Goal: Task Accomplishment & Management: Complete application form

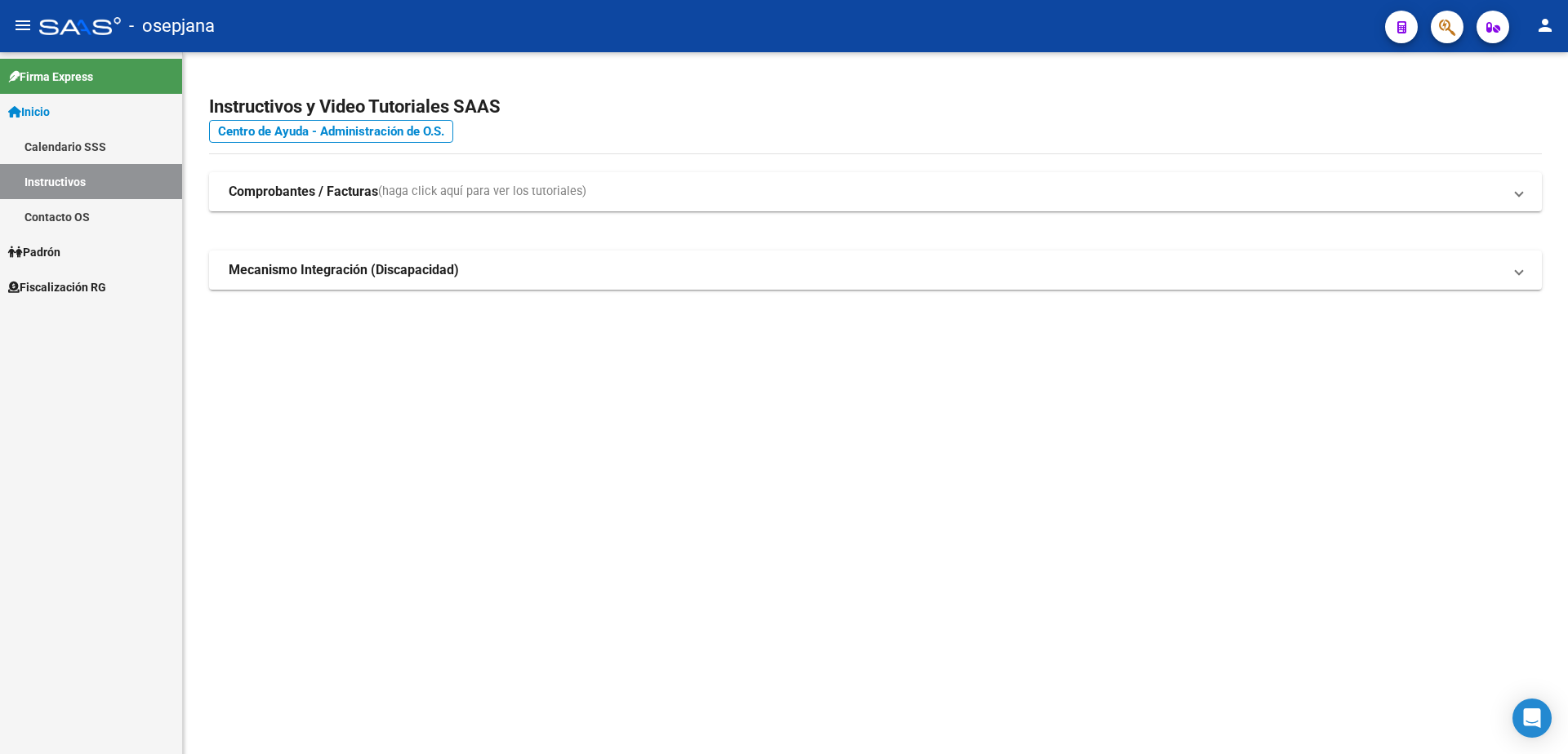
click at [102, 286] on span "Fiscalización RG" at bounding box center [57, 287] width 98 height 18
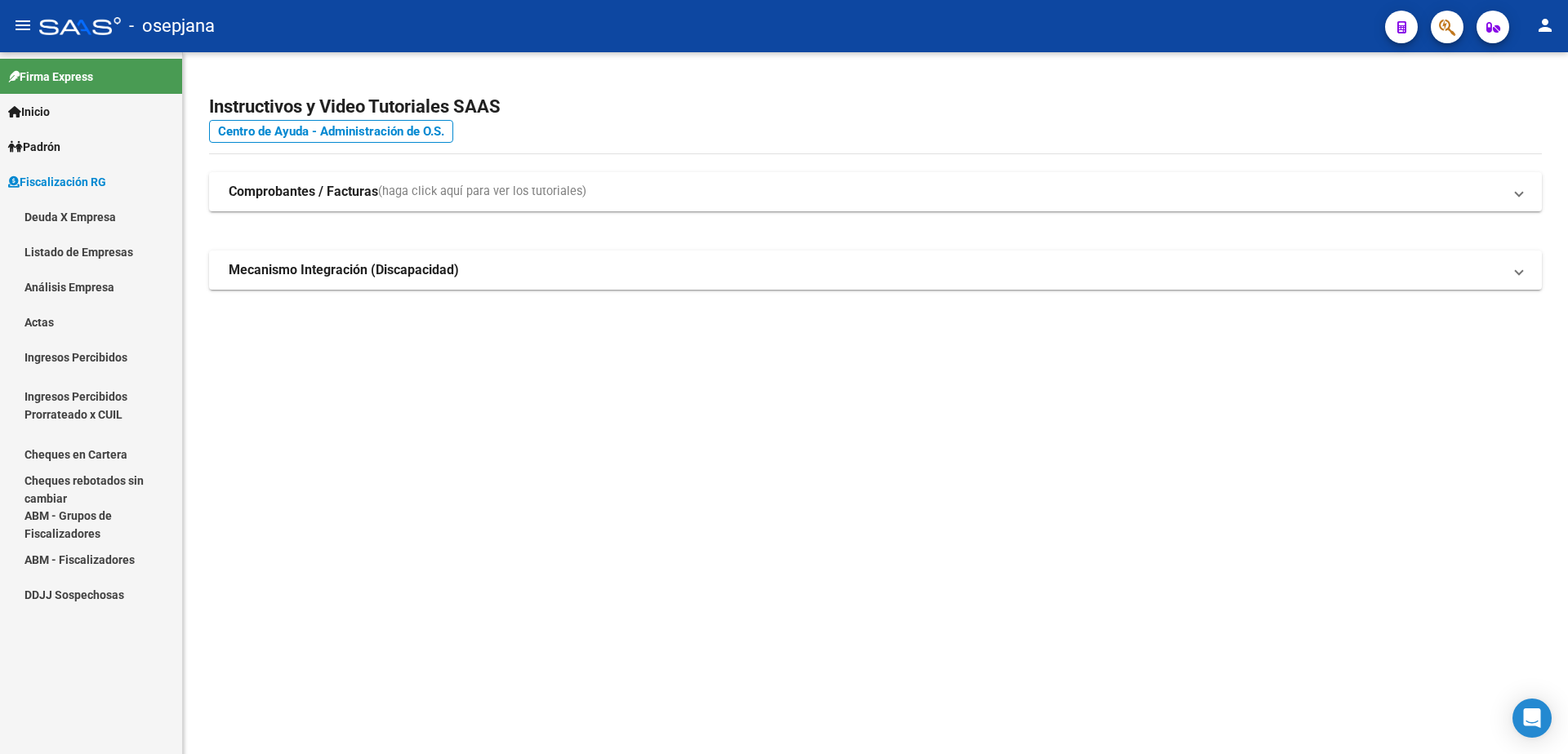
click at [113, 286] on link "Análisis Empresa" at bounding box center [91, 286] width 182 height 35
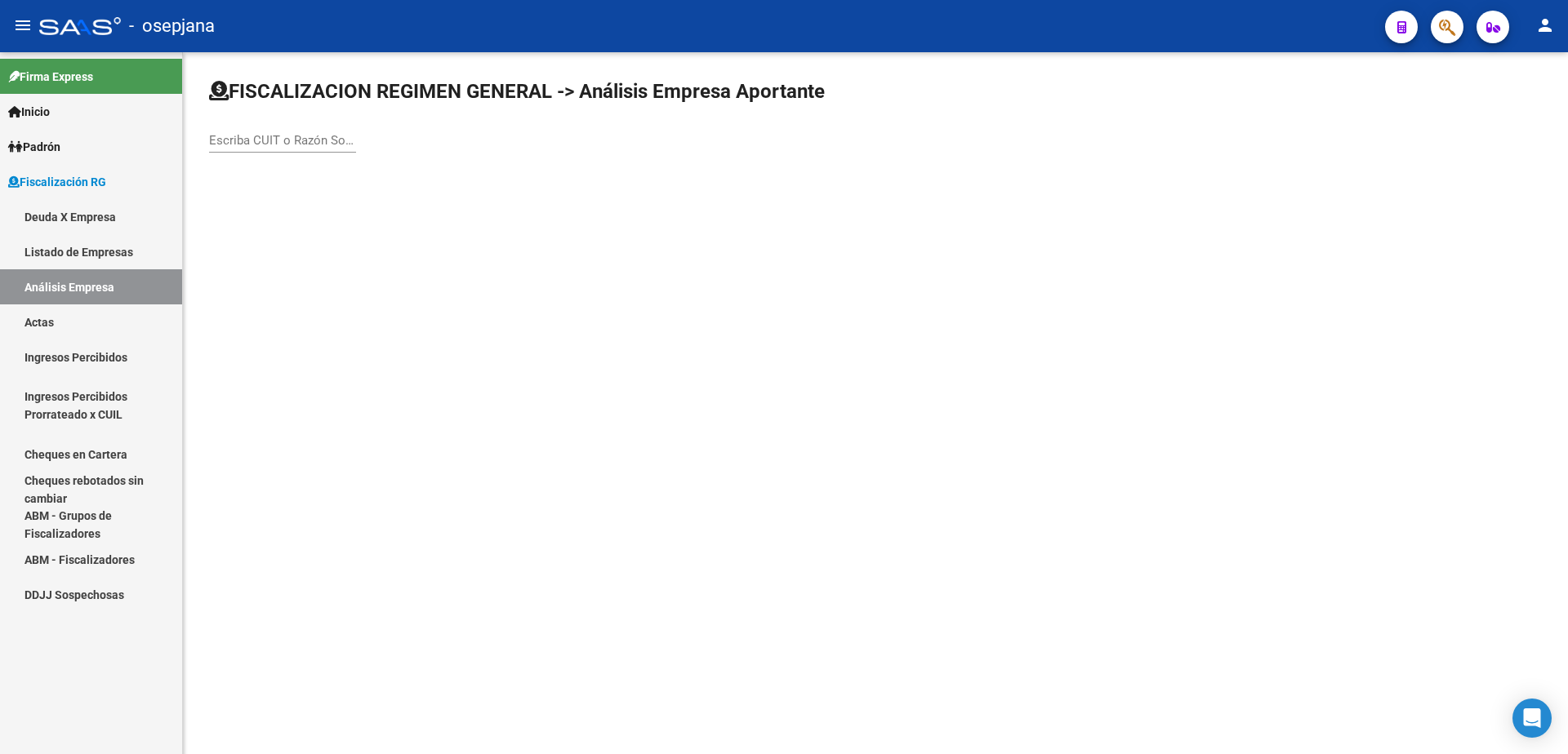
click at [292, 147] on input "Escriba CUIT o Razón Social para buscar" at bounding box center [282, 140] width 147 height 14
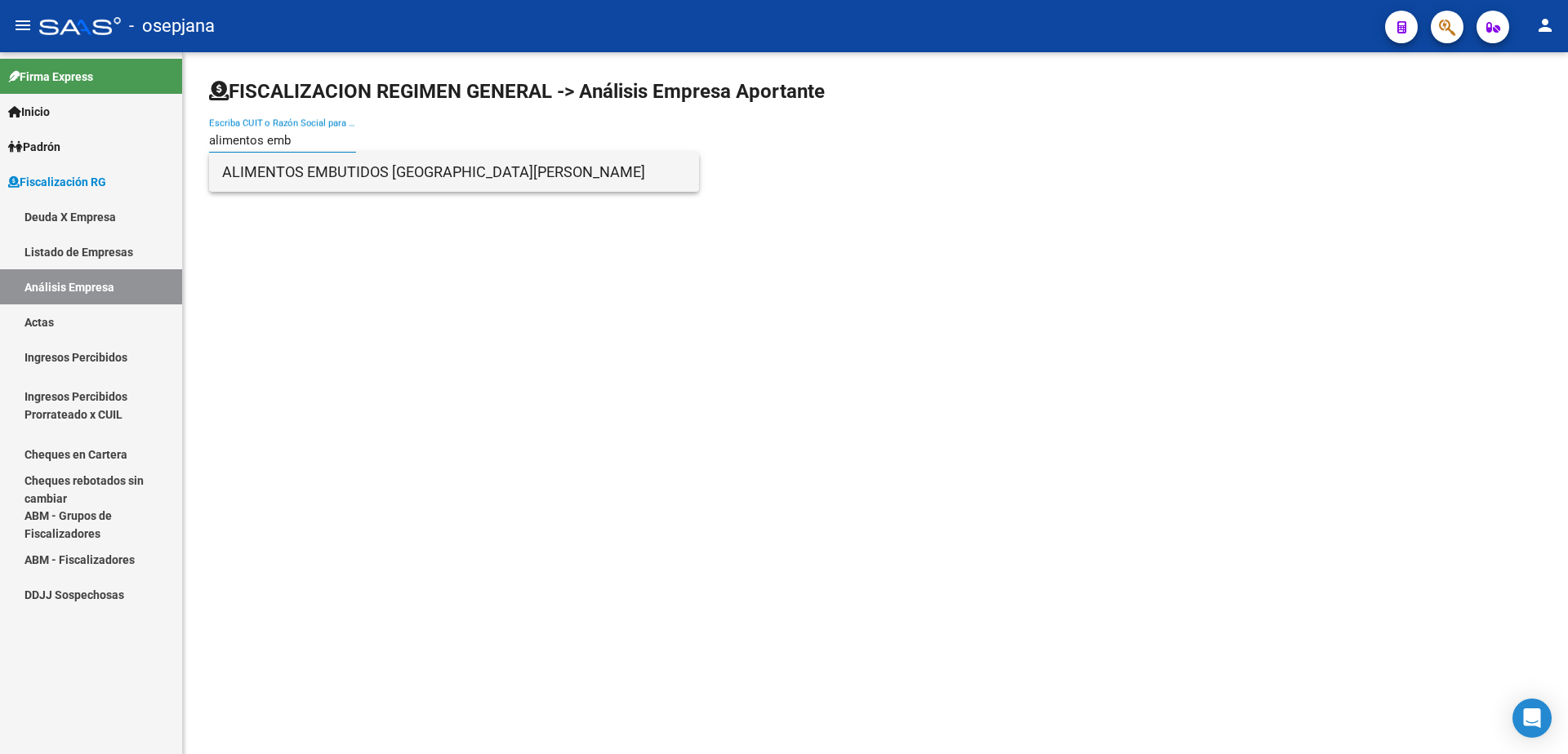
type input "alimentos emb"
click at [340, 175] on span "ALIMENTOS EMBUTIDOS SAN MARTIN" at bounding box center [454, 171] width 463 height 39
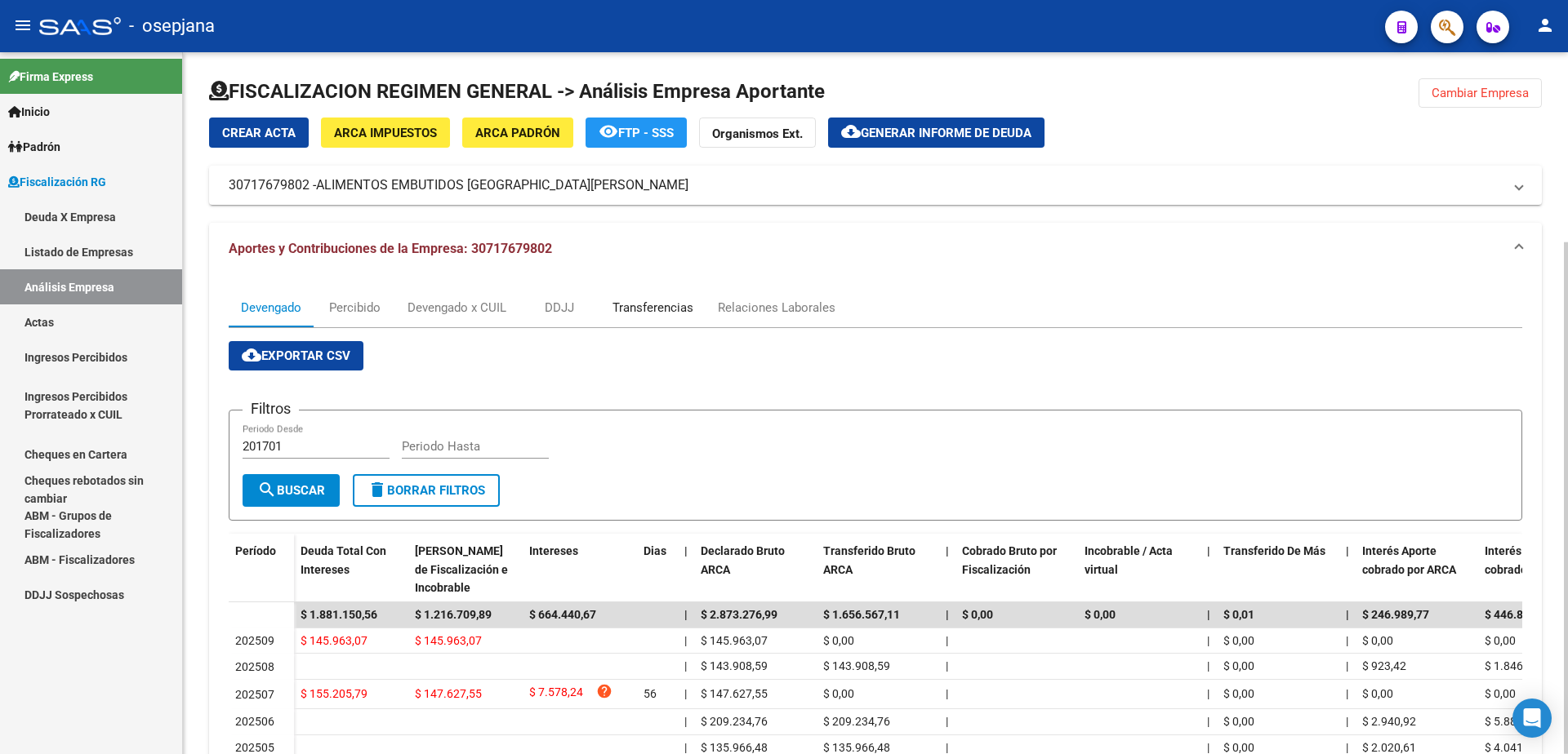
click at [675, 302] on div "Transferencias" at bounding box center [653, 307] width 80 height 18
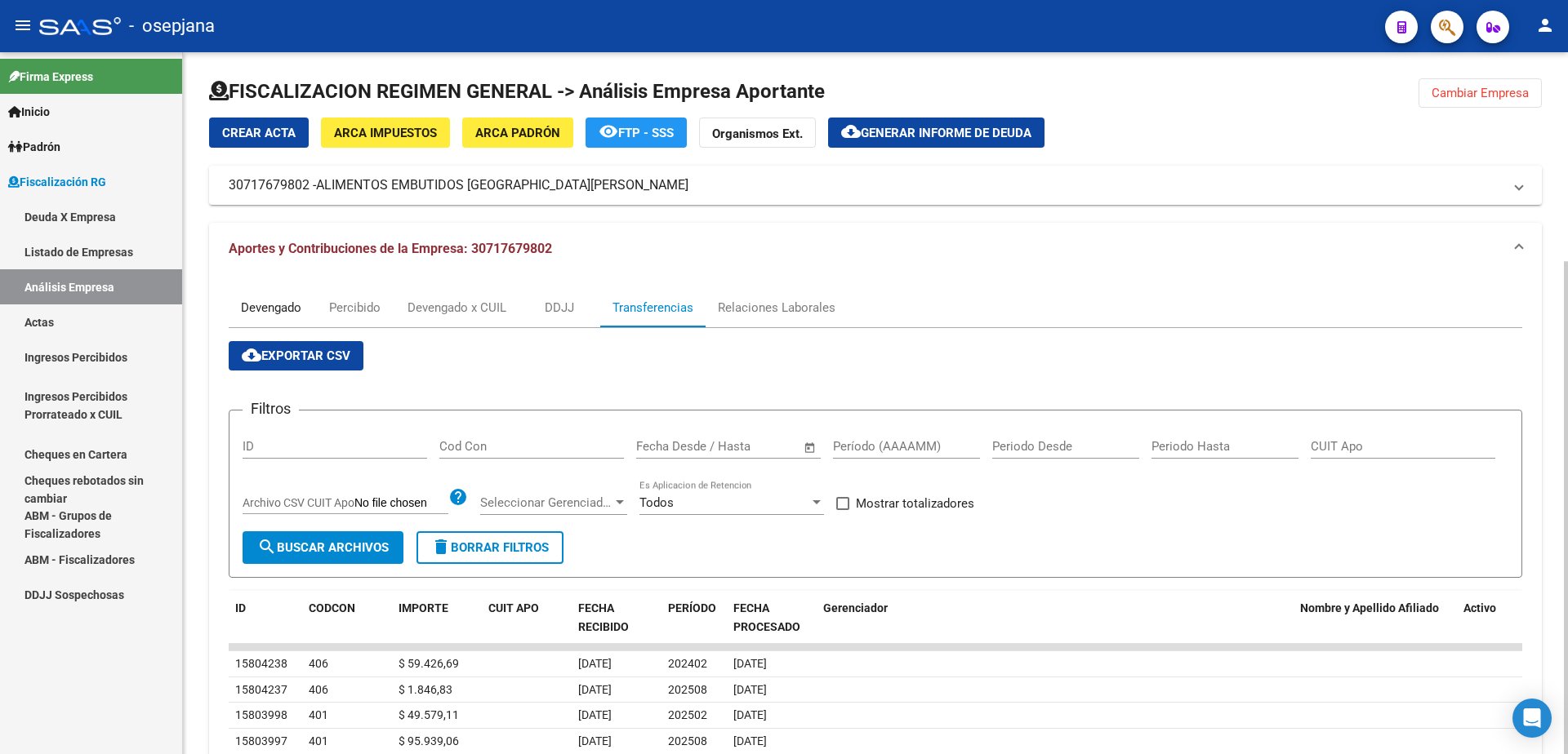
click at [248, 300] on div "Devengado" at bounding box center [271, 307] width 60 height 18
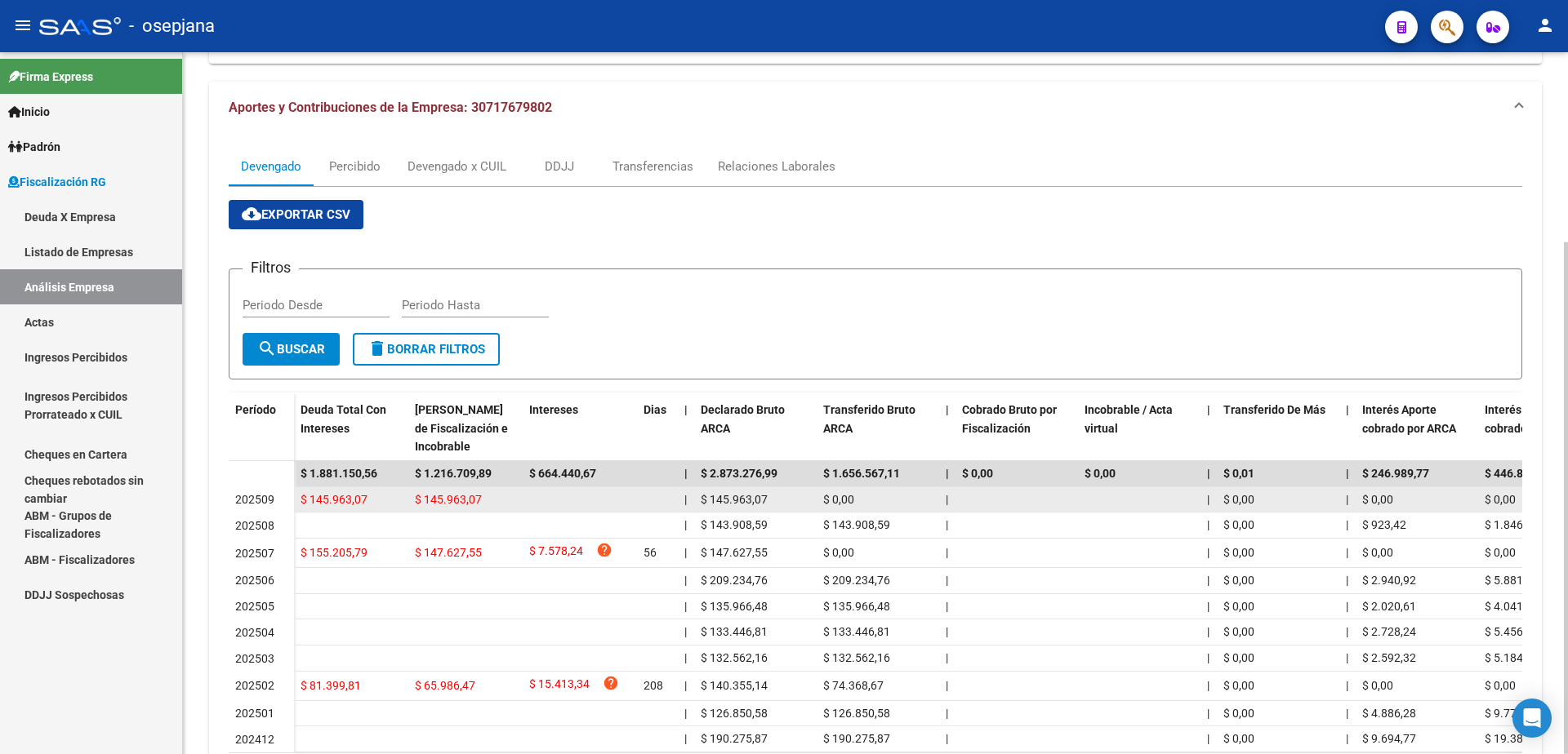
scroll to position [260, 0]
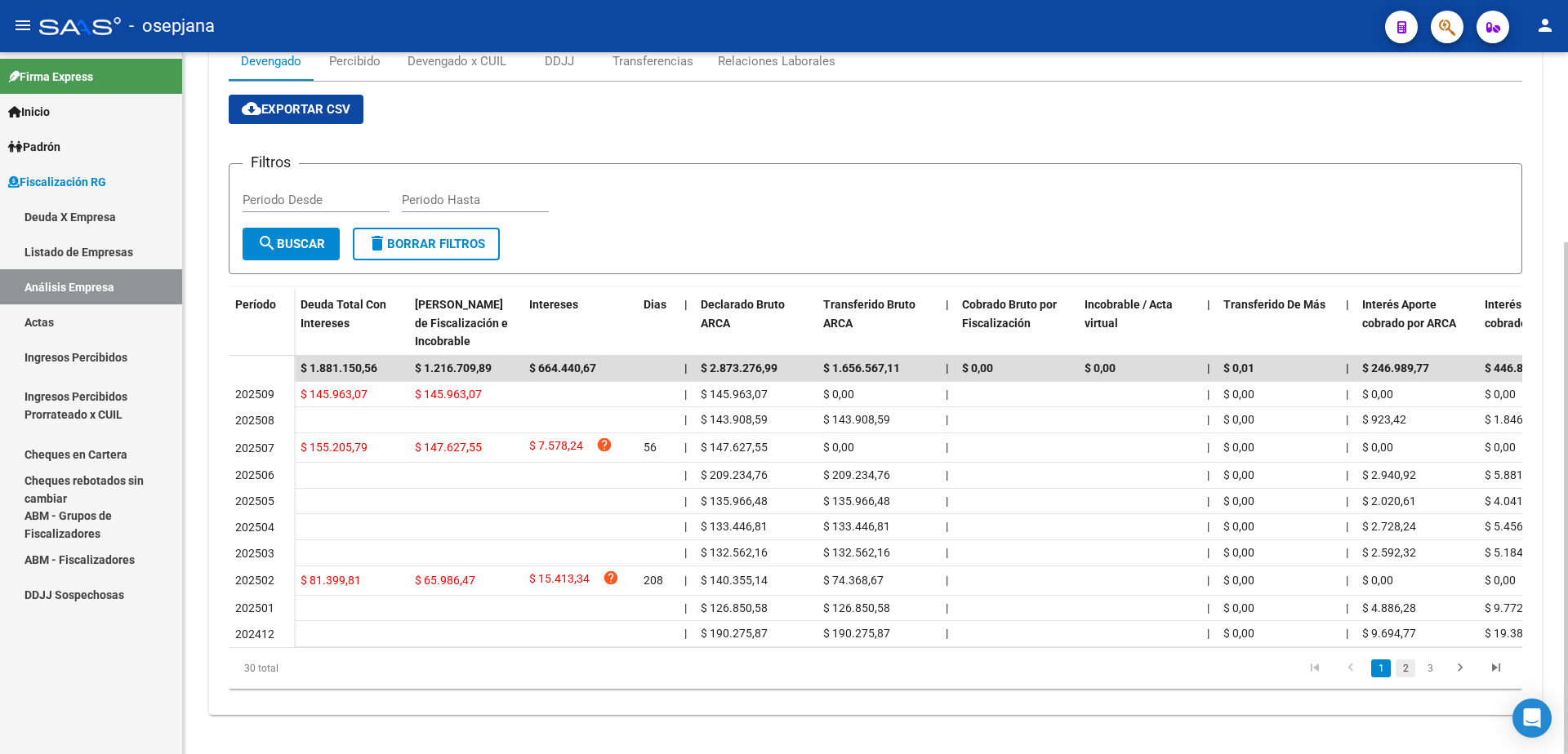
click at [1404, 669] on link "2" at bounding box center [1405, 668] width 19 height 18
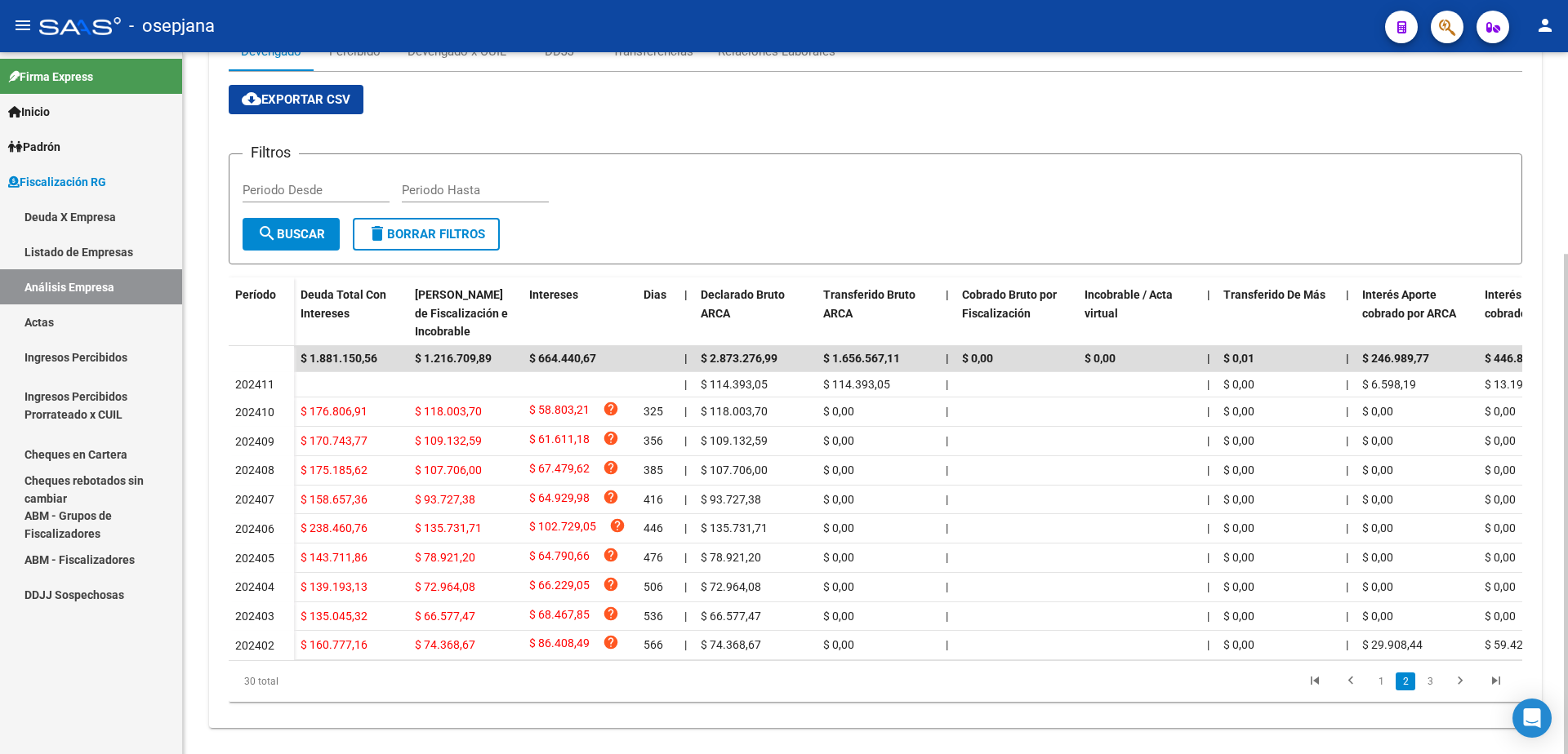
scroll to position [38, 0]
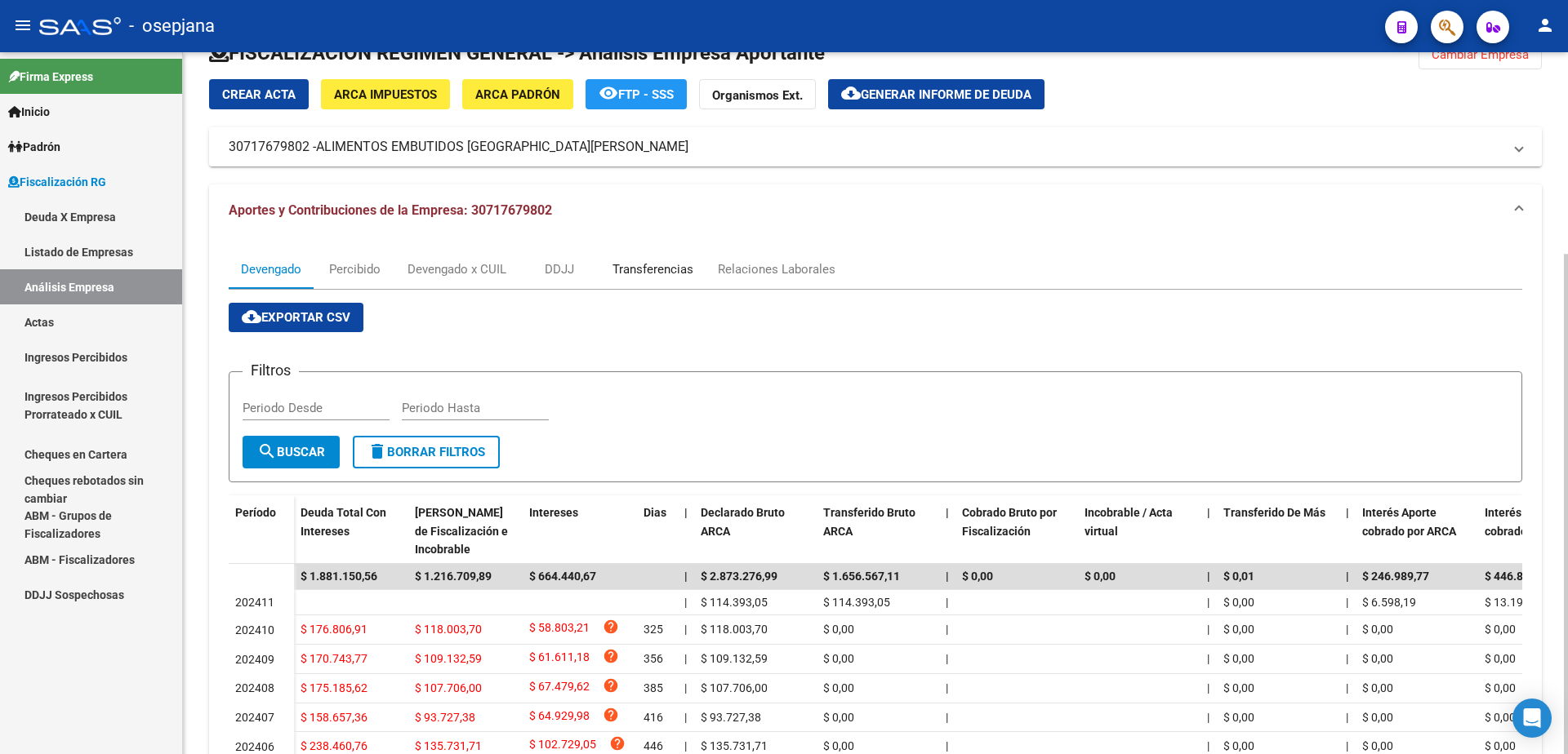
click at [666, 258] on div "Transferencias" at bounding box center [653, 269] width 105 height 39
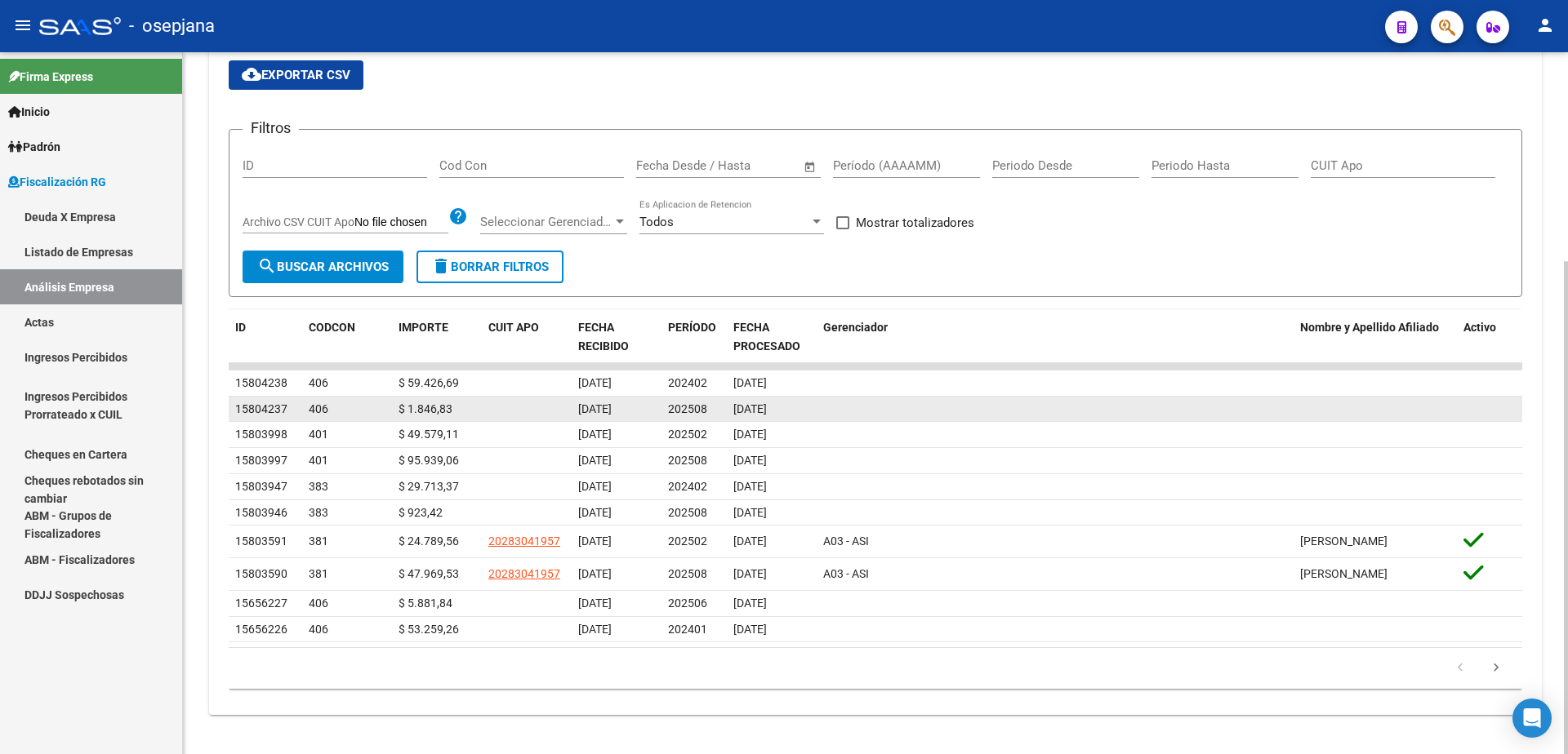
scroll to position [298, 0]
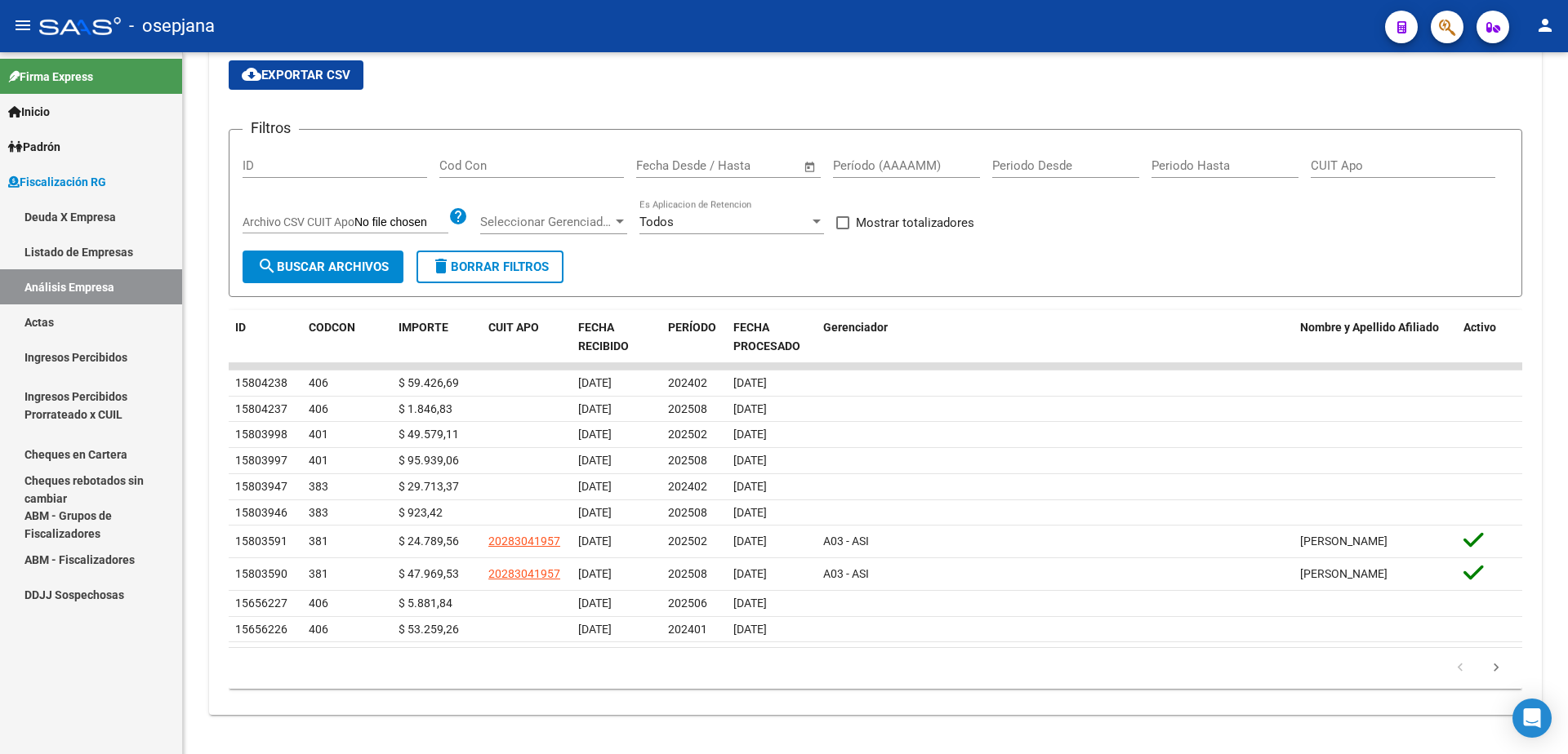
click at [93, 335] on link "Actas" at bounding box center [91, 322] width 182 height 35
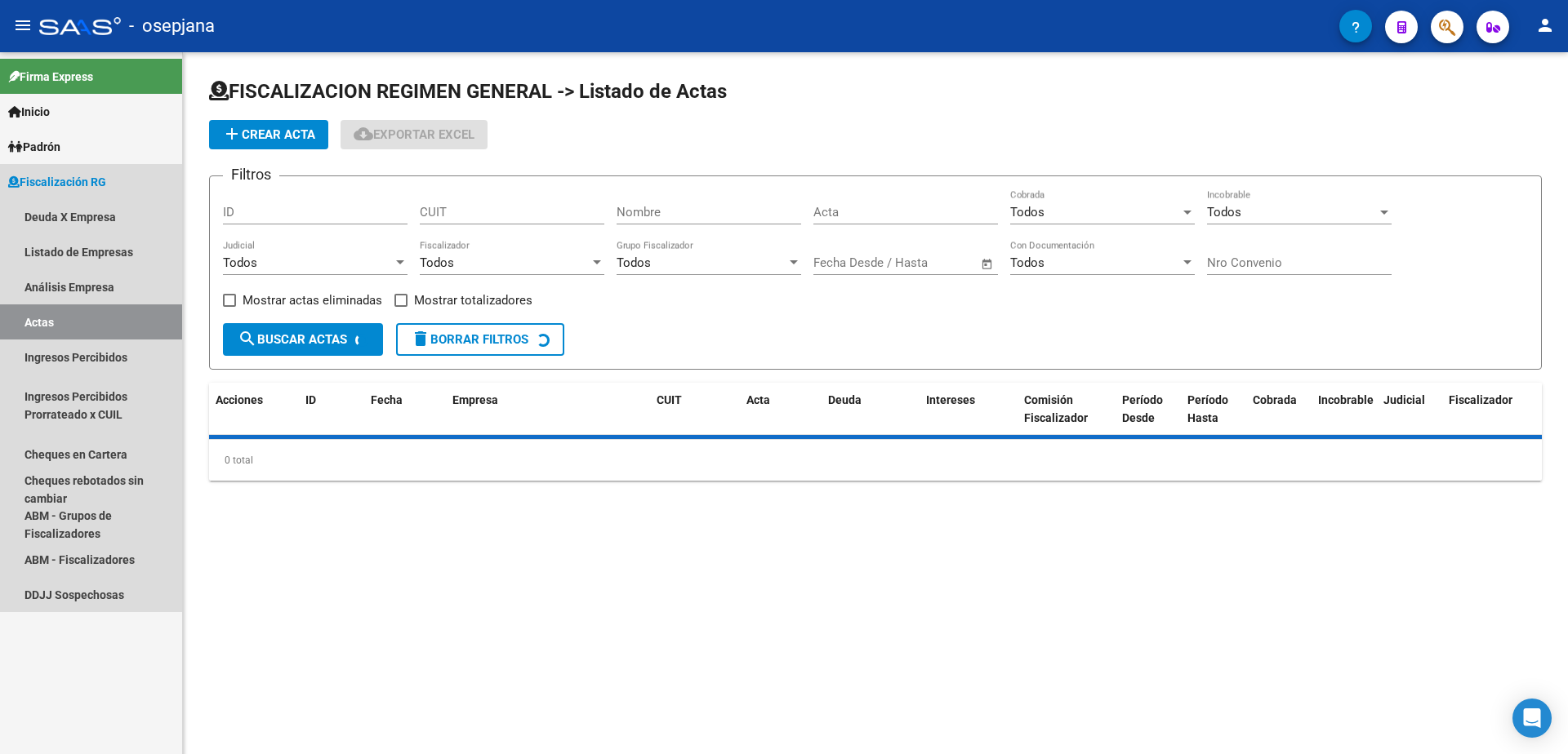
click at [99, 275] on link "Análisis Empresa" at bounding box center [91, 286] width 182 height 35
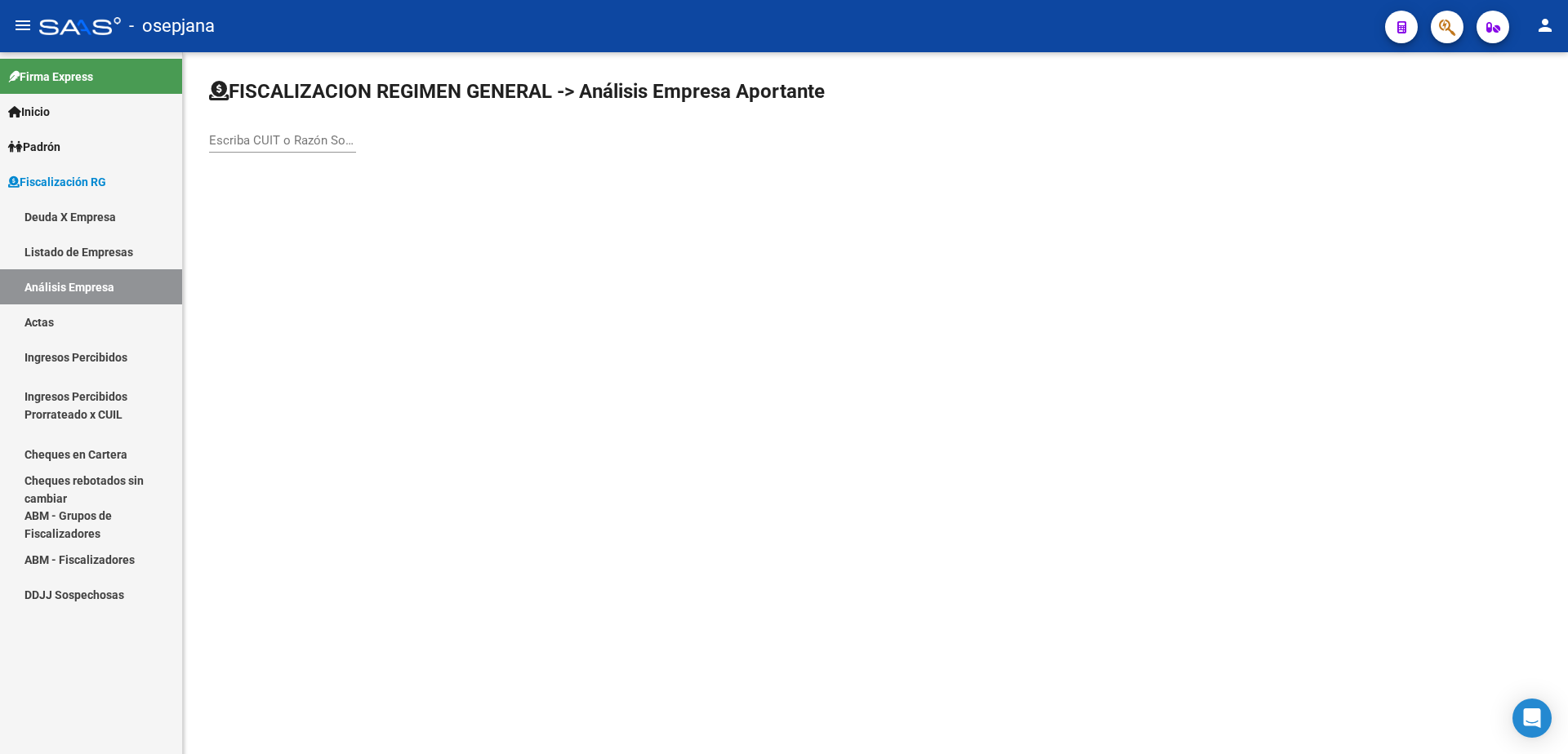
click at [297, 130] on div "Escriba CUIT o Razón Social para buscar" at bounding box center [282, 135] width 147 height 35
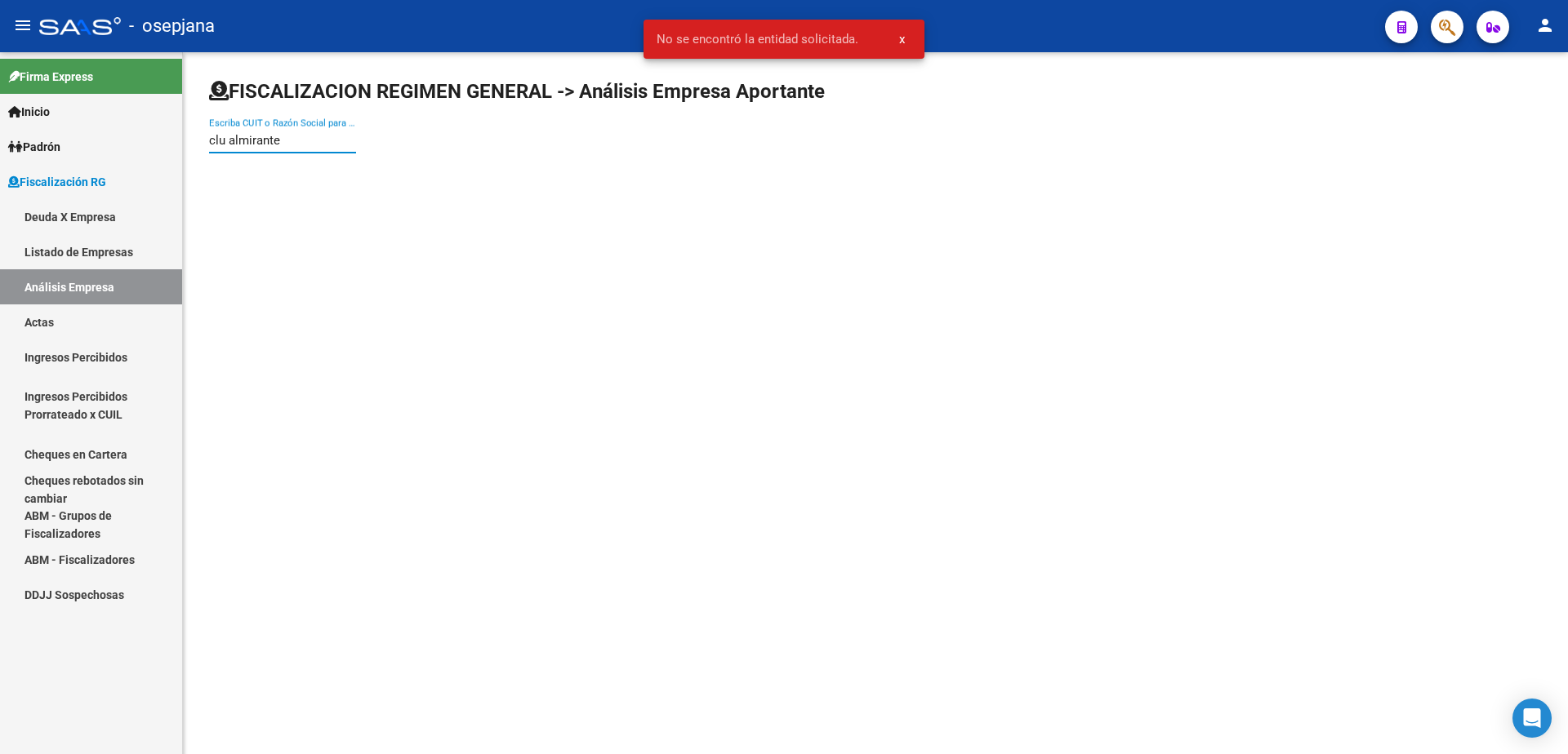
click at [223, 143] on input "clu almirante" at bounding box center [282, 140] width 147 height 14
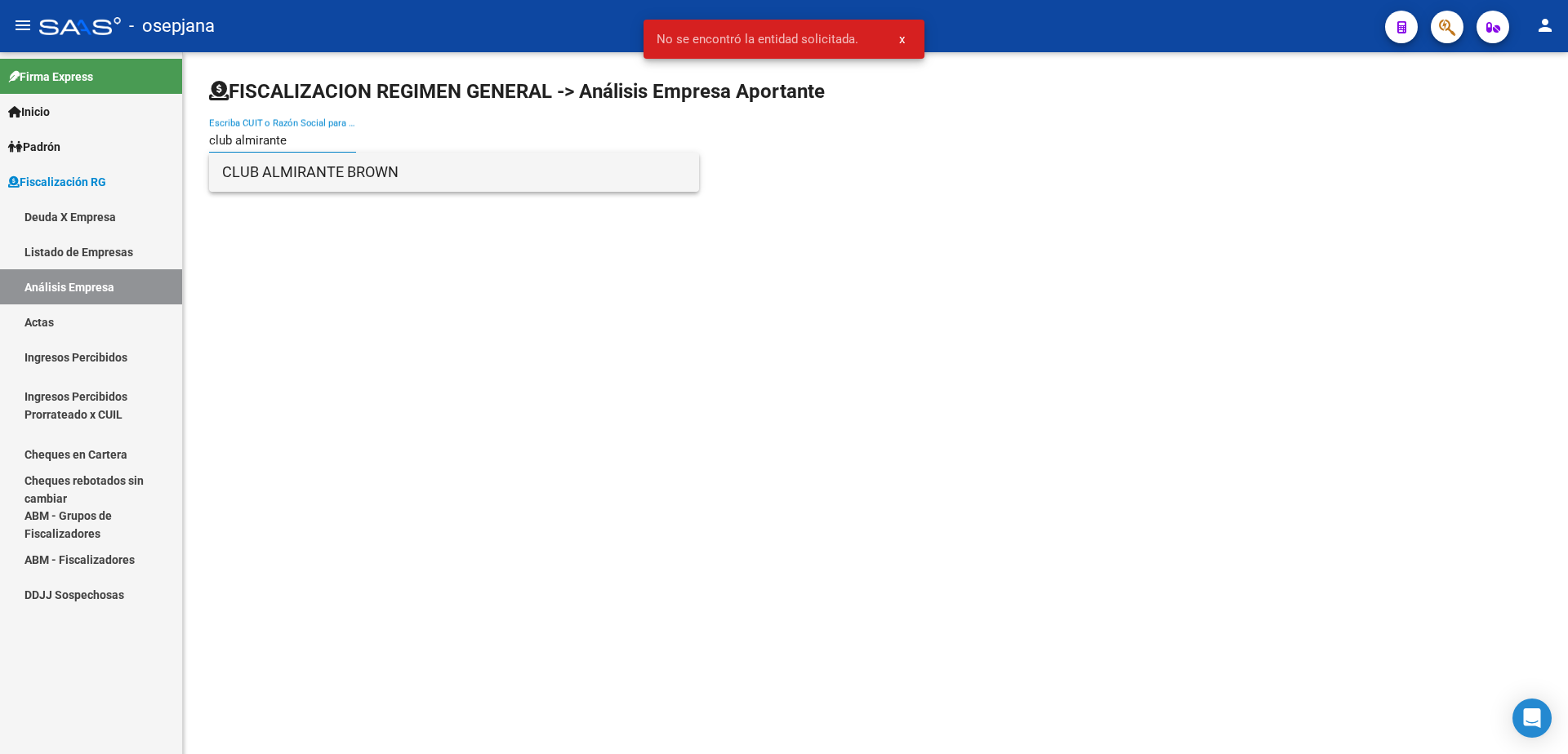
type input "club almirante"
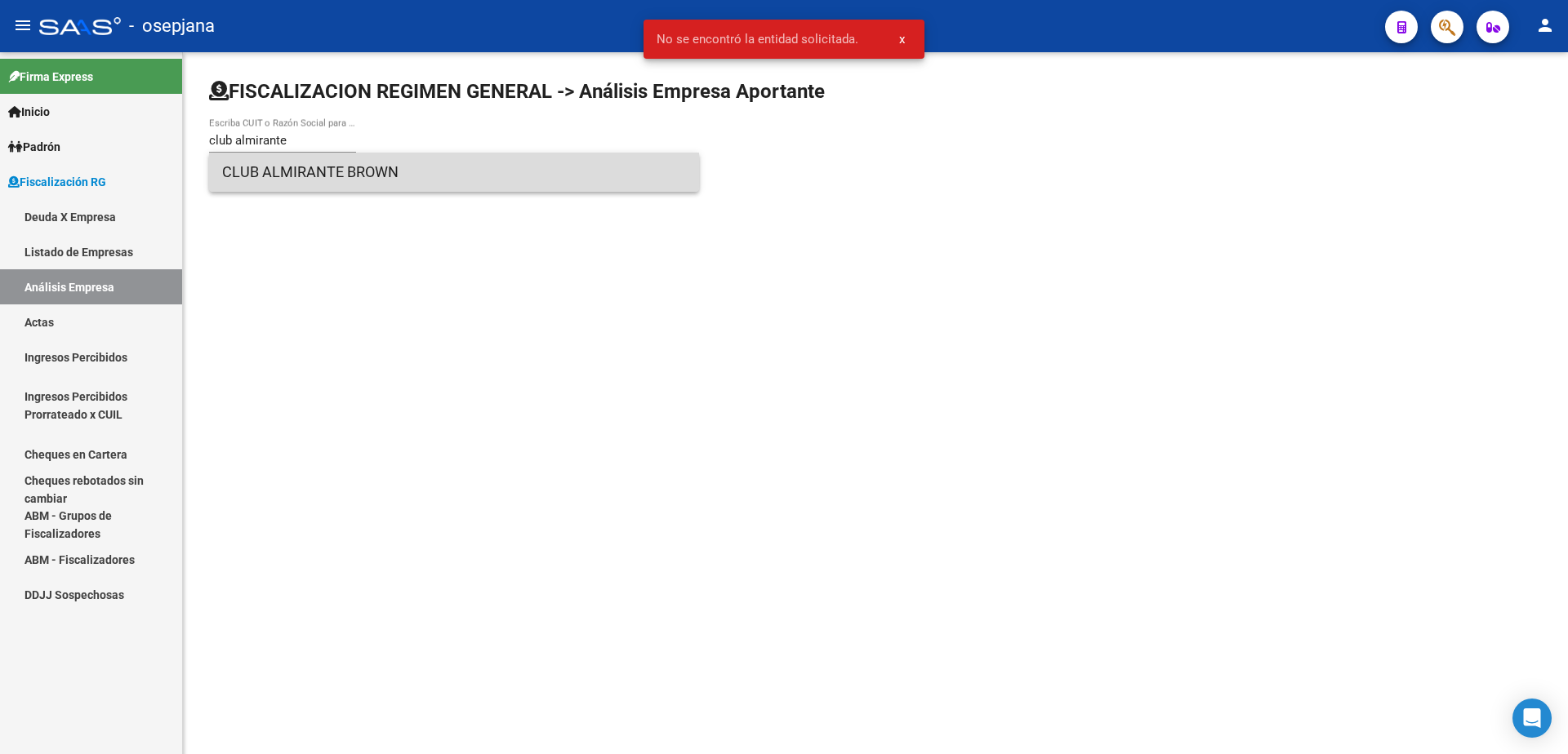
click at [397, 163] on span "CLUB ALMIRANTE BROWN" at bounding box center [454, 171] width 463 height 39
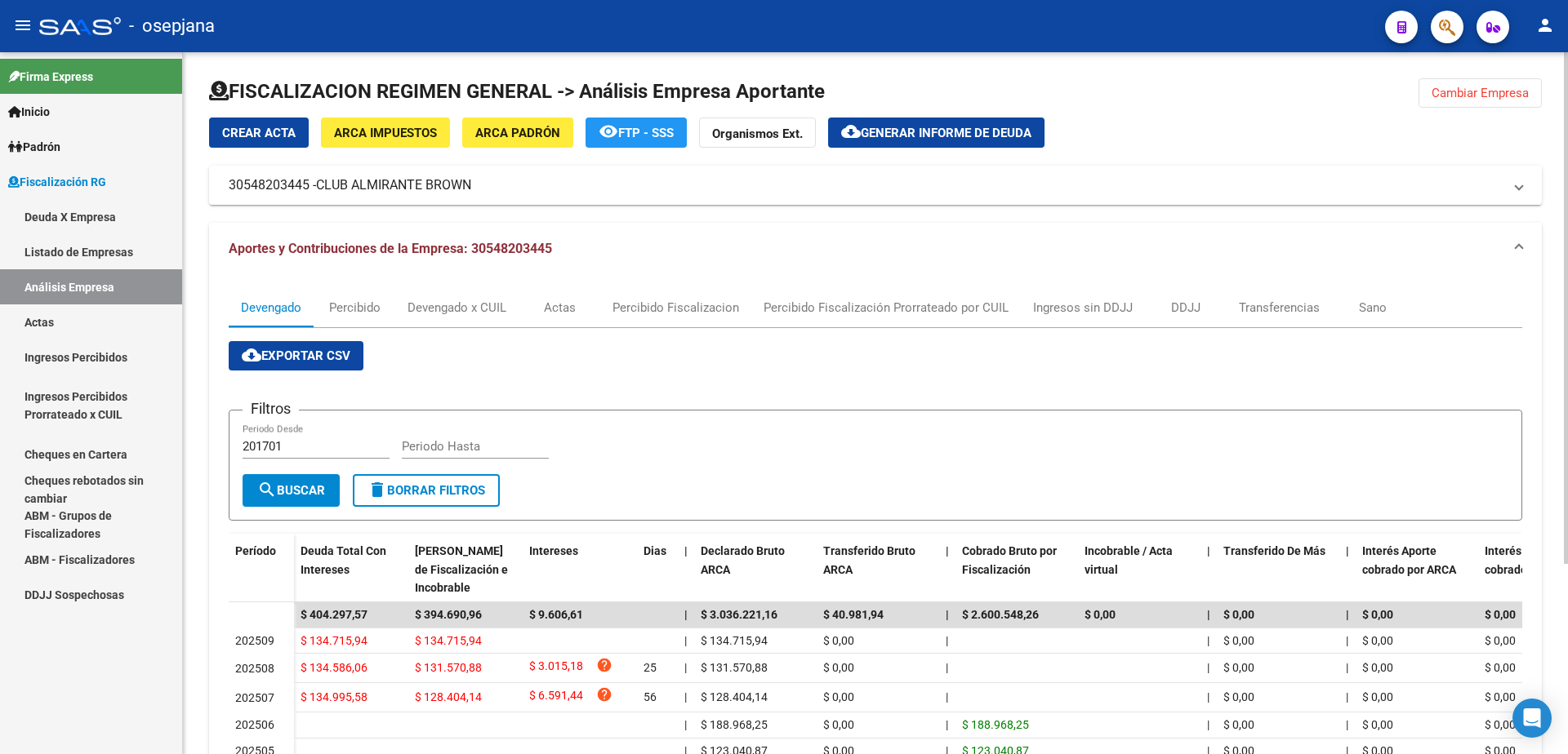
click at [923, 139] on span "Generar informe de deuda" at bounding box center [946, 132] width 170 height 14
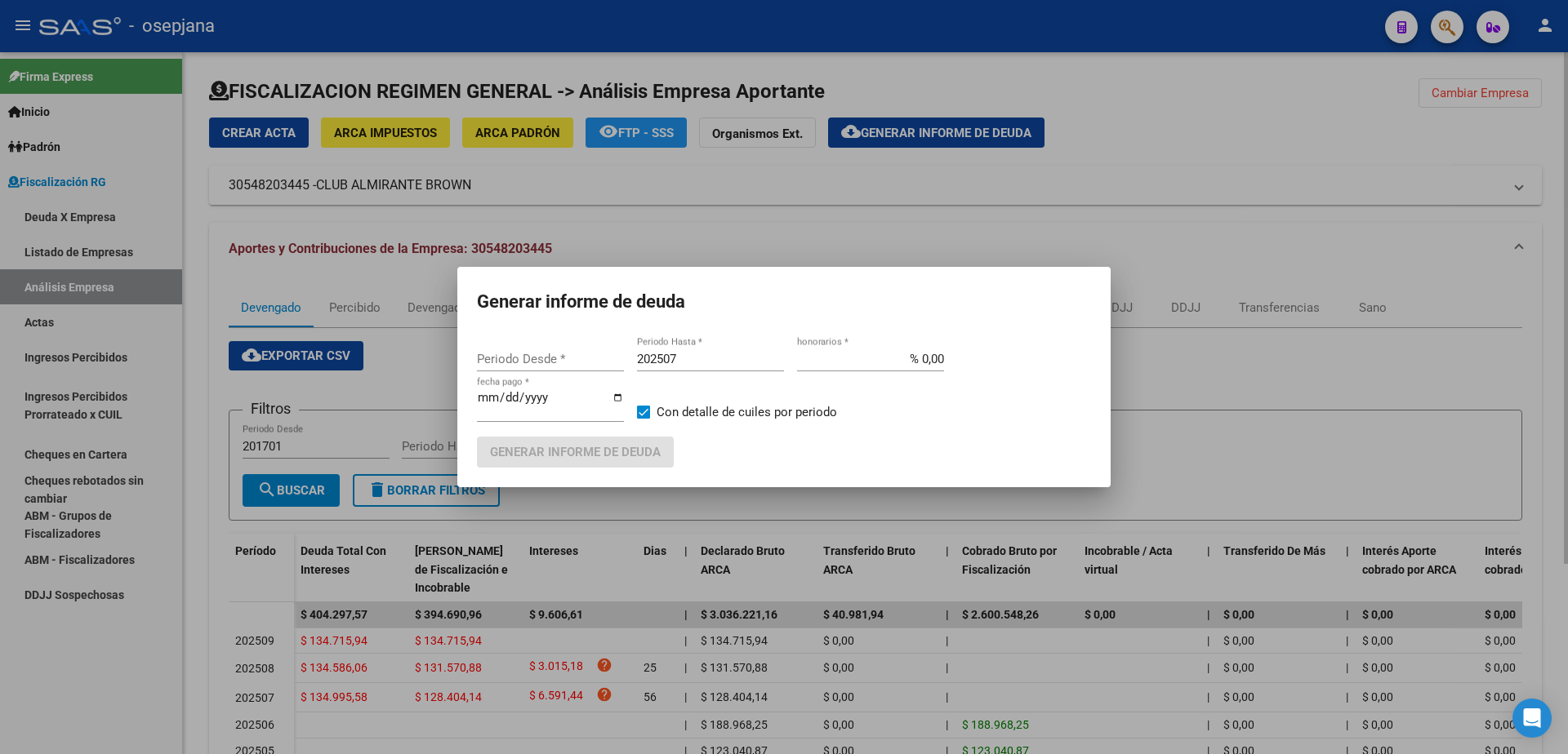
type input "202507"
click at [1235, 158] on div at bounding box center [784, 377] width 1568 height 754
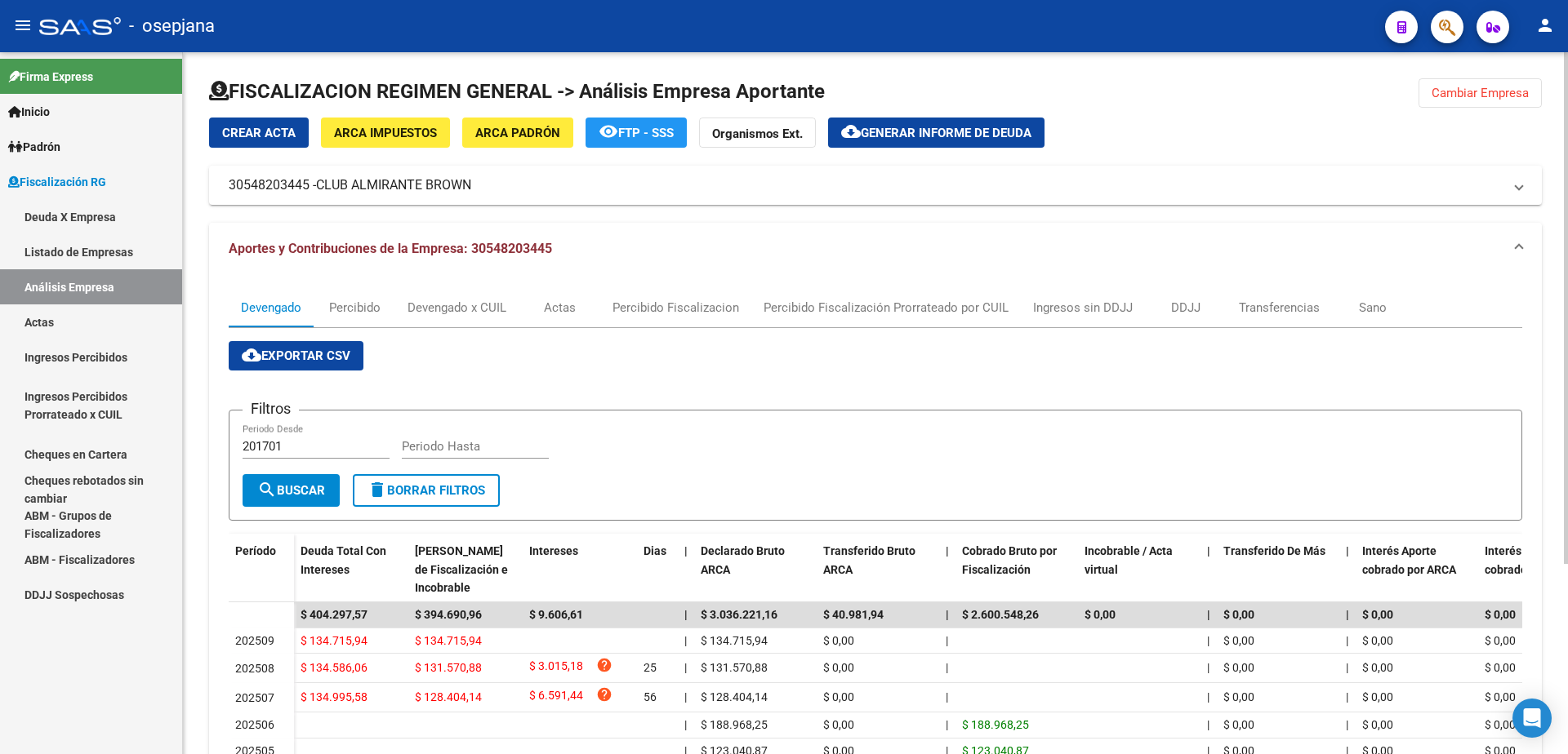
click at [899, 138] on span "Generar informe de deuda" at bounding box center [946, 132] width 170 height 14
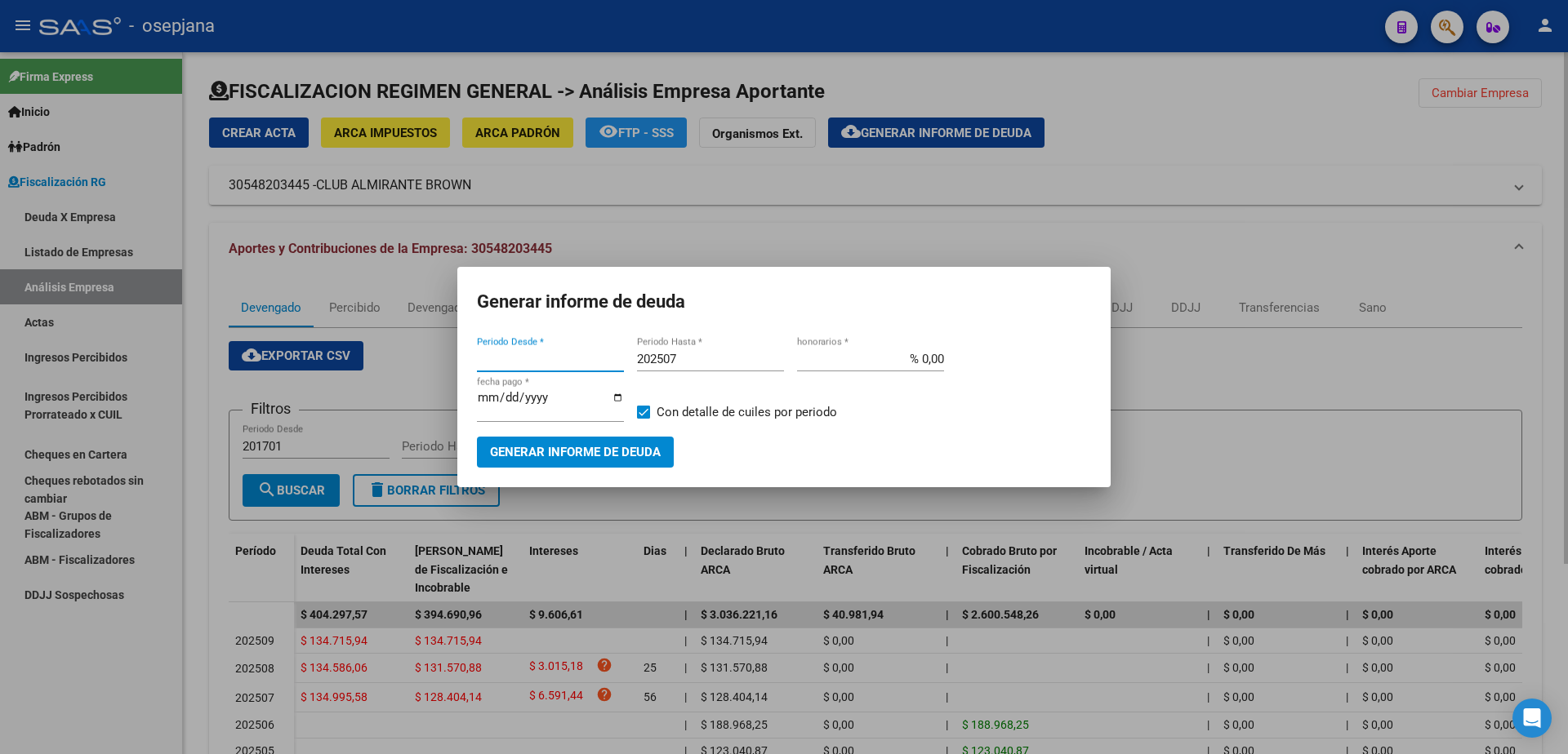
type input "202507"
drag, startPoint x: 528, startPoint y: 367, endPoint x: 400, endPoint y: 367, distance: 128.0
click at [400, 367] on div "Generar informe de deuda 202507 Periodo Desde * 202507 Periodo Hasta * % 0,00 h…" at bounding box center [784, 377] width 1568 height 754
click at [700, 362] on input "202507" at bounding box center [710, 359] width 147 height 14
type input "202509"
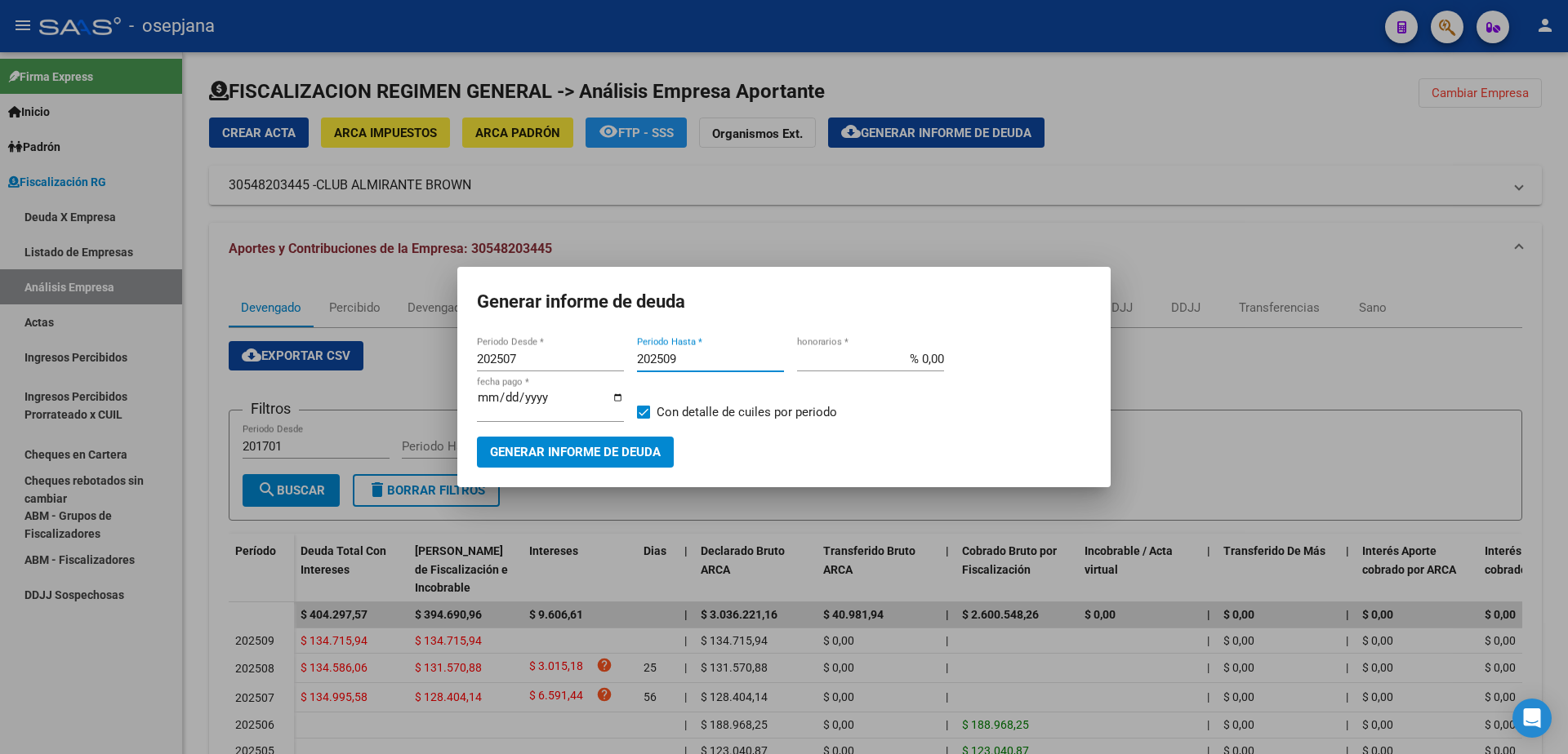
click at [920, 364] on input "% 0,00" at bounding box center [870, 359] width 147 height 14
type input "% 10,00"
click at [500, 400] on input "[DATE]" at bounding box center [550, 404] width 147 height 26
type input "[DATE]"
click at [709, 416] on span "Con detalle de cuiles por periodo" at bounding box center [747, 411] width 180 height 19
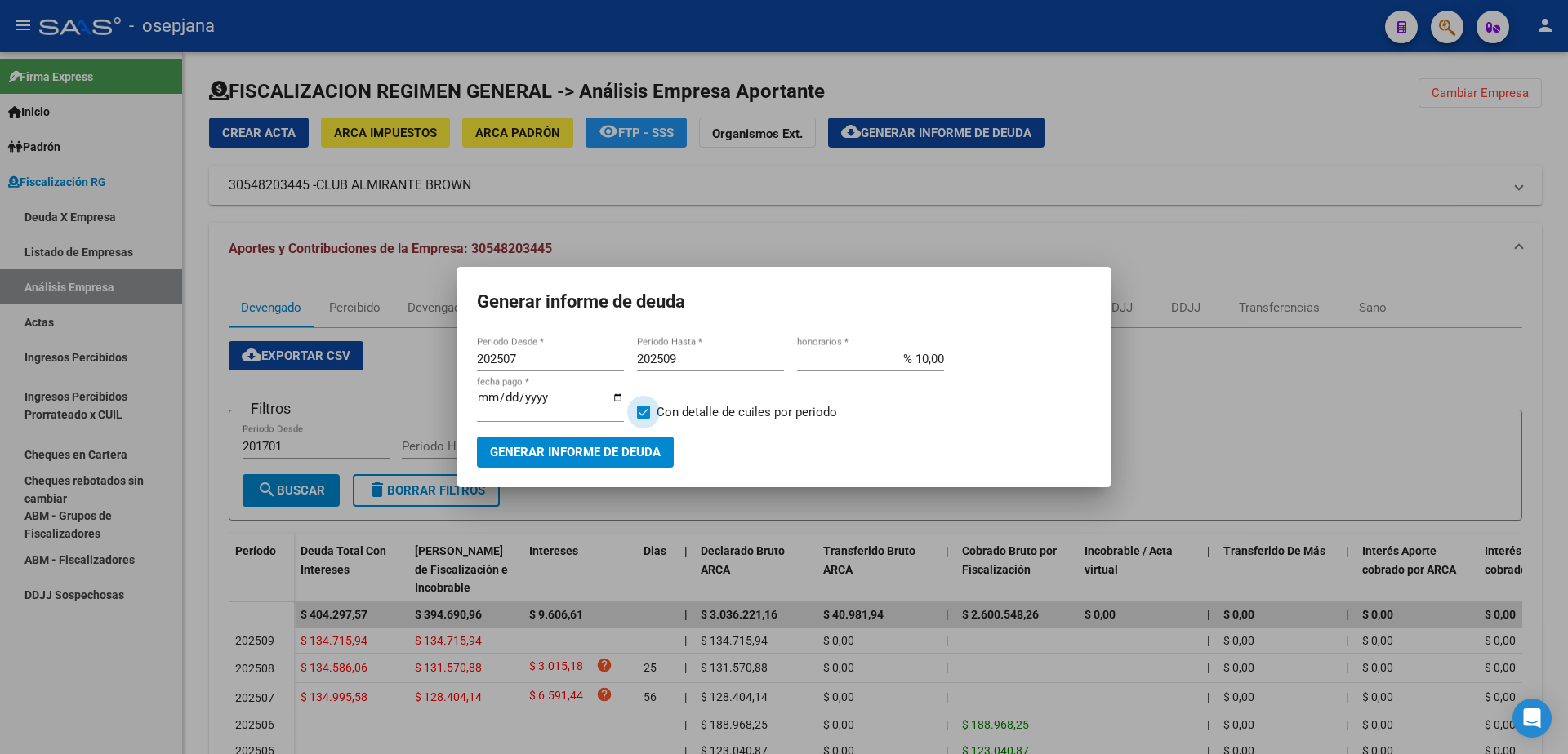
click at [643, 419] on input "Con detalle de cuiles por periodo" at bounding box center [642, 419] width 1 height 1
checkbox input "false"
click at [628, 436] on button "Generar informe de deuda" at bounding box center [575, 452] width 197 height 31
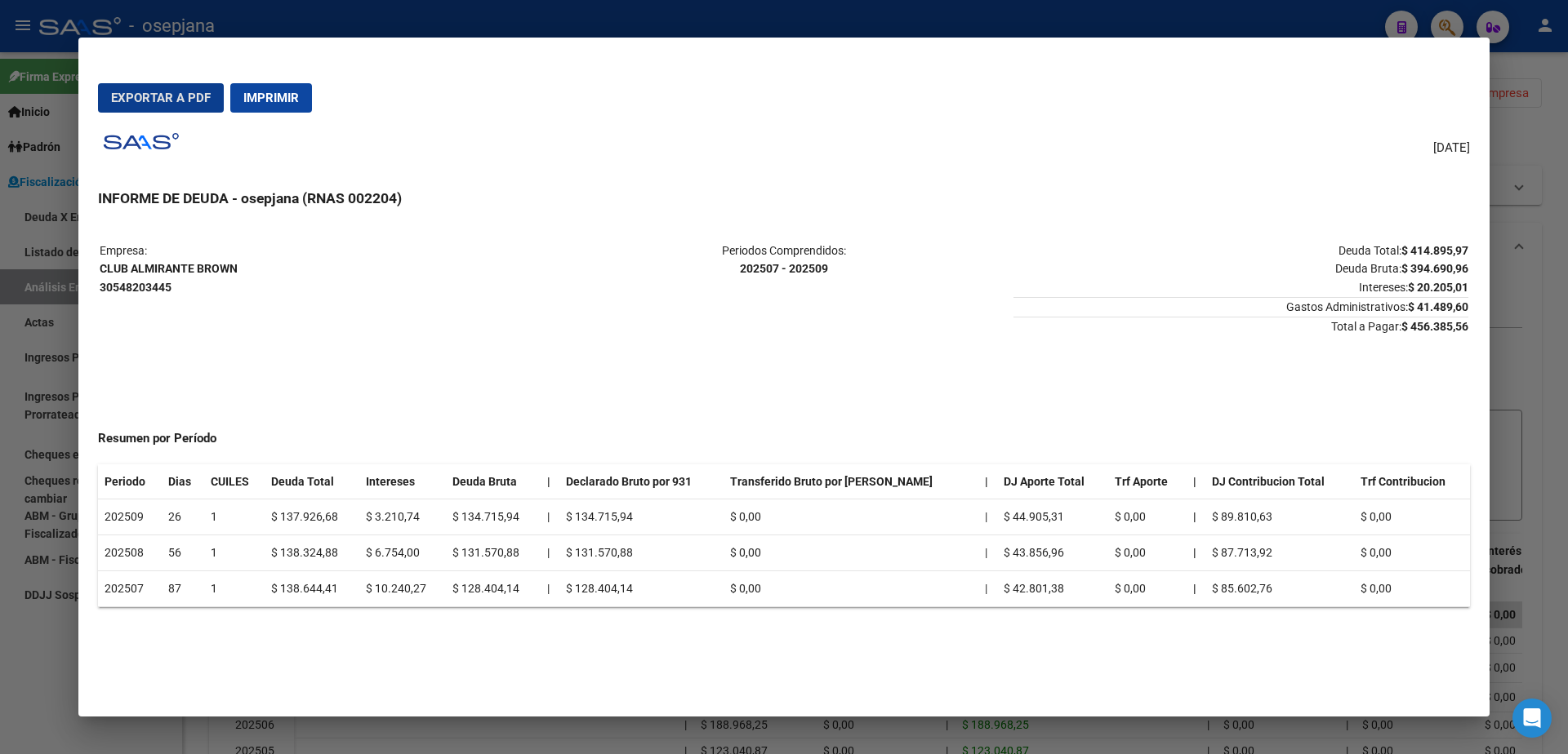
click at [166, 87] on button "Exportar a PDF" at bounding box center [160, 98] width 125 height 30
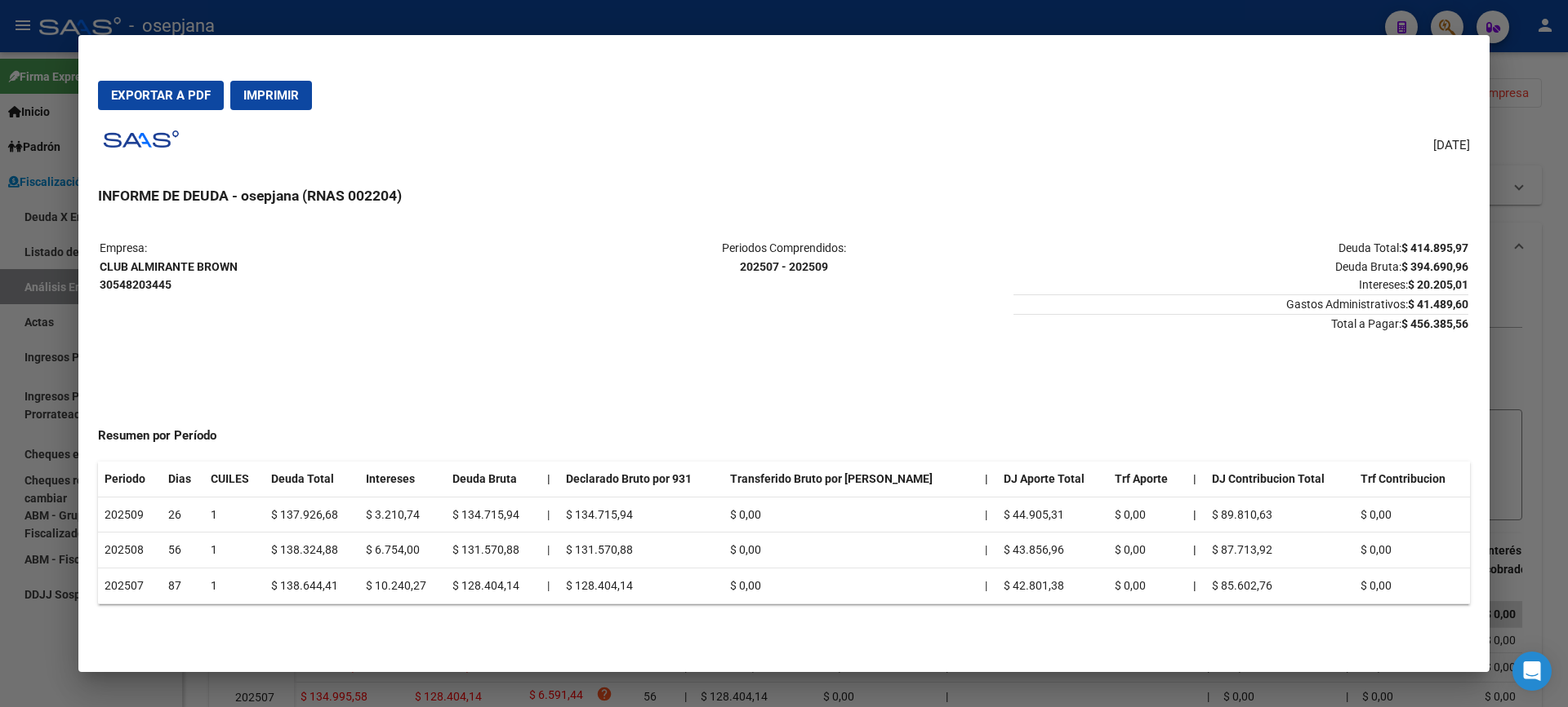
click at [0, 266] on div at bounding box center [784, 353] width 1568 height 707
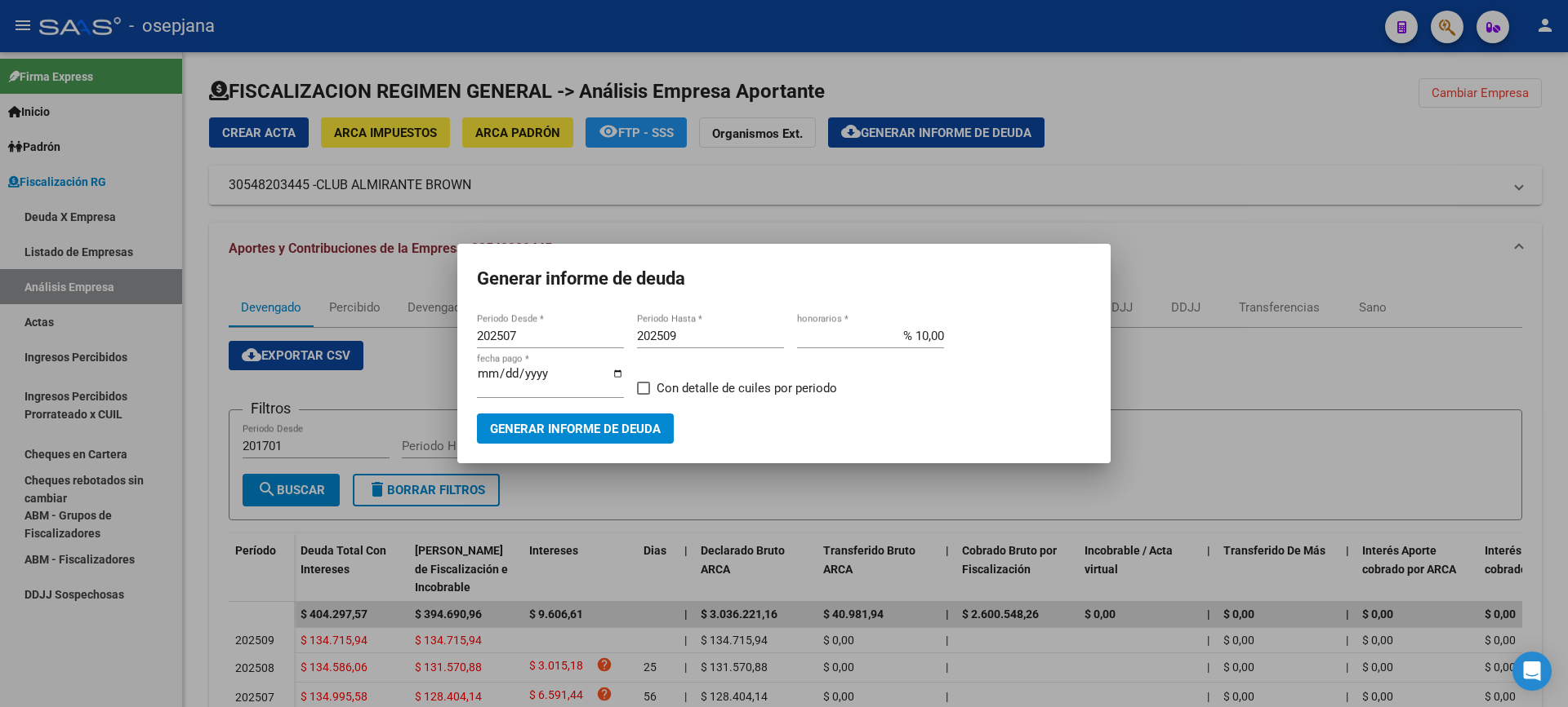
click at [45, 325] on div at bounding box center [784, 353] width 1568 height 707
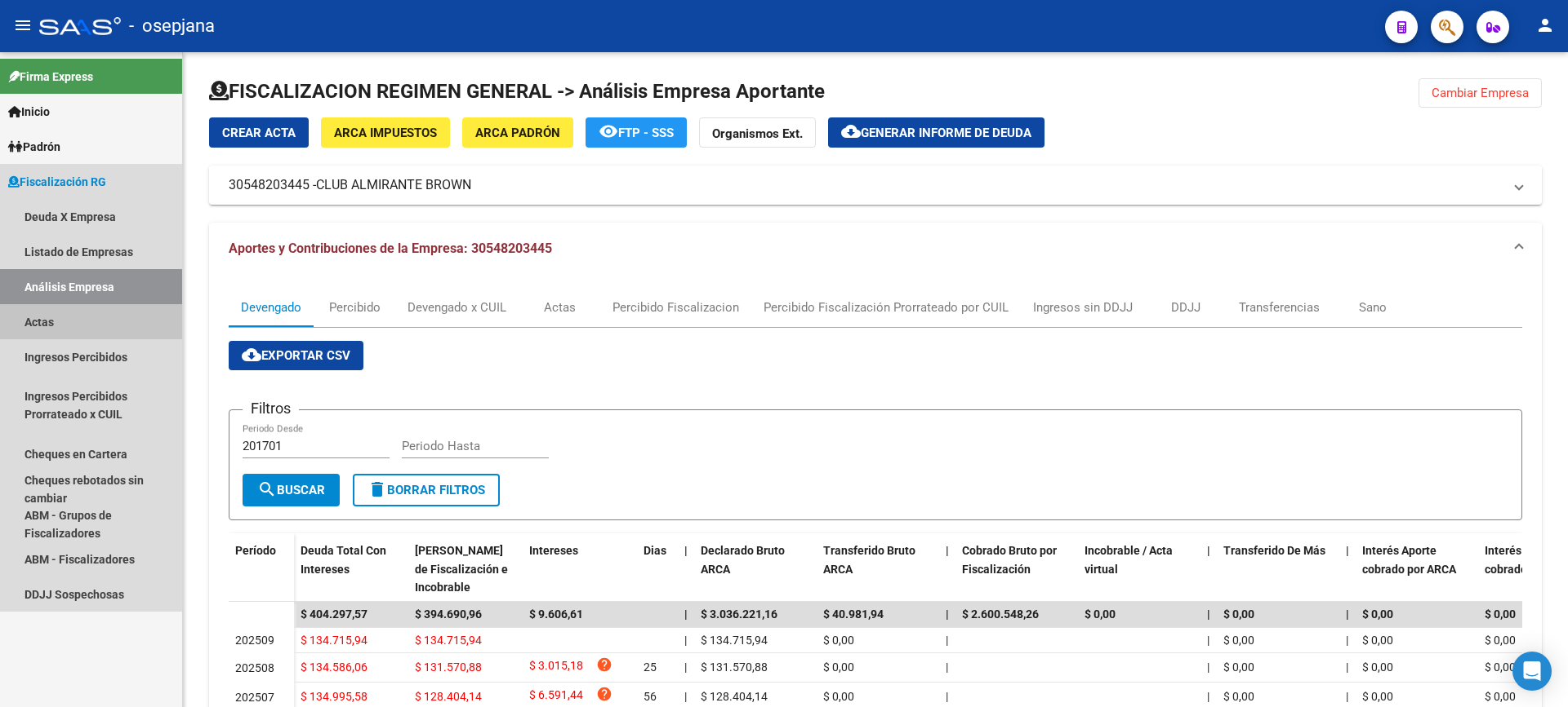
click at [49, 324] on link "Actas" at bounding box center [91, 321] width 182 height 35
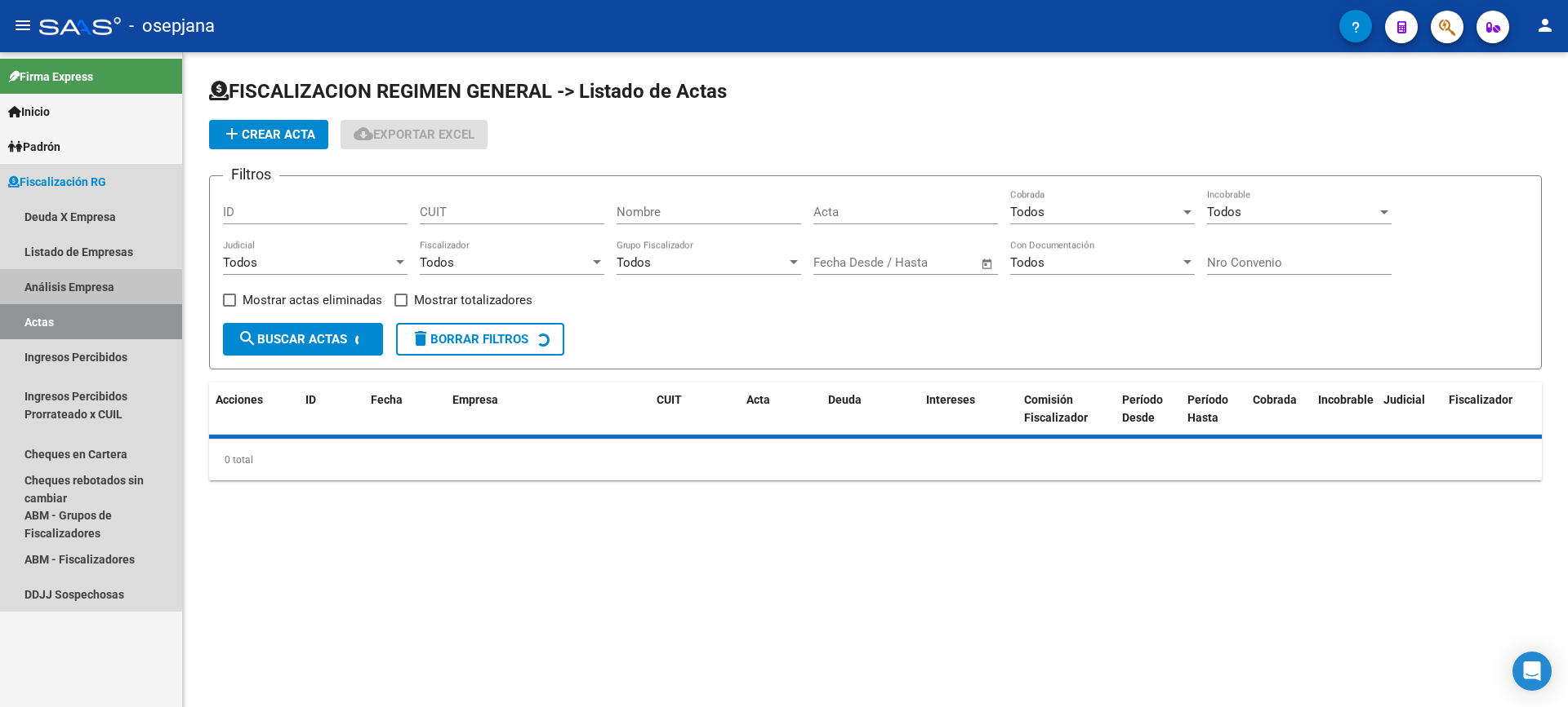
click at [58, 291] on link "Análisis Empresa" at bounding box center [91, 286] width 182 height 35
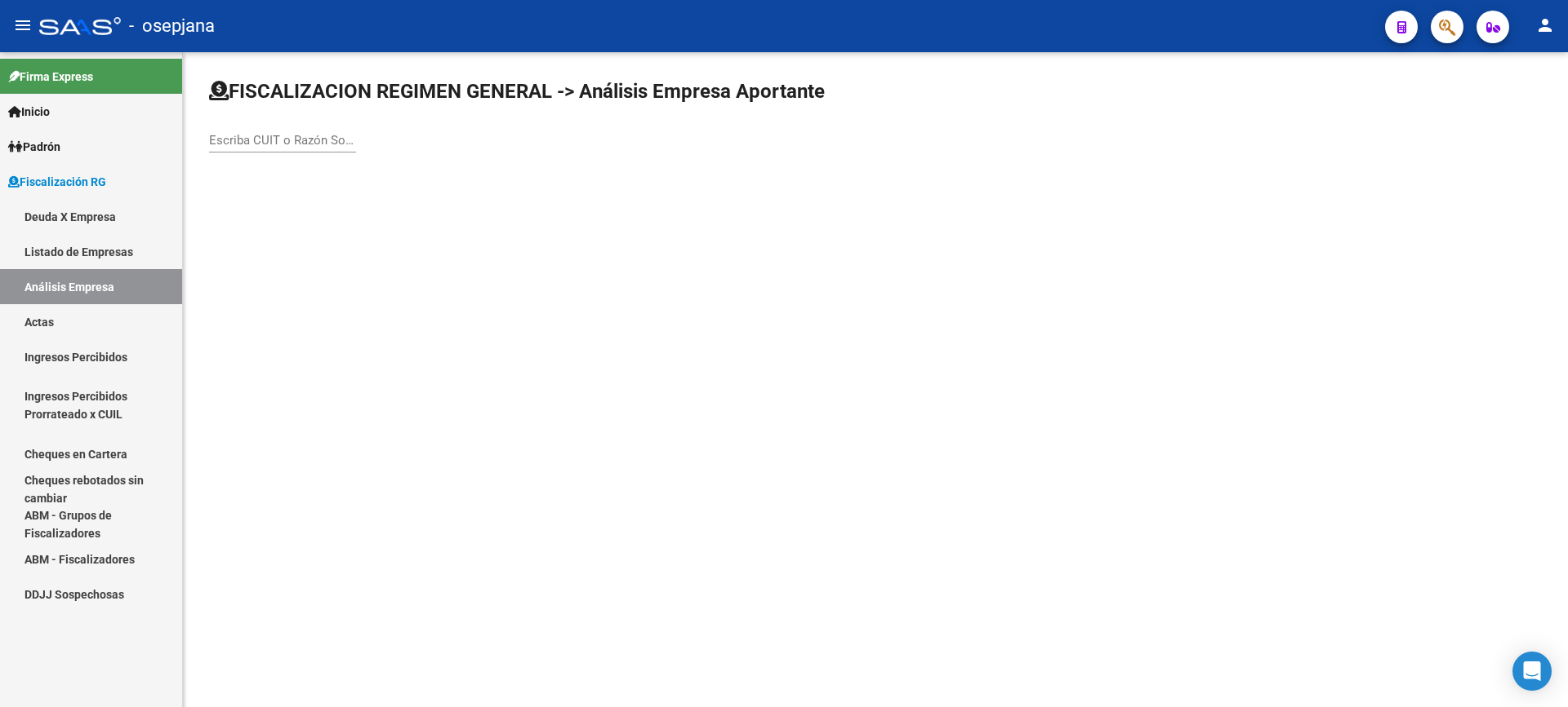
click at [290, 137] on input "Escriba CUIT o Razón Social para buscar" at bounding box center [282, 140] width 147 height 14
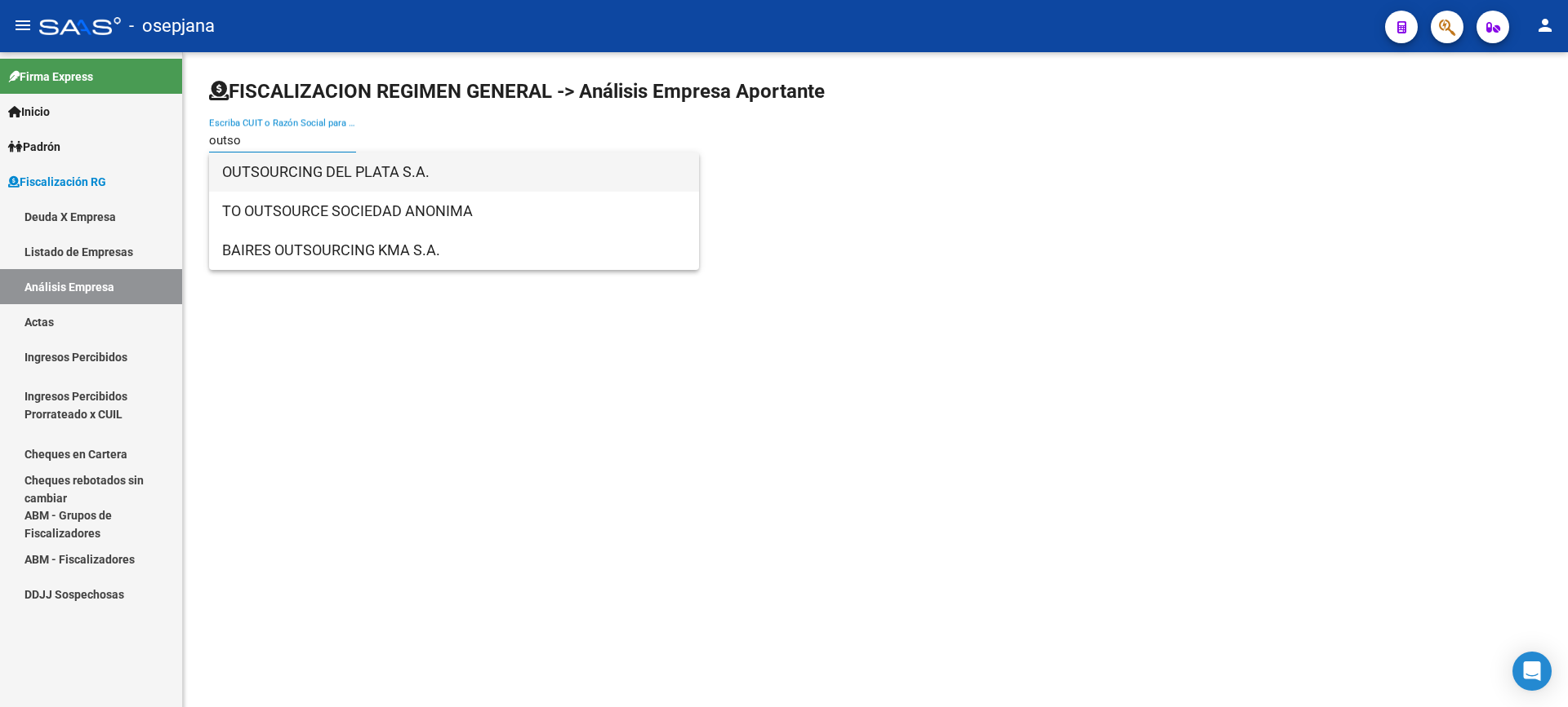
type input "outso"
click at [313, 160] on span "OUTSOURCING DEL PLATA S.A." at bounding box center [454, 171] width 463 height 39
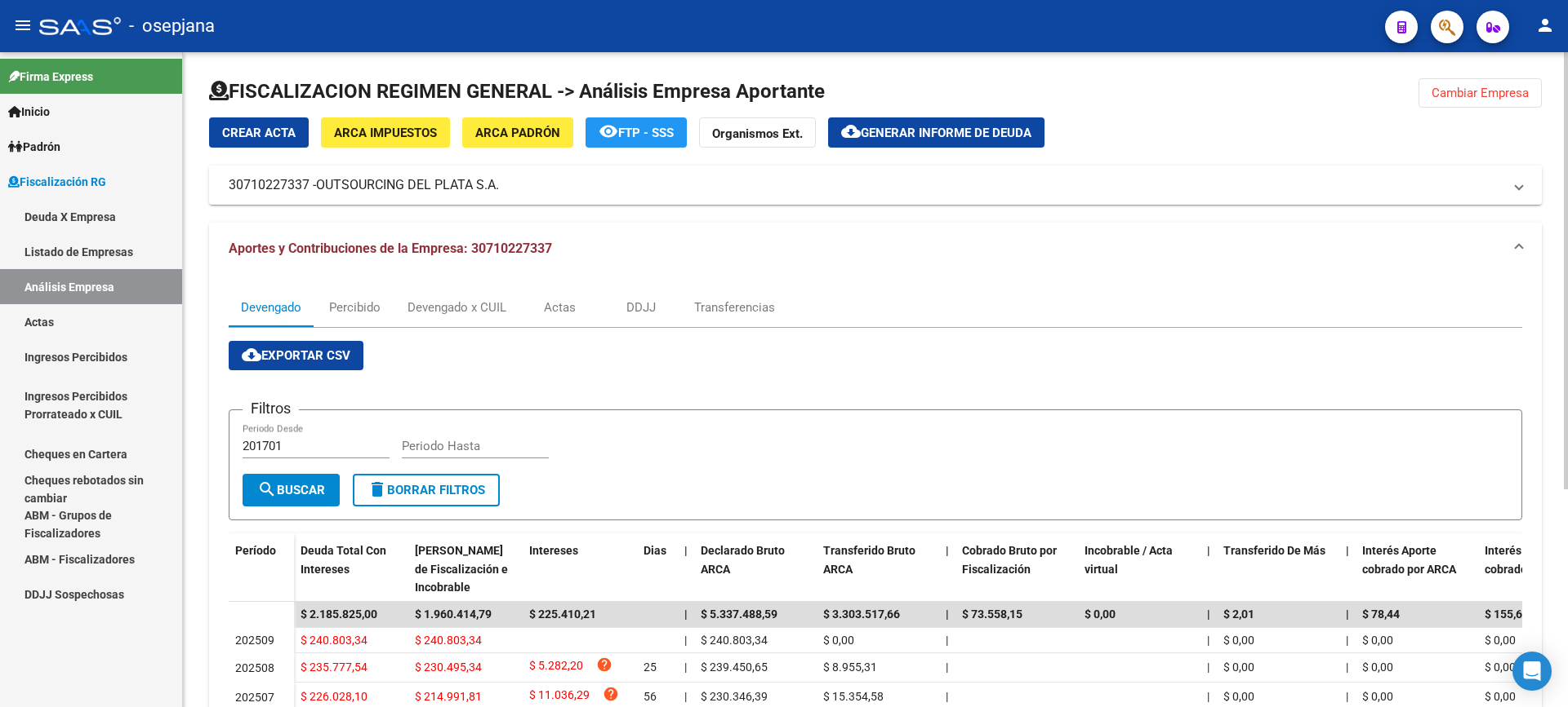
scroll to position [81, 0]
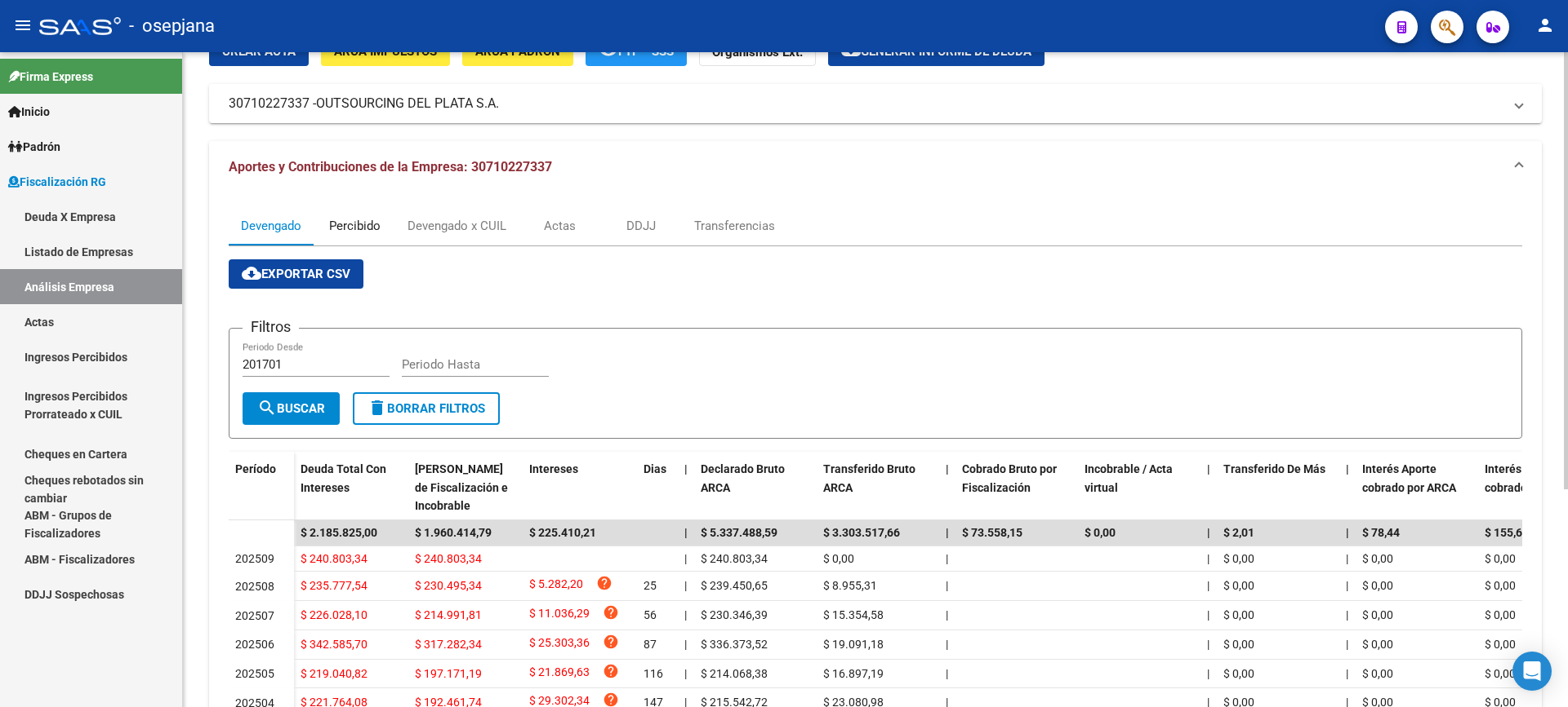
click at [352, 230] on div "Percibido" at bounding box center [355, 226] width 52 height 18
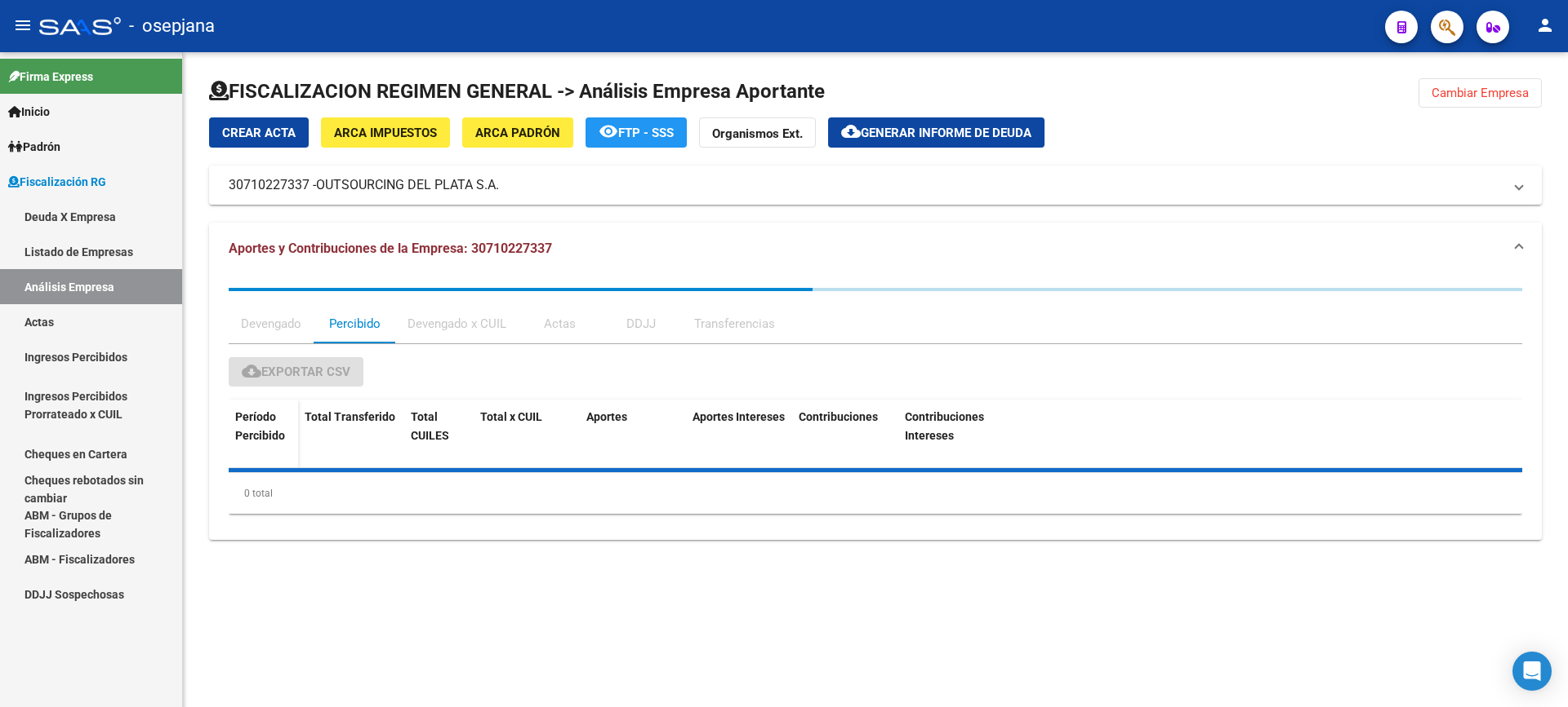
scroll to position [0, 0]
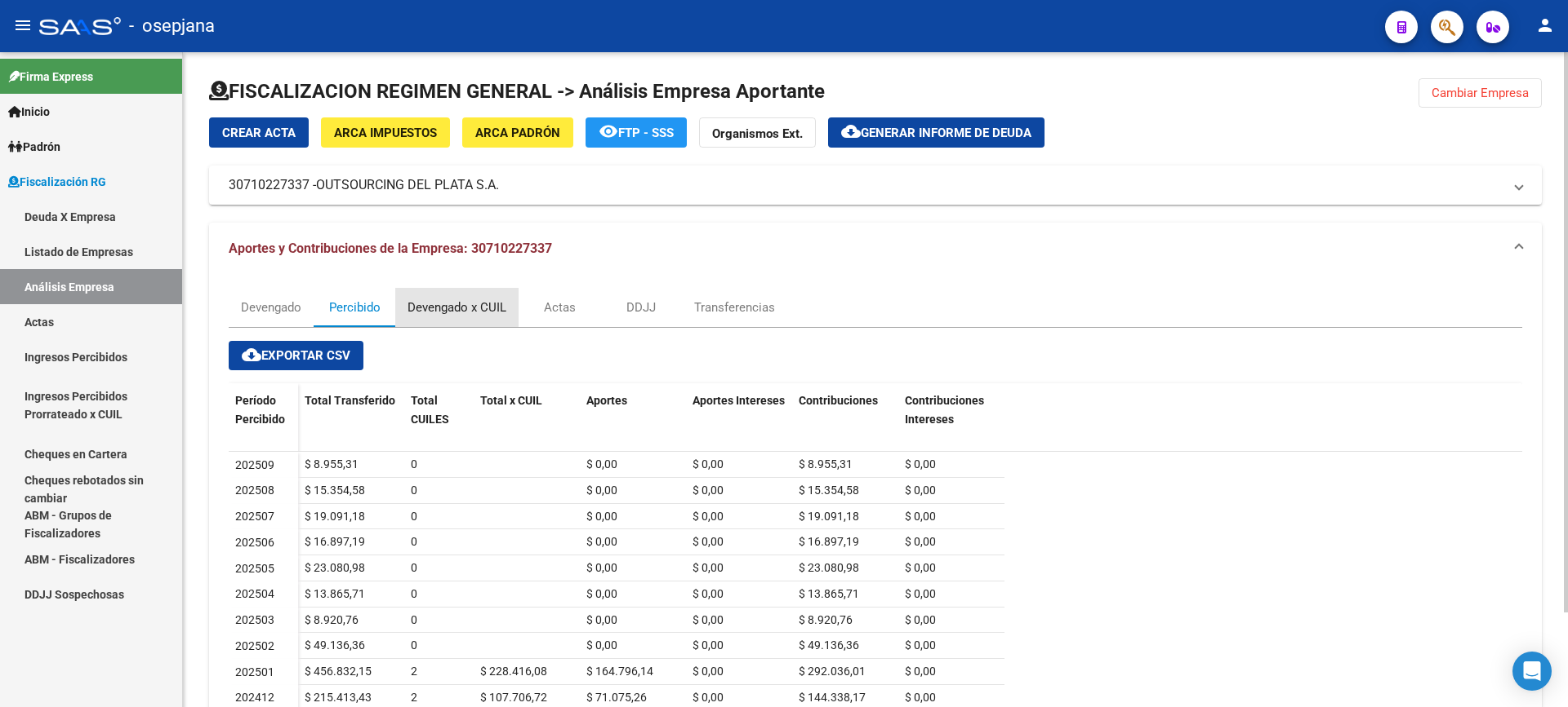
click at [438, 298] on div "Devengado x CUIL" at bounding box center [457, 307] width 99 height 18
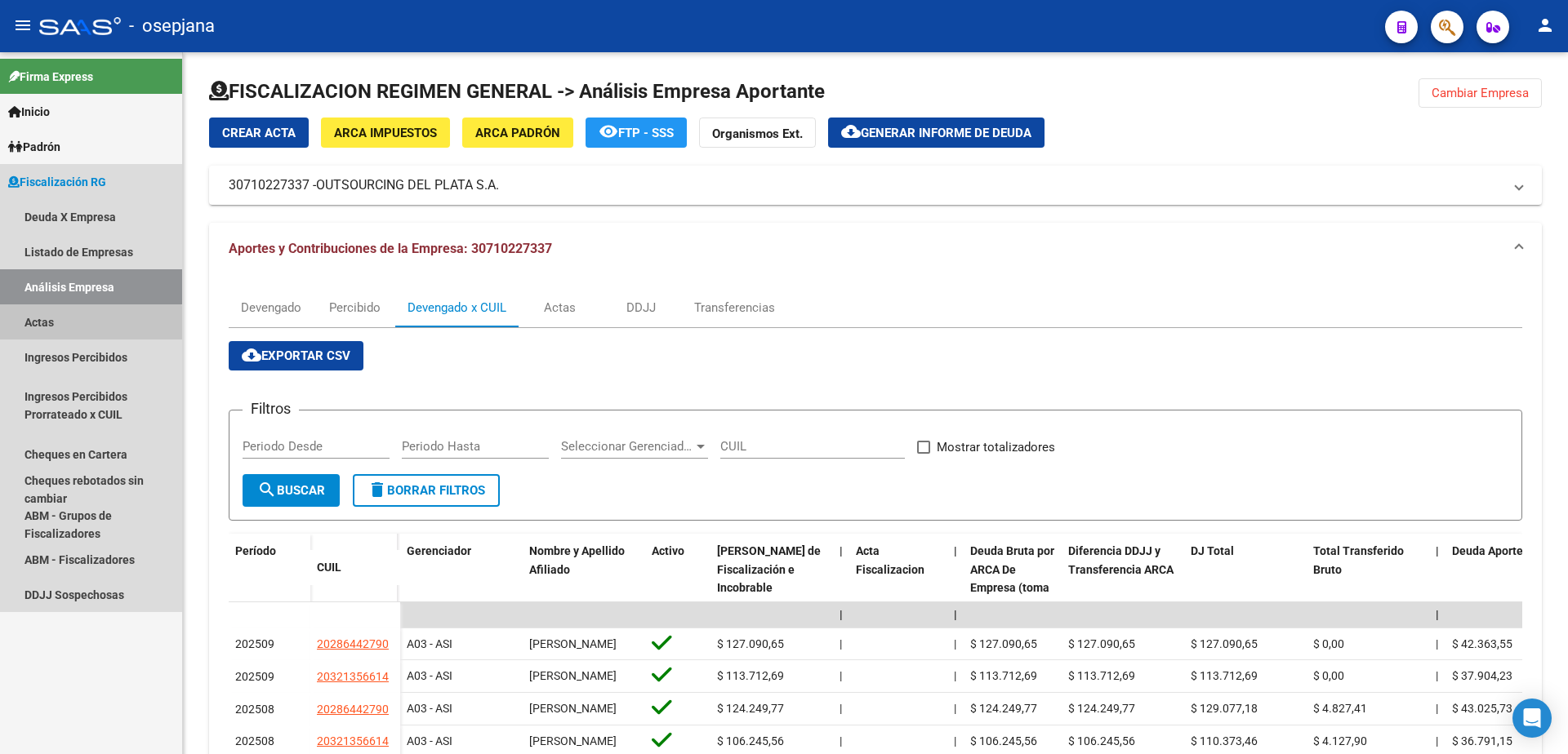
click at [77, 324] on link "Actas" at bounding box center [91, 322] width 182 height 35
click at [88, 293] on link "Análisis Empresa" at bounding box center [91, 286] width 182 height 35
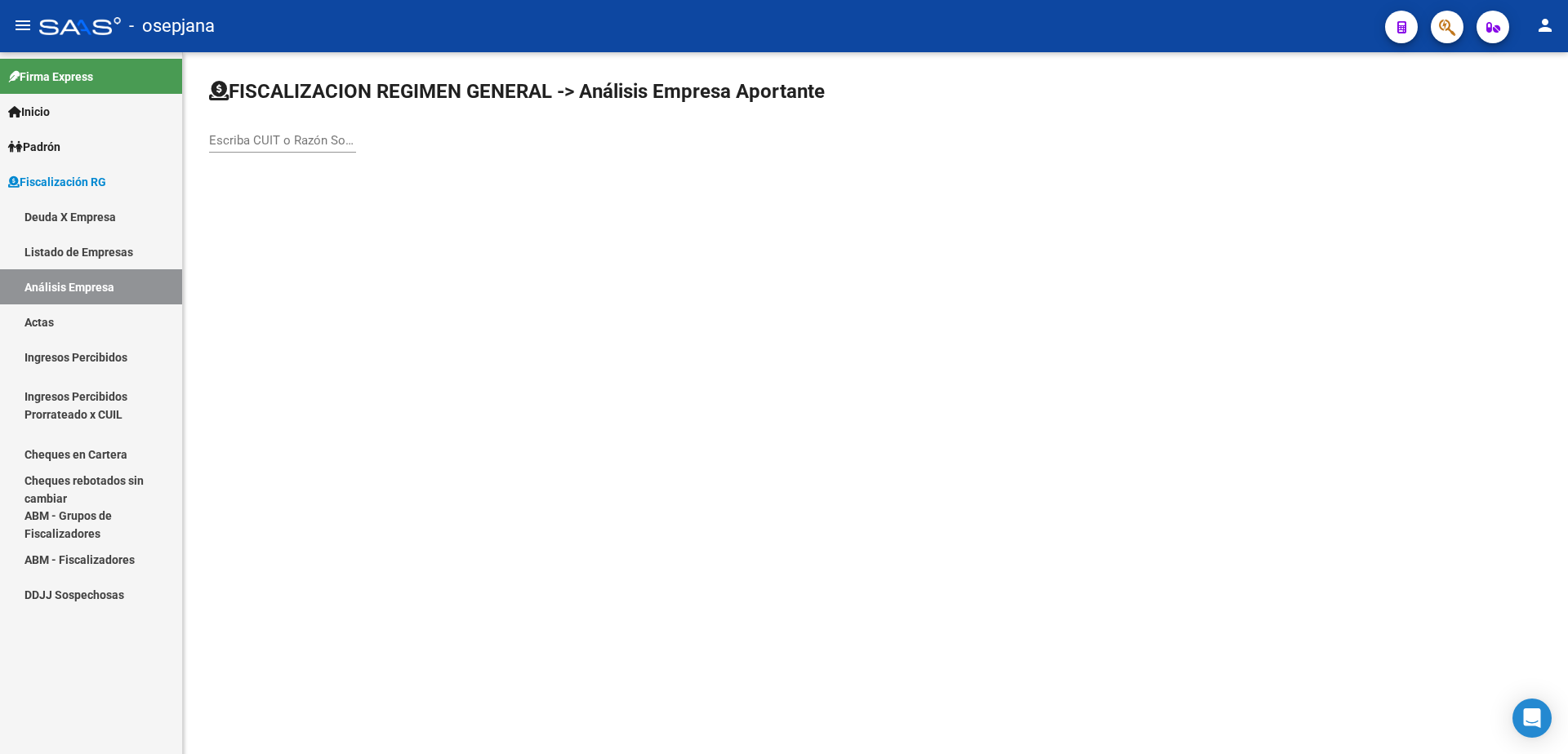
click at [273, 147] on div "Escriba CUIT o Razón Social para buscar" at bounding box center [282, 135] width 147 height 35
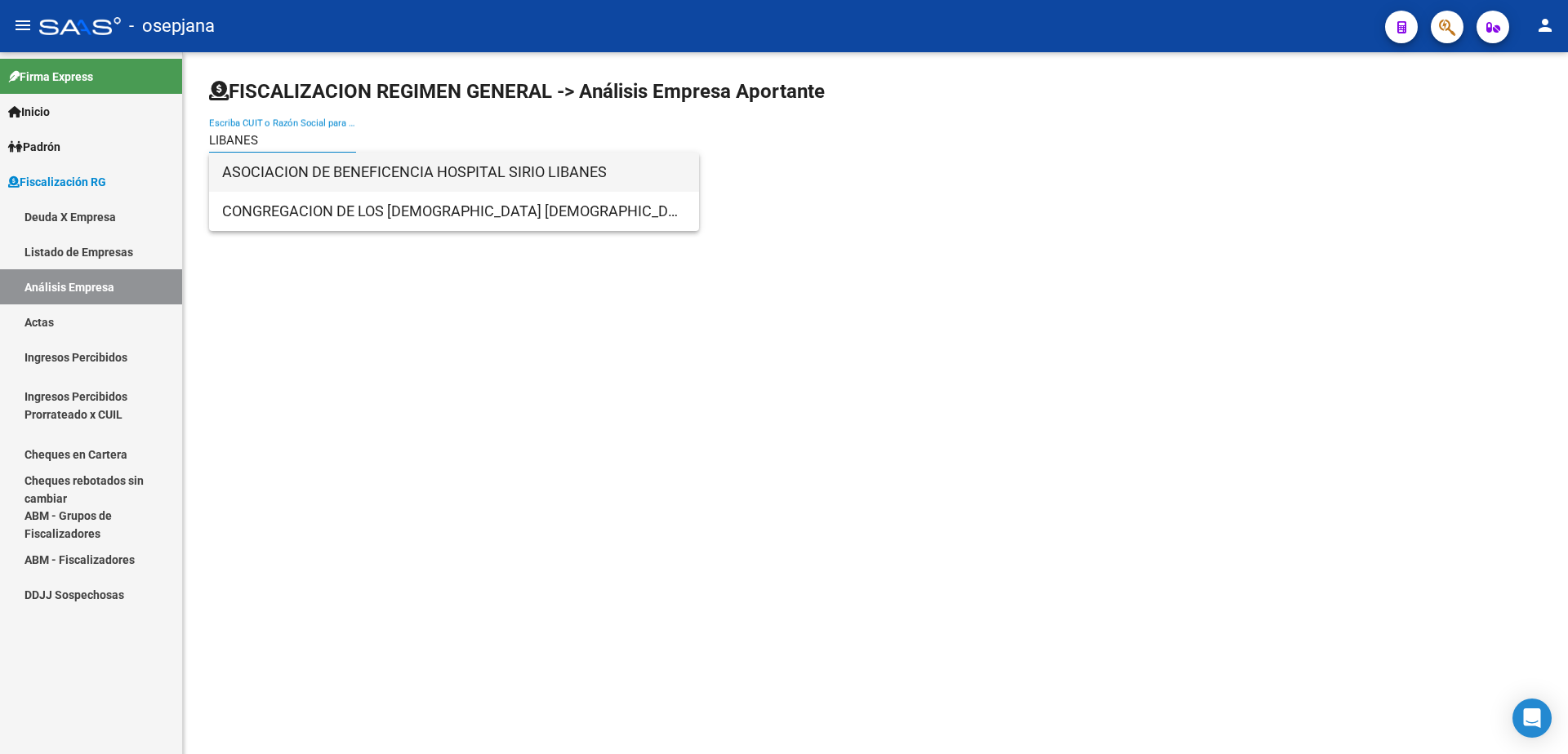
type input "LIBANES"
click at [574, 169] on span "ASOCIACION DE BENEFICENCIA HOSPITAL SIRIO LIBANES" at bounding box center [454, 171] width 463 height 39
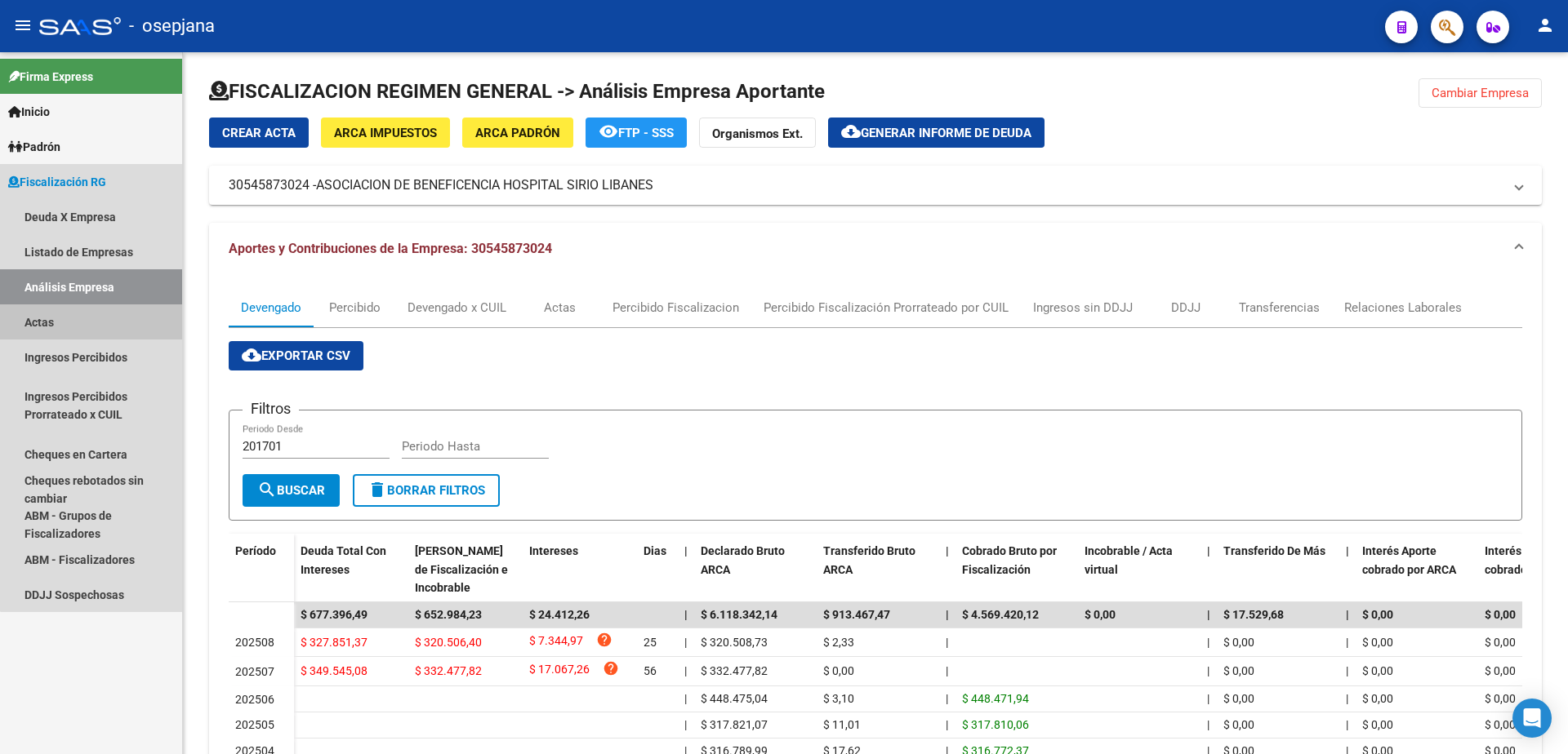
click at [104, 322] on link "Actas" at bounding box center [91, 322] width 182 height 35
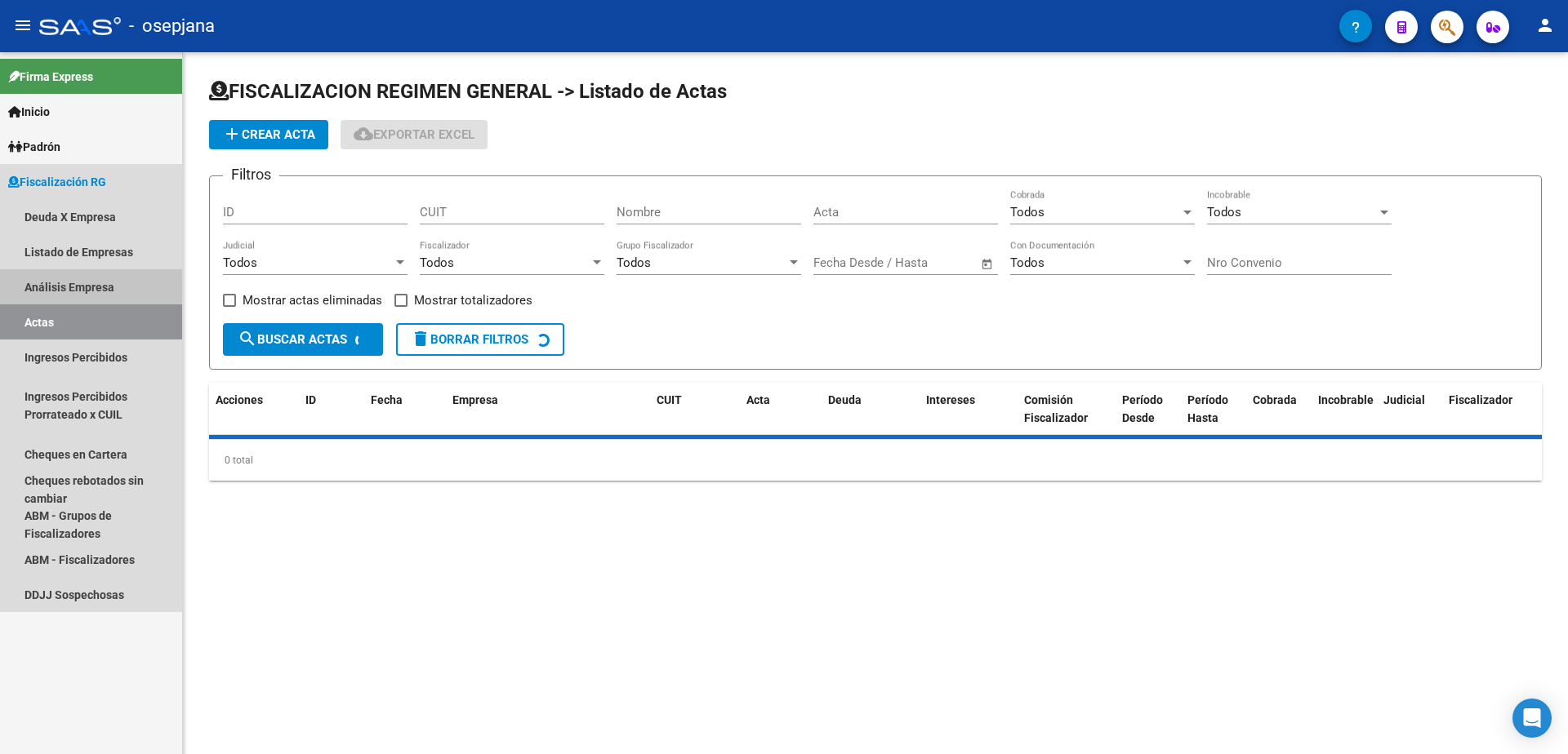
click at [115, 293] on link "Análisis Empresa" at bounding box center [91, 286] width 182 height 35
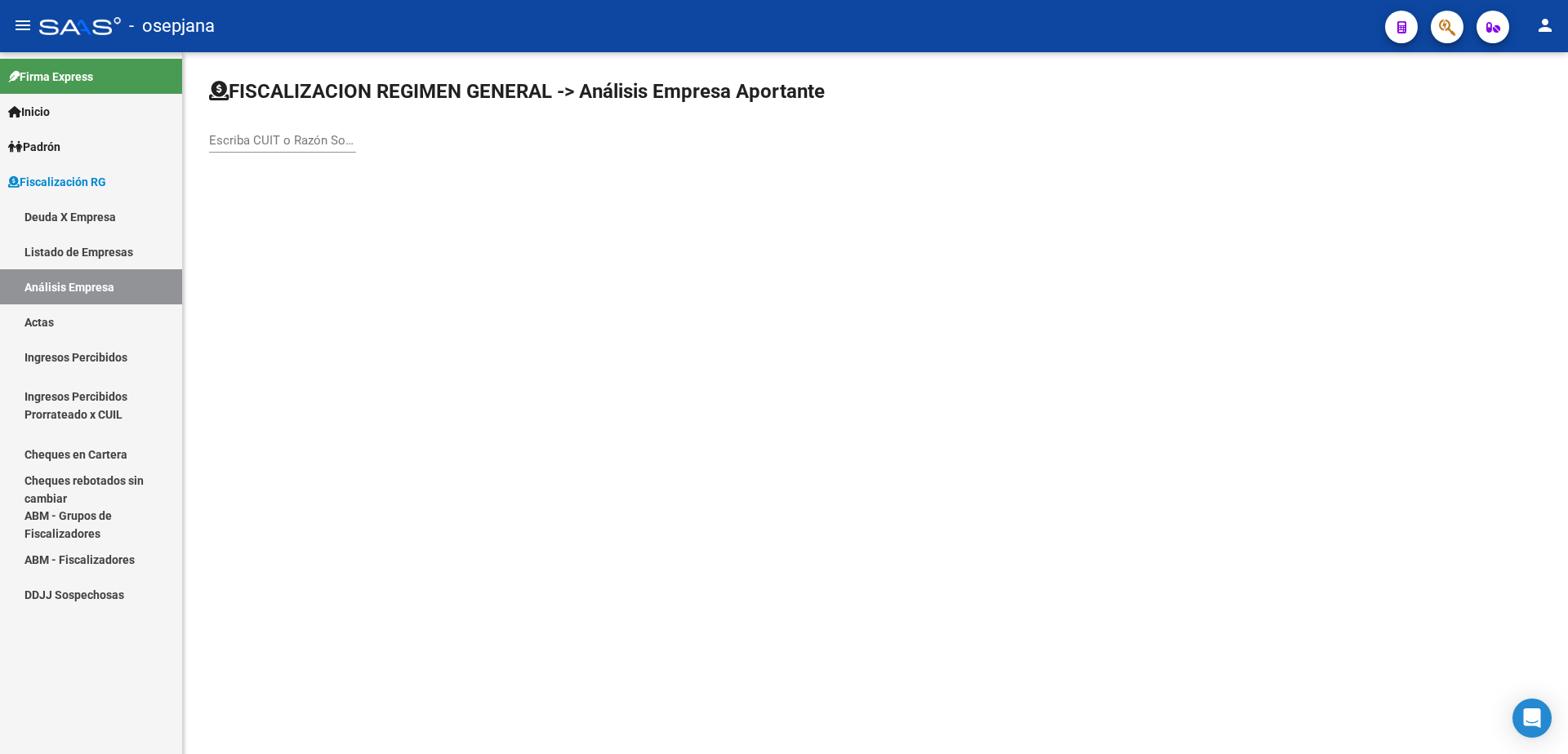
click at [300, 147] on input "Escriba CUIT o Razón Social para buscar" at bounding box center [282, 140] width 147 height 14
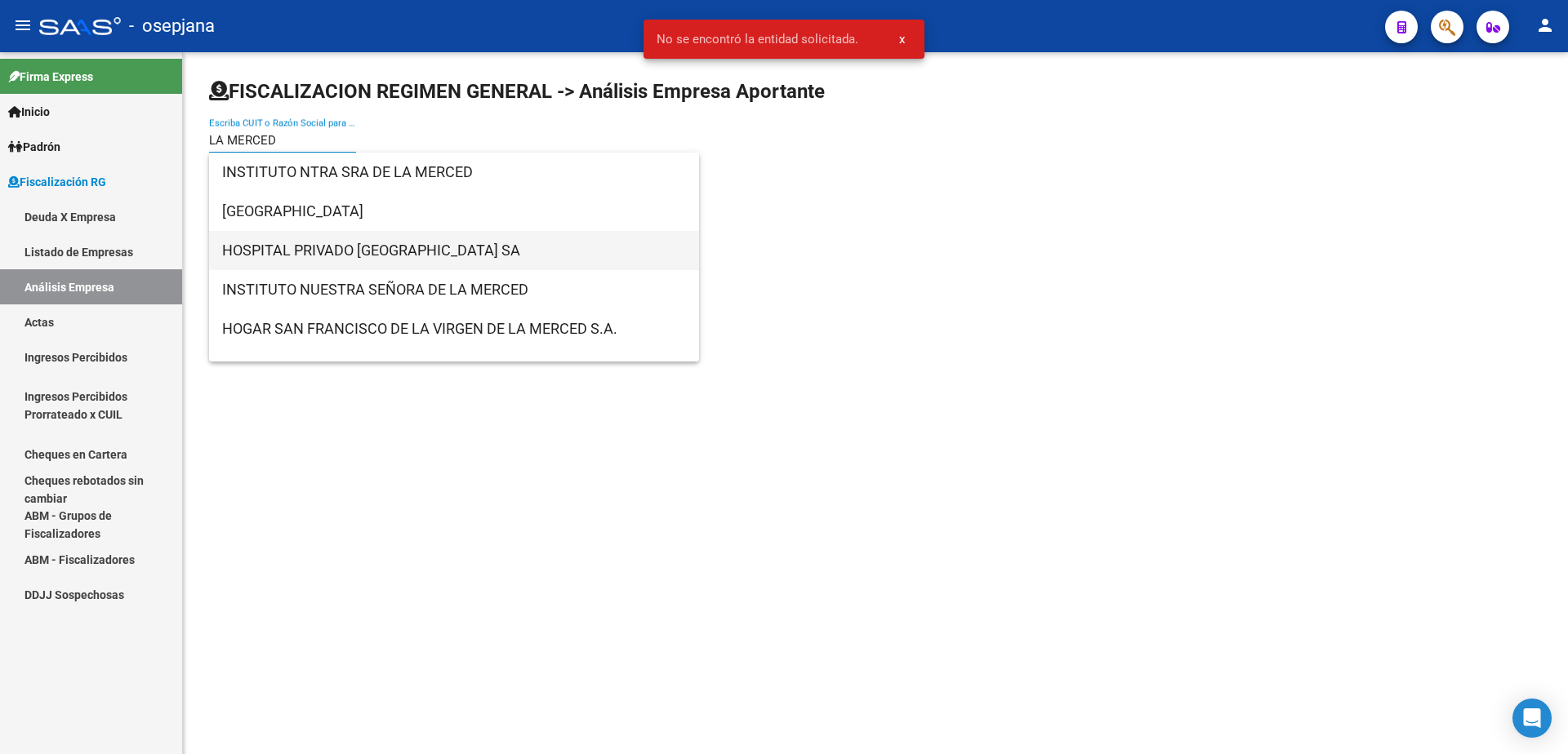
type input "LA MERCED"
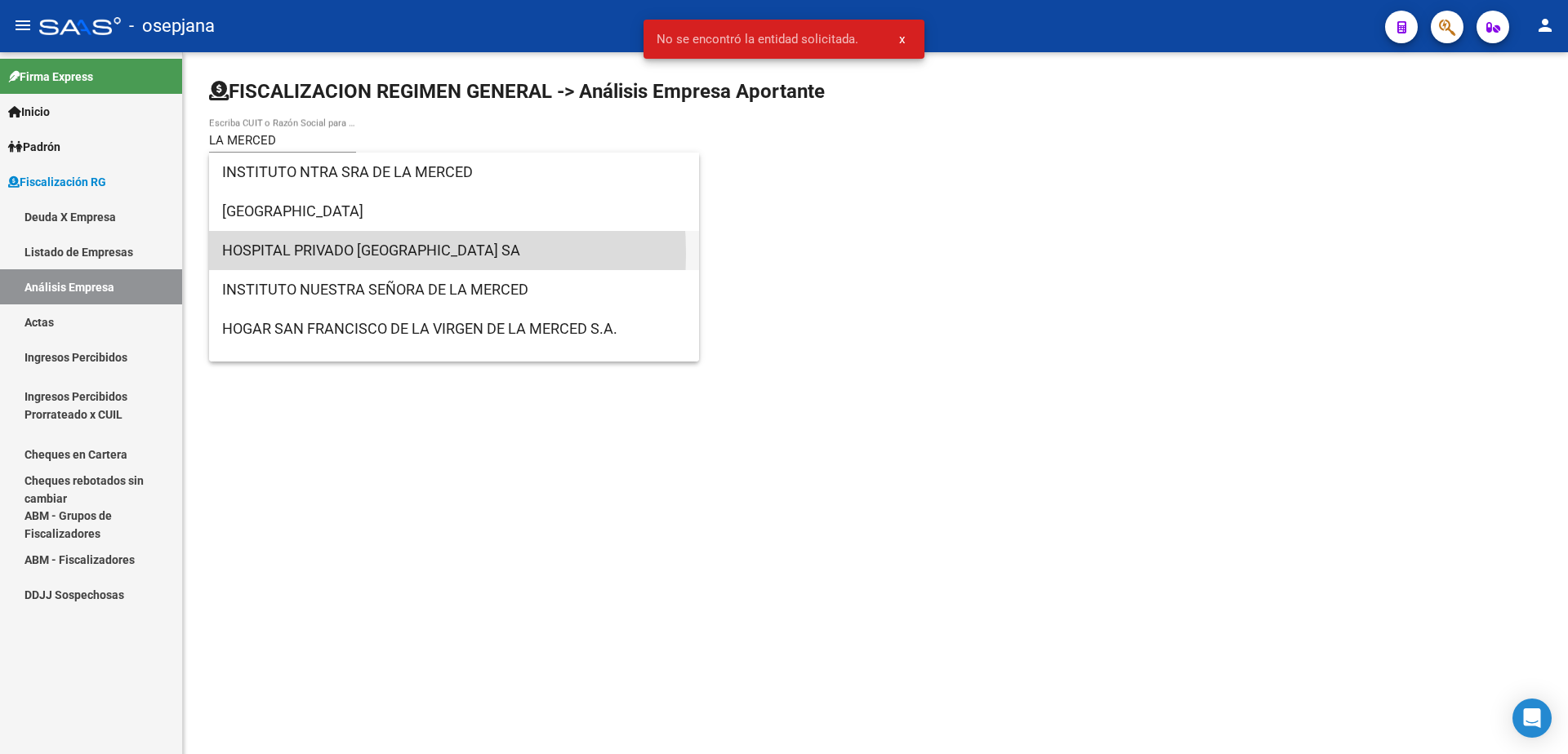
click at [319, 254] on span "HOSPITAL PRIVADO NUESTRA SEÑORA DE LA MERCED SA" at bounding box center [454, 250] width 463 height 39
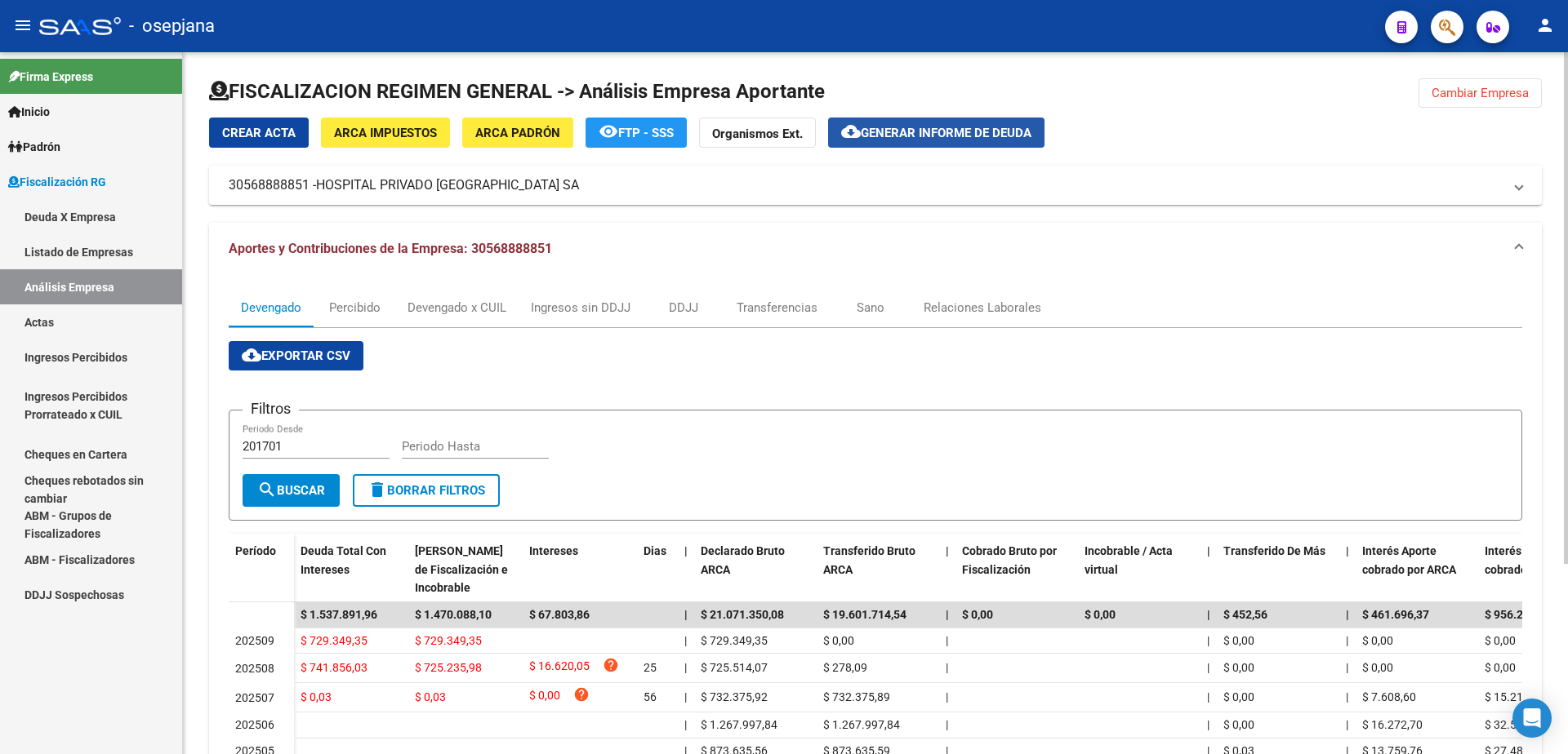
click at [1031, 139] on span "Generar informe de deuda" at bounding box center [946, 132] width 170 height 14
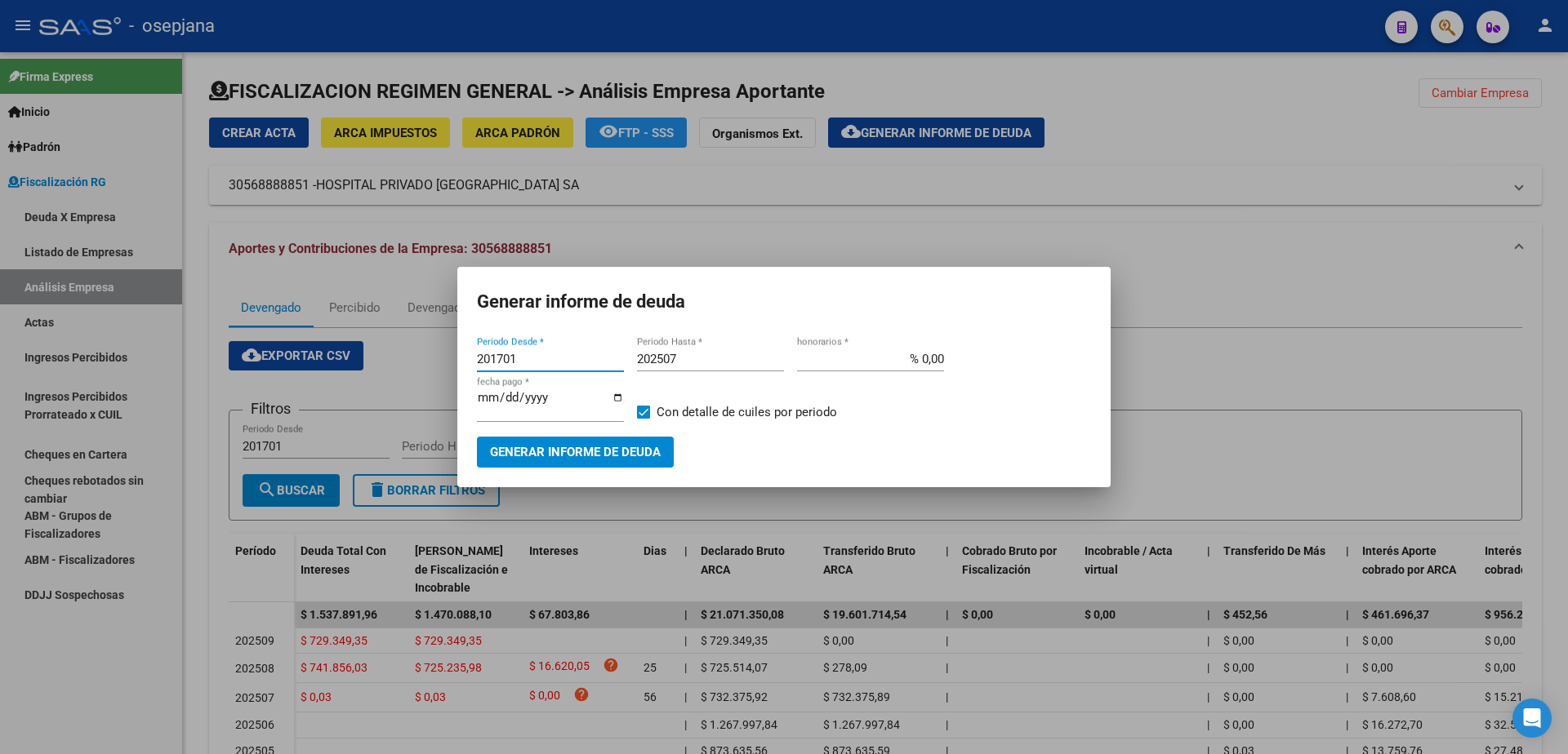
drag, startPoint x: 525, startPoint y: 364, endPoint x: 256, endPoint y: 388, distance: 270.1
click at [258, 388] on div "Generar informe de deuda 201701 Periodo Desde * 202507 Periodo Hasta * % 0,00 h…" at bounding box center [784, 377] width 1568 height 754
type input "202508"
click at [689, 364] on input "202507" at bounding box center [710, 359] width 147 height 14
type input "202509"
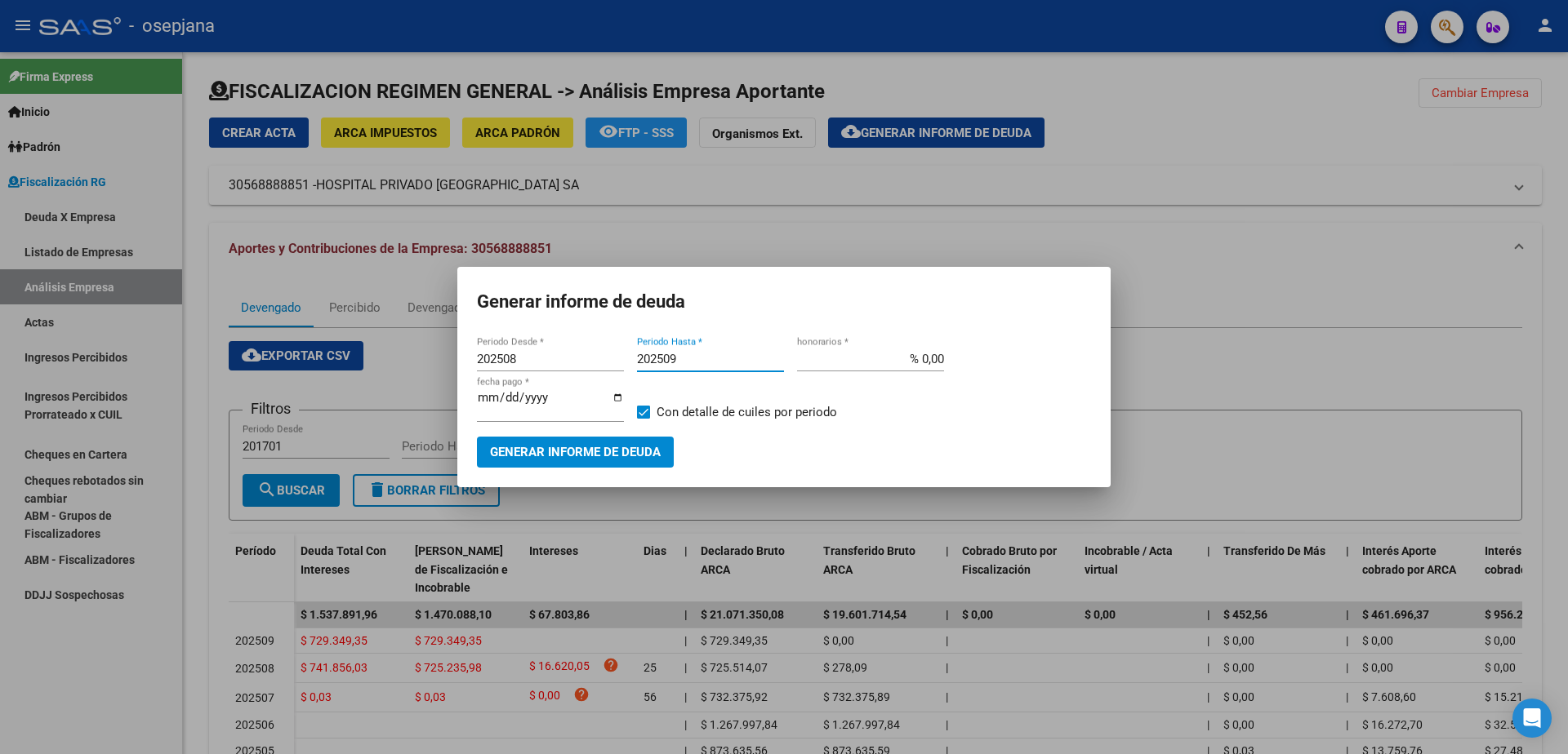
click at [920, 360] on input "% 0,00" at bounding box center [870, 359] width 147 height 14
type input "% 10,00"
click at [507, 405] on input "[DATE]" at bounding box center [550, 404] width 147 height 26
type input "[DATE]"
click at [693, 410] on span "Con detalle de cuiles por periodo" at bounding box center [747, 411] width 180 height 19
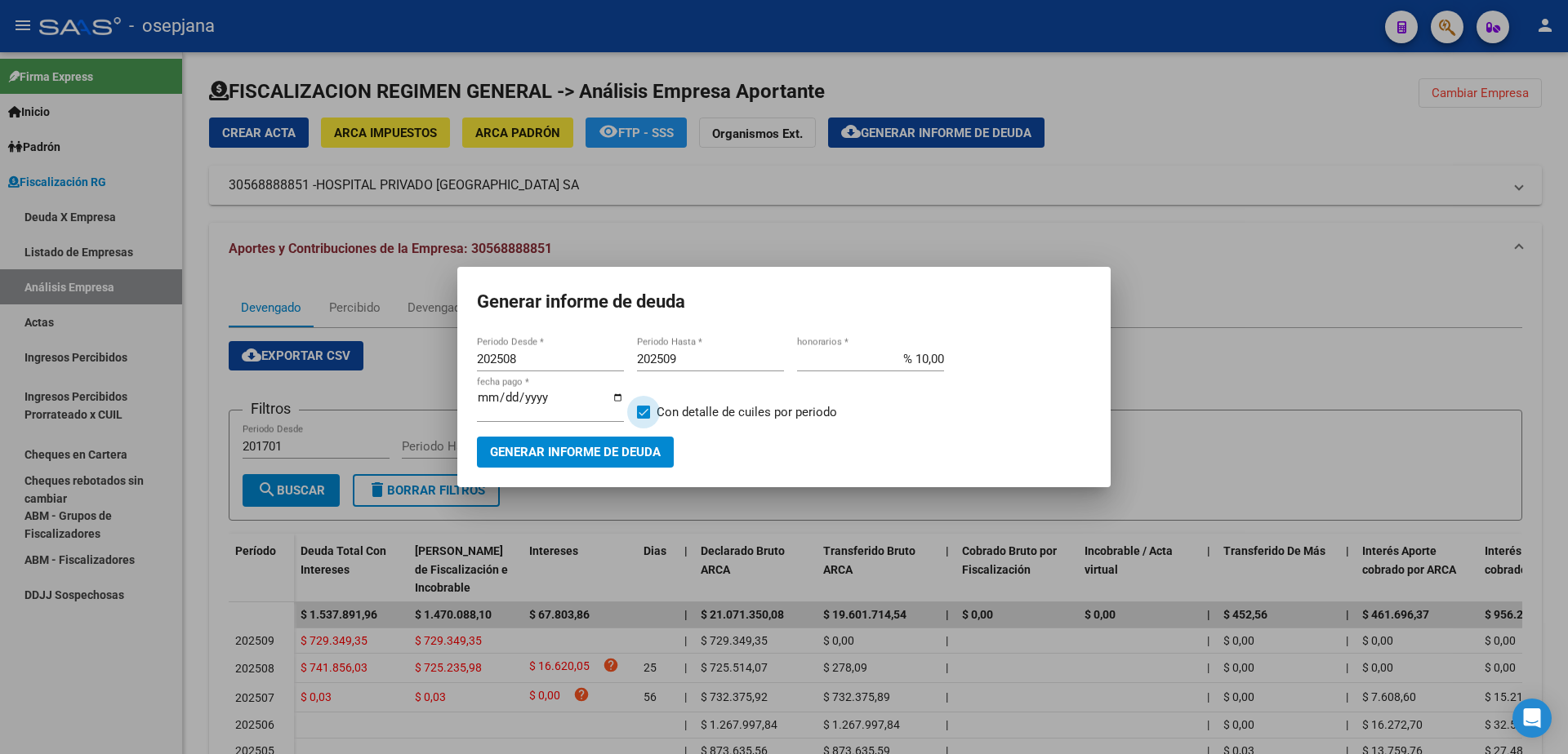
click at [643, 419] on input "Con detalle de cuiles por periodo" at bounding box center [642, 419] width 1 height 1
checkbox input "false"
click at [630, 436] on button "Generar informe de deuda" at bounding box center [575, 452] width 197 height 31
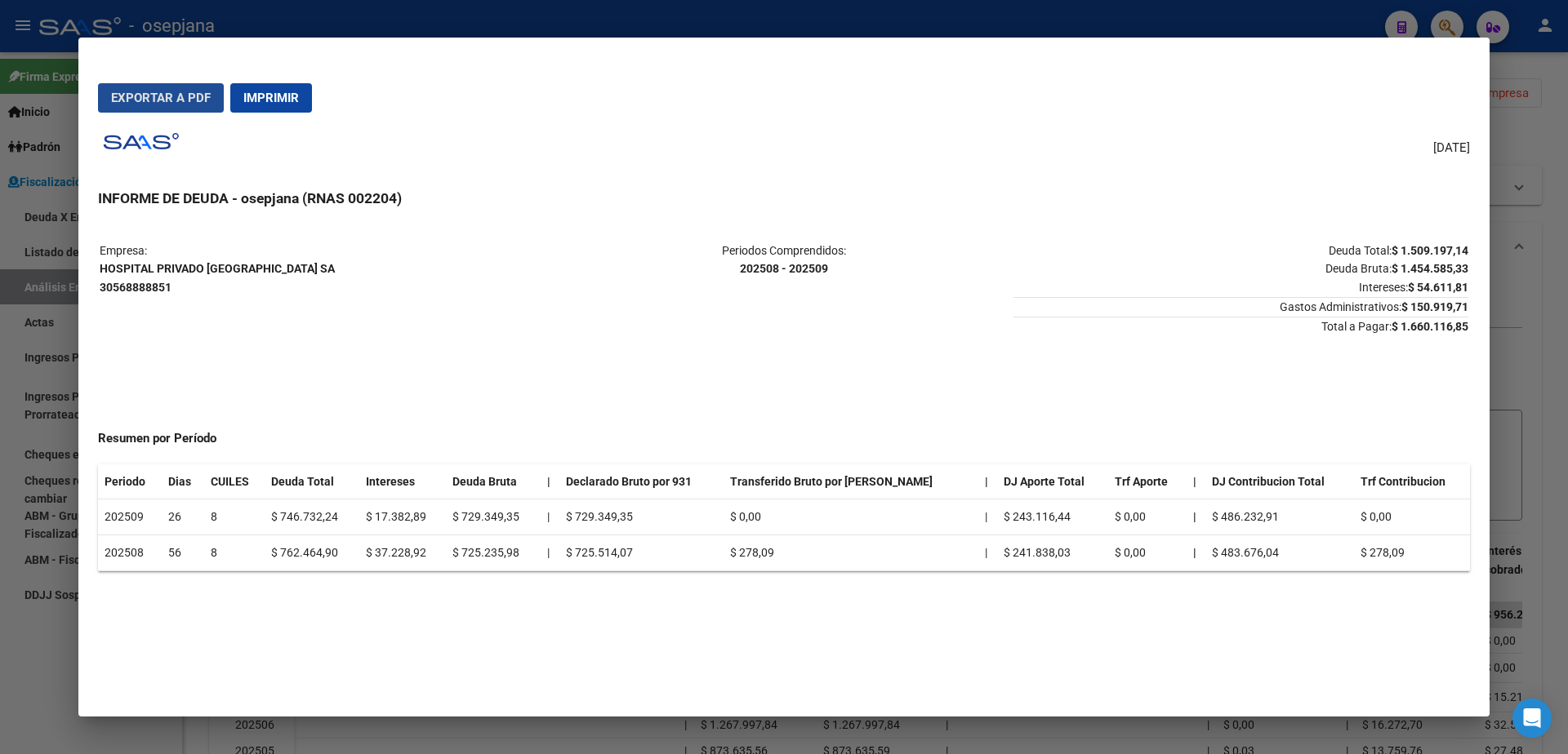
click at [168, 102] on span "Exportar a PDF" at bounding box center [161, 98] width 100 height 14
click at [2, 586] on div at bounding box center [784, 377] width 1568 height 754
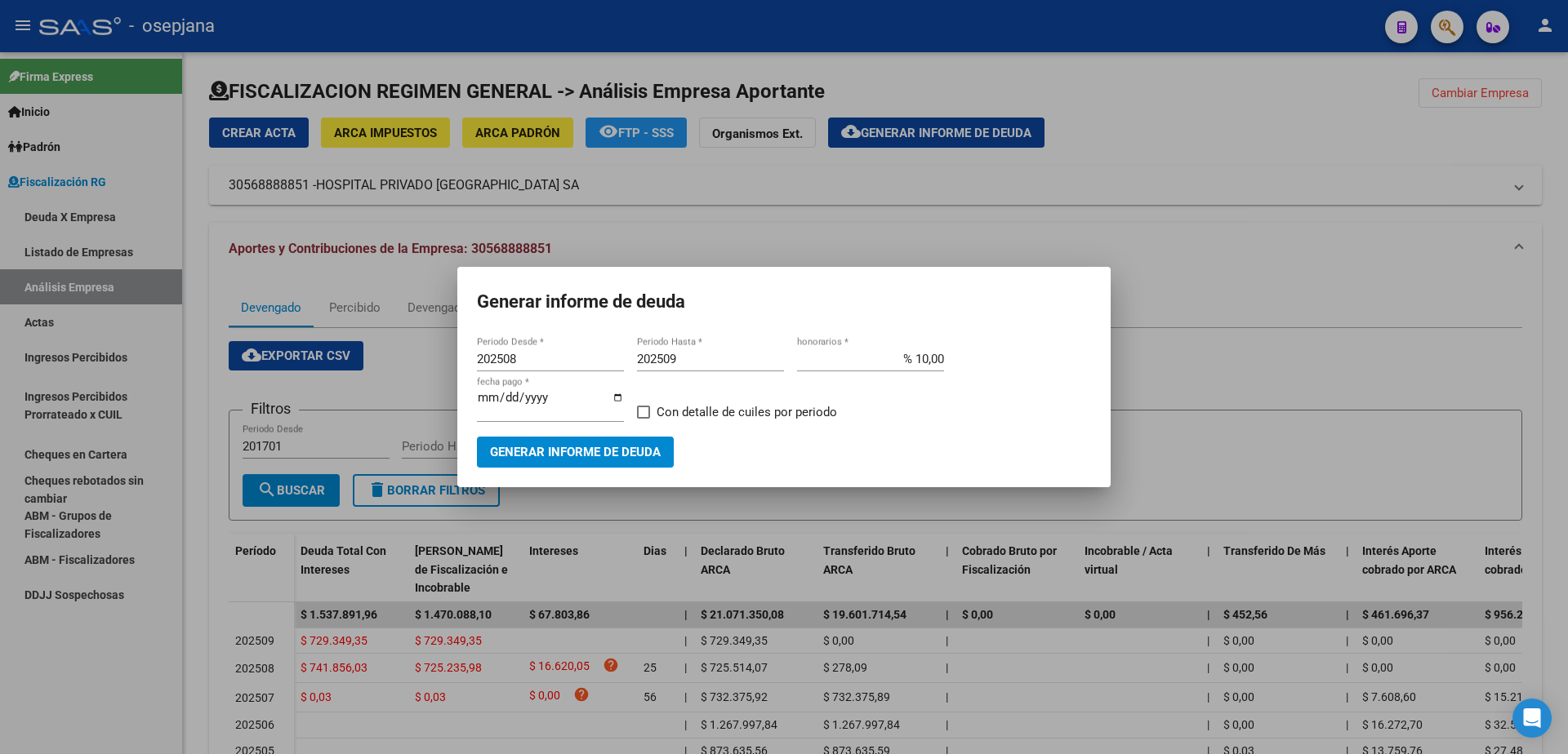
click at [103, 312] on div at bounding box center [784, 377] width 1568 height 754
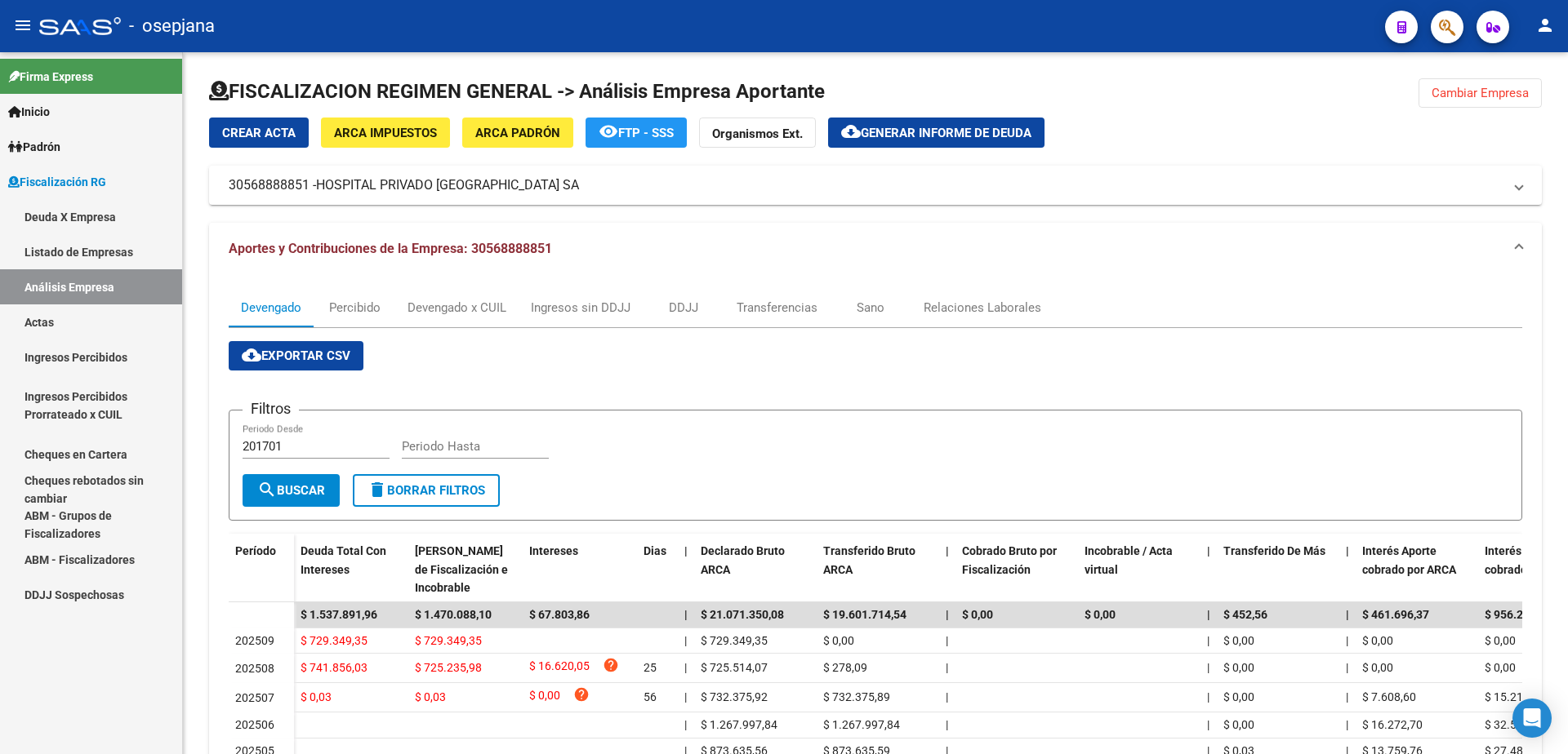
click at [121, 284] on link "Análisis Empresa" at bounding box center [91, 286] width 182 height 35
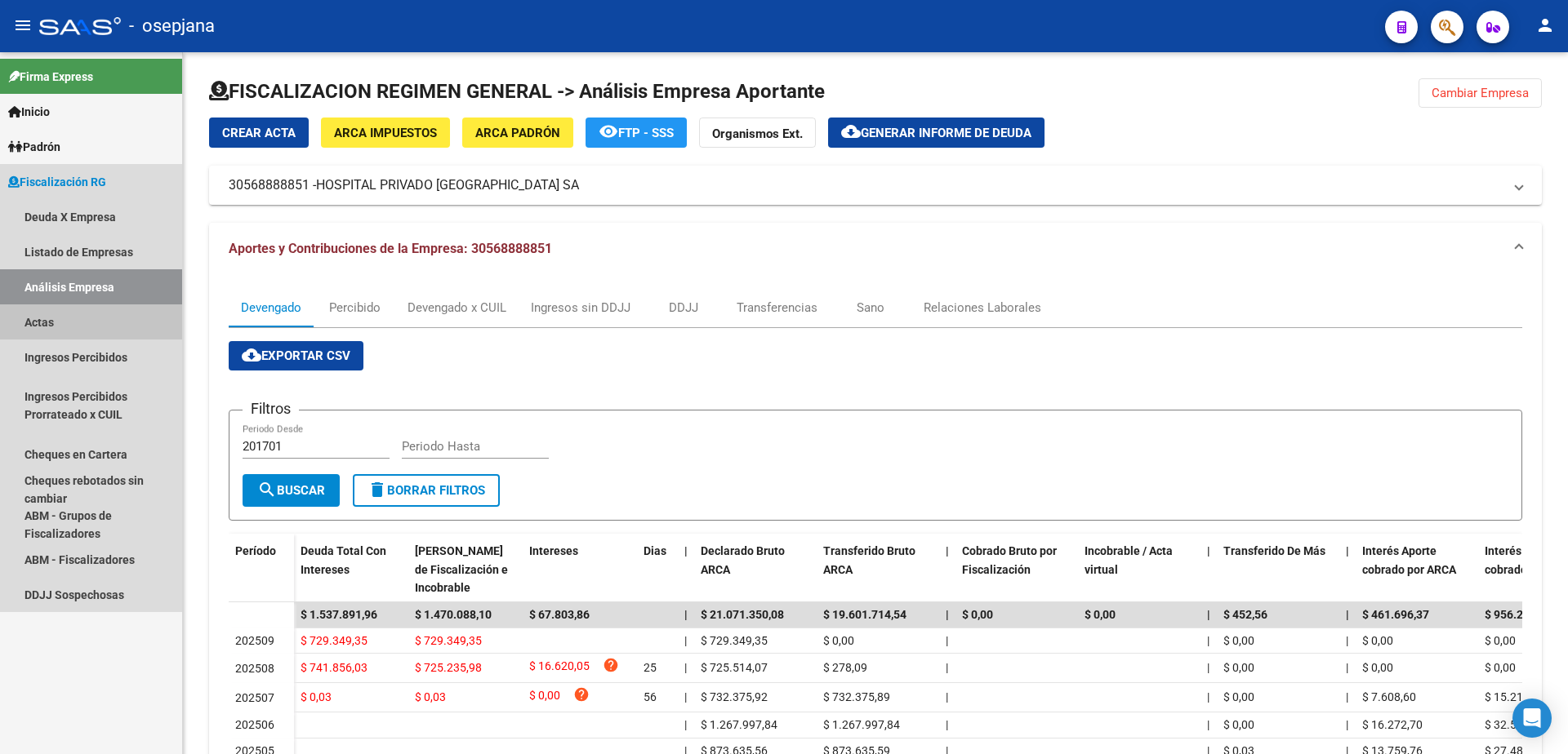
click at [112, 314] on link "Actas" at bounding box center [91, 322] width 182 height 35
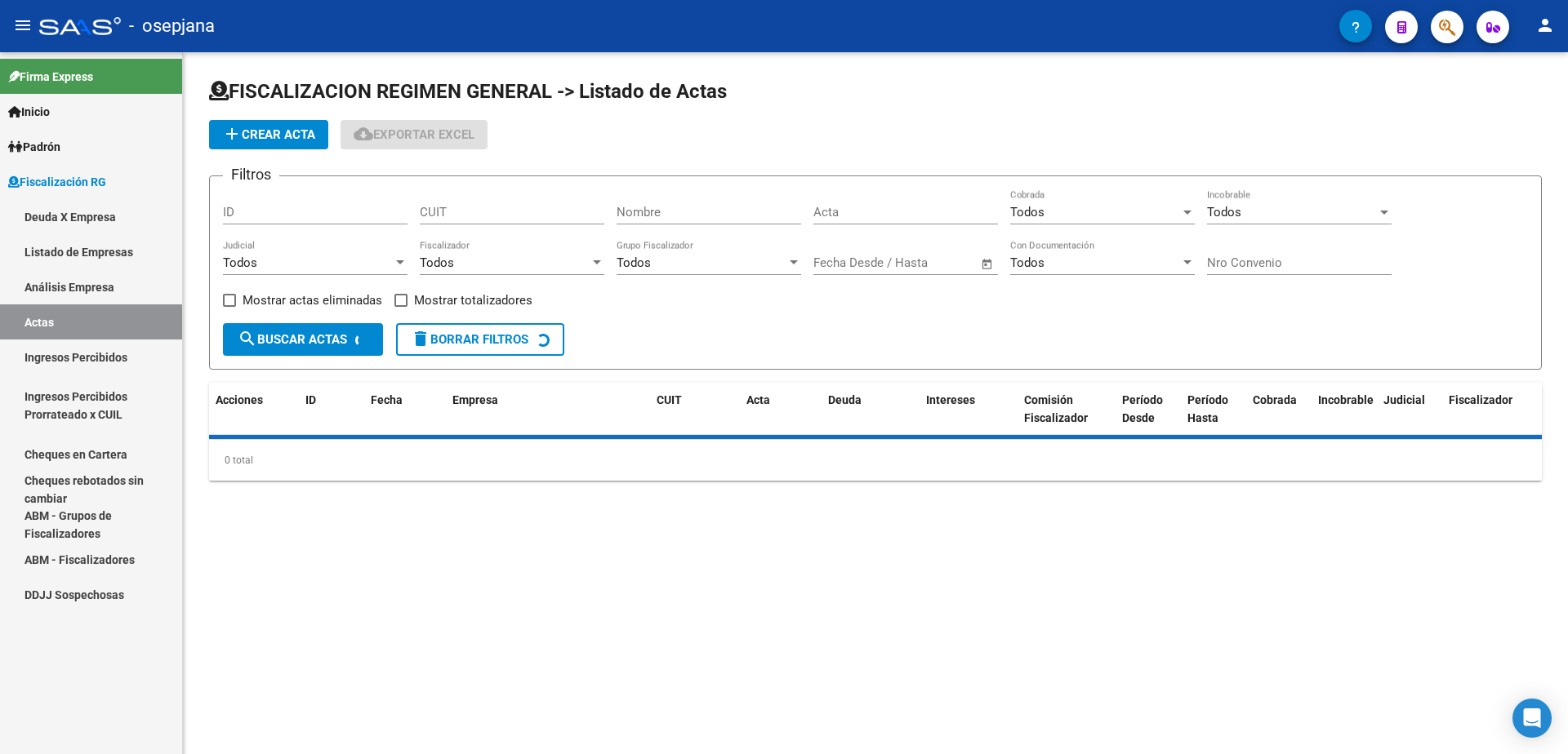
click at [122, 286] on link "Análisis Empresa" at bounding box center [91, 286] width 182 height 35
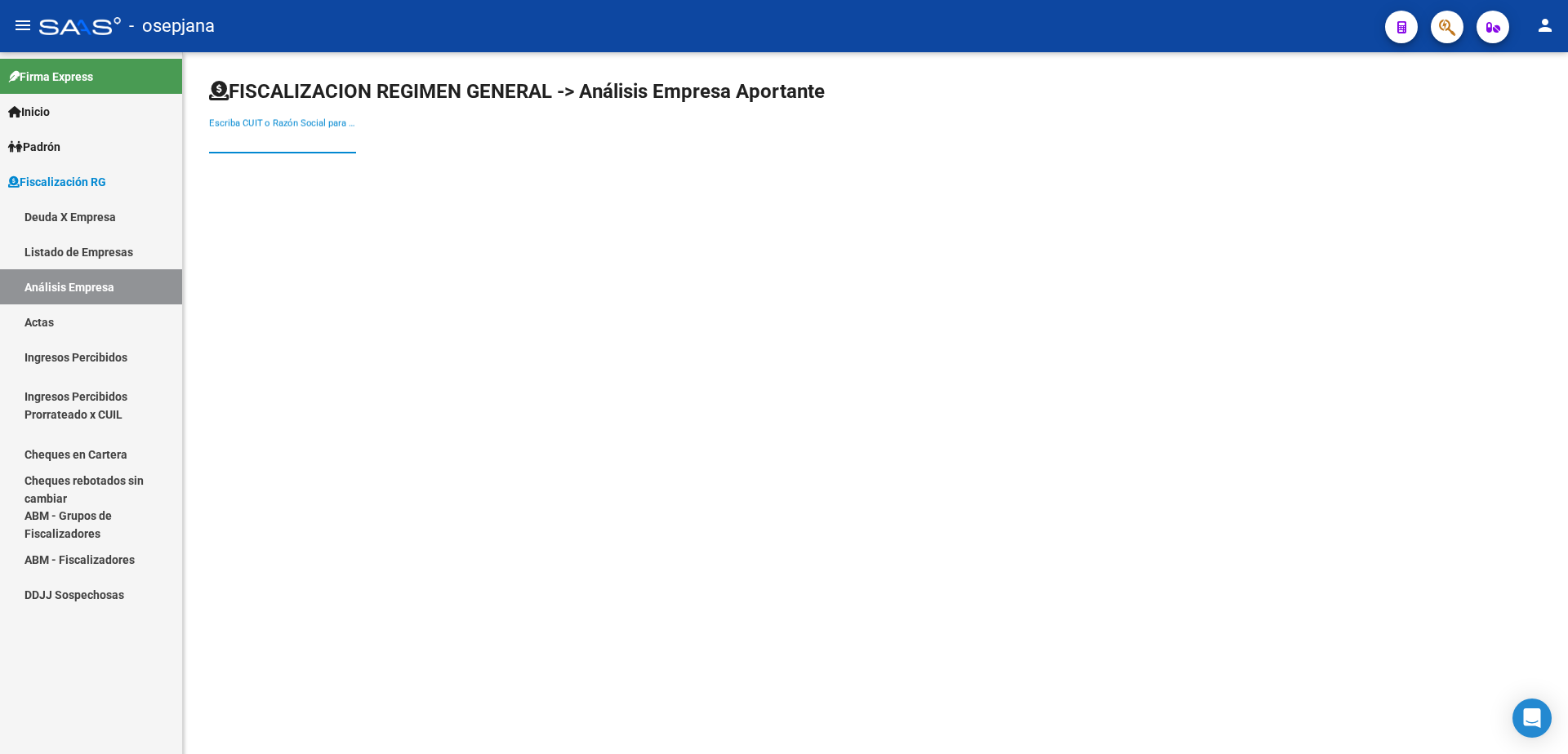
click at [325, 147] on input "Escriba CUIT o Razón Social para buscar" at bounding box center [282, 140] width 147 height 14
type input "IARAI"
click at [292, 182] on span "IARAI S.A." at bounding box center [454, 171] width 463 height 39
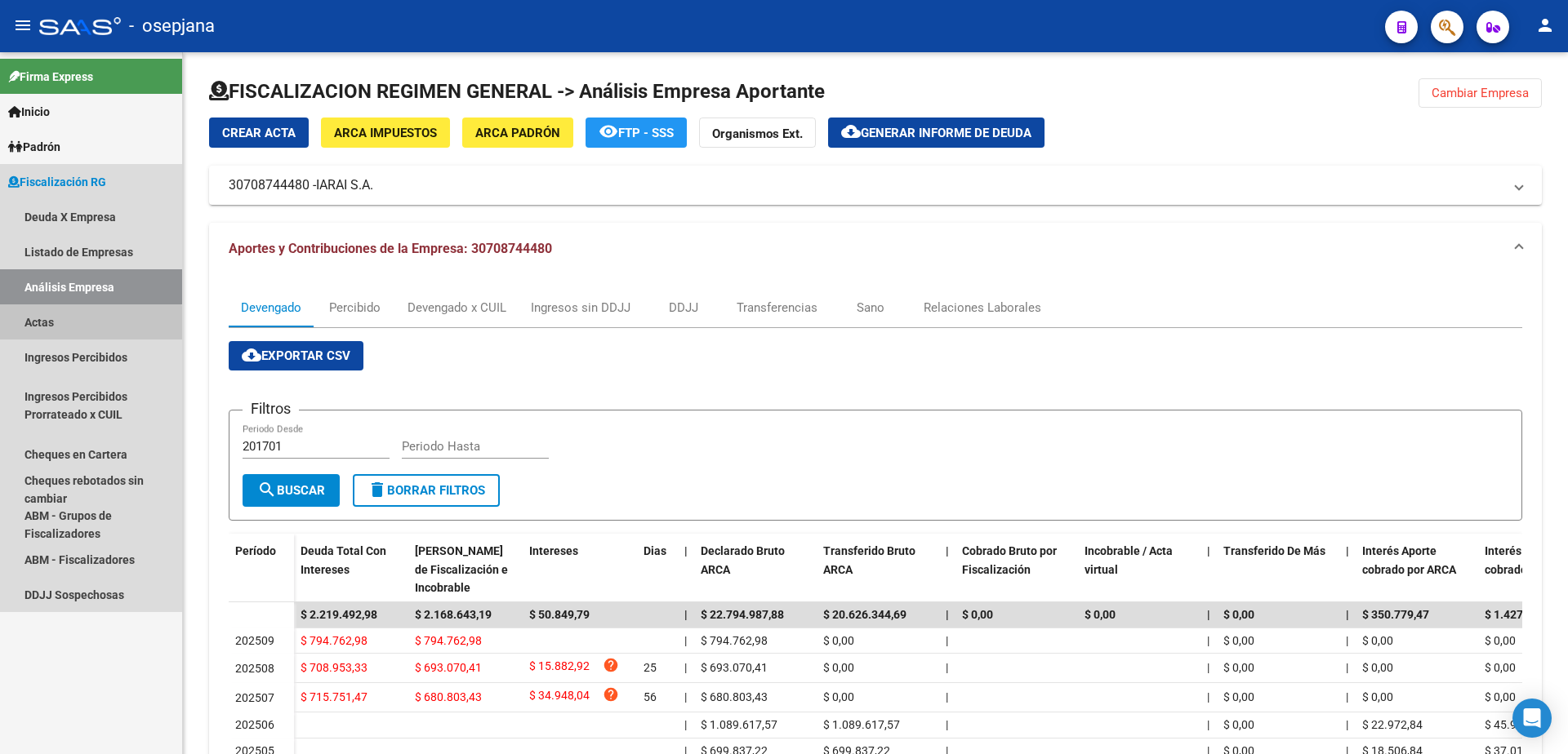
click at [87, 324] on link "Actas" at bounding box center [91, 322] width 182 height 35
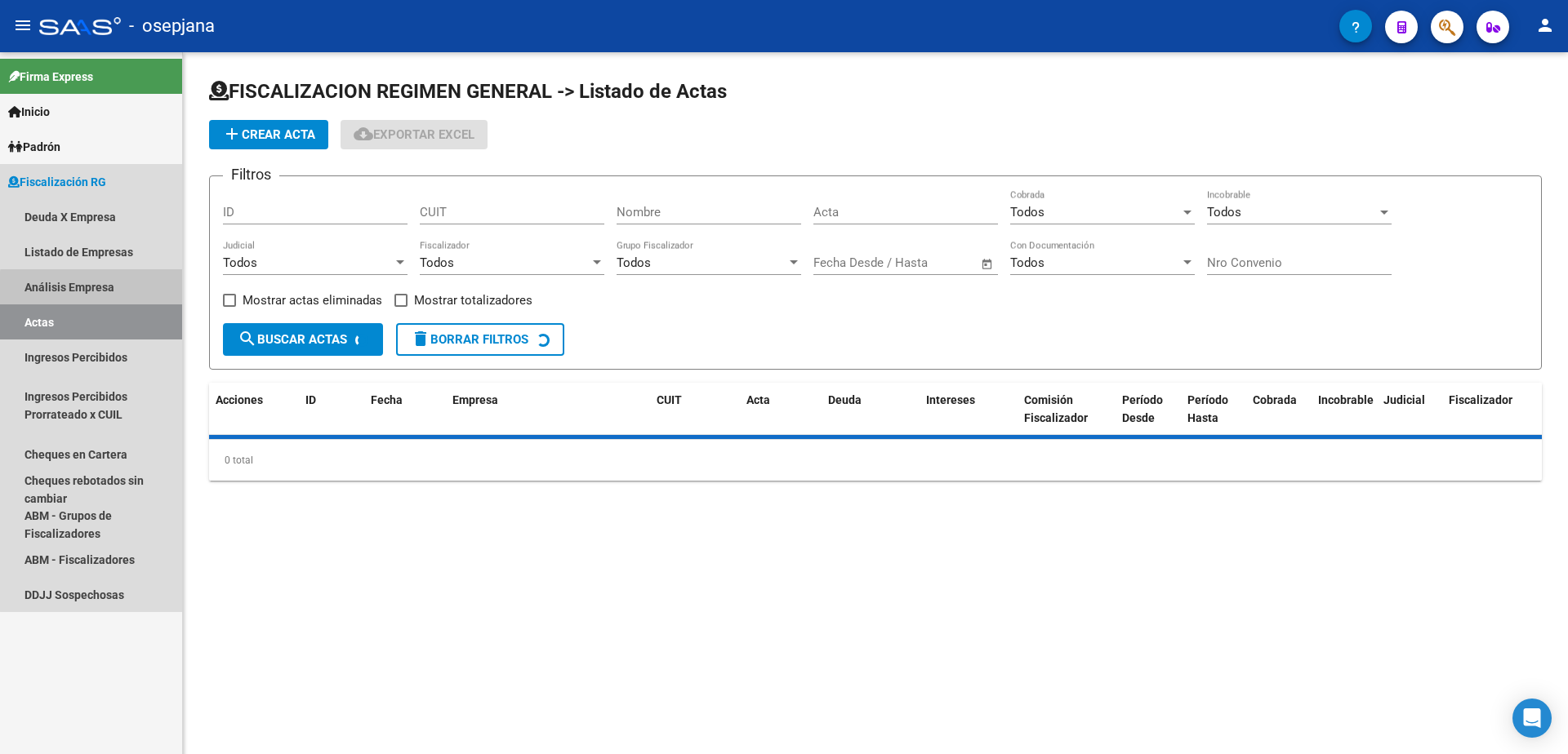
click at [109, 290] on link "Análisis Empresa" at bounding box center [91, 286] width 182 height 35
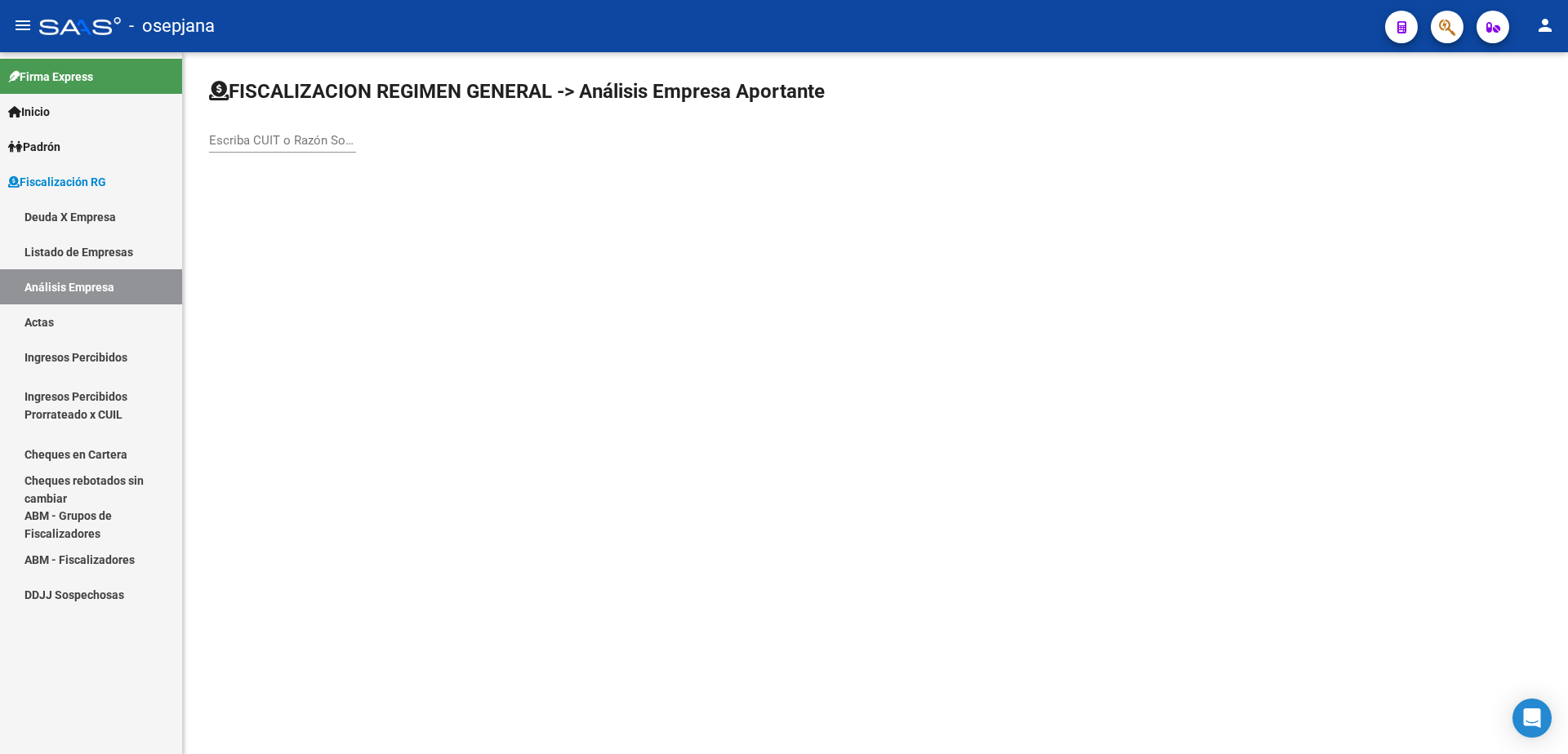
click at [334, 142] on input "Escriba CUIT o Razón Social para buscar" at bounding box center [282, 140] width 147 height 14
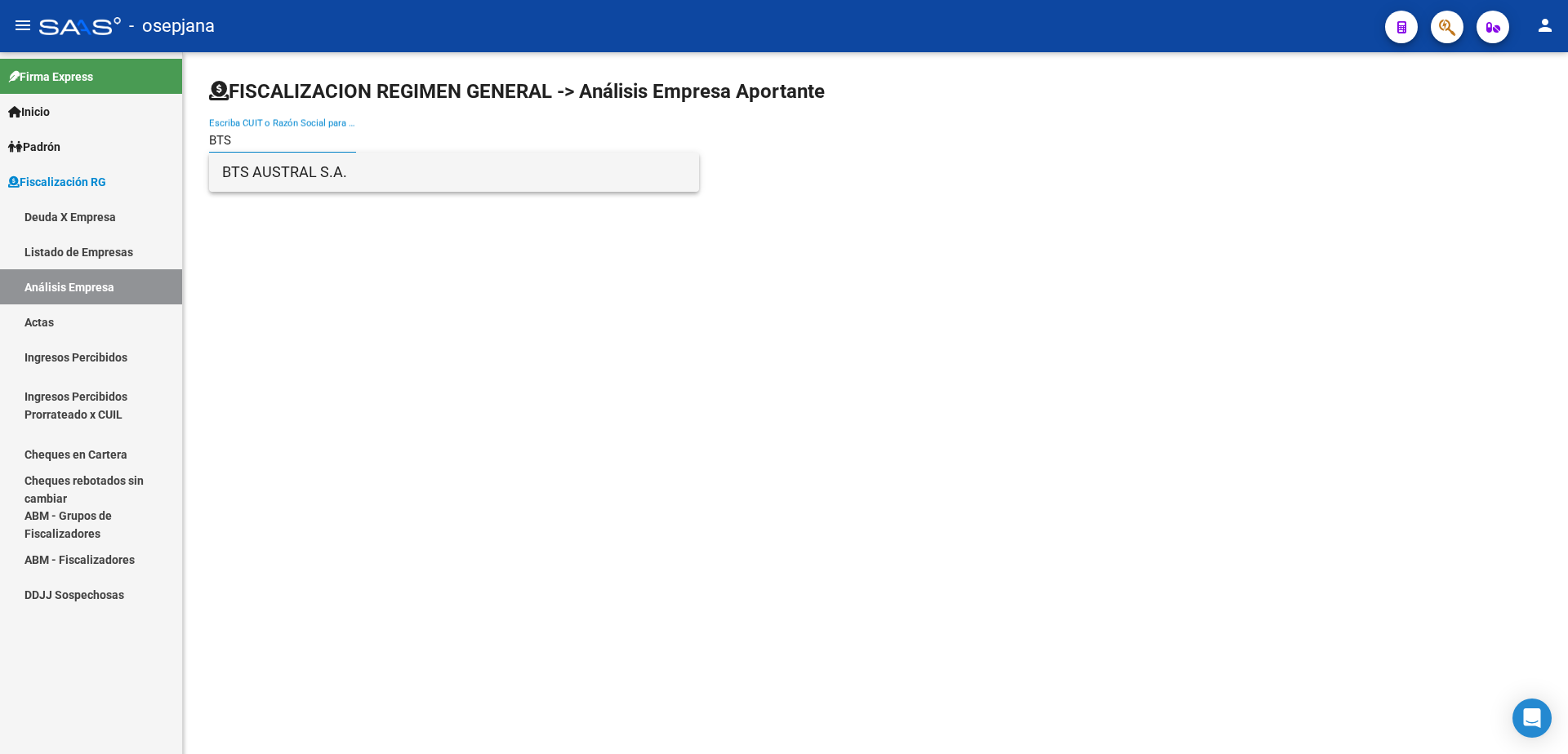
type input "BTS"
click at [327, 171] on span "BTS AUSTRAL S.A." at bounding box center [454, 171] width 463 height 39
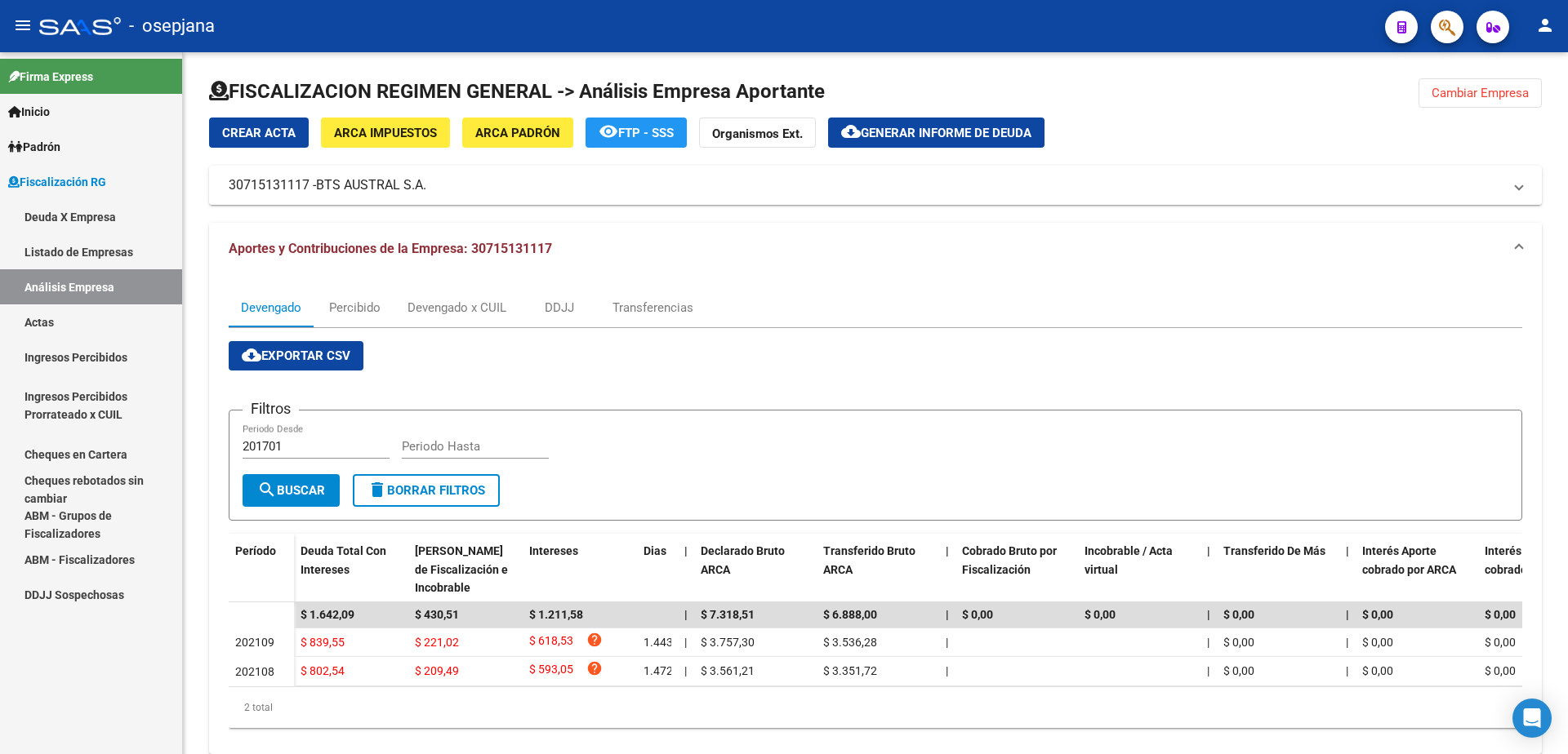
click at [81, 320] on link "Actas" at bounding box center [91, 322] width 182 height 35
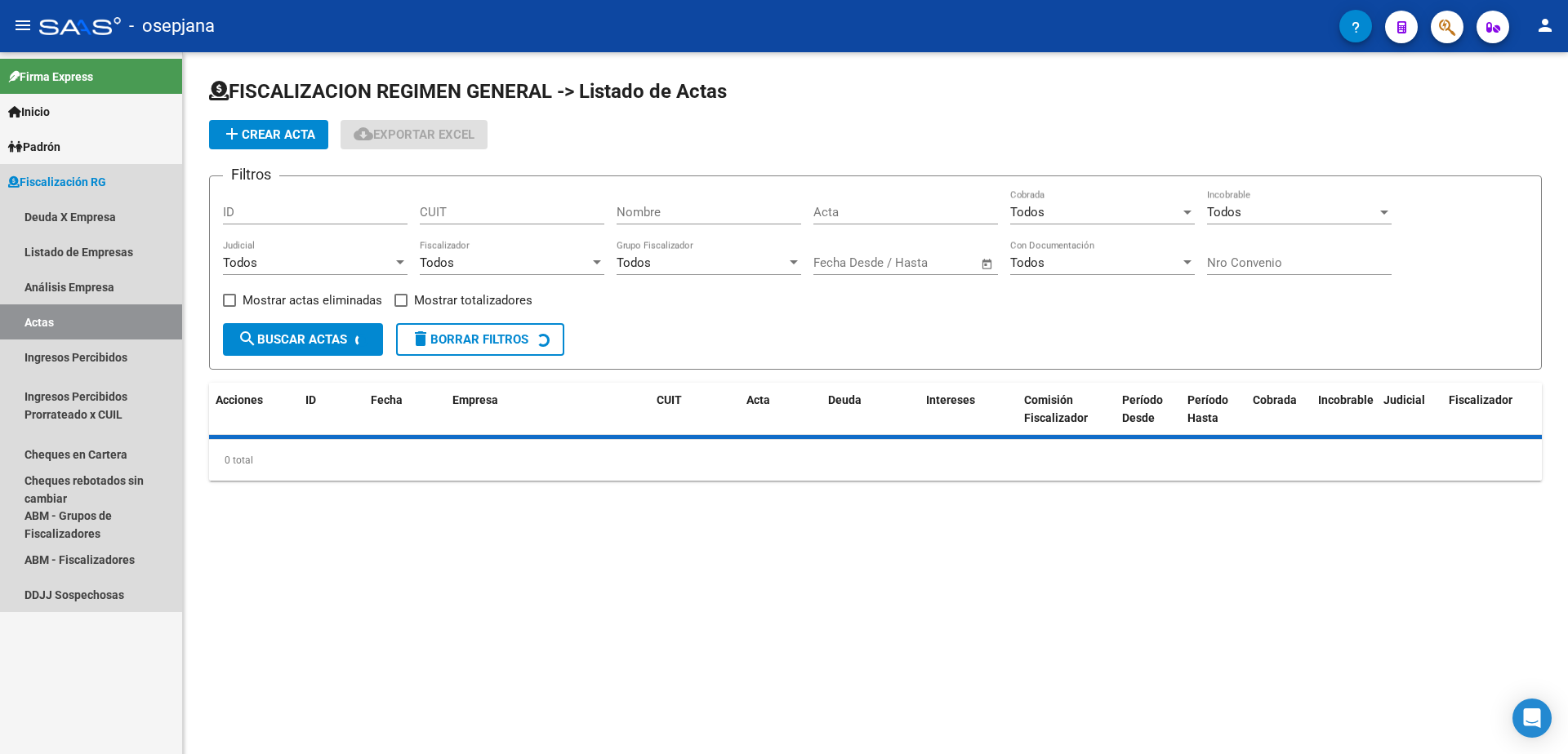
click at [98, 294] on link "Análisis Empresa" at bounding box center [91, 286] width 182 height 35
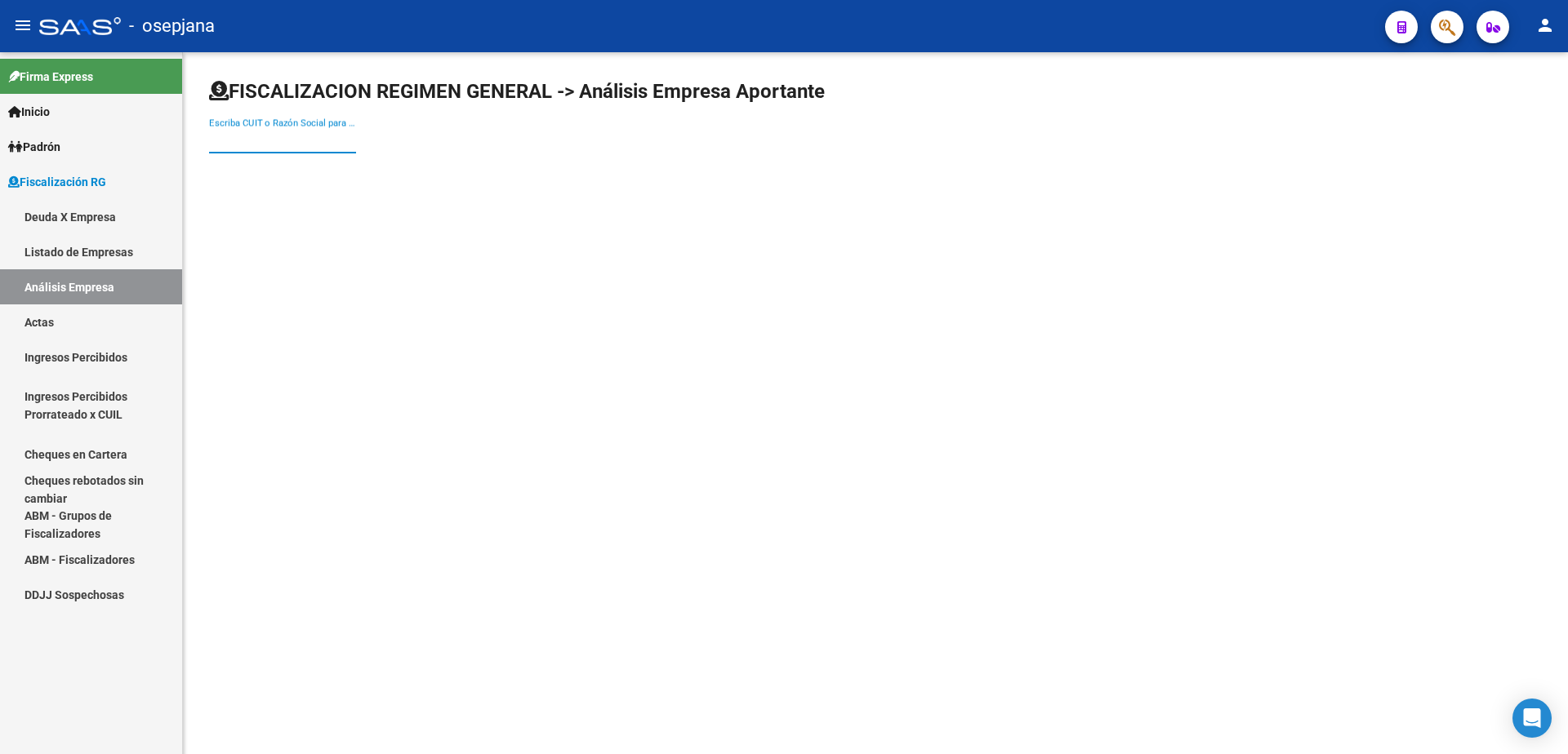
click at [272, 139] on input "Escriba CUIT o Razón Social para buscar" at bounding box center [282, 140] width 147 height 14
type input "B T S"
click at [323, 178] on span "B T S S A" at bounding box center [454, 171] width 463 height 39
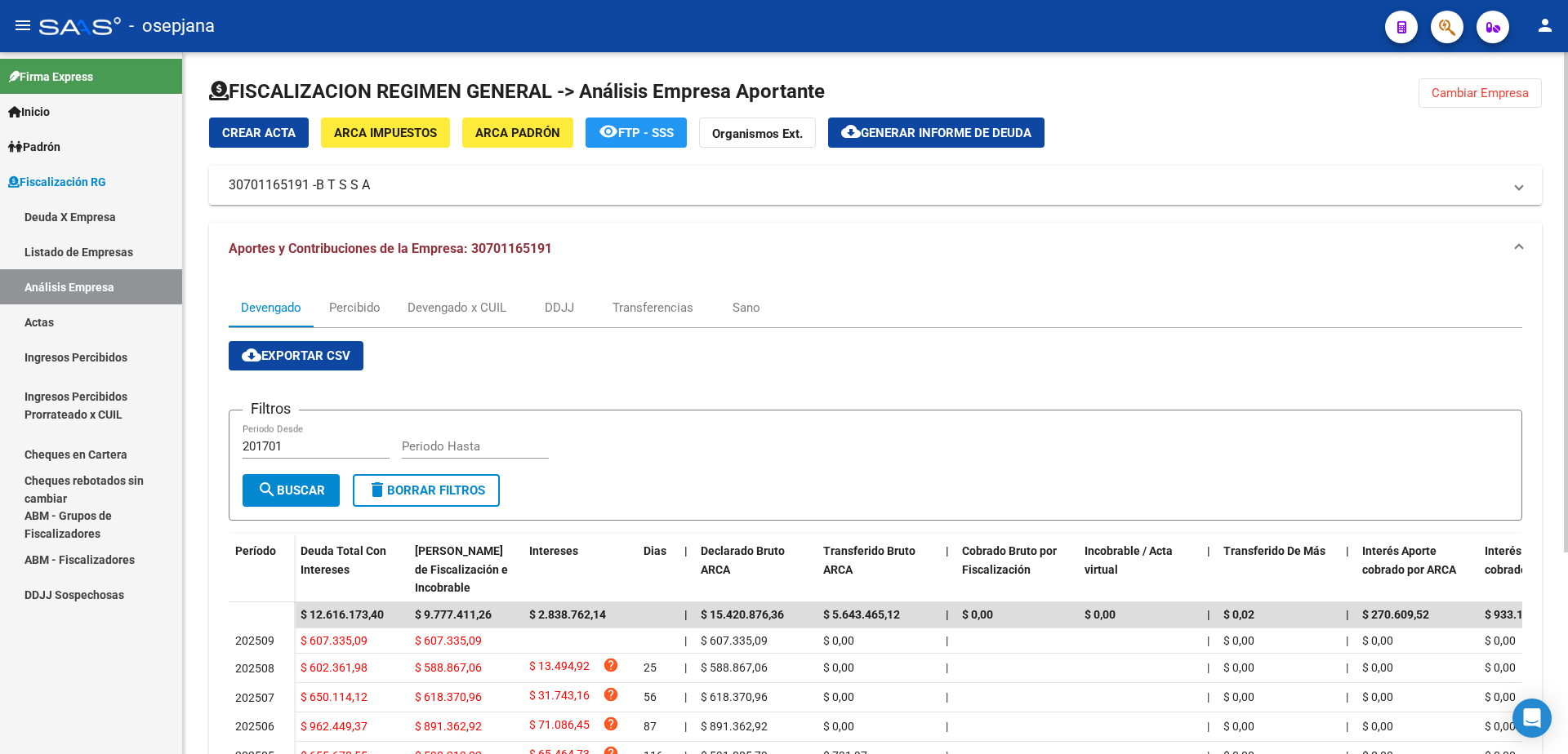
click at [420, 126] on span "ARCA Impuestos" at bounding box center [385, 132] width 102 height 14
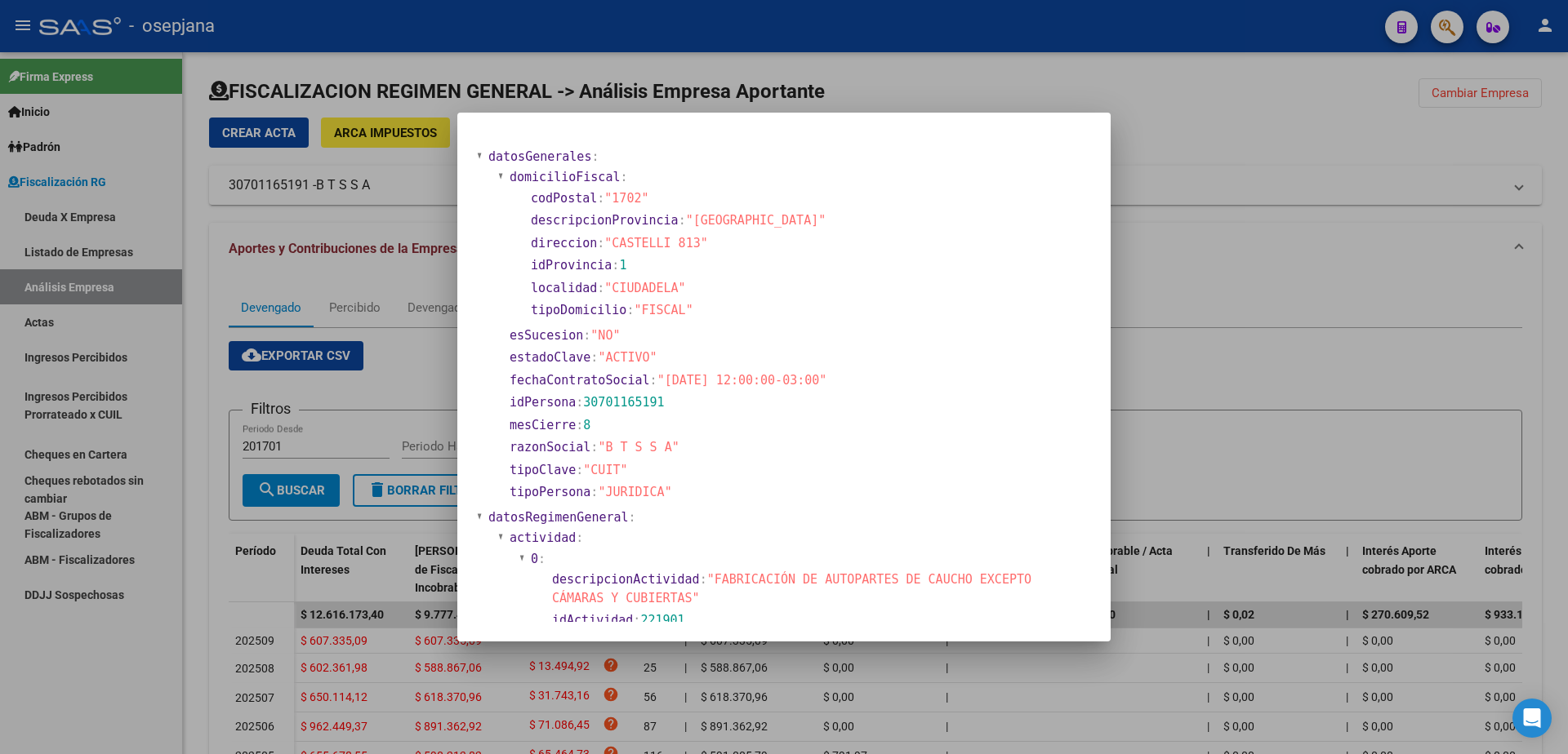
click at [614, 25] on div at bounding box center [784, 377] width 1568 height 754
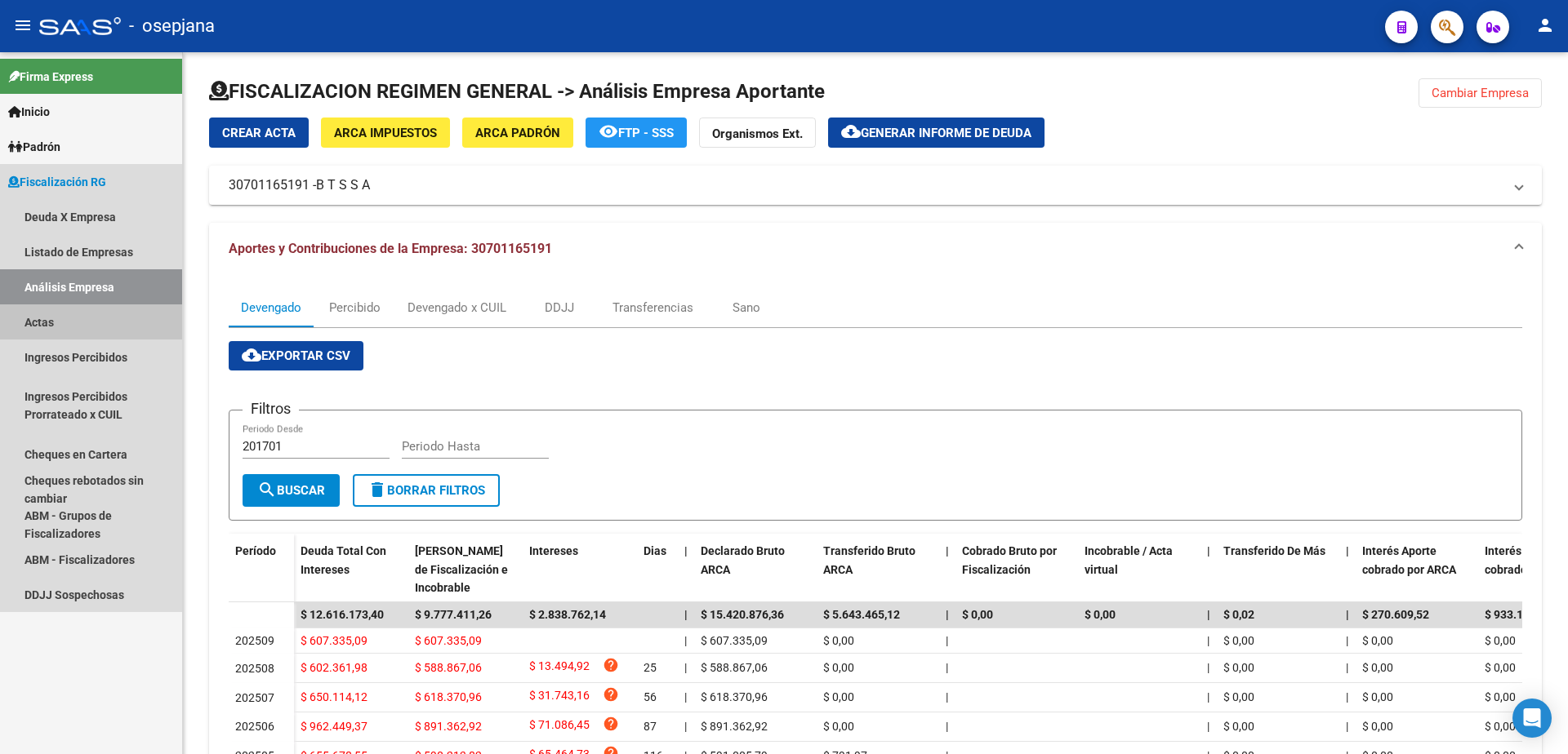
click at [65, 323] on link "Actas" at bounding box center [91, 322] width 182 height 35
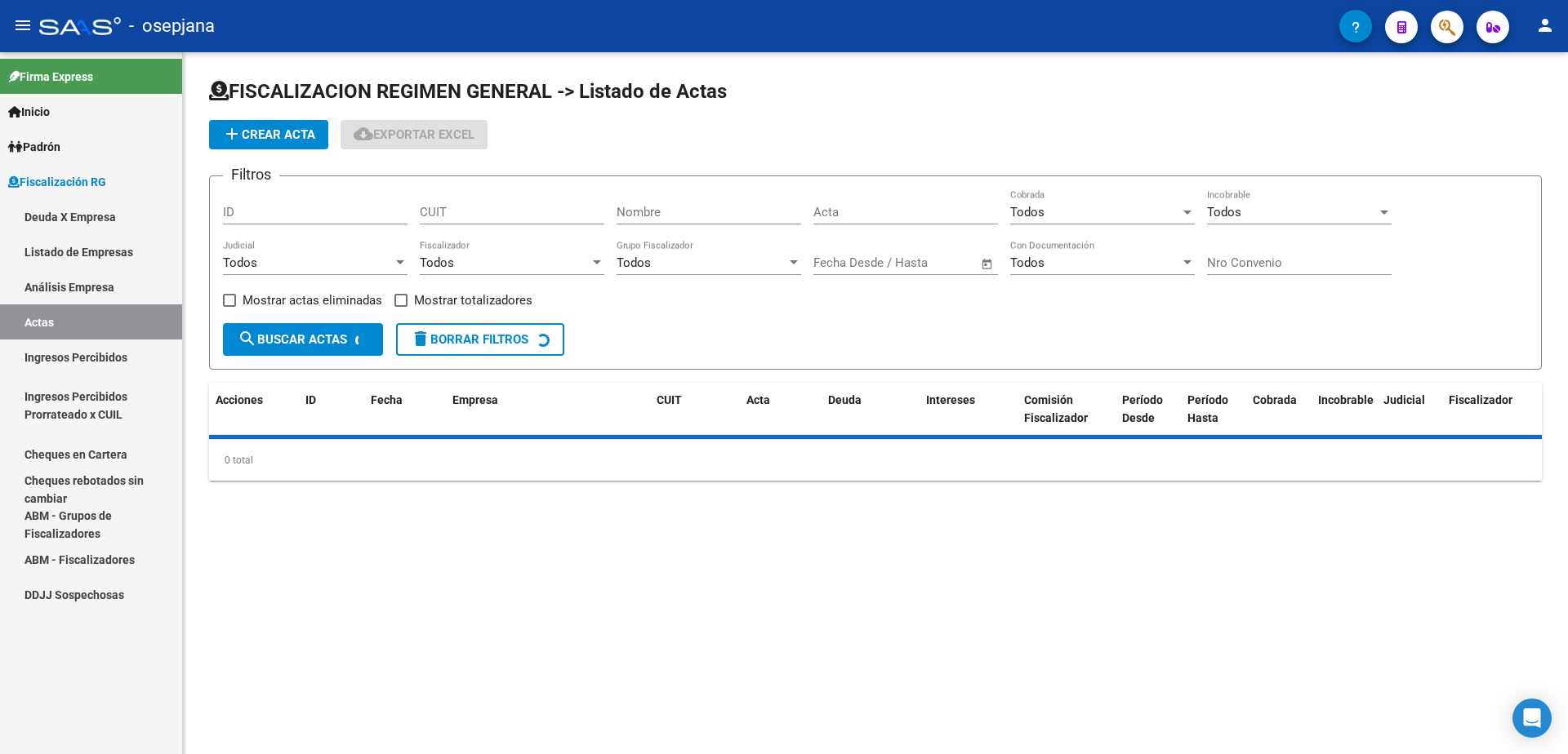
click at [121, 264] on link "Listado de Empresas" at bounding box center [91, 252] width 182 height 35
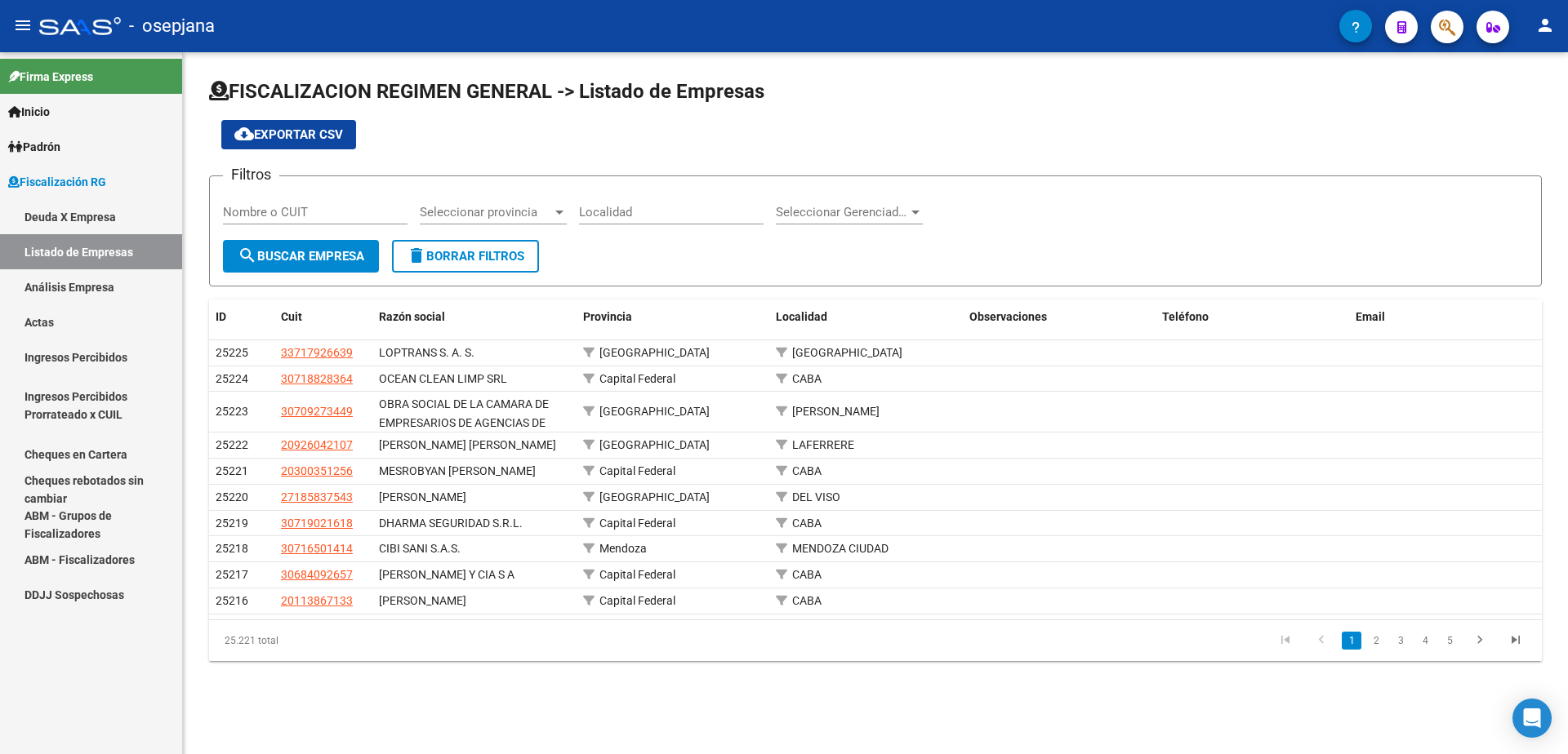
click at [119, 282] on link "Análisis Empresa" at bounding box center [91, 286] width 182 height 35
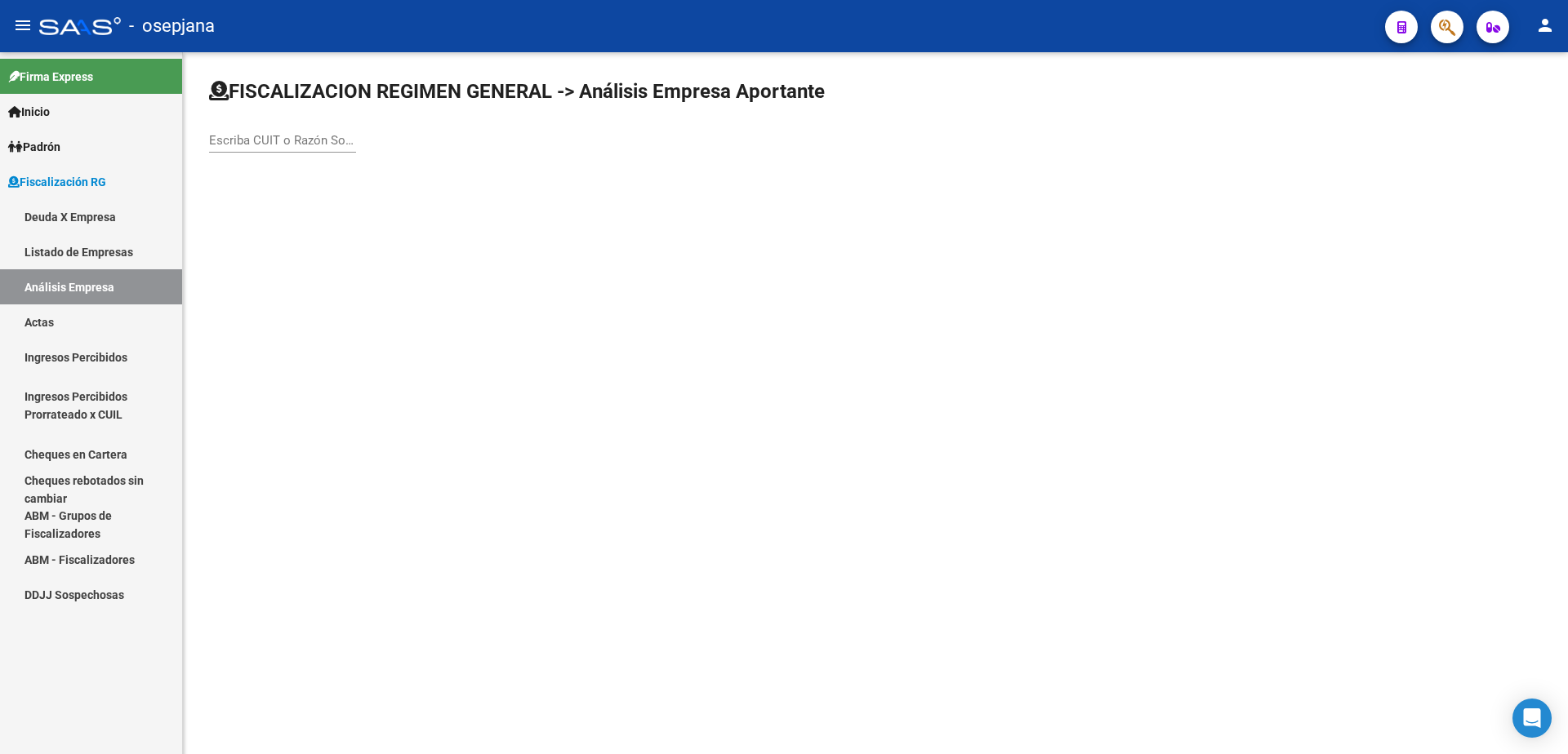
click at [253, 139] on input "Escriba CUIT o Razón Social para buscar" at bounding box center [282, 140] width 147 height 14
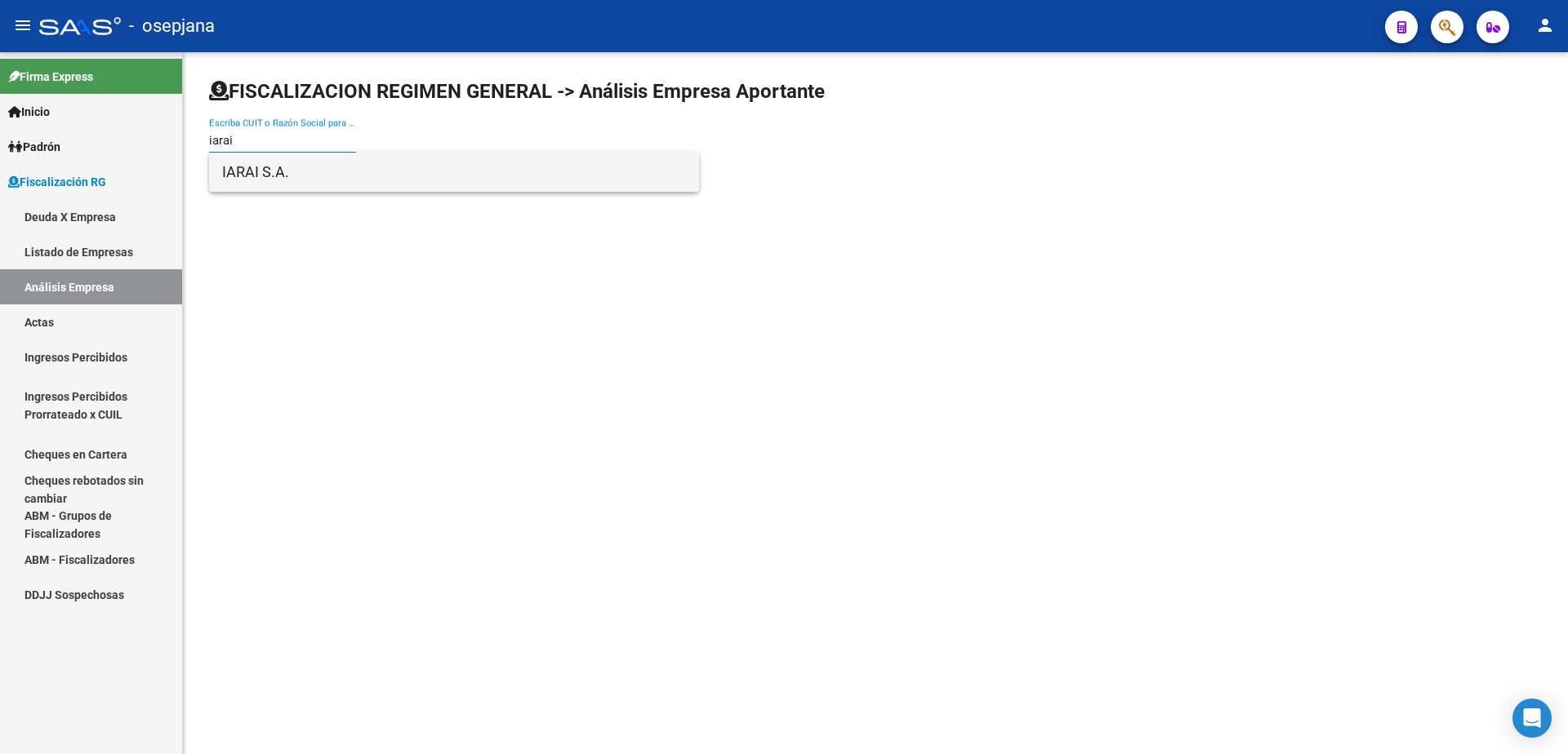
type input "iarai"
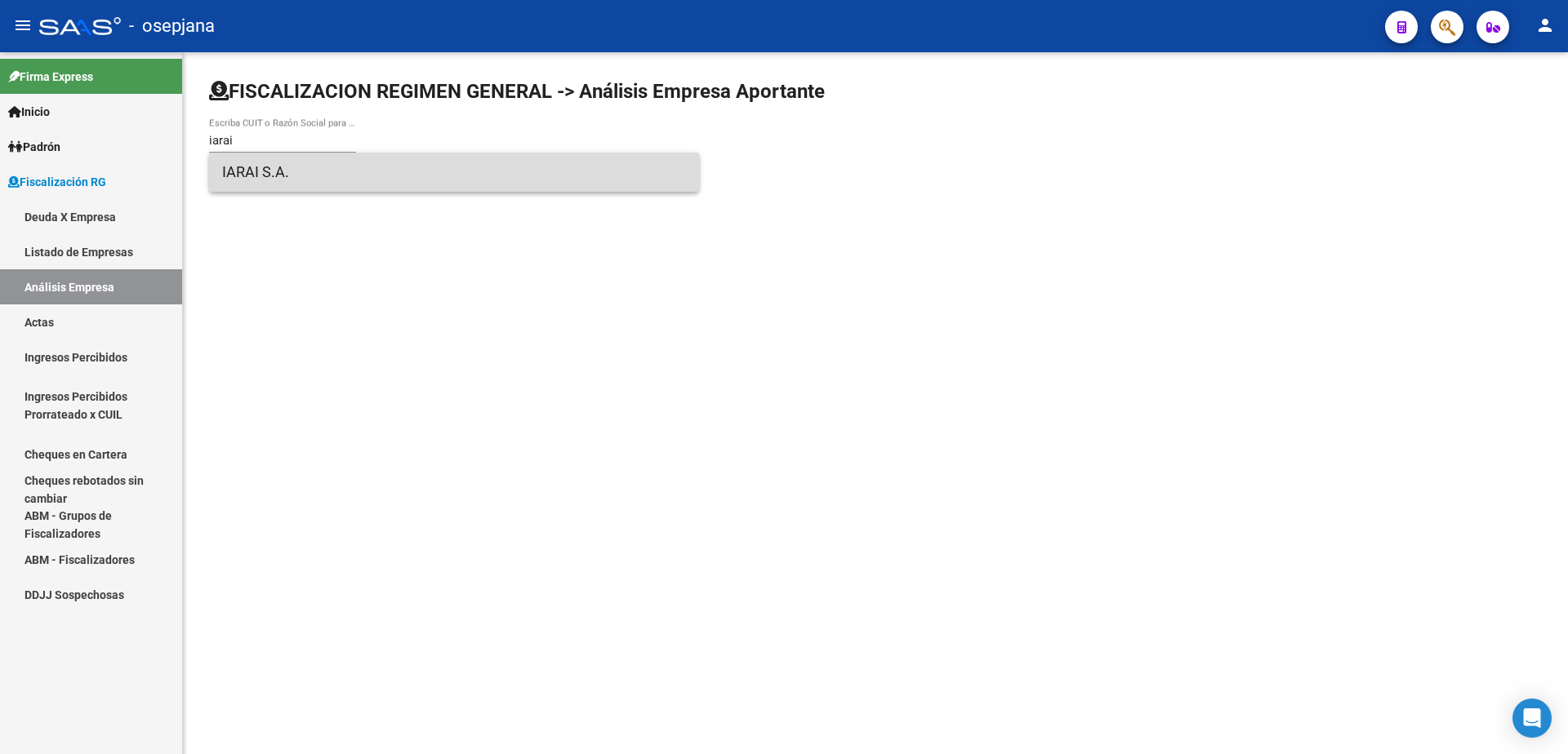
click at [297, 182] on span "IARAI S.A." at bounding box center [454, 171] width 463 height 39
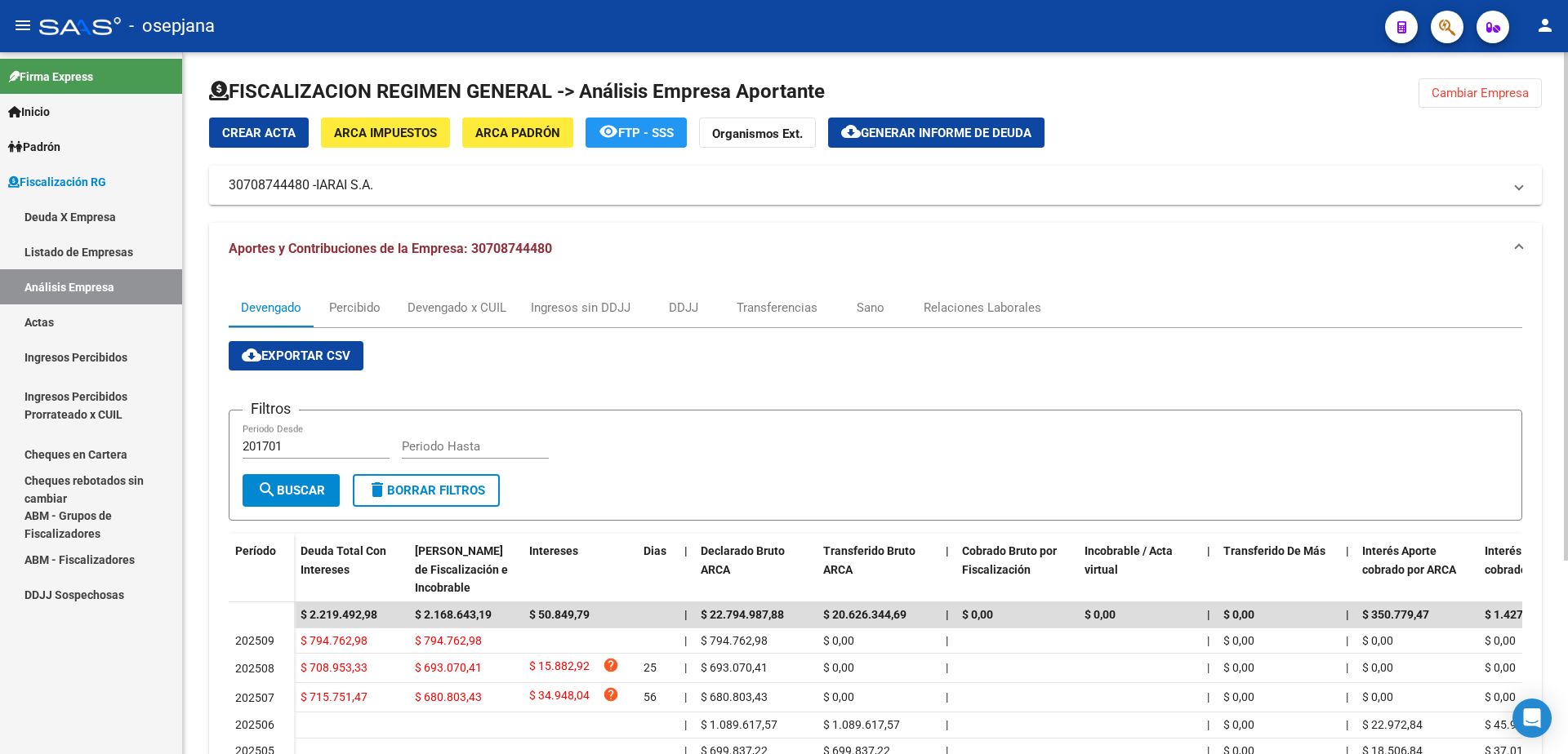
click at [925, 134] on span "Generar informe de deuda" at bounding box center [946, 132] width 170 height 14
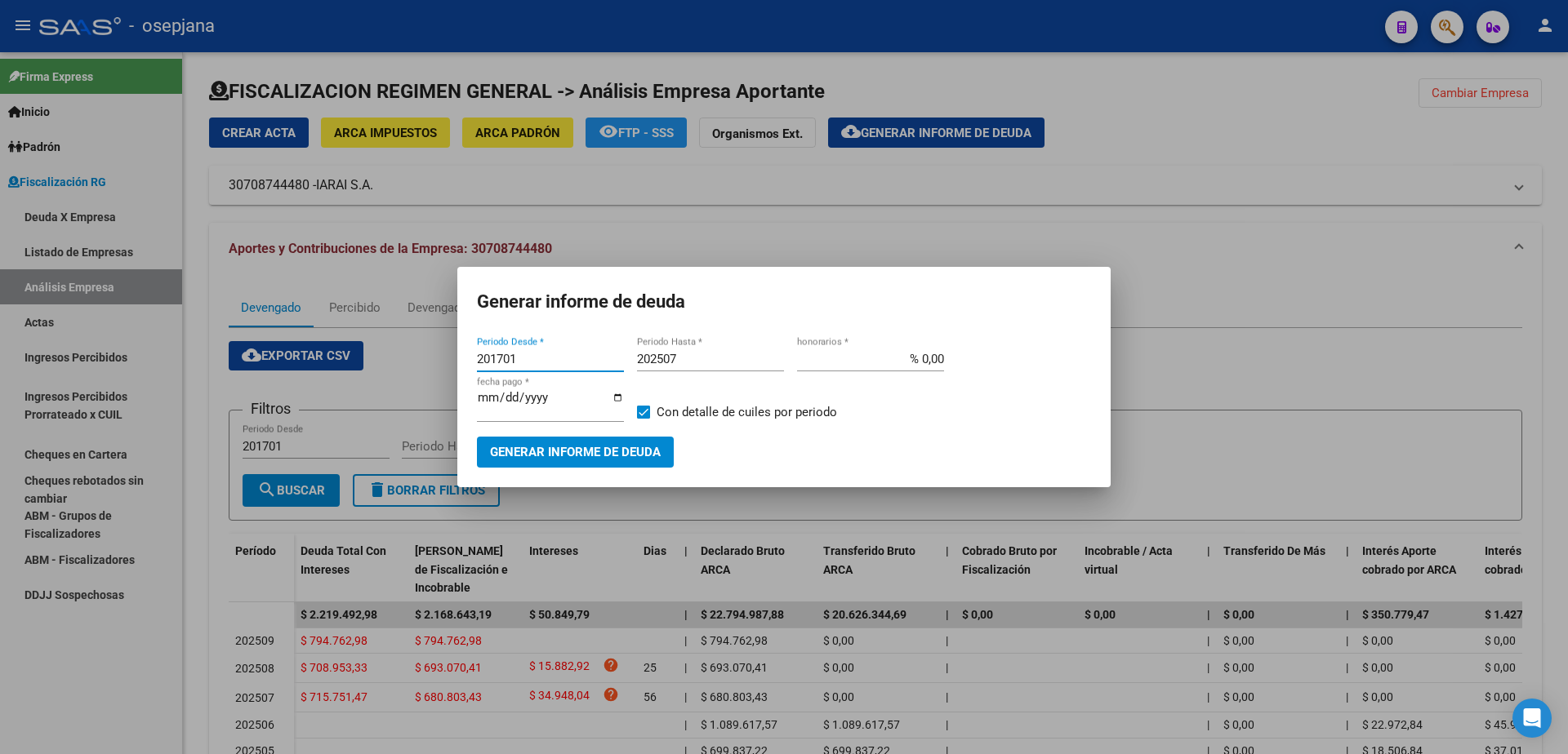
drag, startPoint x: 524, startPoint y: 371, endPoint x: 414, endPoint y: 370, distance: 110.0
click at [414, 370] on div "Generar informe de deuda 201701 Periodo Desde * 202507 Periodo Hasta * % 0,00 h…" at bounding box center [784, 377] width 1568 height 754
type input "202507"
click at [716, 362] on input "202507" at bounding box center [710, 359] width 147 height 14
type input "202509"
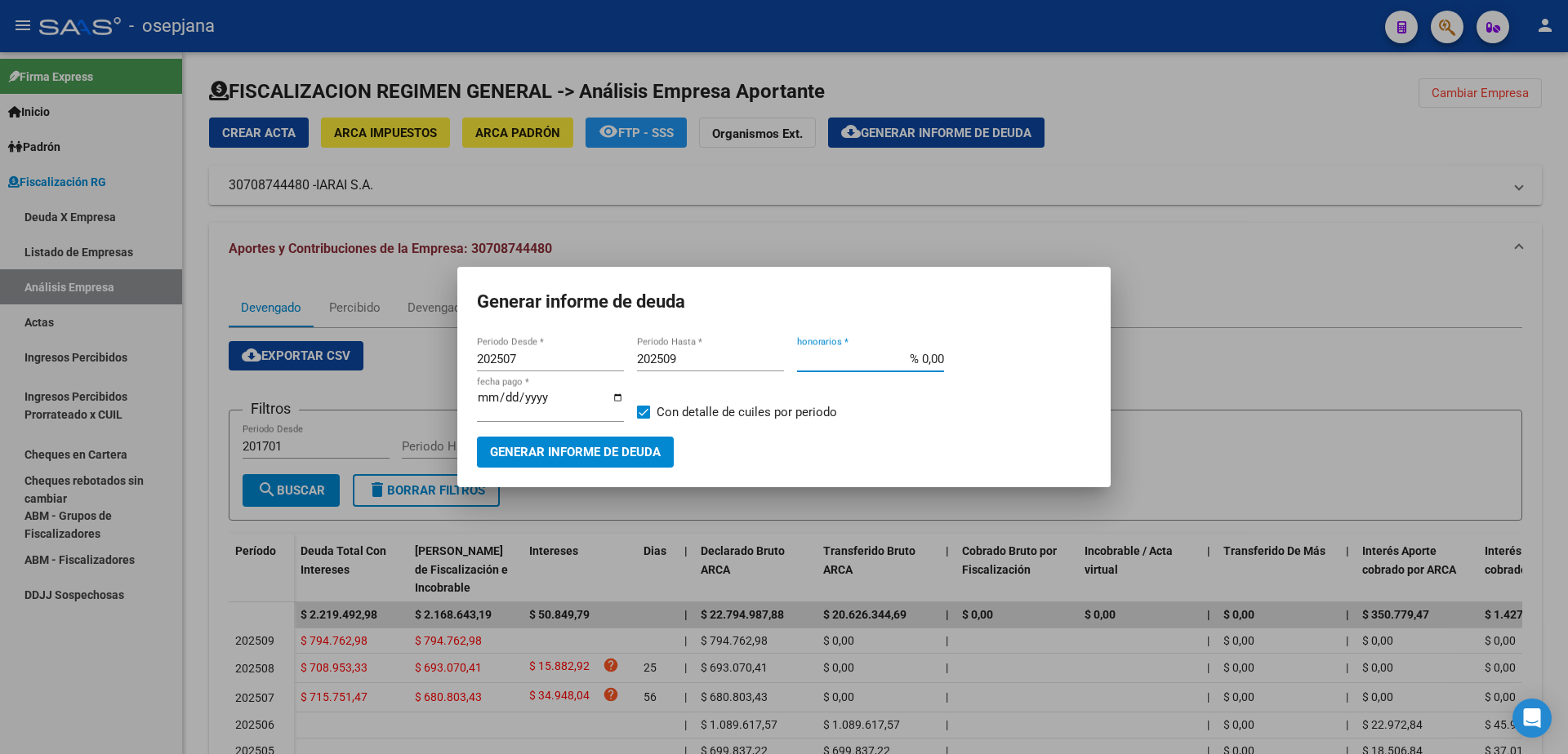
click at [924, 365] on input "% 0,00" at bounding box center [870, 359] width 147 height 14
type input "% 10,00"
click at [504, 401] on input "[DATE]" at bounding box center [550, 404] width 147 height 26
type input "[DATE]"
click at [652, 408] on label "Con detalle de cuiles por periodo" at bounding box center [736, 411] width 200 height 19
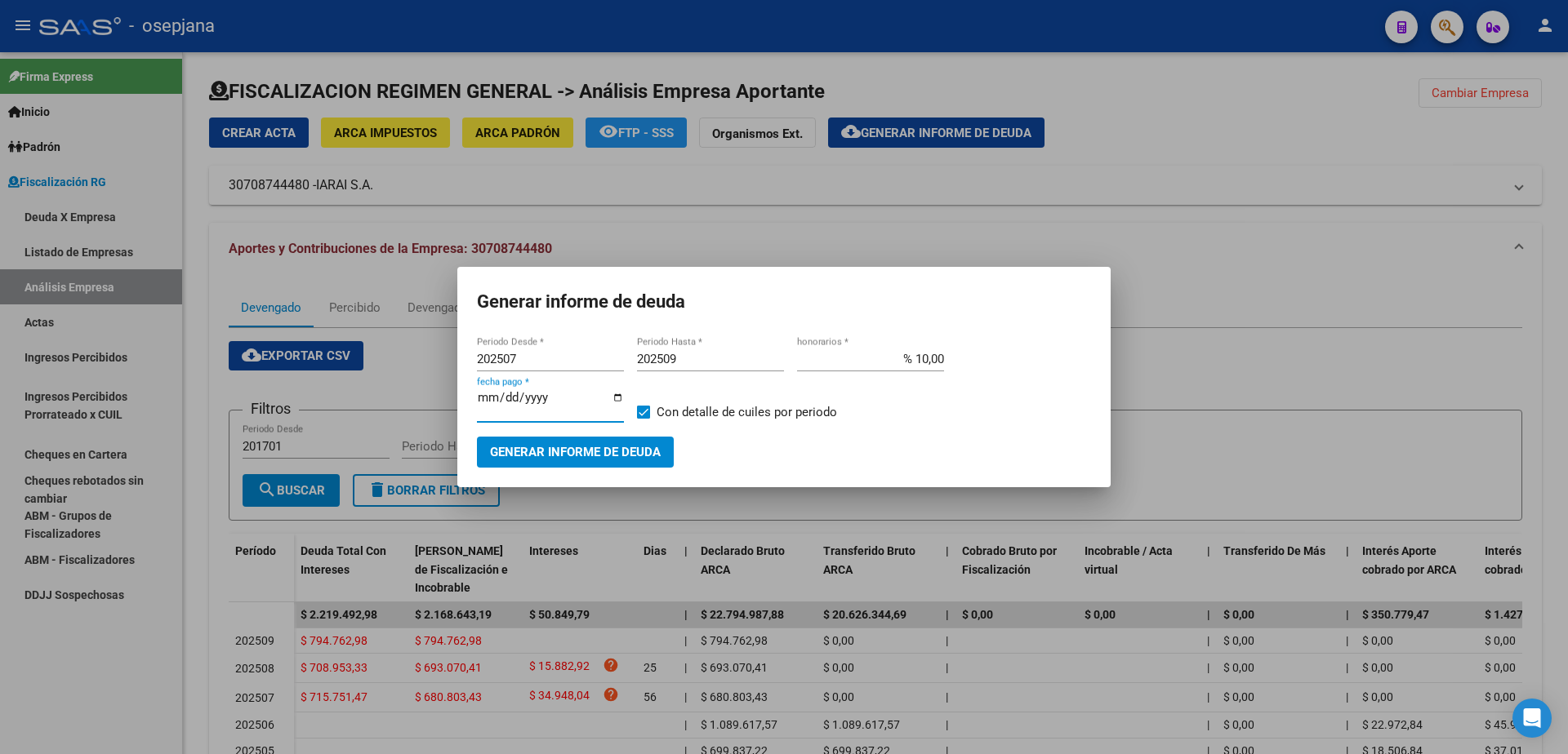
click at [643, 419] on input "Con detalle de cuiles por periodo" at bounding box center [642, 419] width 1 height 1
checkbox input "false"
click at [604, 438] on button "Generar informe de deuda" at bounding box center [575, 452] width 197 height 31
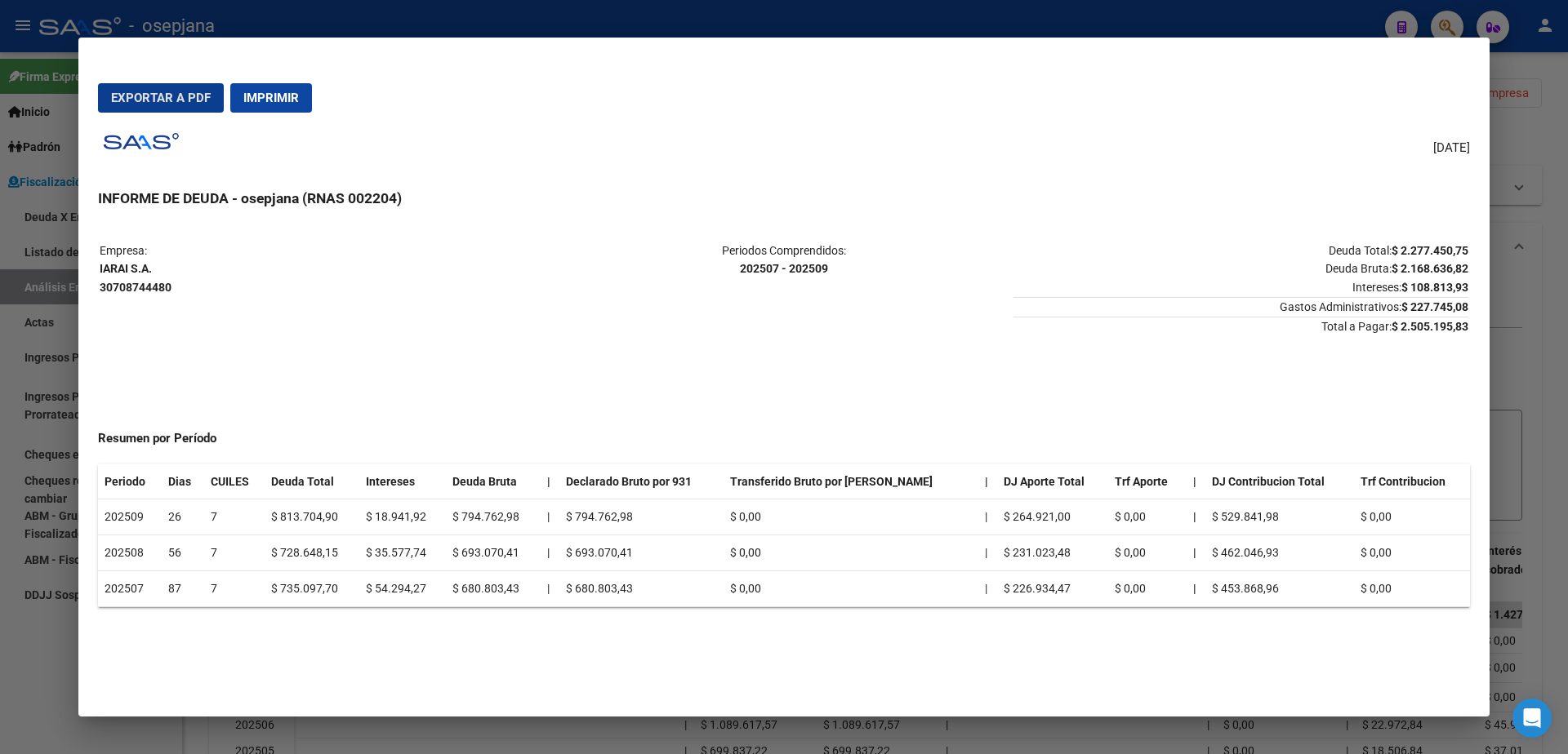
click at [0, 393] on div at bounding box center [784, 377] width 1568 height 754
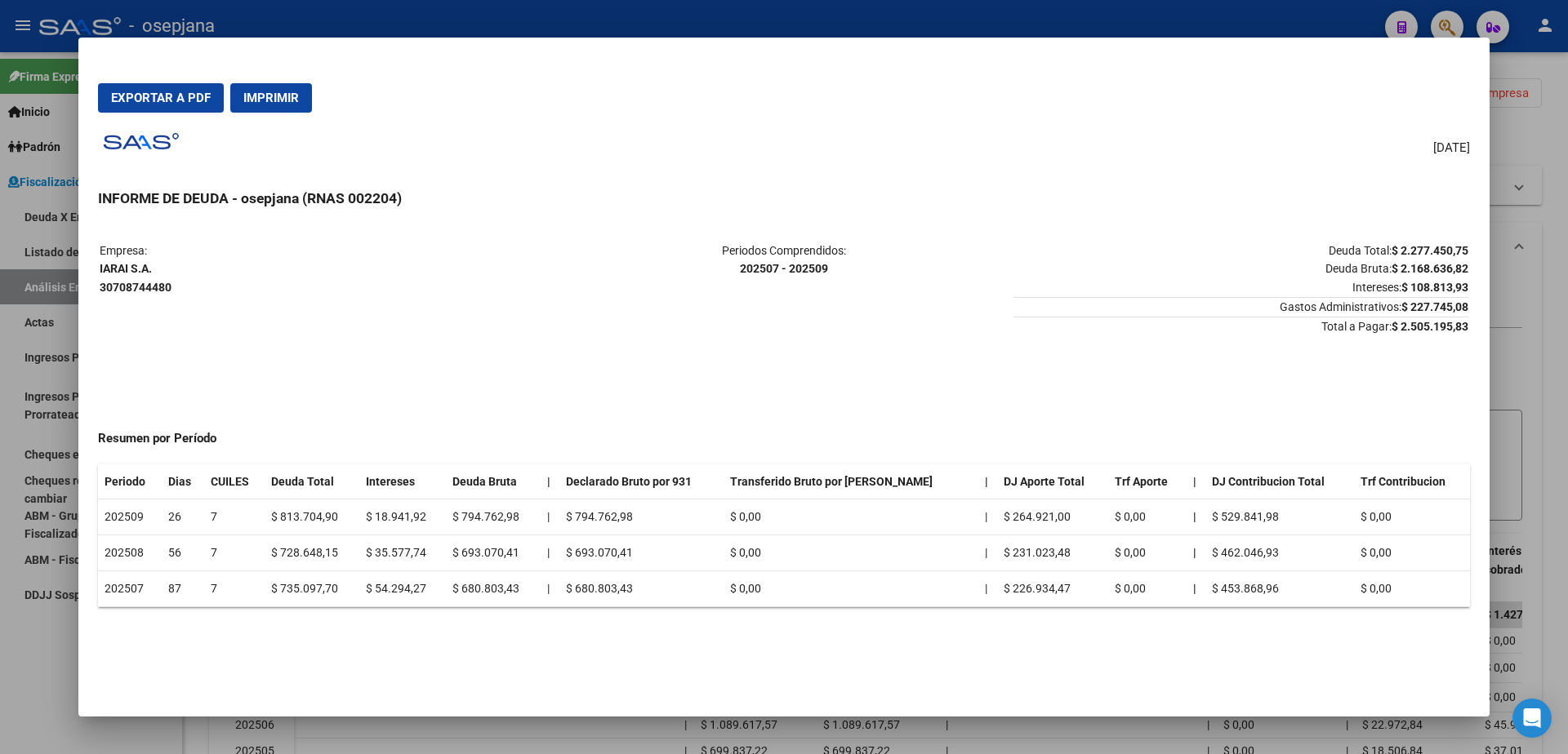
click at [28, 352] on div at bounding box center [784, 377] width 1568 height 754
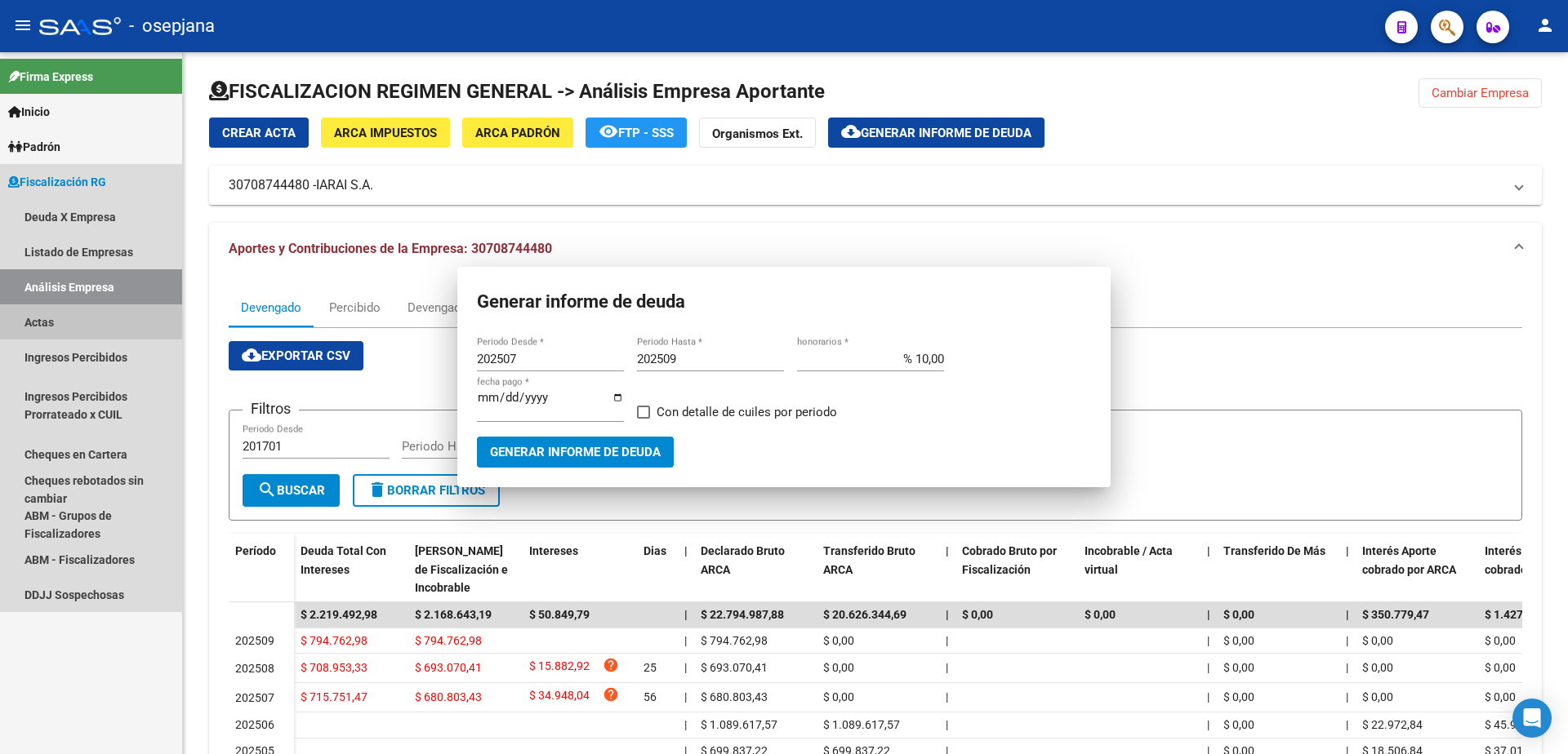
drag, startPoint x: 54, startPoint y: 330, endPoint x: 62, endPoint y: 323, distance: 10.6
click at [54, 330] on link "Actas" at bounding box center [91, 322] width 182 height 35
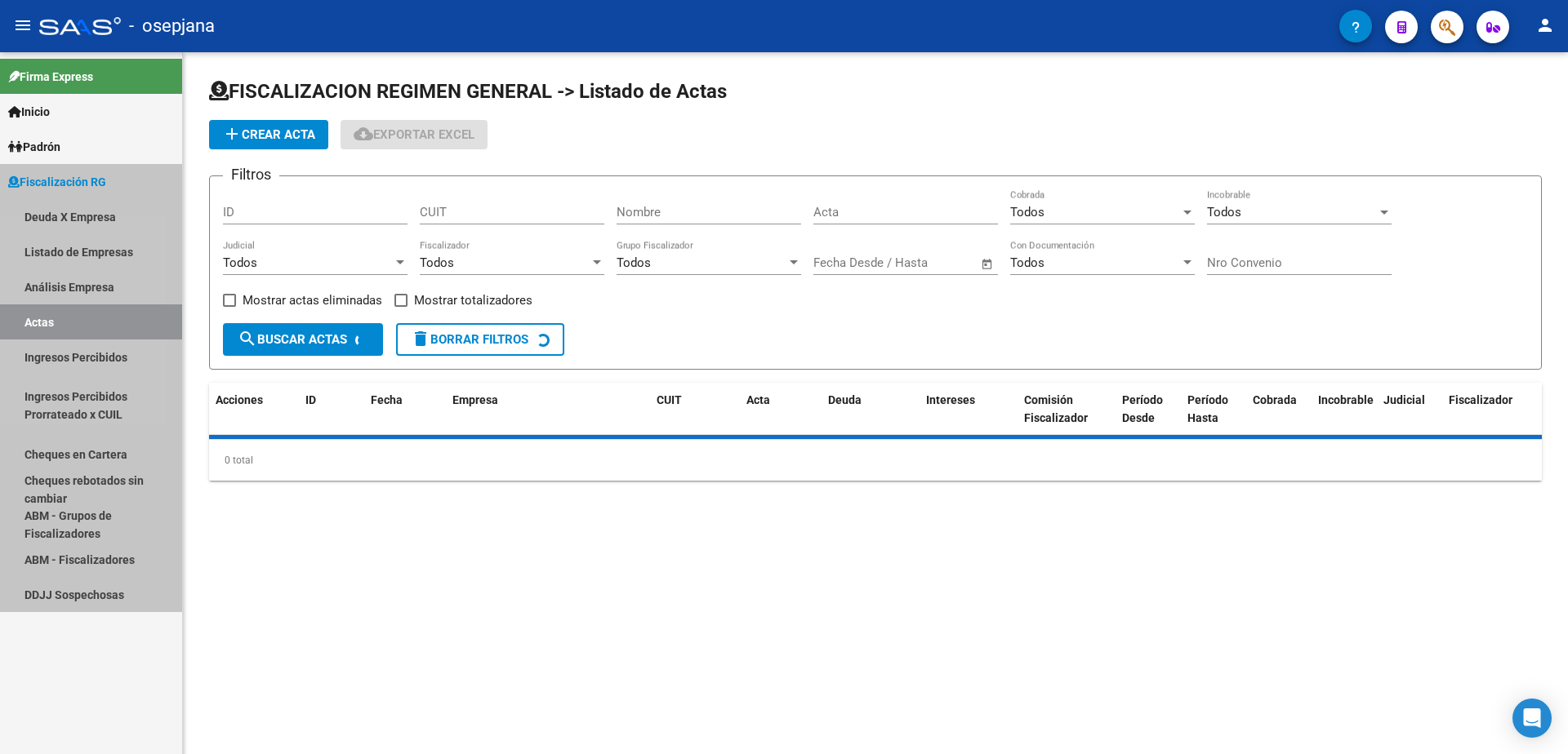
click at [64, 322] on link "Actas" at bounding box center [91, 322] width 182 height 35
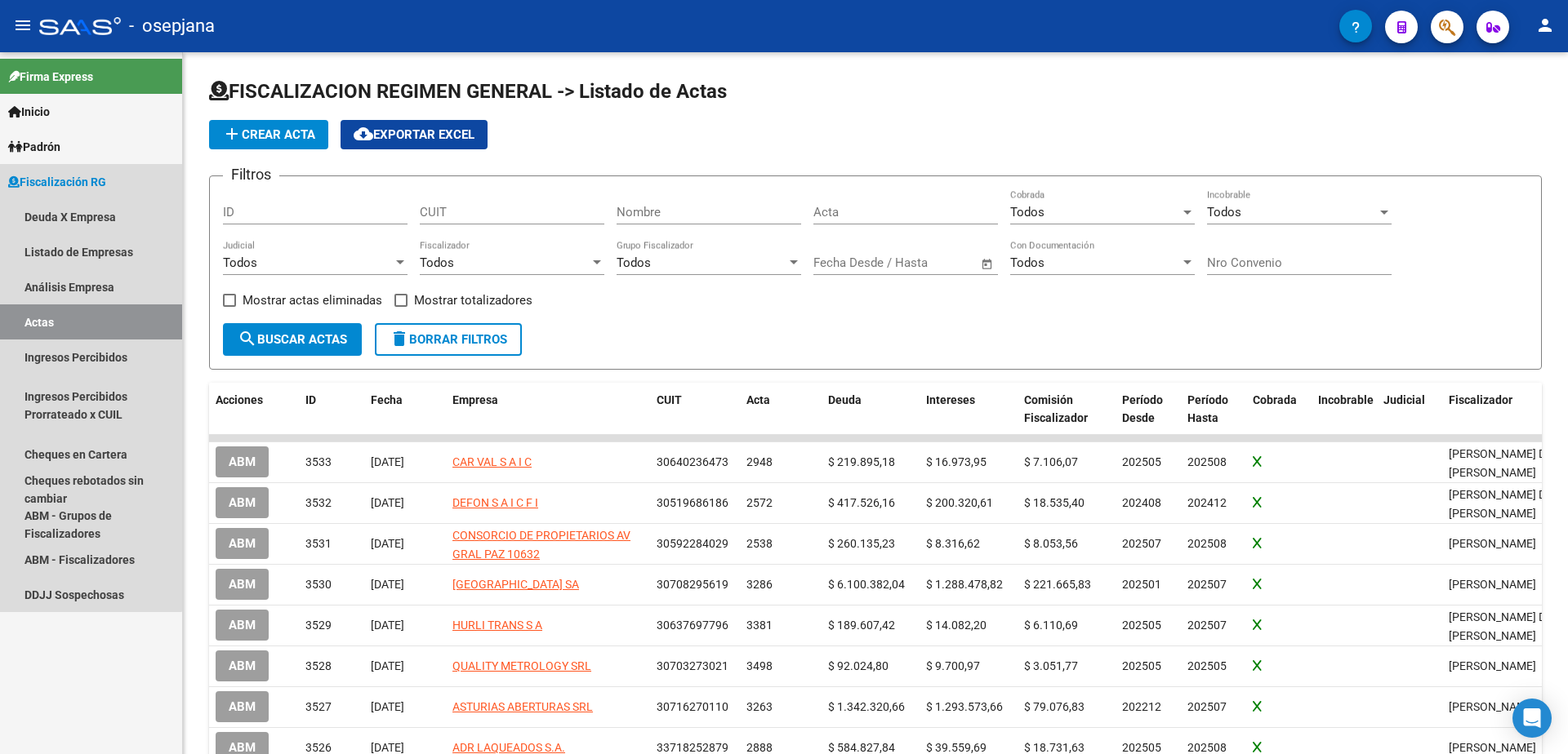
click at [77, 288] on link "Análisis Empresa" at bounding box center [91, 286] width 182 height 35
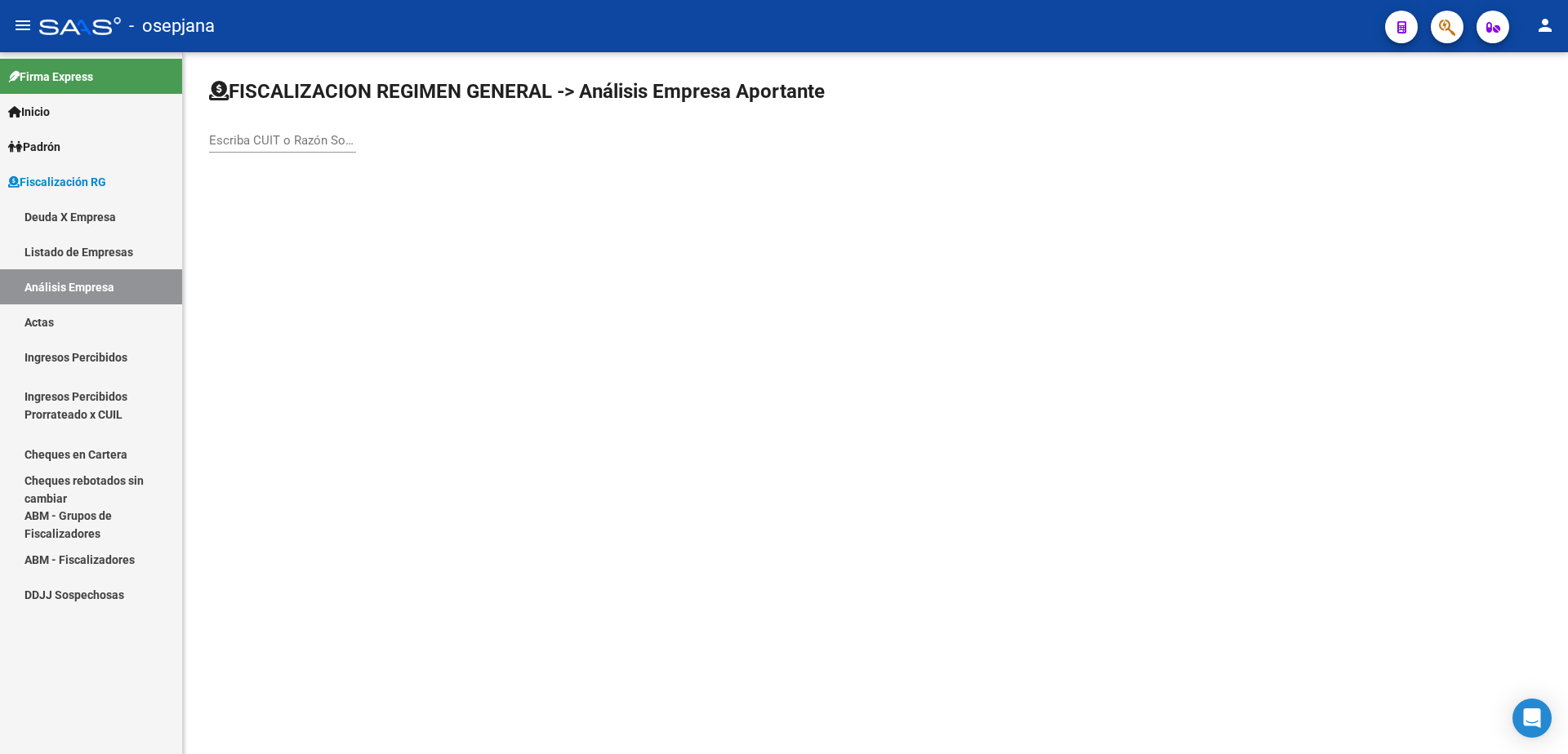
click at [275, 138] on input "Escriba CUIT o Razón Social para buscar" at bounding box center [282, 140] width 147 height 14
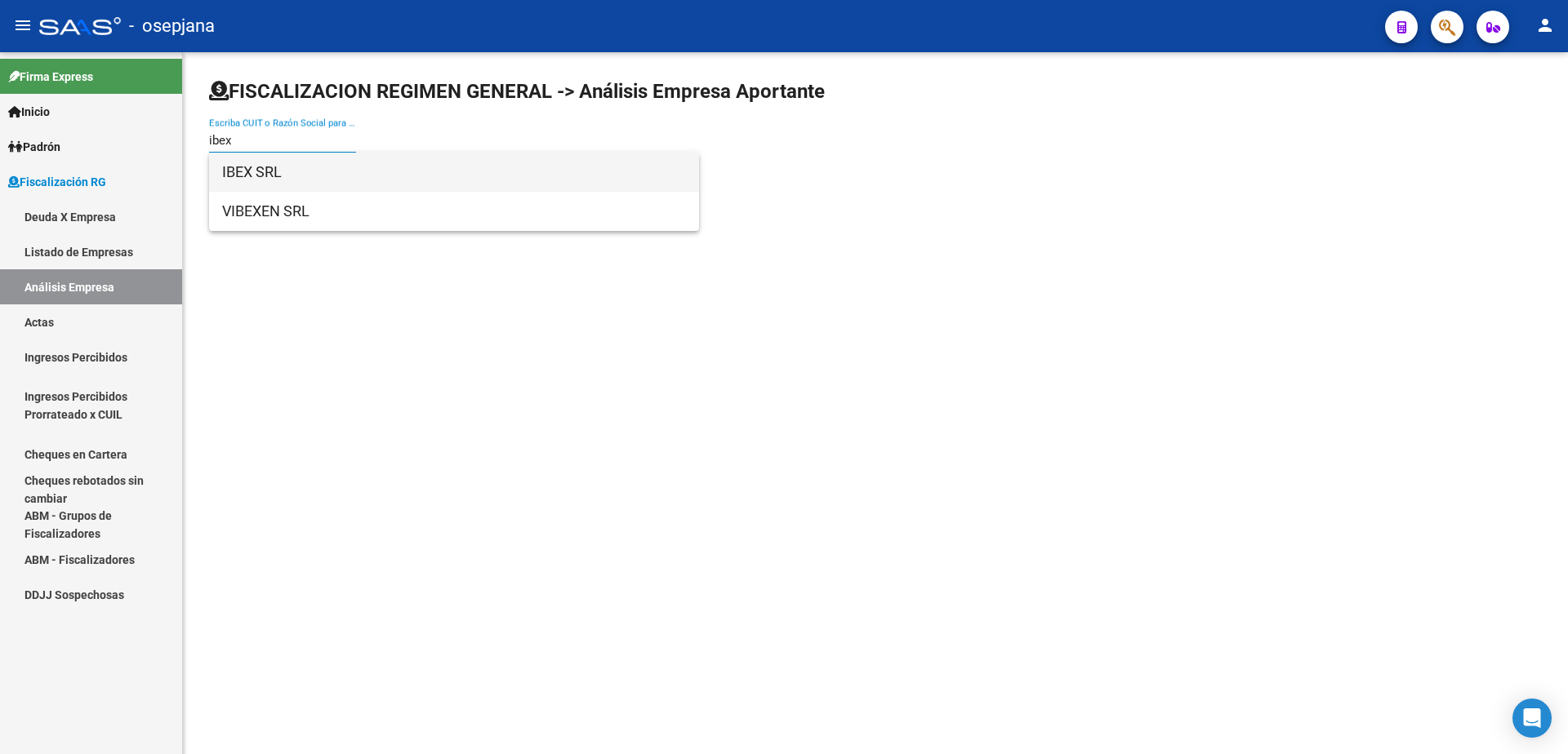
type input "ibex"
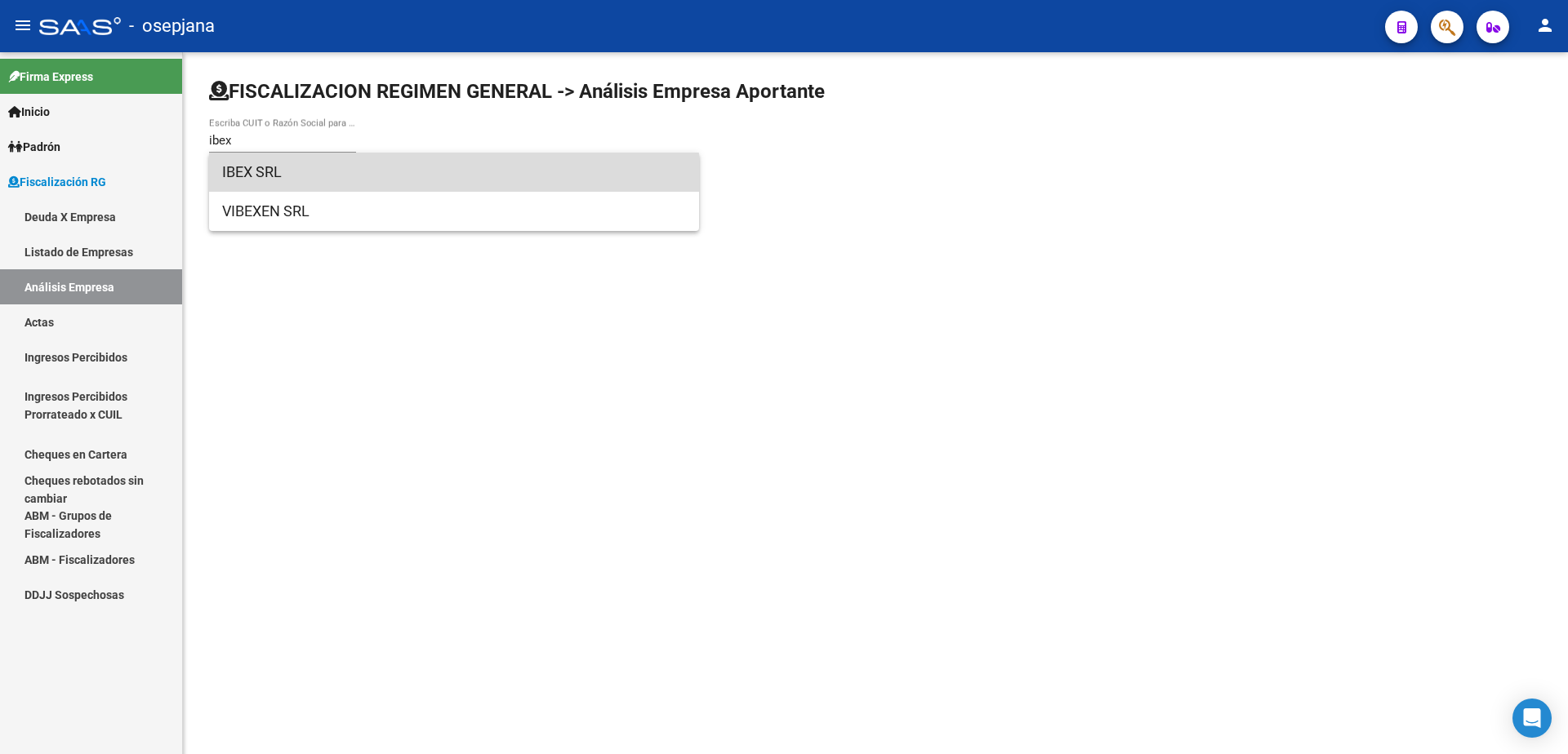
click at [366, 177] on span "IBEX SRL" at bounding box center [454, 171] width 463 height 39
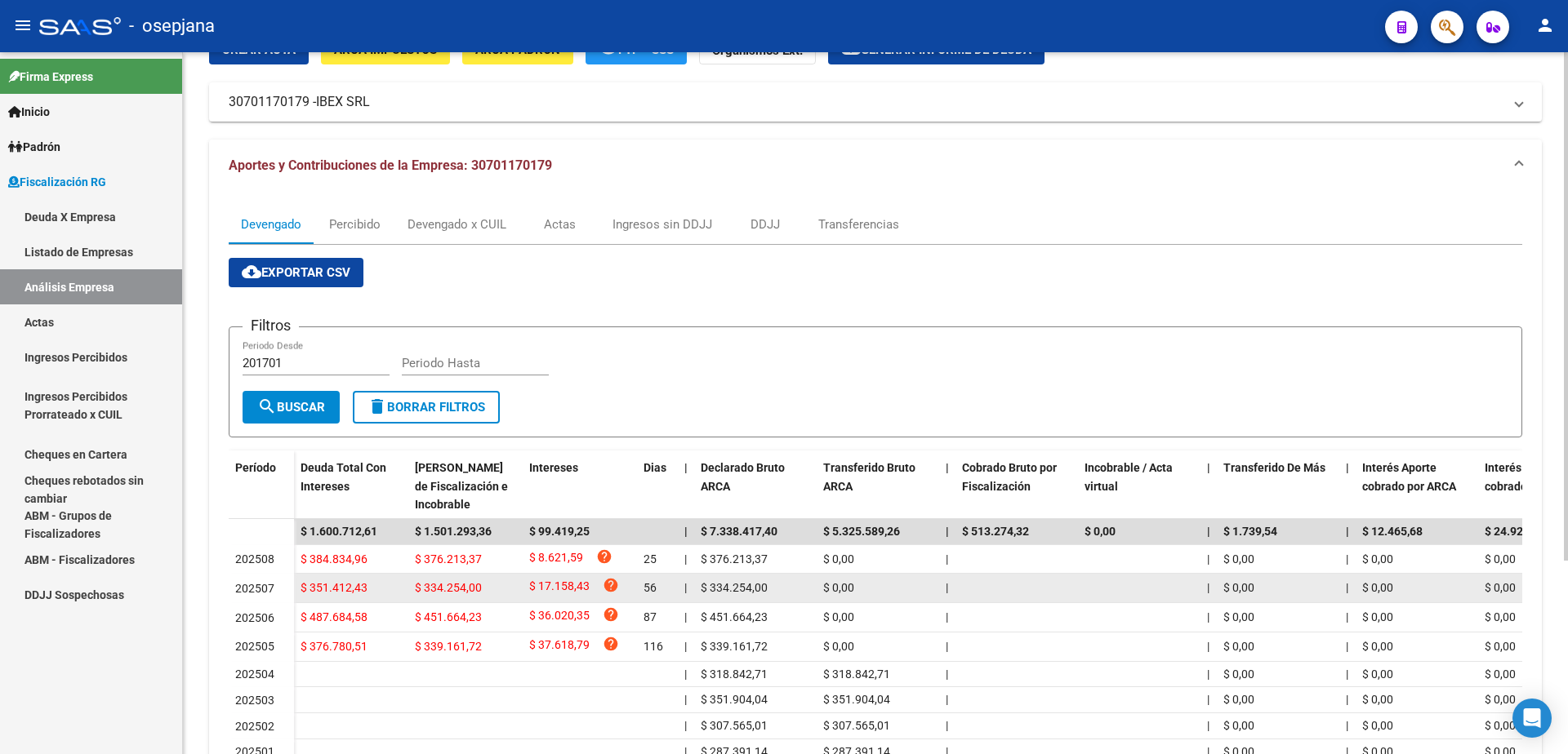
scroll to position [164, 0]
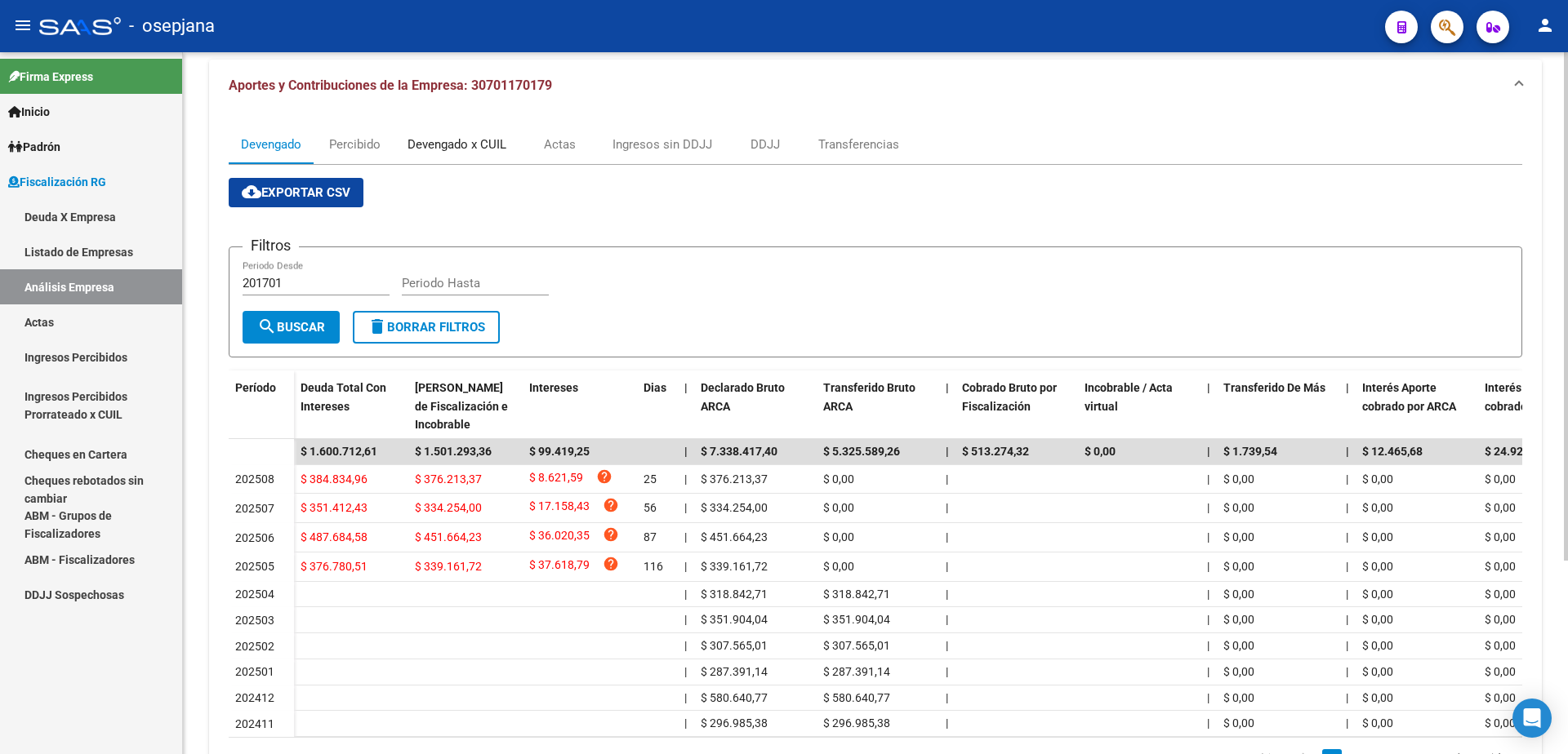
click at [444, 142] on div "Devengado x CUIL" at bounding box center [457, 144] width 99 height 18
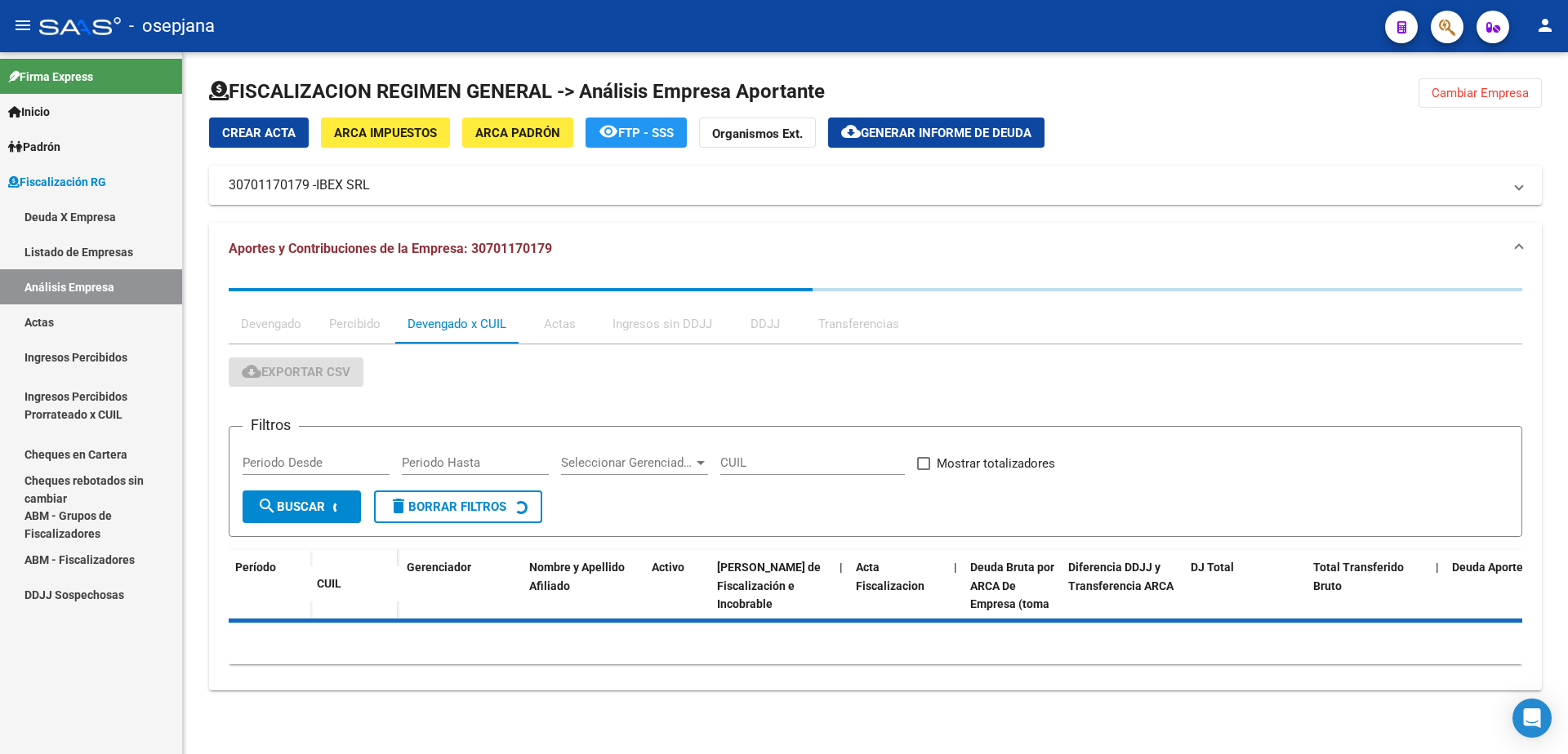
scroll to position [0, 0]
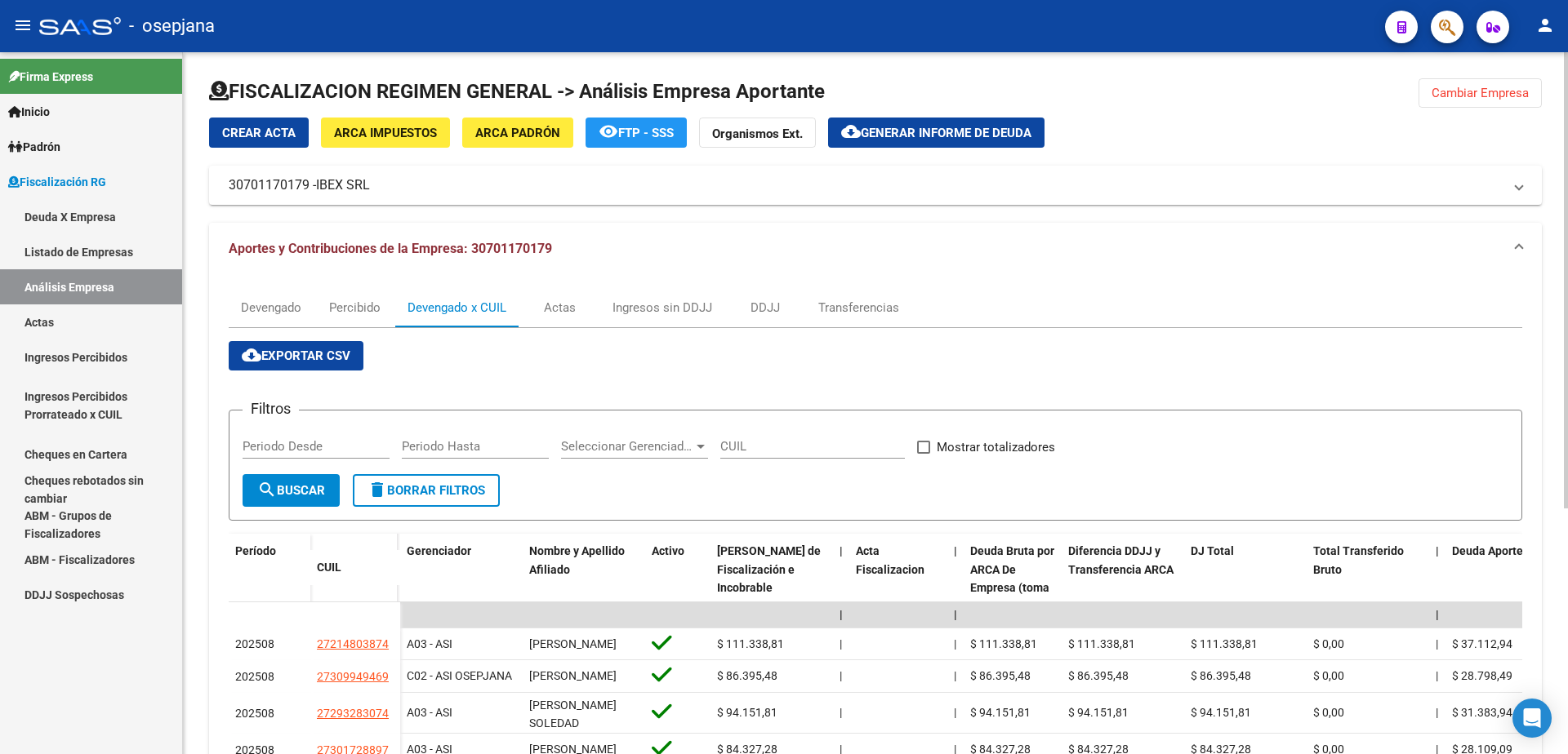
click at [398, 128] on span "ARCA Impuestos" at bounding box center [385, 132] width 102 height 14
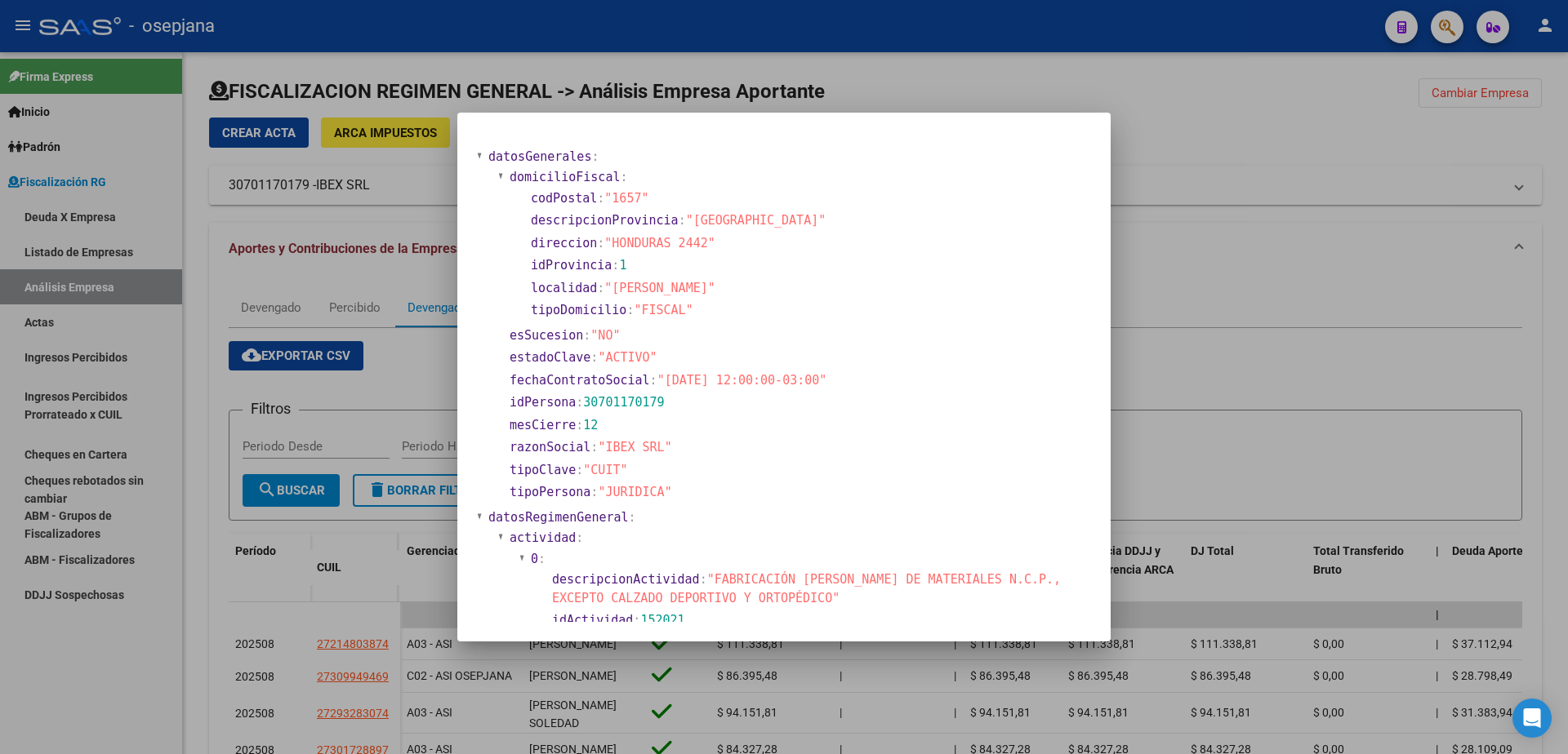
click at [1220, 249] on div at bounding box center [784, 377] width 1568 height 754
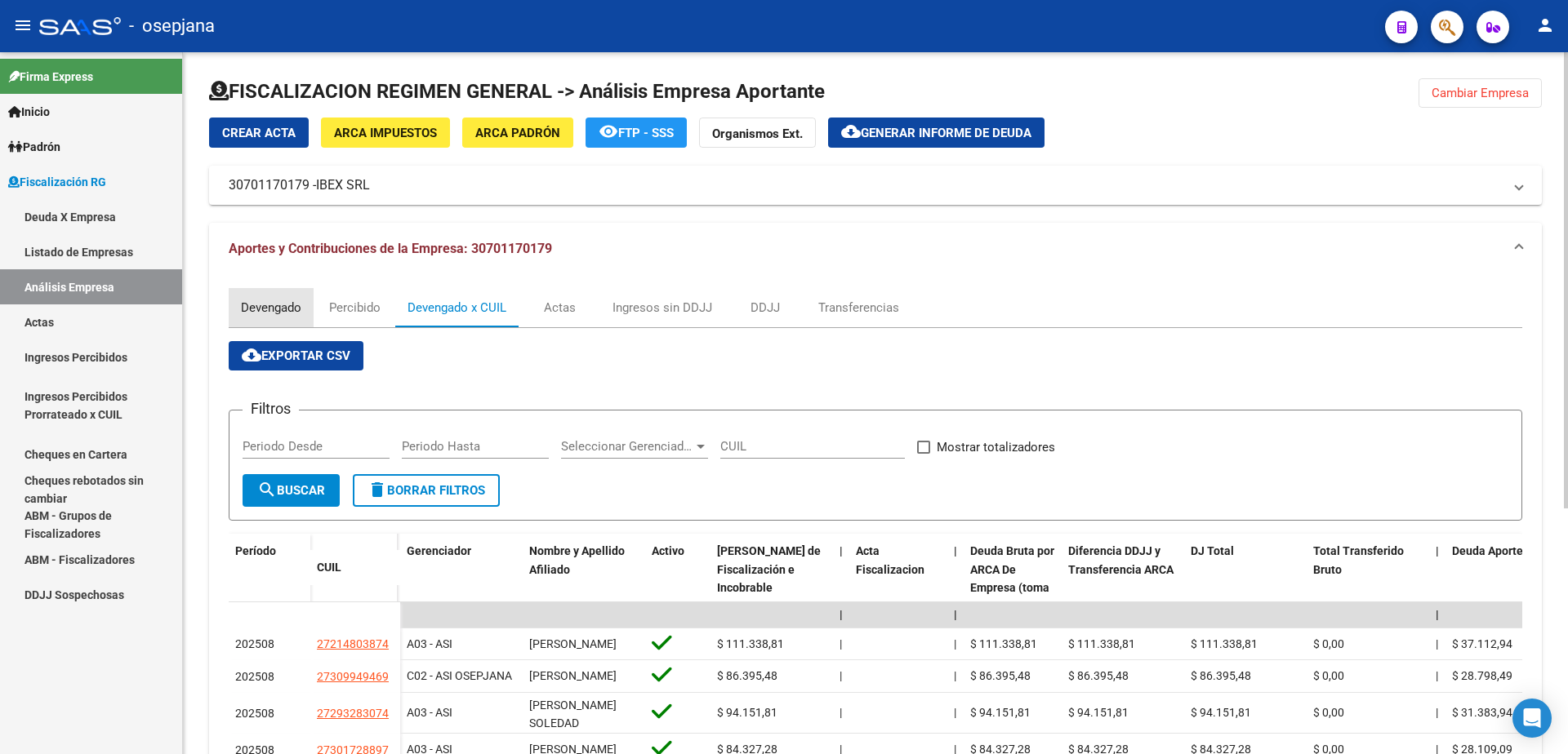
click at [273, 314] on div "Devengado" at bounding box center [271, 307] width 60 height 18
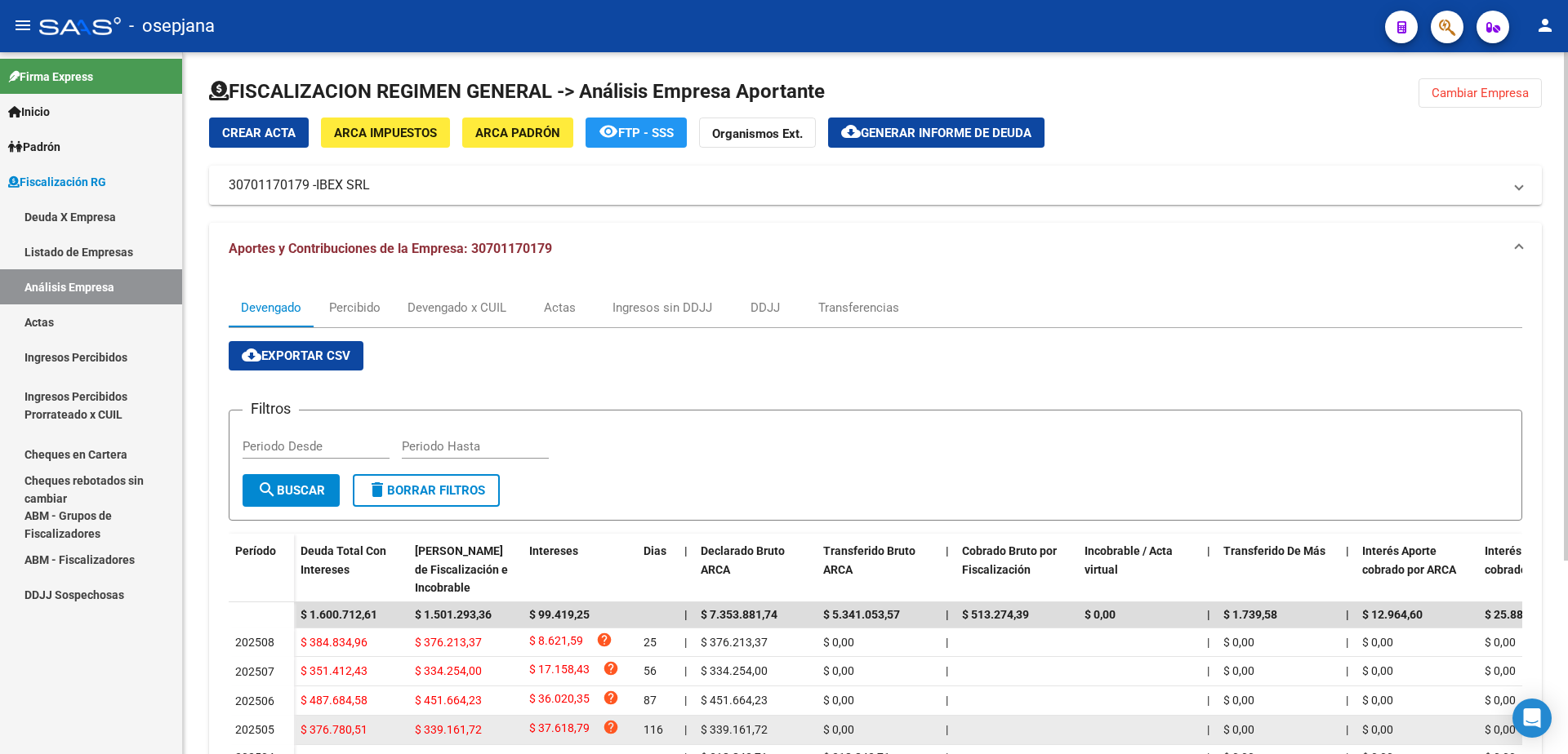
scroll to position [267, 0]
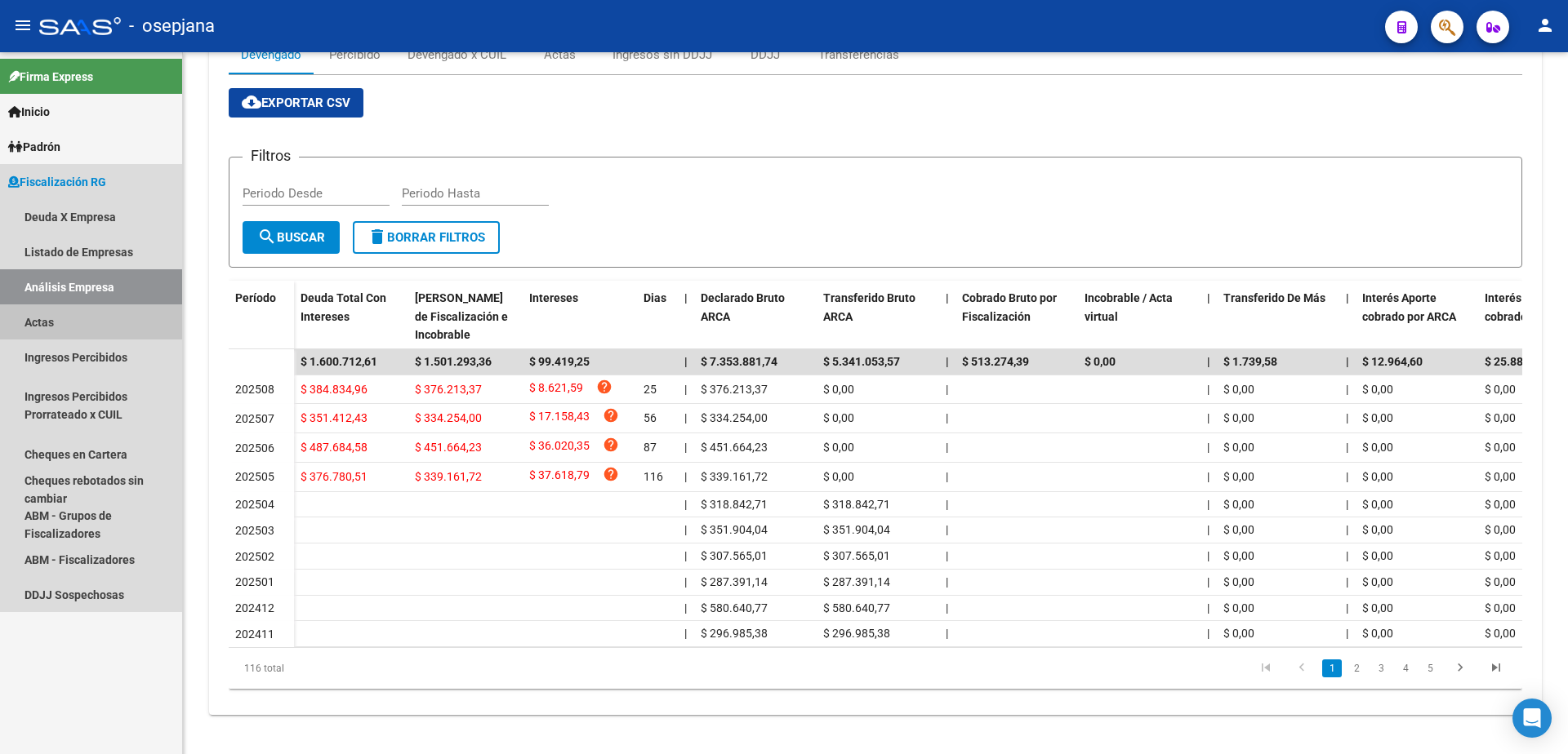
click at [98, 325] on link "Actas" at bounding box center [91, 322] width 182 height 35
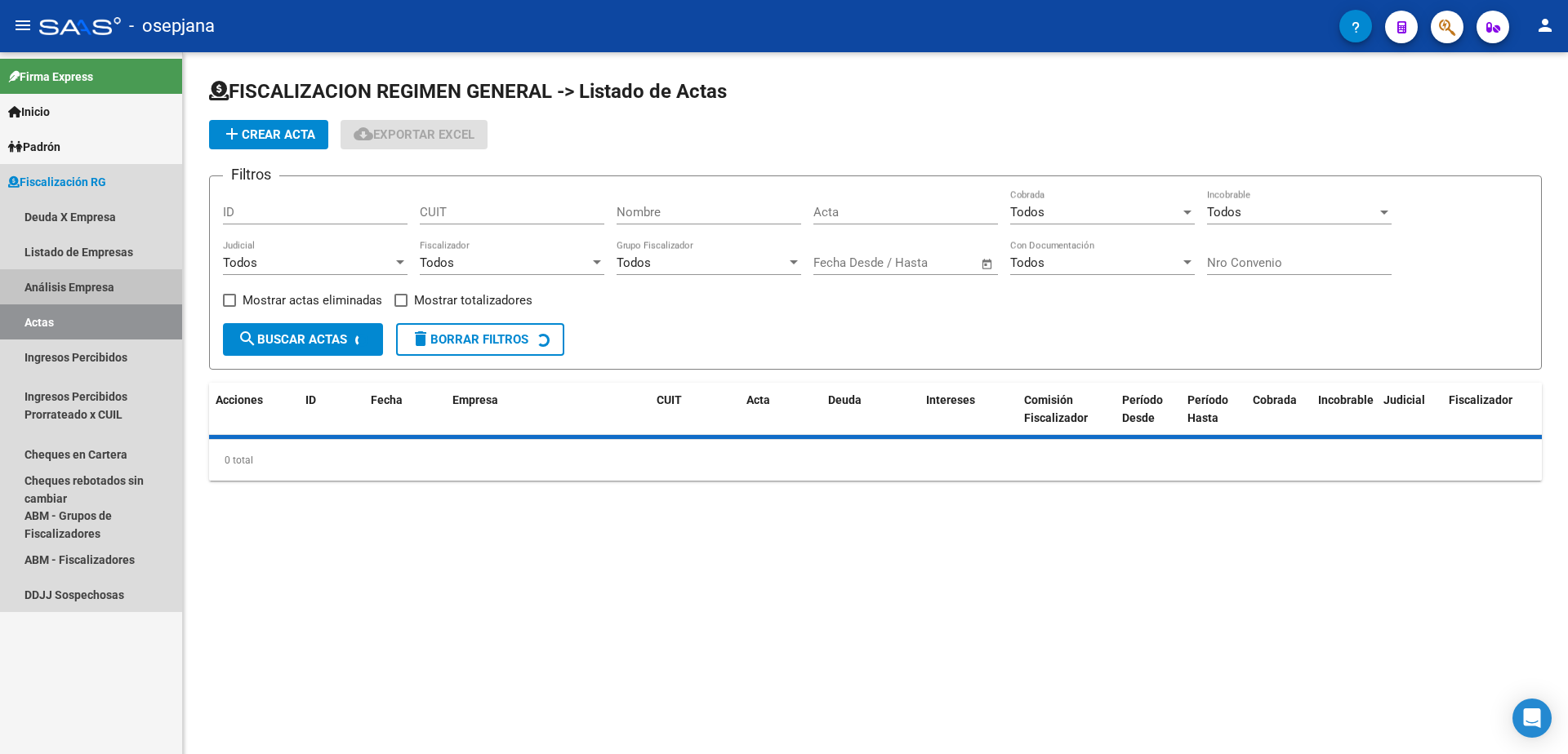
click at [115, 281] on link "Análisis Empresa" at bounding box center [91, 286] width 182 height 35
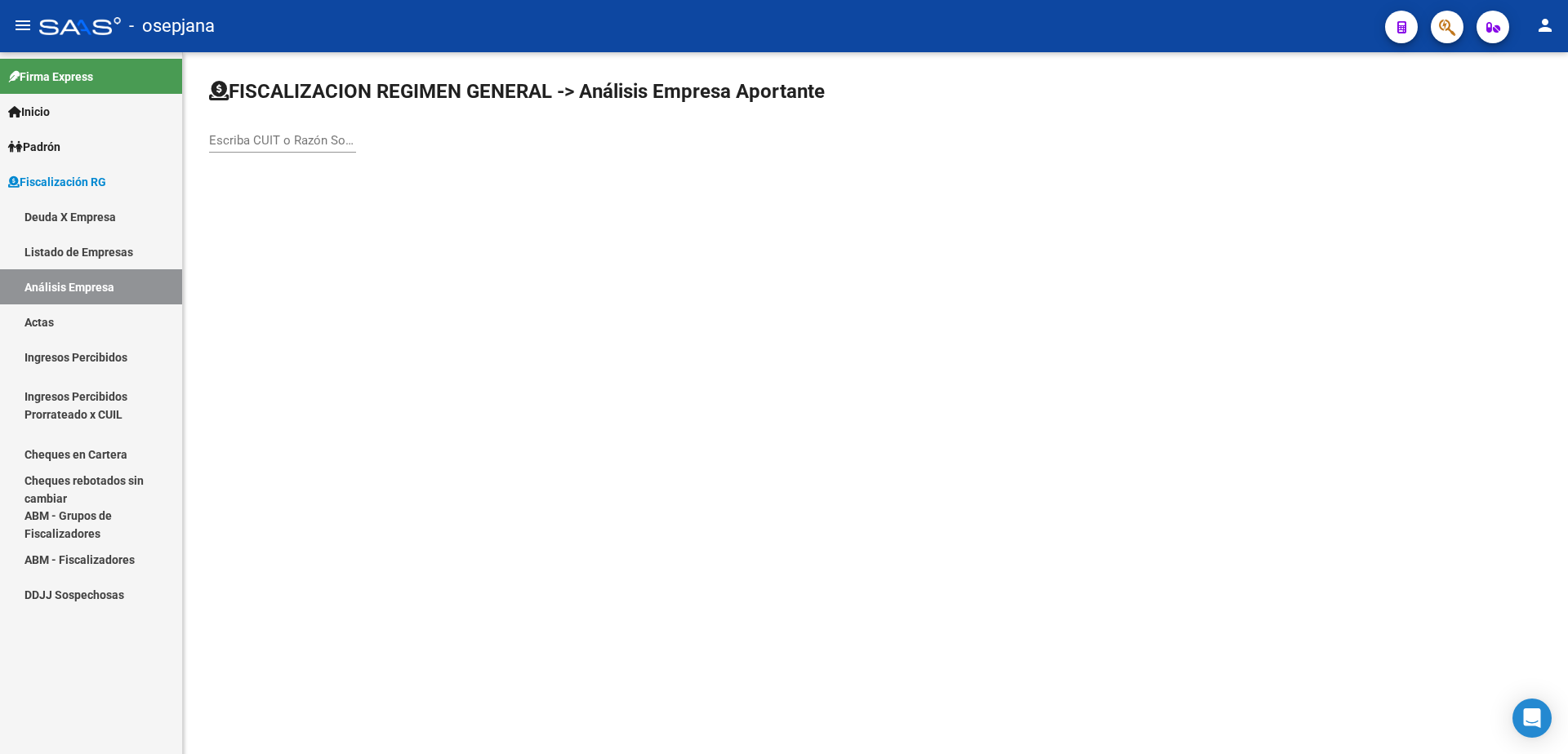
click at [254, 141] on input "Escriba CUIT o Razón Social para buscar" at bounding box center [282, 140] width 147 height 14
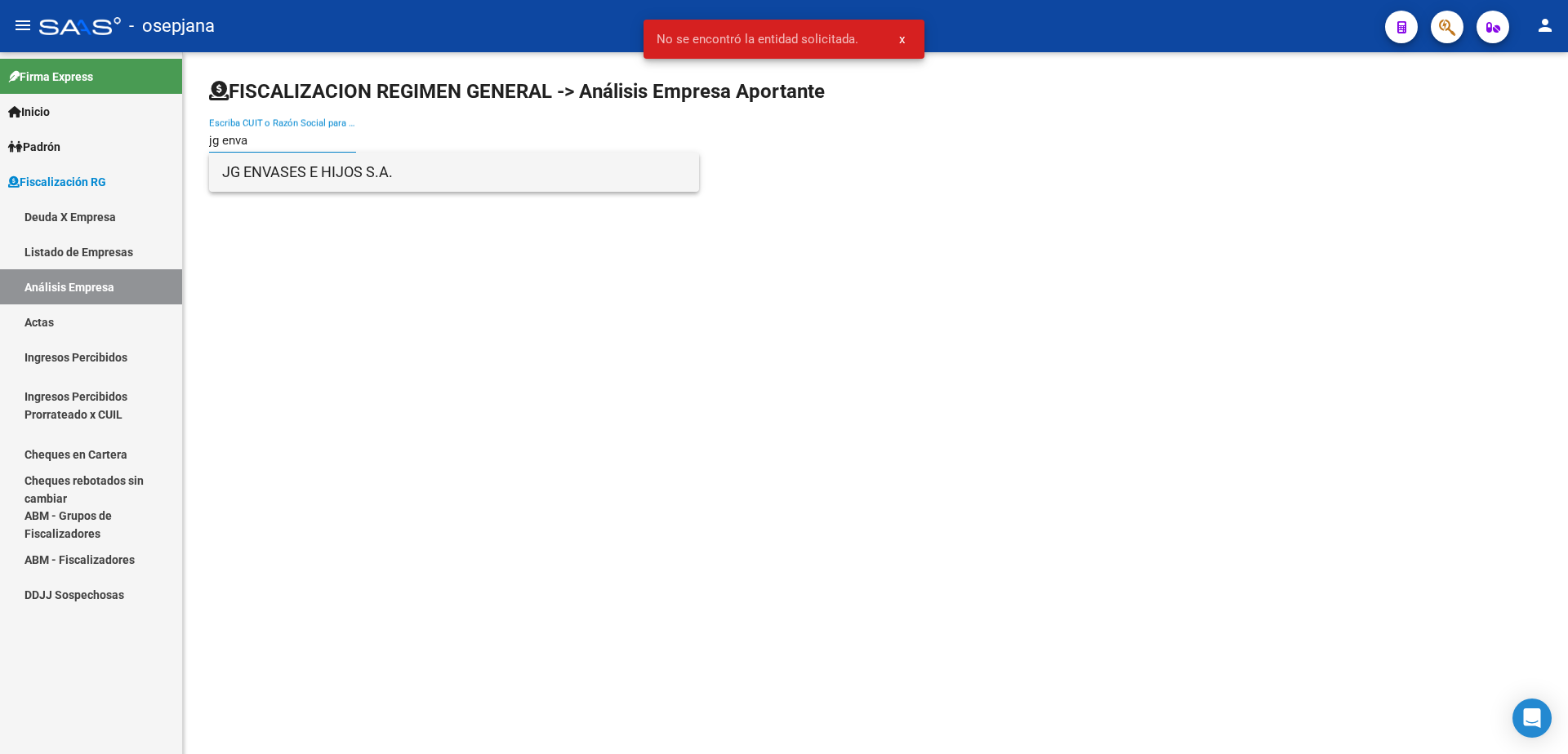
type input "jg enva"
click at [302, 173] on span "JG ENVASES E HIJOS S.A." at bounding box center [454, 171] width 463 height 39
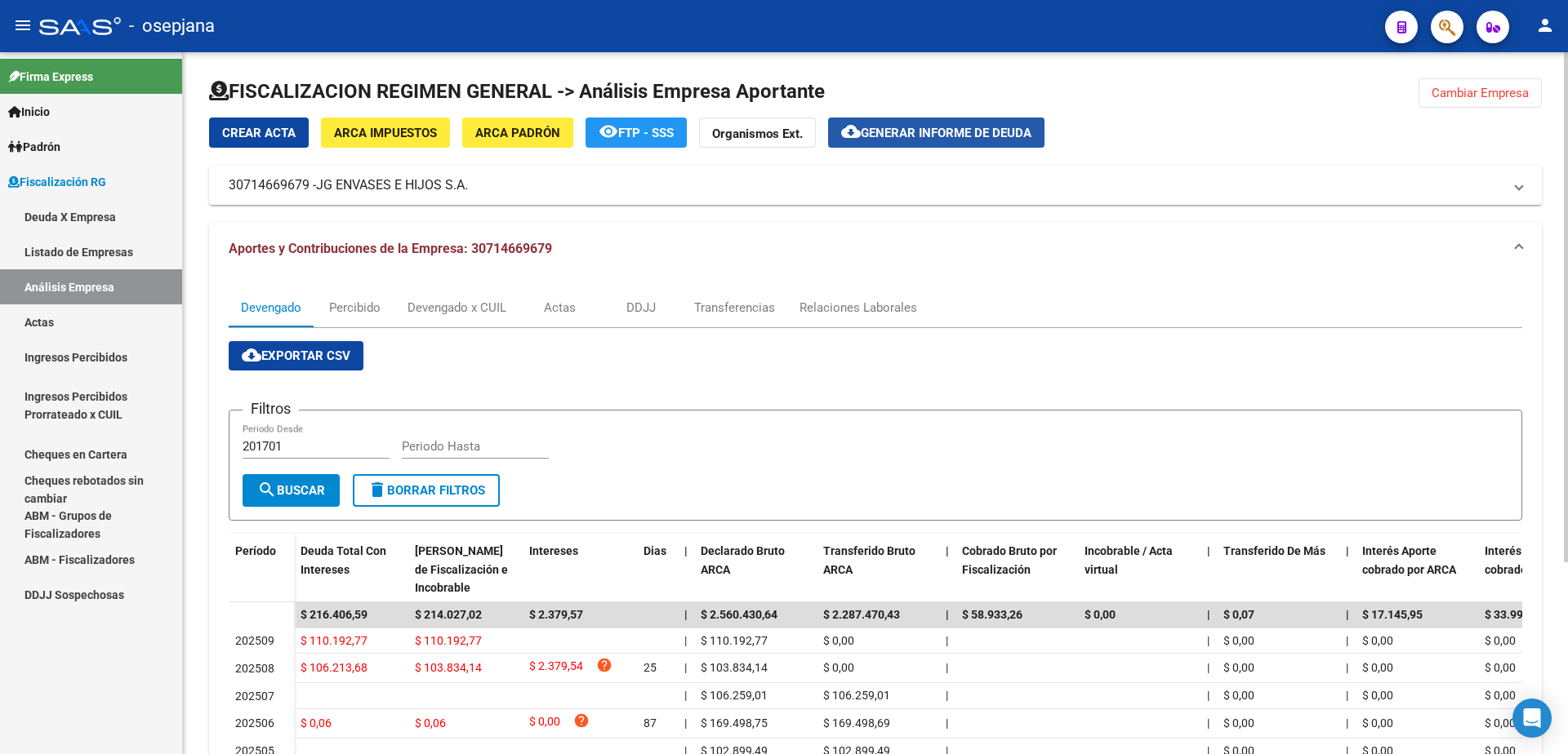
click at [926, 136] on span "Generar informe de deuda" at bounding box center [946, 132] width 170 height 14
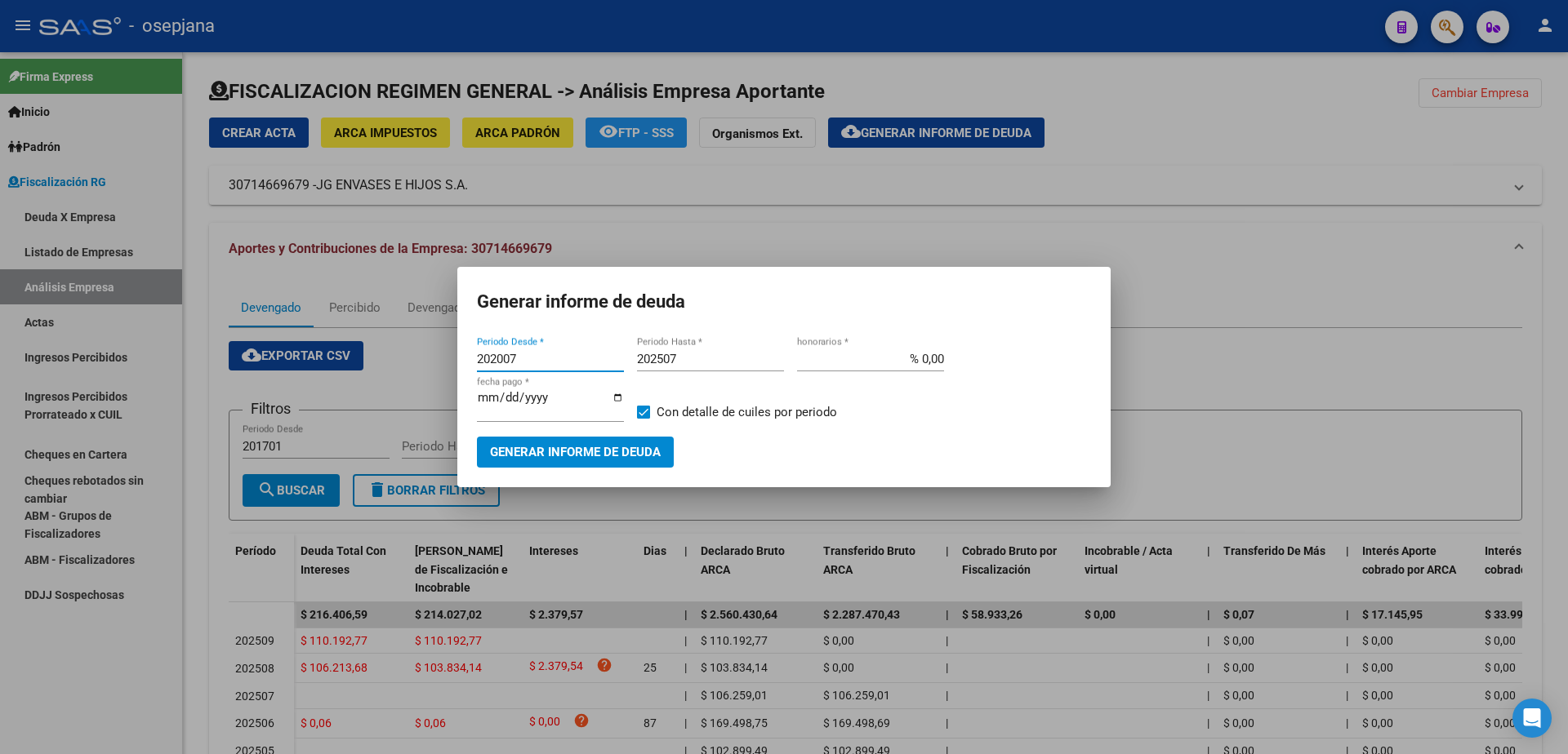
drag, startPoint x: 532, startPoint y: 364, endPoint x: 396, endPoint y: 364, distance: 136.0
click at [396, 364] on div "Generar informe de deuda 202007 Periodo Desde * 202507 Periodo Hasta * % 0,00 h…" at bounding box center [784, 377] width 1568 height 754
type input "202508"
click at [713, 364] on input "202507" at bounding box center [710, 359] width 147 height 14
type input "202508"
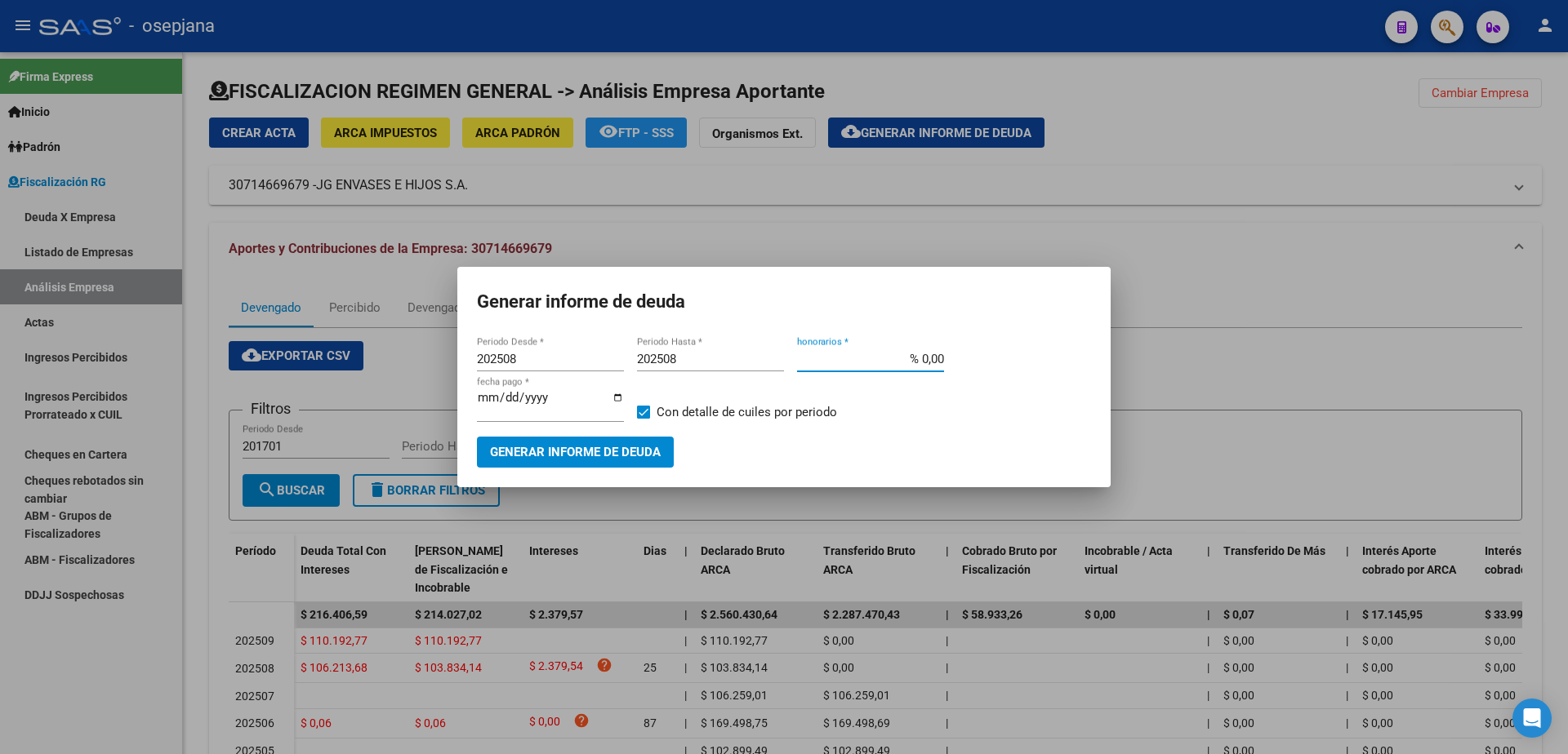
click at [923, 364] on input "% 0,00" at bounding box center [870, 359] width 147 height 14
type input "% 10,00"
click at [507, 406] on input "[DATE]" at bounding box center [550, 404] width 147 height 26
type input "[DATE]"
click at [640, 410] on span at bounding box center [643, 412] width 13 height 13
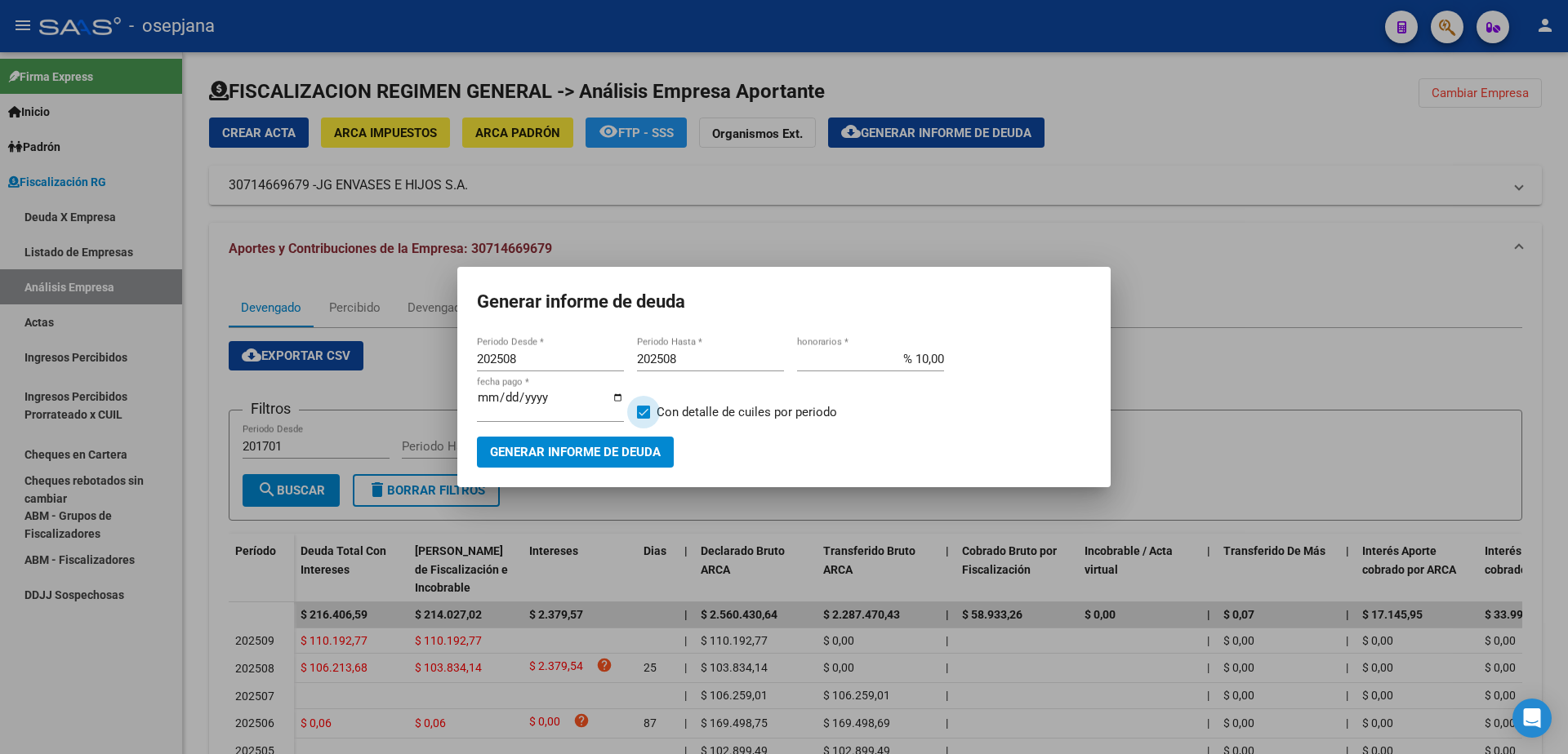
click at [642, 419] on input "Con detalle de cuiles por periodo" at bounding box center [642, 419] width 1 height 1
checkbox input "false"
click at [621, 436] on button "Generar informe de deuda" at bounding box center [575, 452] width 197 height 31
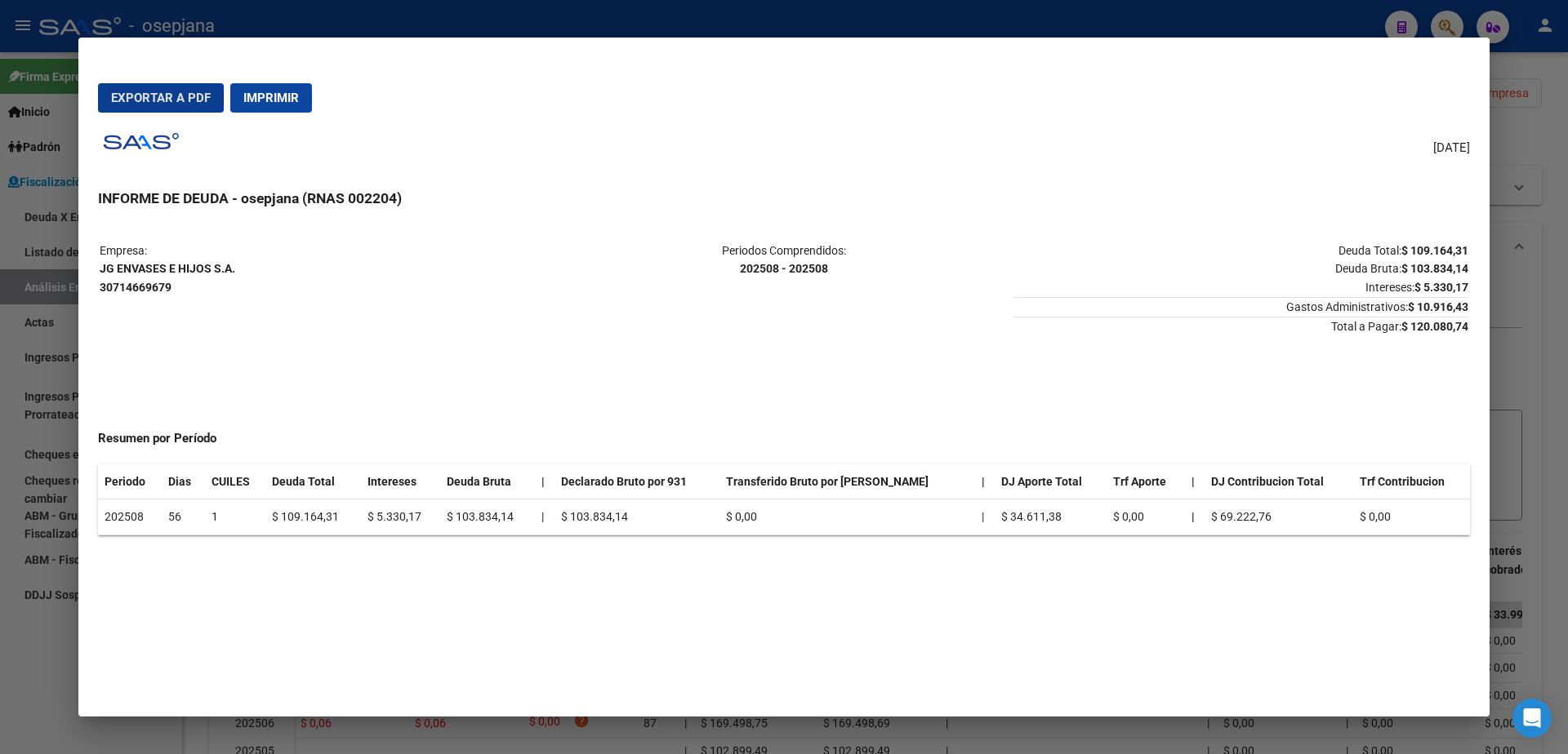
click at [127, 108] on button "Exportar a PDF" at bounding box center [160, 98] width 125 height 30
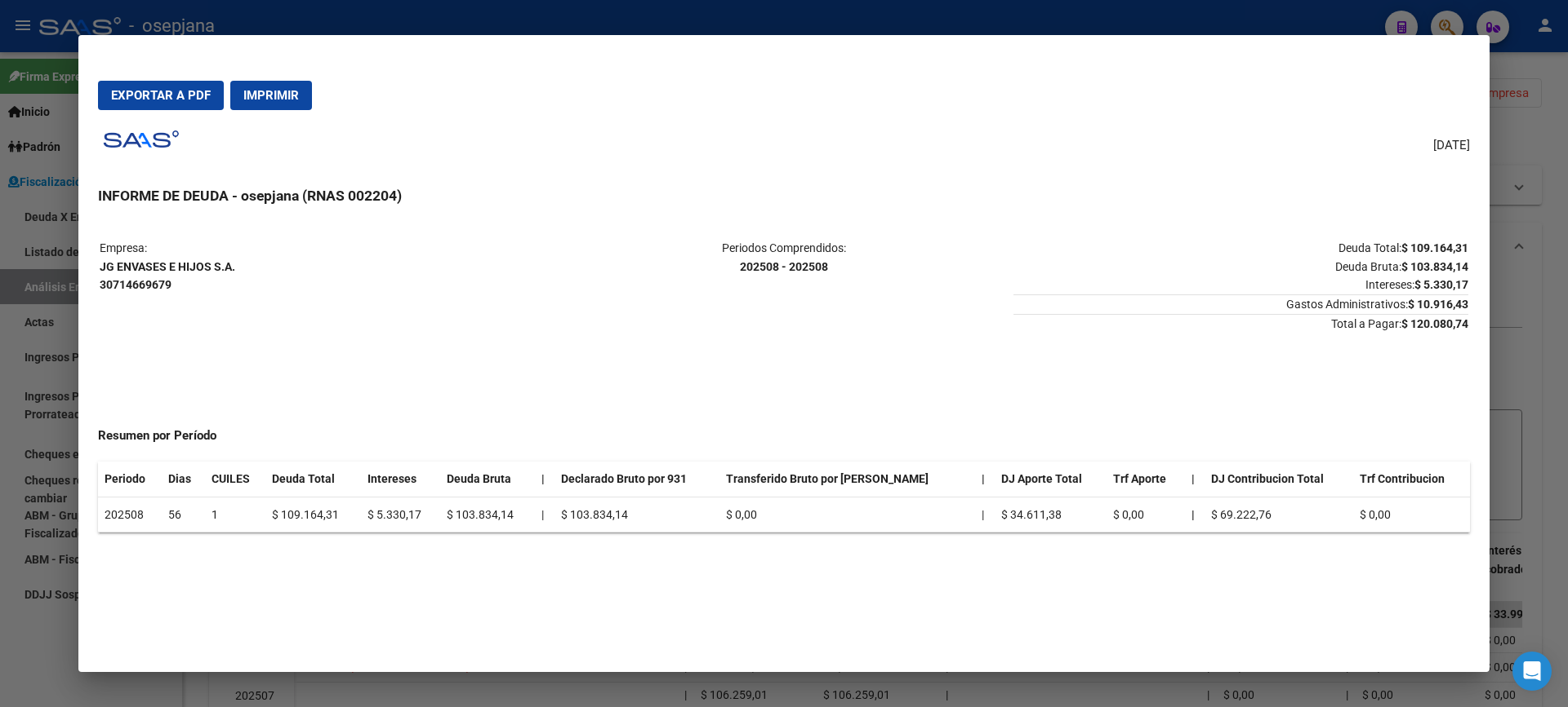
click at [0, 385] on div at bounding box center [784, 353] width 1568 height 707
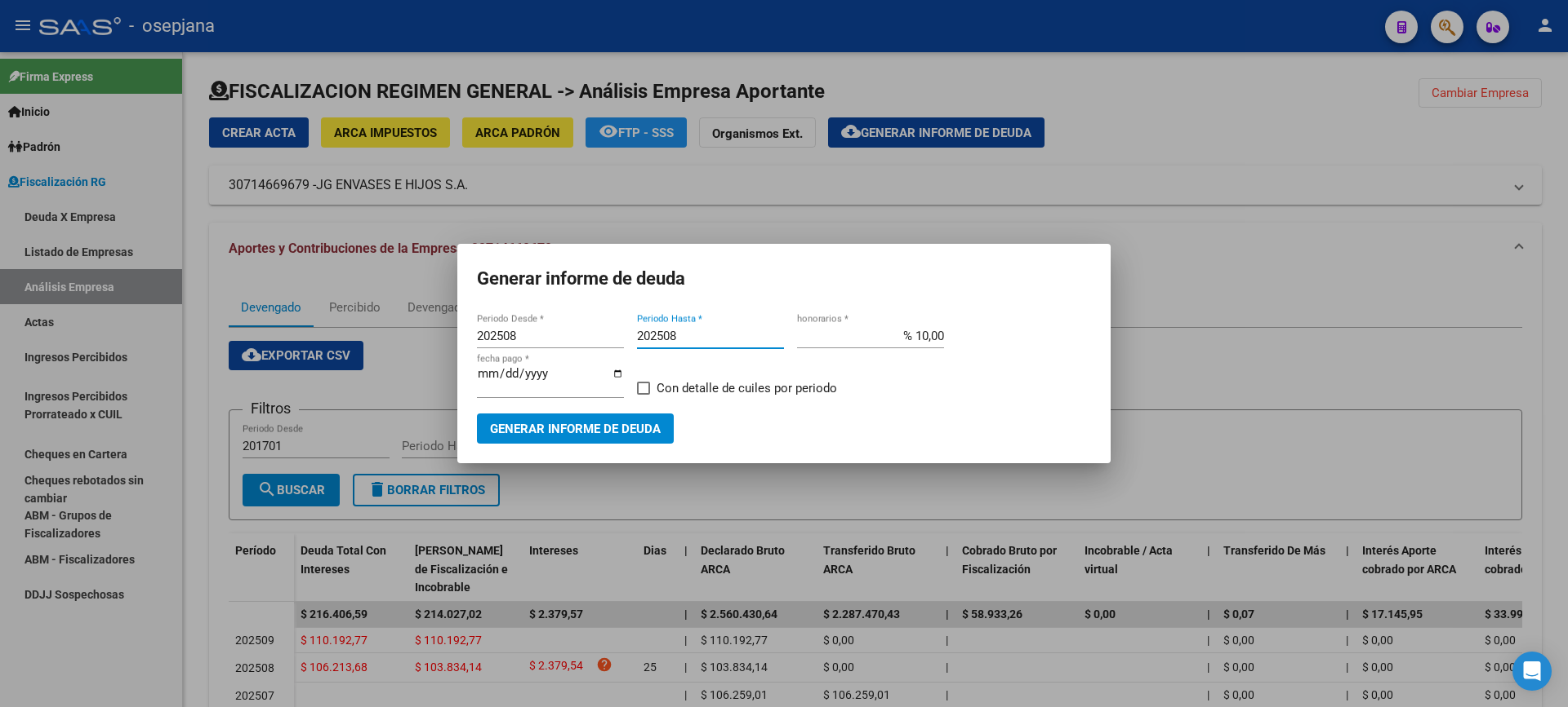
click at [739, 334] on input "202508" at bounding box center [710, 336] width 147 height 14
type input "202509"
click at [570, 425] on span "Generar informe de deuda" at bounding box center [575, 429] width 170 height 14
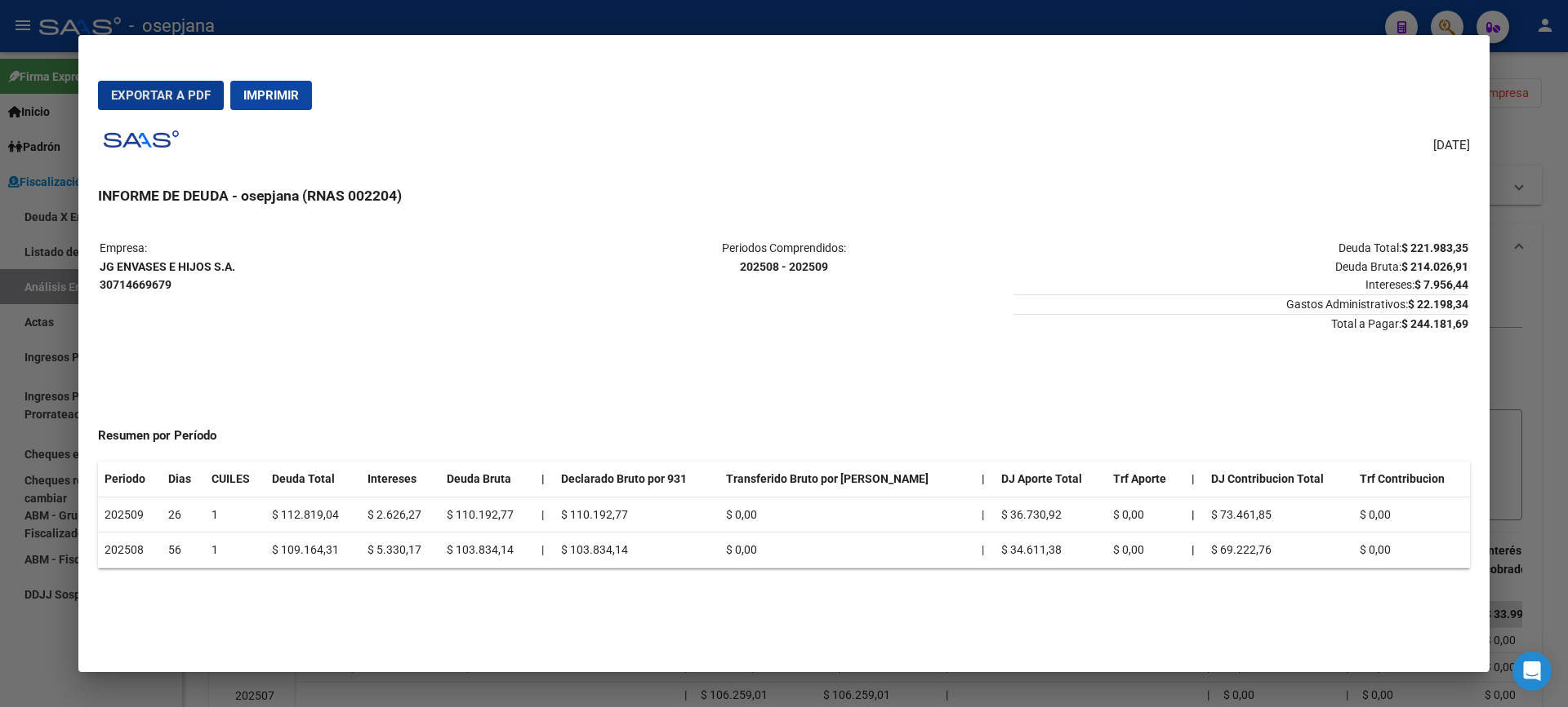
click at [151, 98] on span "Exportar a PDF" at bounding box center [161, 95] width 100 height 14
click at [51, 684] on div at bounding box center [784, 353] width 1568 height 707
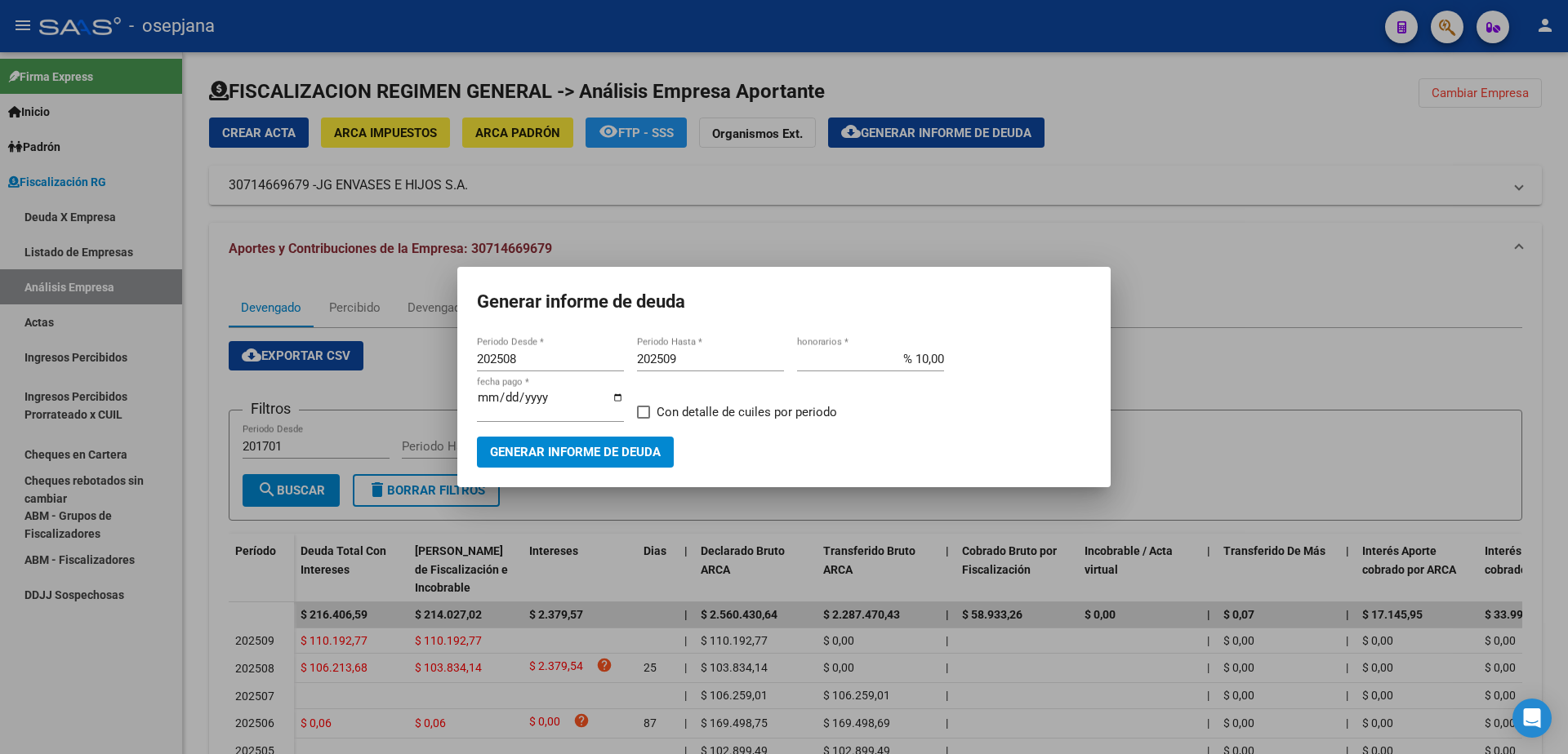
drag, startPoint x: 0, startPoint y: 682, endPoint x: 10, endPoint y: 679, distance: 10.4
click at [3, 682] on div at bounding box center [784, 377] width 1568 height 754
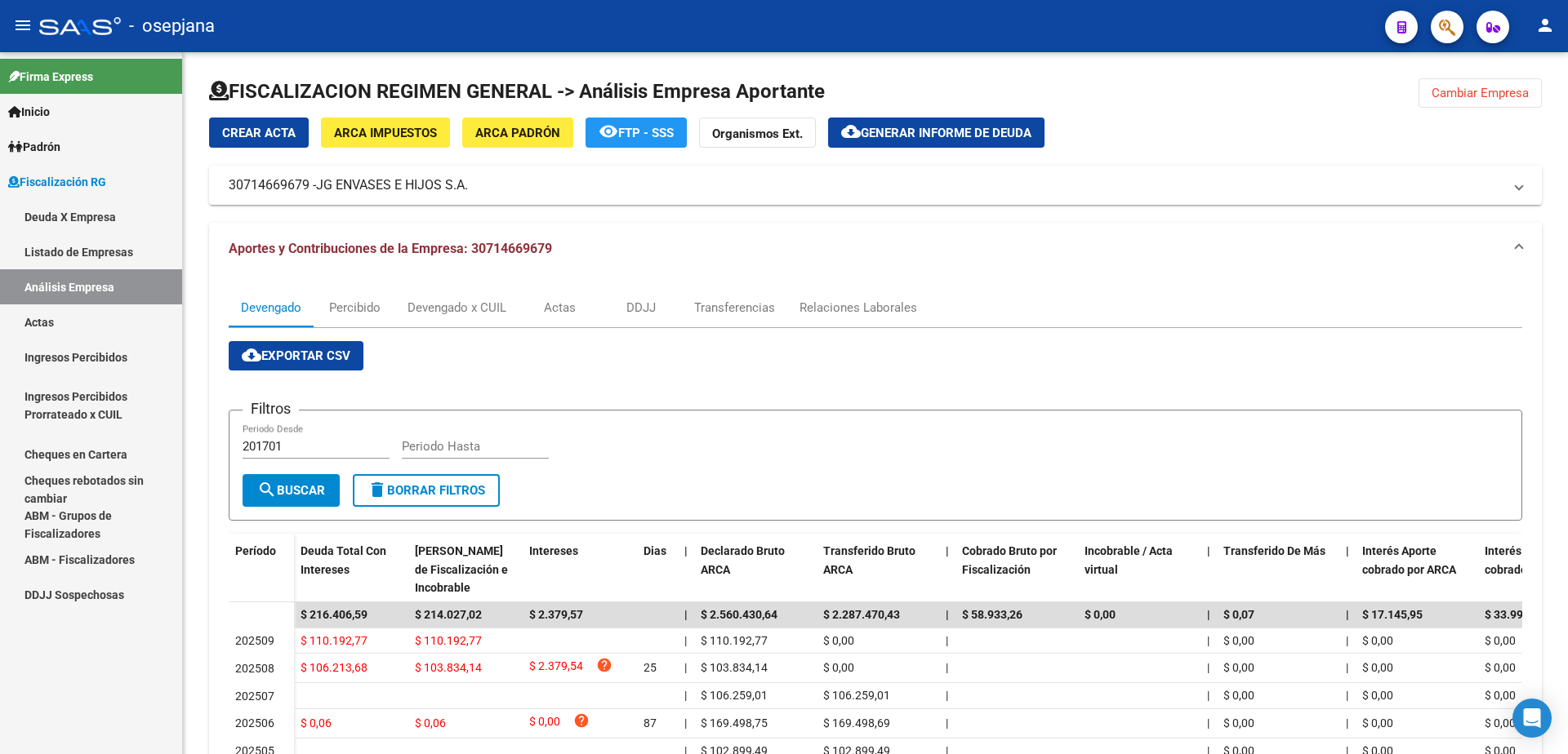
click at [72, 314] on link "Actas" at bounding box center [91, 322] width 182 height 35
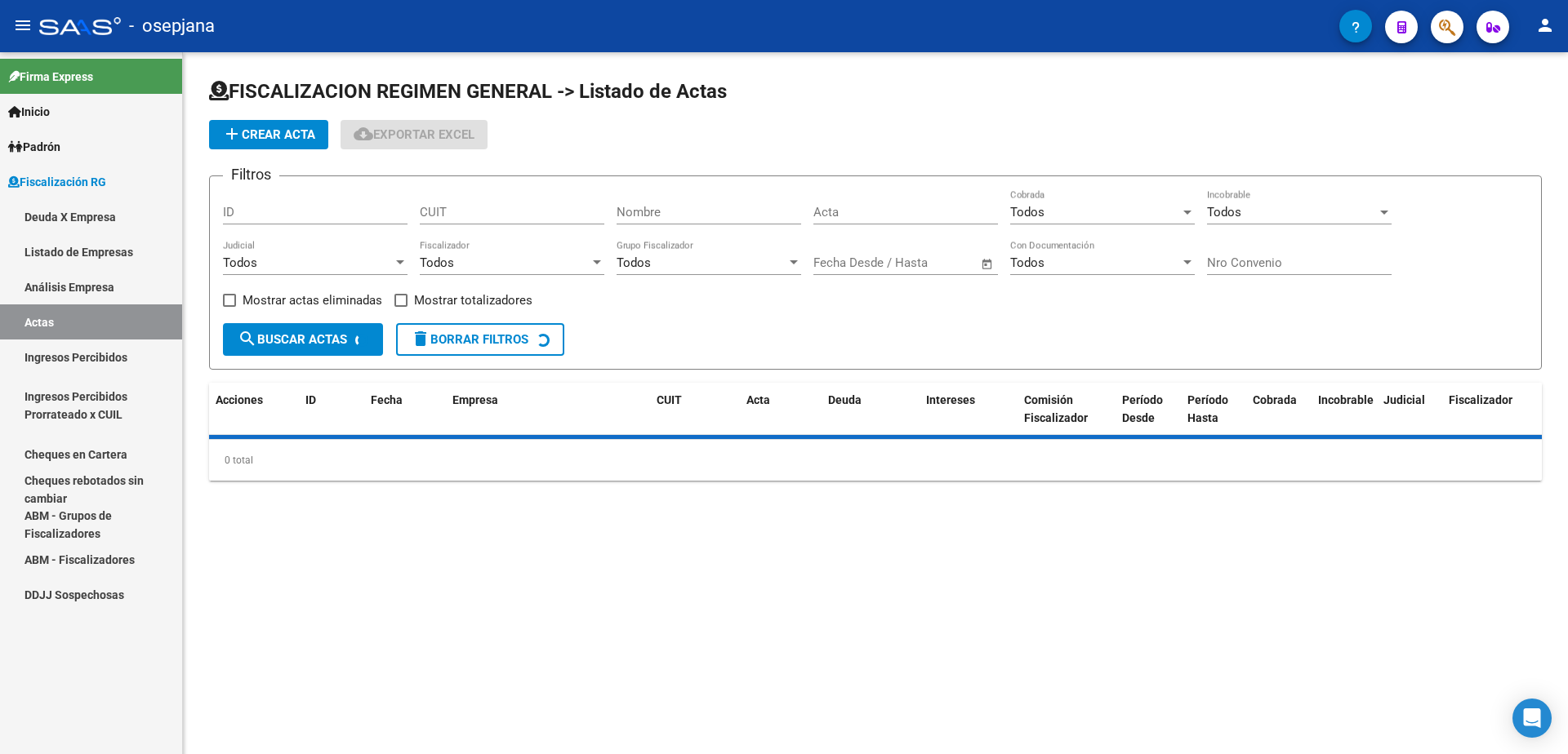
click at [94, 284] on link "Análisis Empresa" at bounding box center [91, 286] width 182 height 35
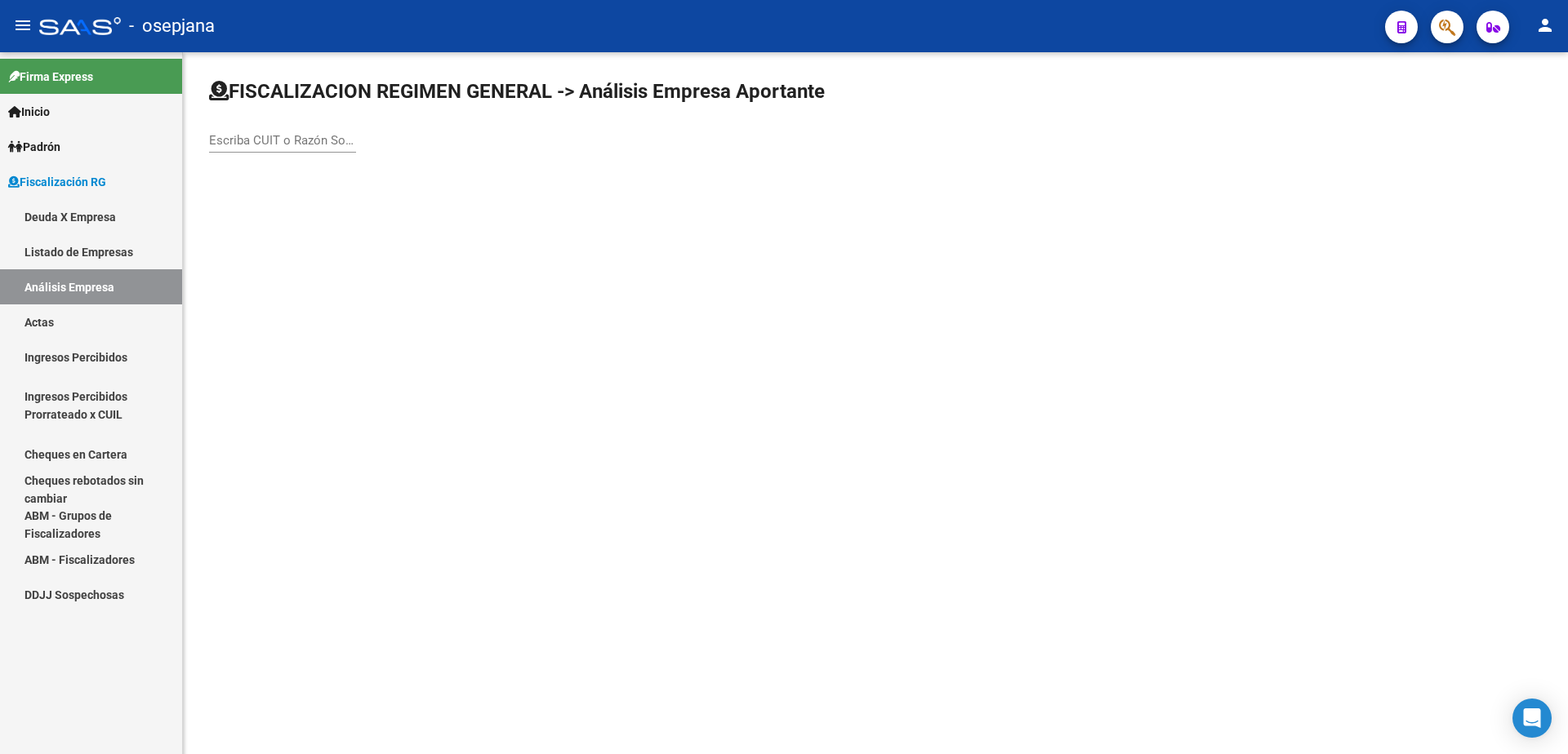
click at [280, 115] on div "Escriba CUIT o Razón Social para buscar" at bounding box center [875, 123] width 1333 height 90
click at [280, 133] on input "Escriba CUIT o Razón Social para buscar" at bounding box center [282, 140] width 147 height 14
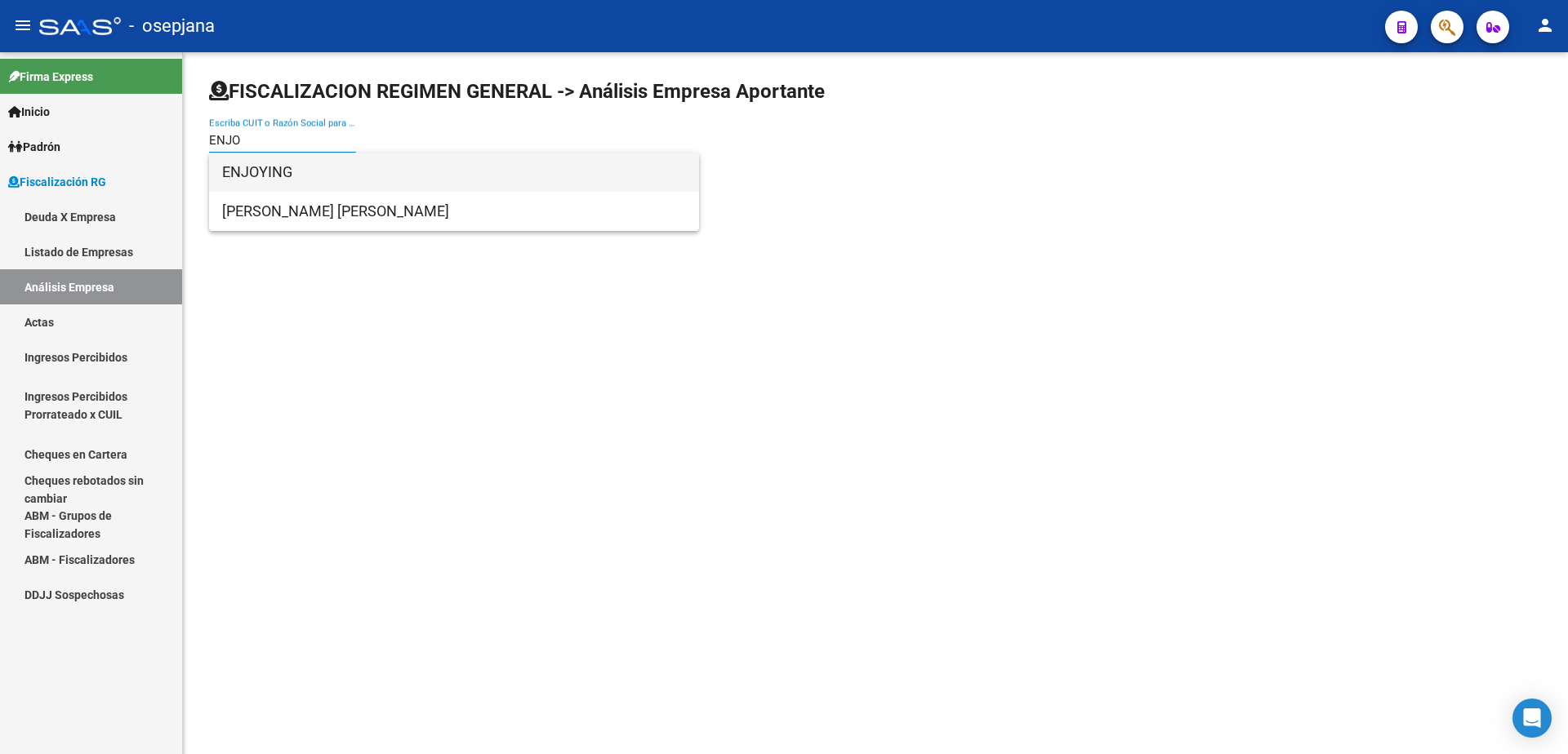
type input "ENJO"
click at [280, 158] on span "ENJOYING" at bounding box center [454, 171] width 463 height 39
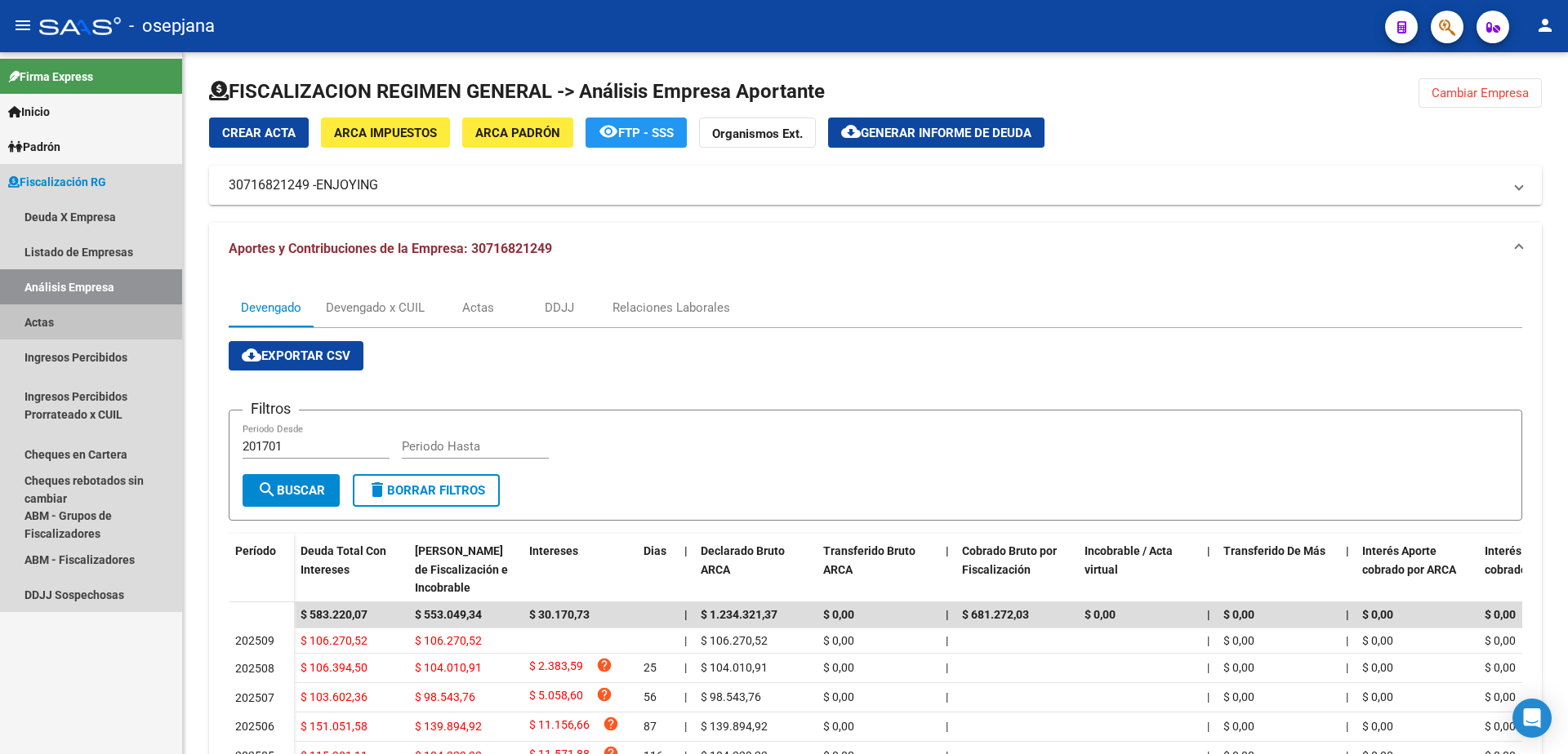
click at [60, 333] on link "Actas" at bounding box center [91, 322] width 182 height 35
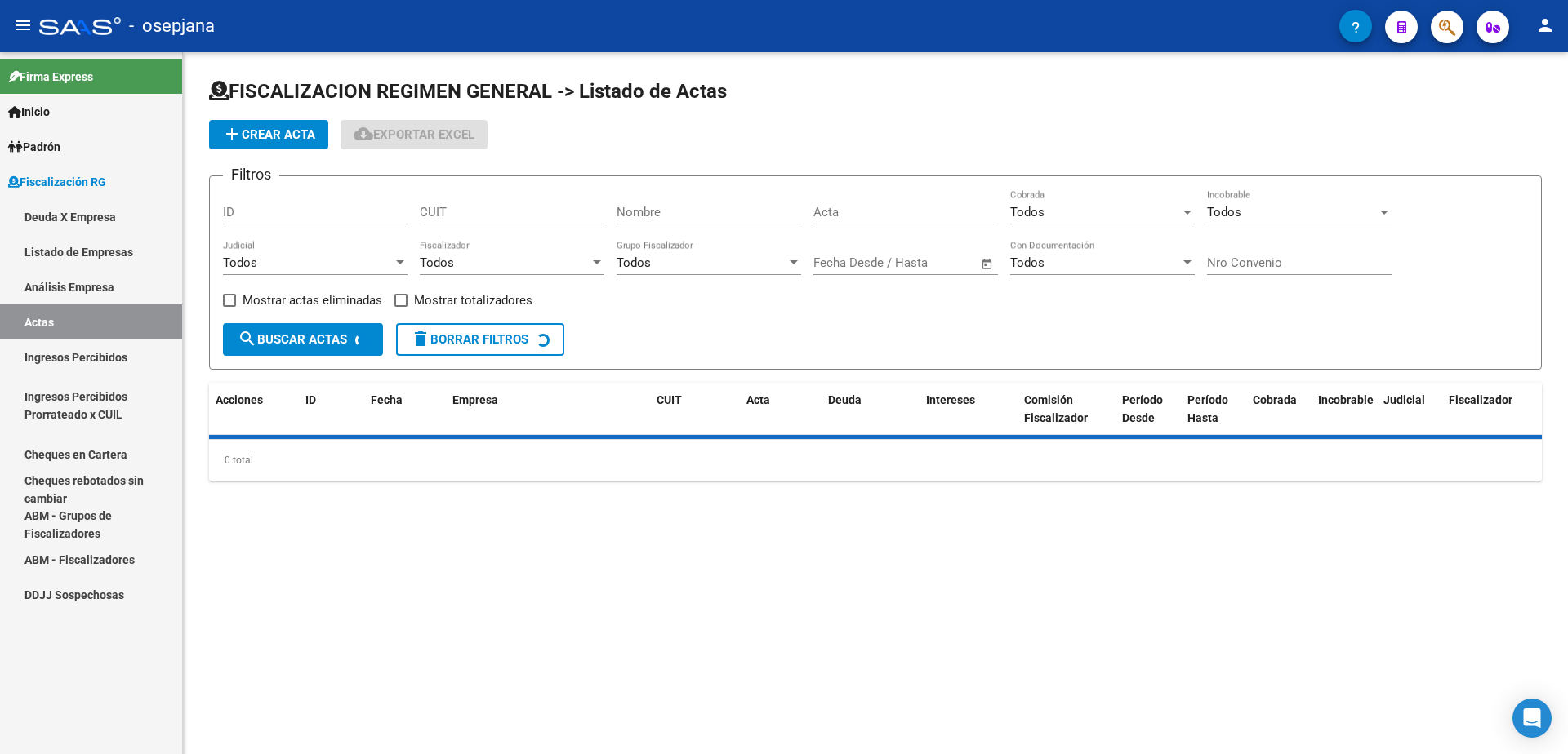
click at [76, 295] on link "Análisis Empresa" at bounding box center [91, 286] width 182 height 35
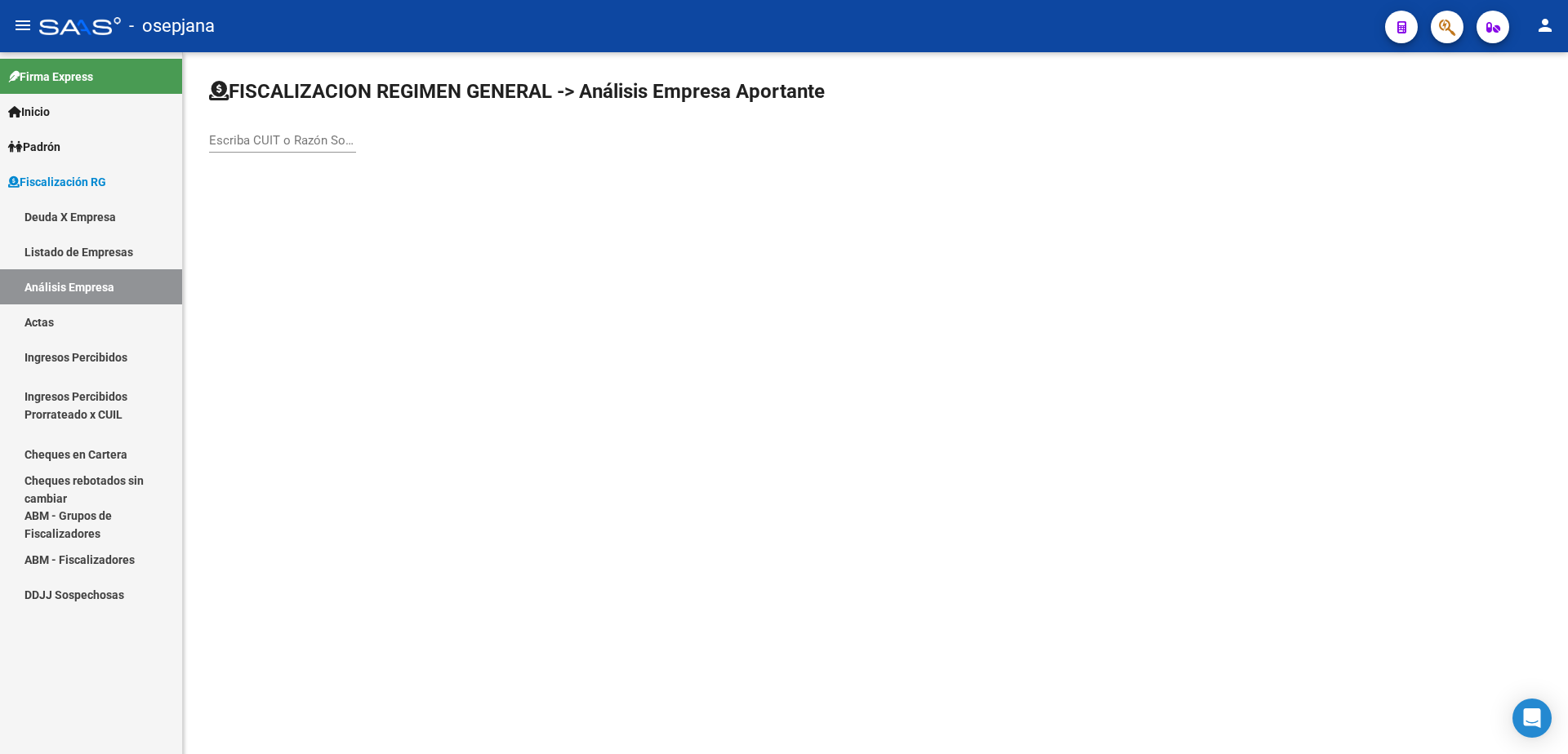
click at [260, 140] on input "Escriba CUIT o Razón Social para buscar" at bounding box center [282, 140] width 147 height 14
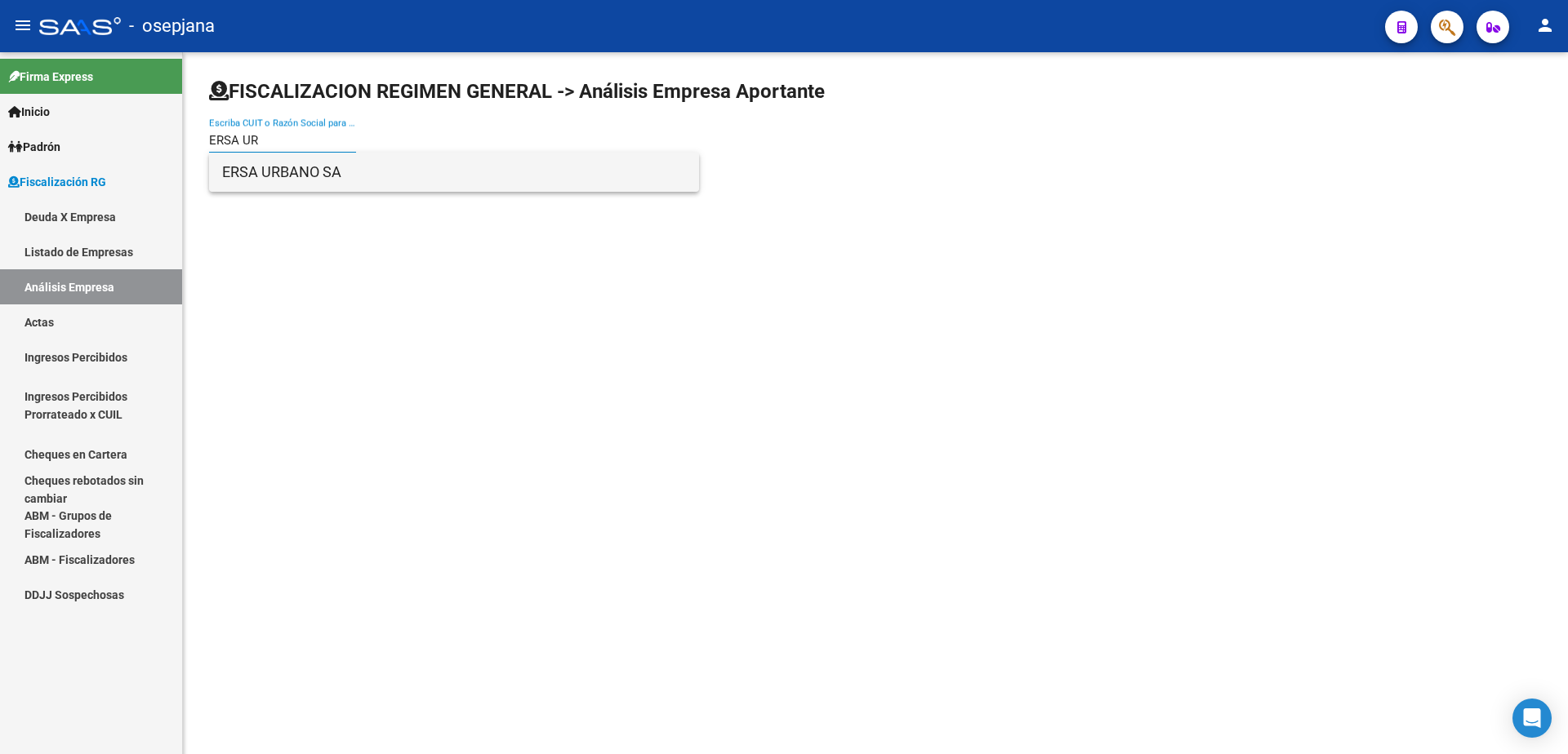
type input "ERSA UR"
click at [320, 173] on span "ERSA URBANO SA" at bounding box center [454, 171] width 463 height 39
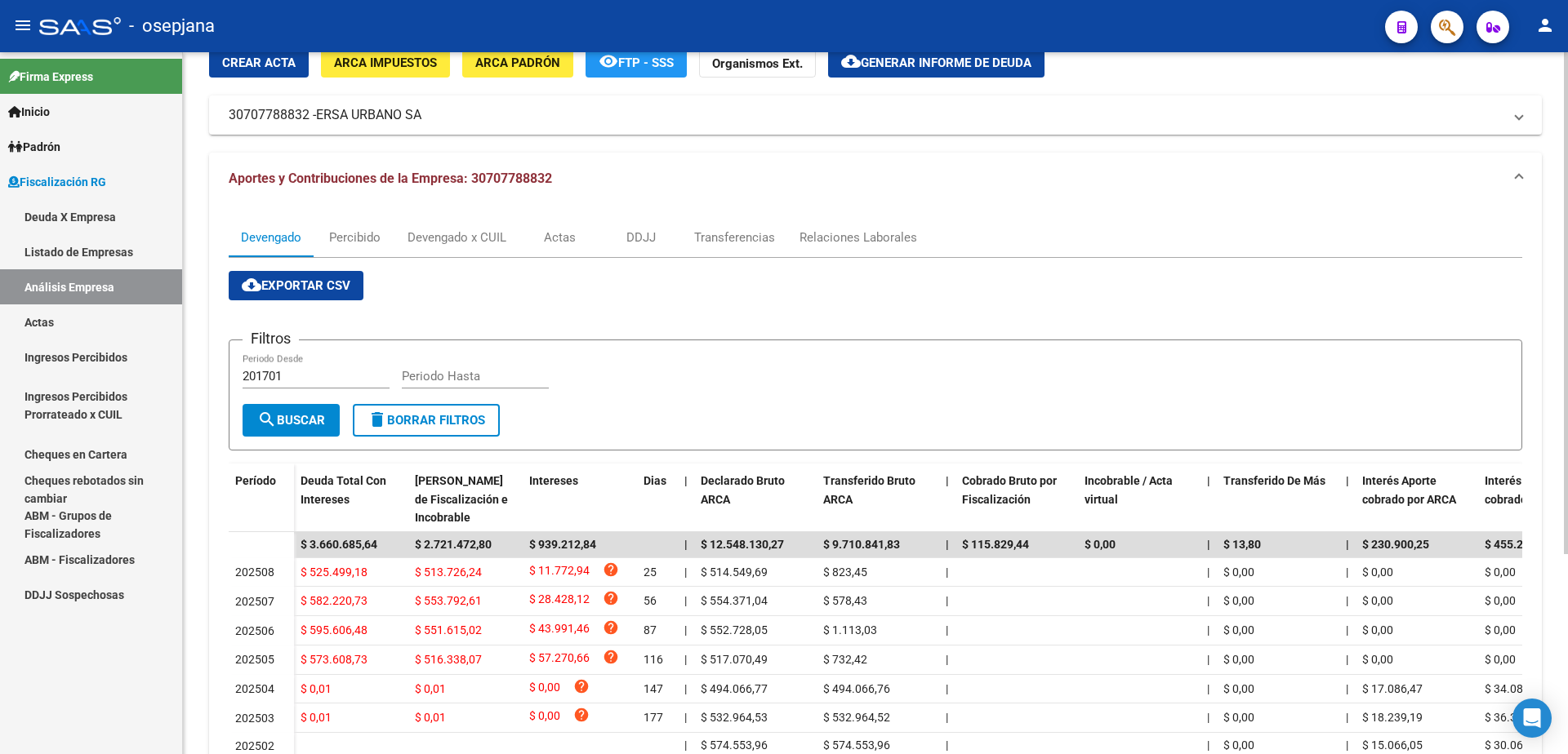
scroll to position [164, 0]
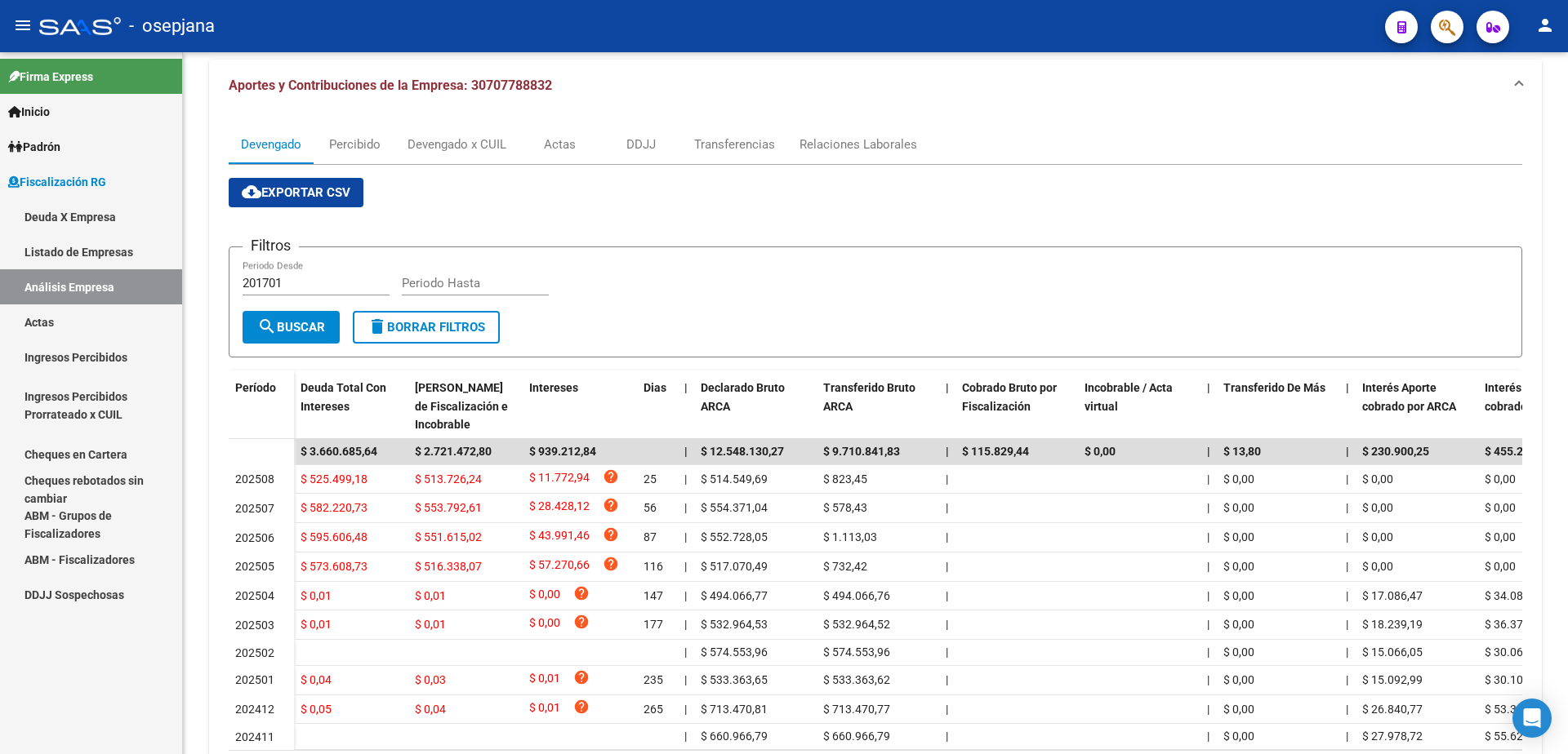
click at [75, 305] on link "Actas" at bounding box center [91, 322] width 182 height 35
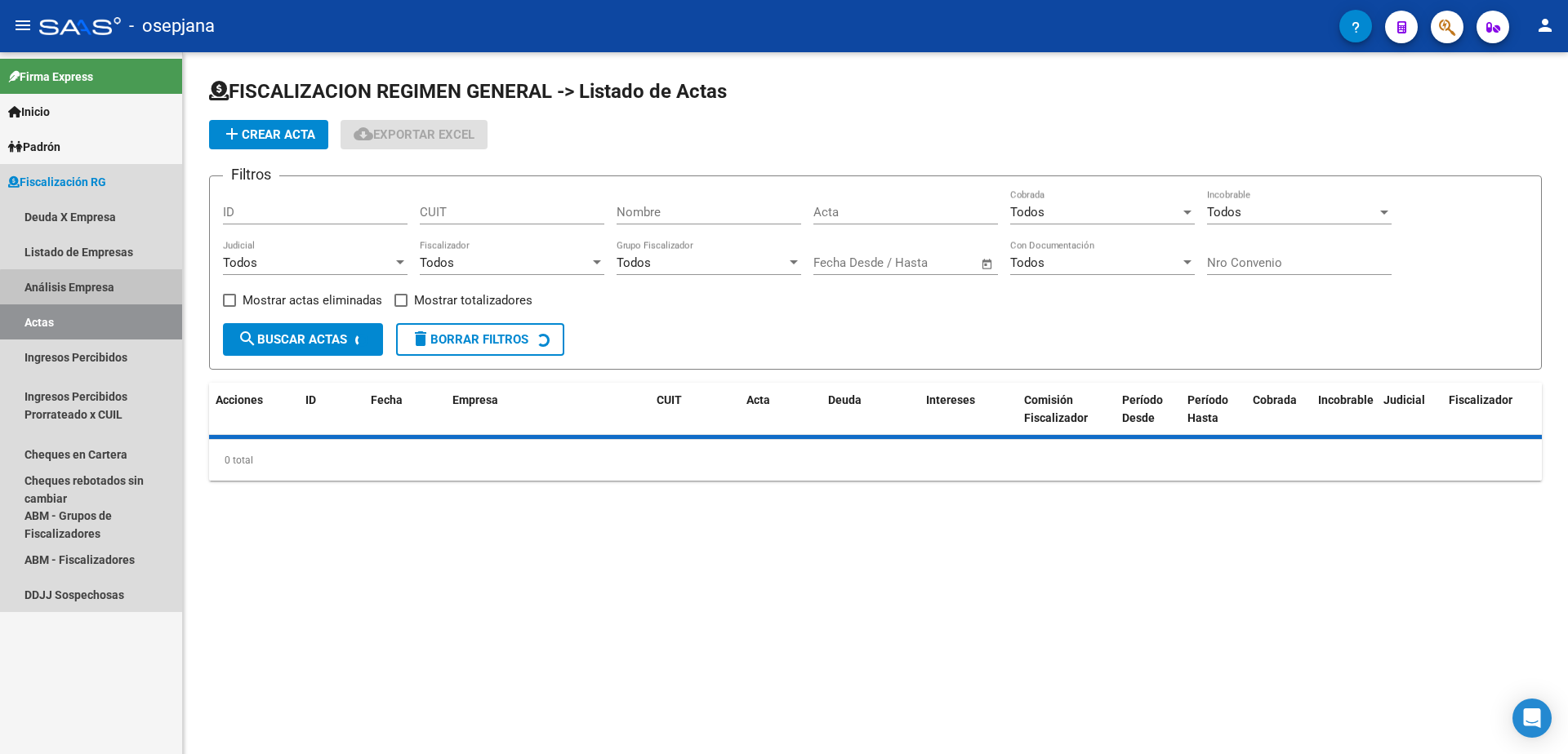
click at [97, 296] on link "Análisis Empresa" at bounding box center [91, 286] width 182 height 35
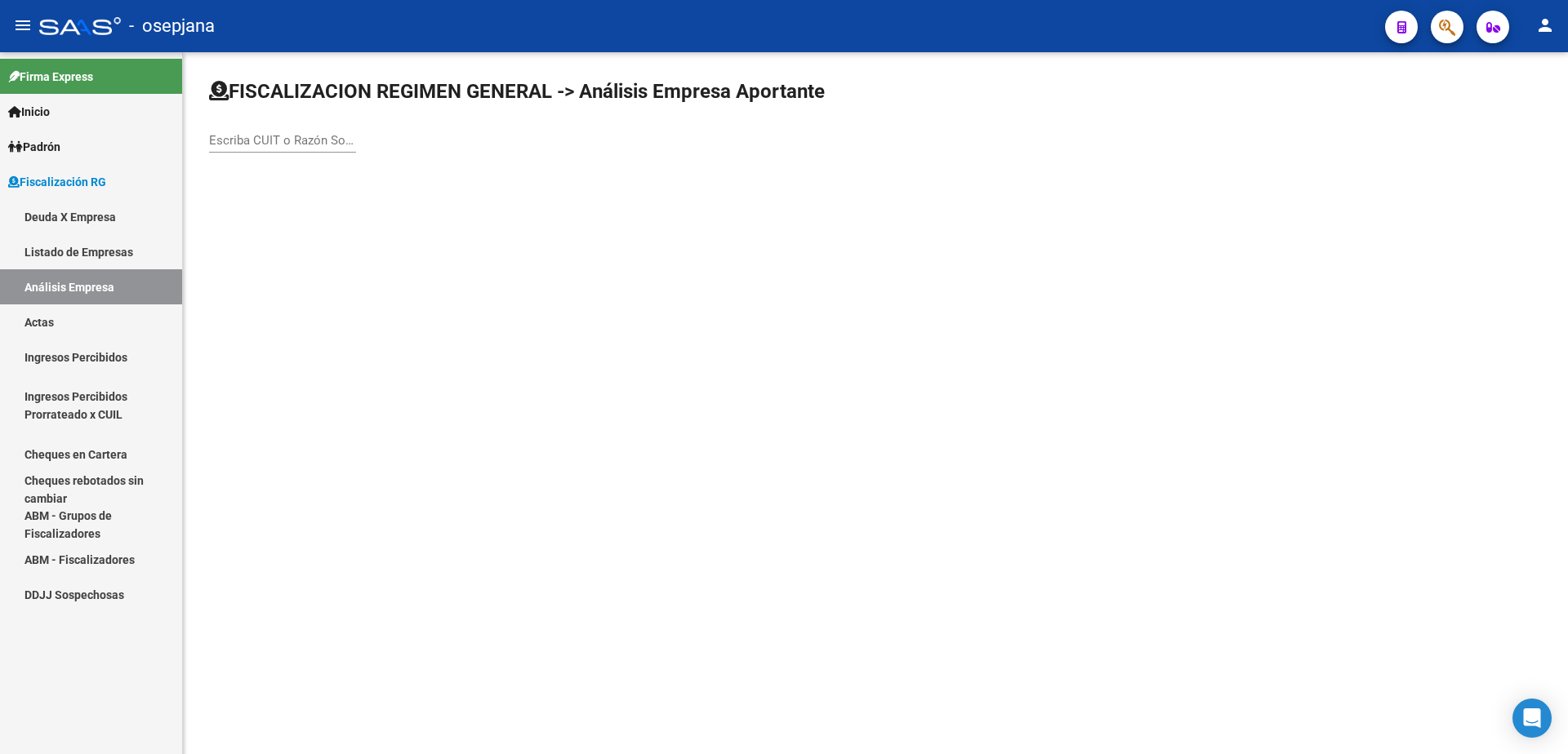
click at [271, 136] on input "Escriba CUIT o Razón Social para buscar" at bounding box center [282, 140] width 147 height 14
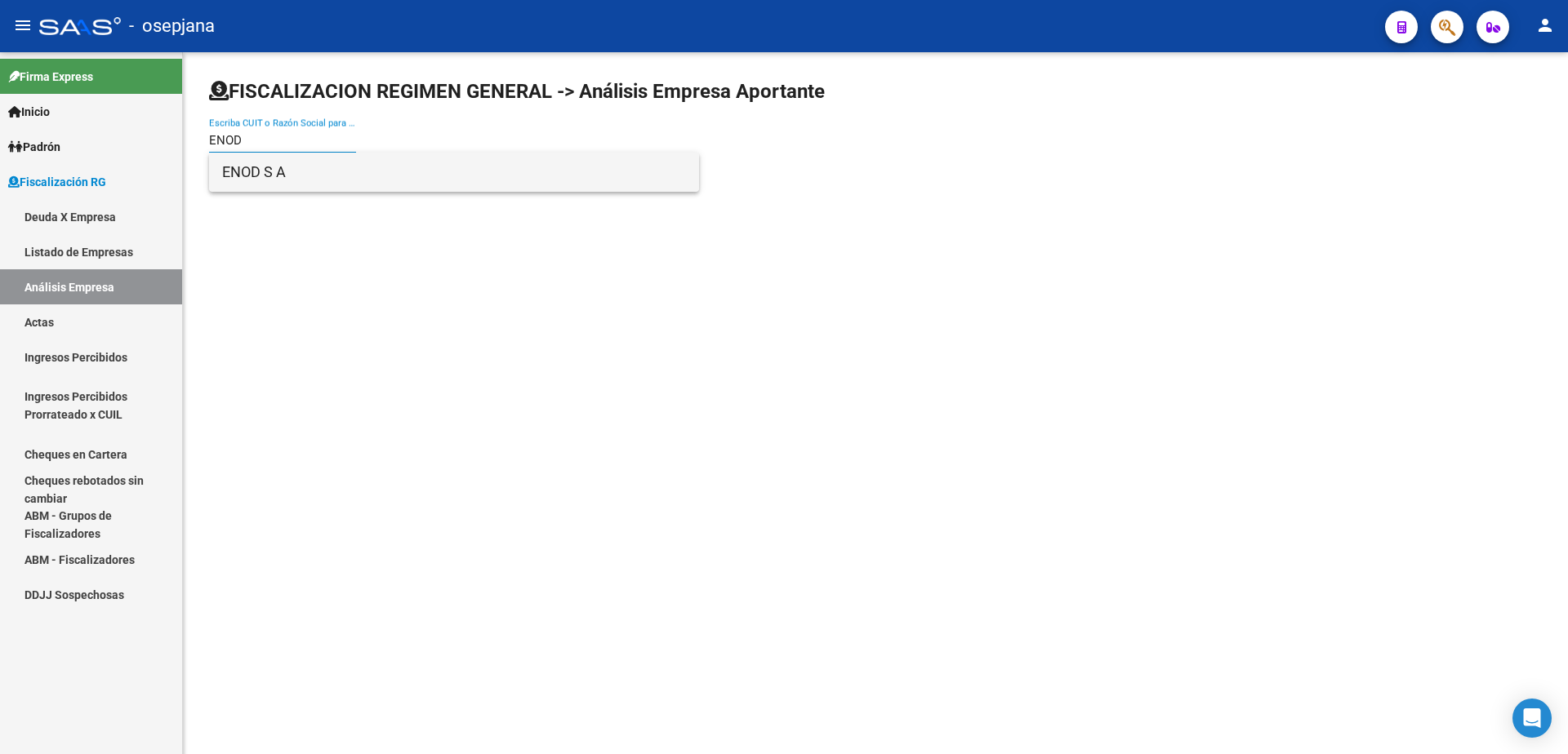
type input "ENOD"
click at [284, 171] on span "ENOD S A" at bounding box center [454, 171] width 463 height 39
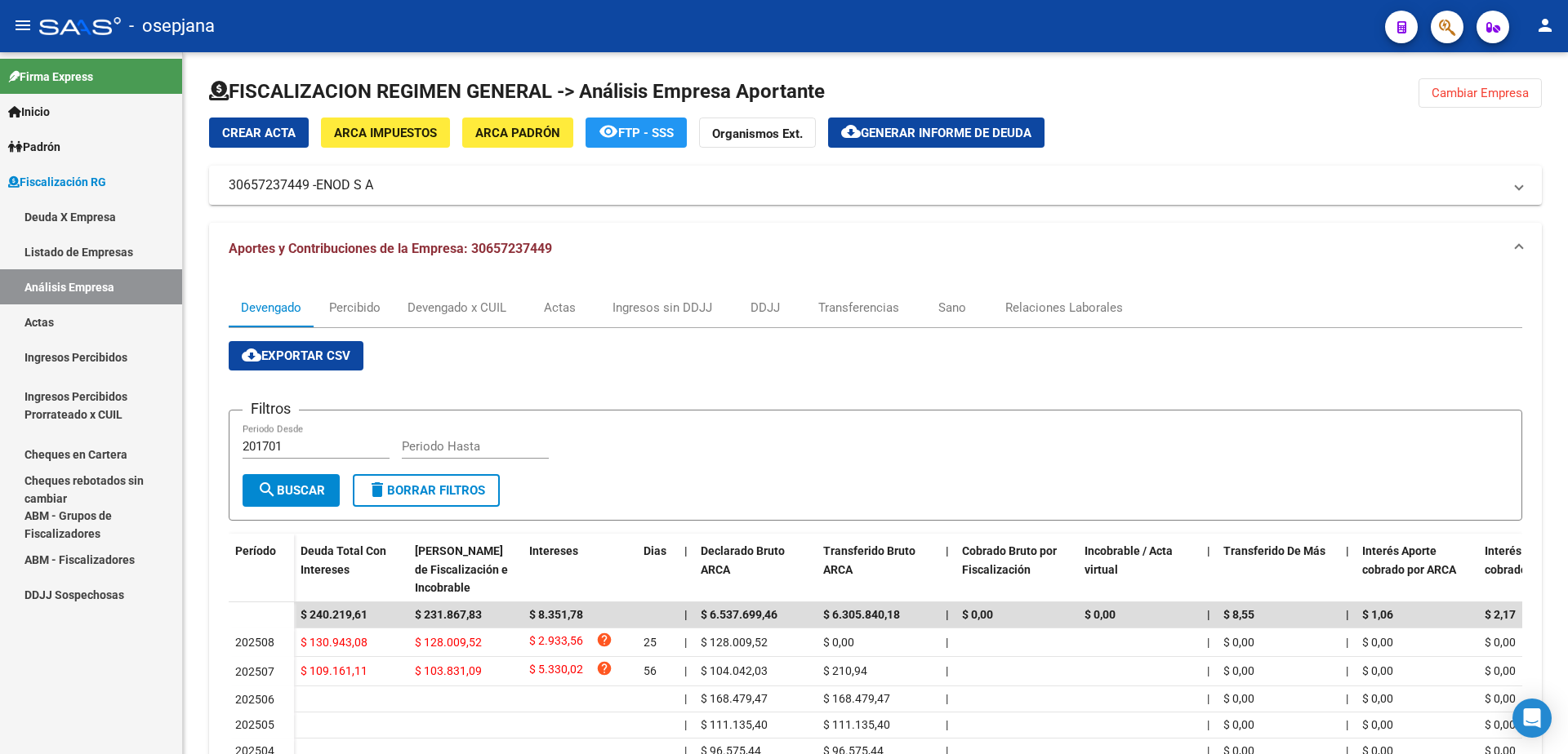
click at [114, 329] on link "Actas" at bounding box center [91, 322] width 182 height 35
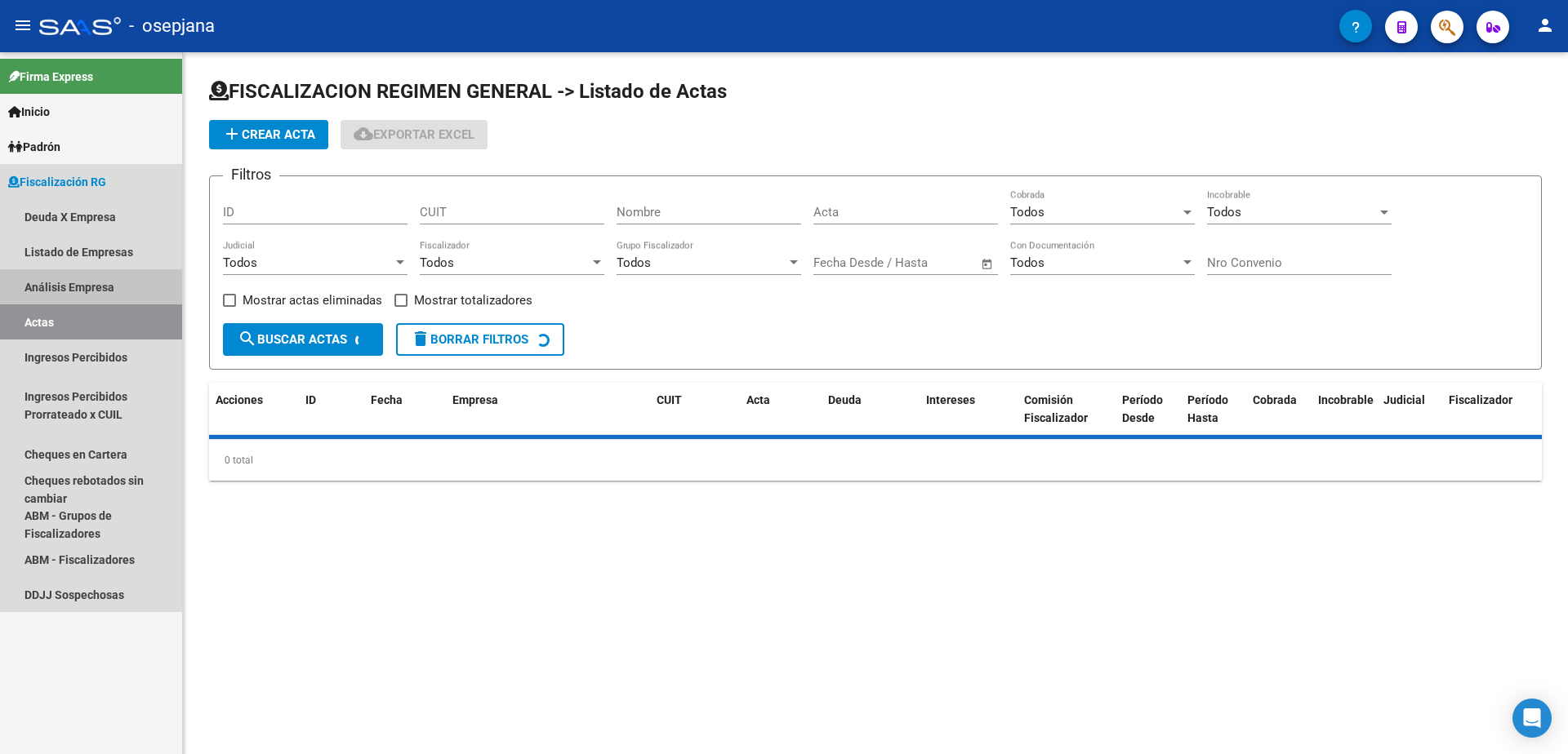
click at [124, 296] on link "Análisis Empresa" at bounding box center [91, 286] width 182 height 35
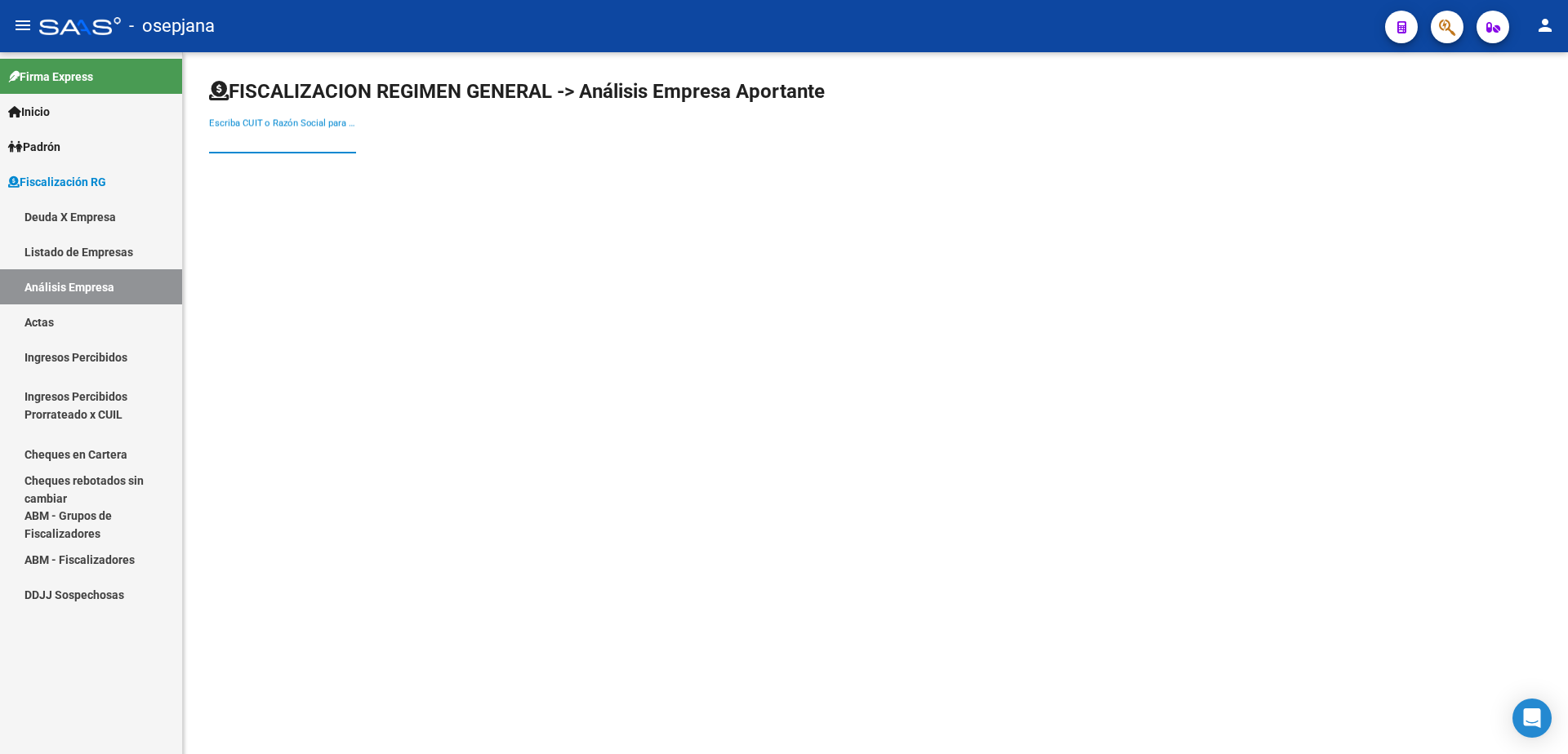
click at [269, 143] on input "Escriba CUIT o Razón Social para buscar" at bounding box center [282, 140] width 147 height 14
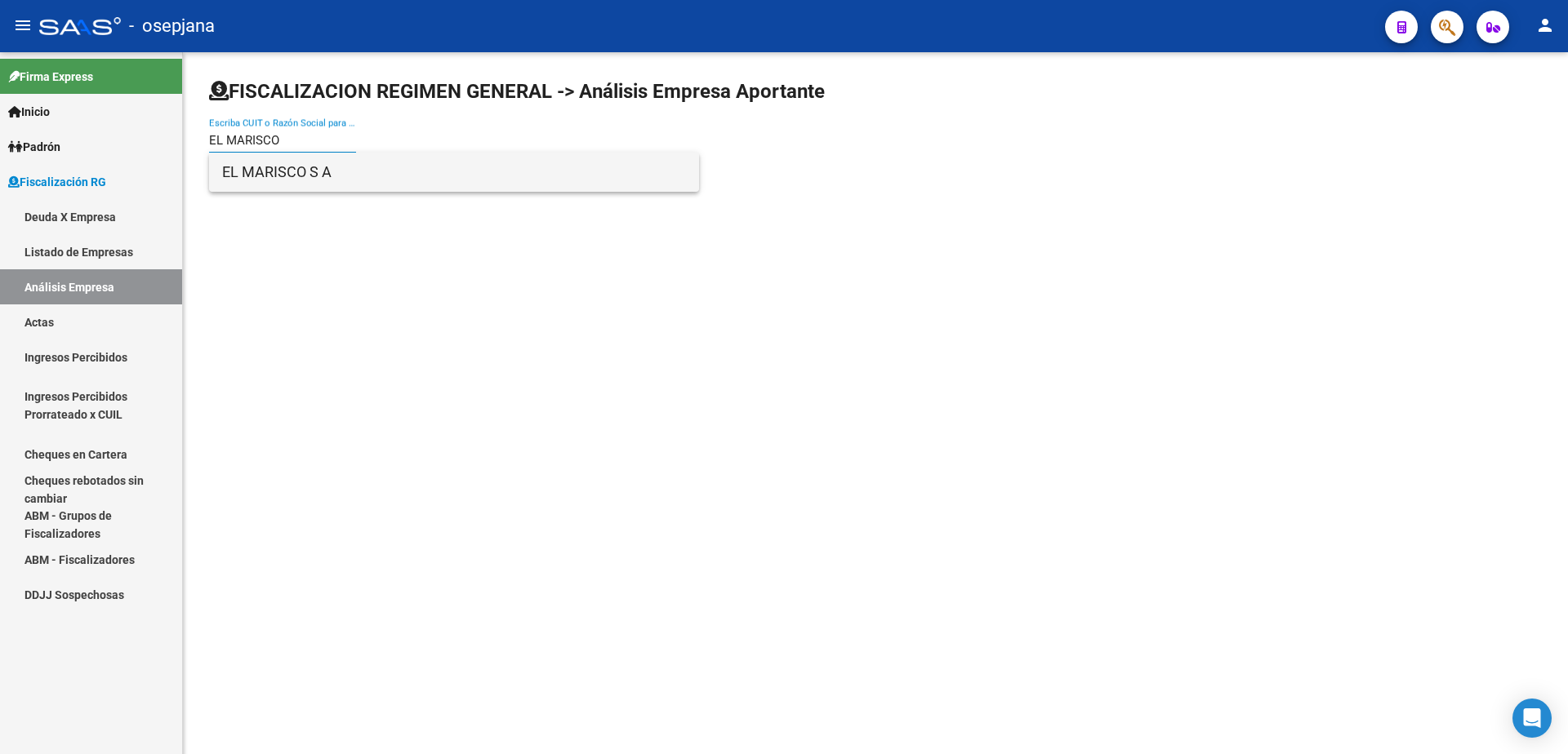
type input "EL MARISCO"
click at [331, 175] on span "EL MARISCO S A" at bounding box center [454, 171] width 463 height 39
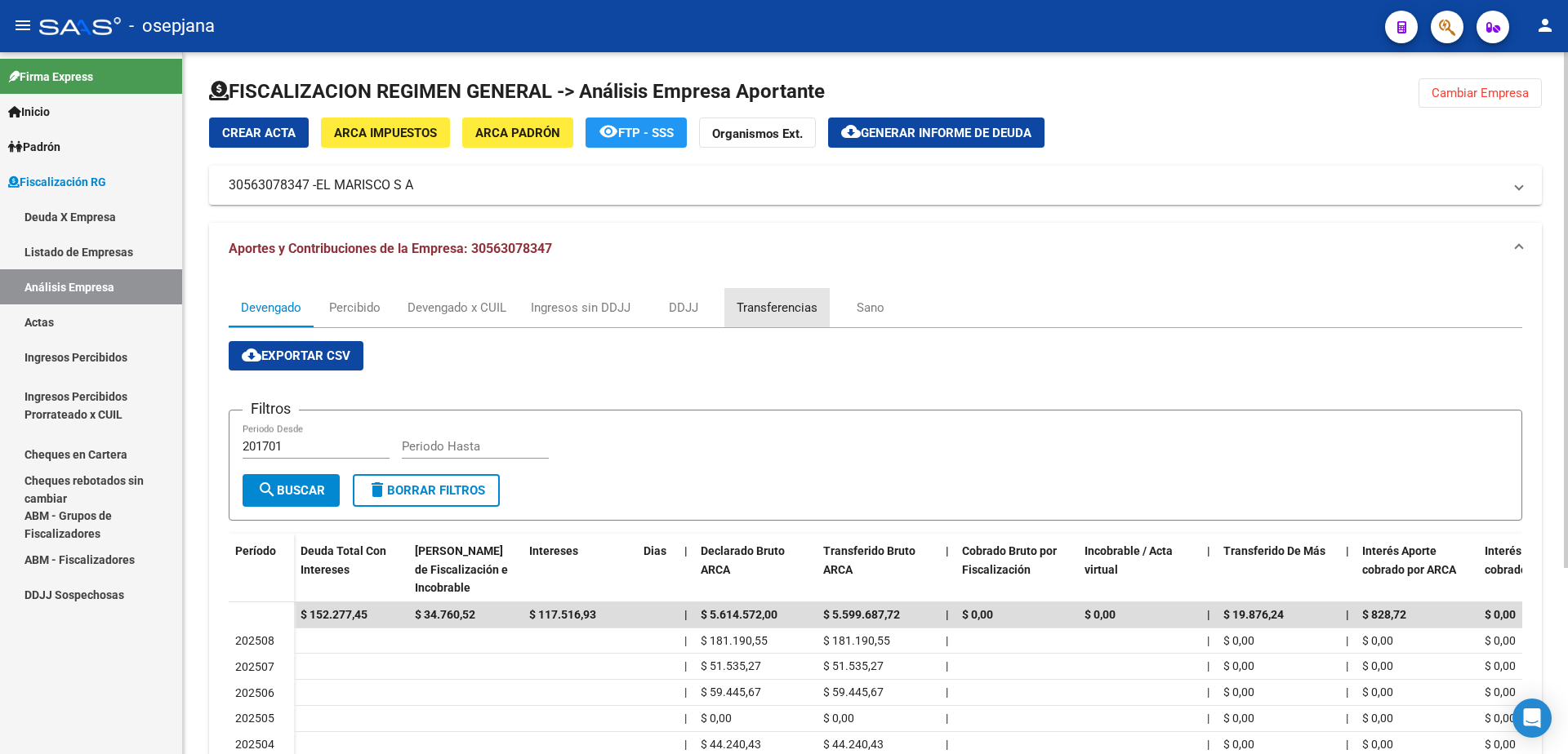
click at [756, 302] on div "Transferencias" at bounding box center [776, 307] width 80 height 18
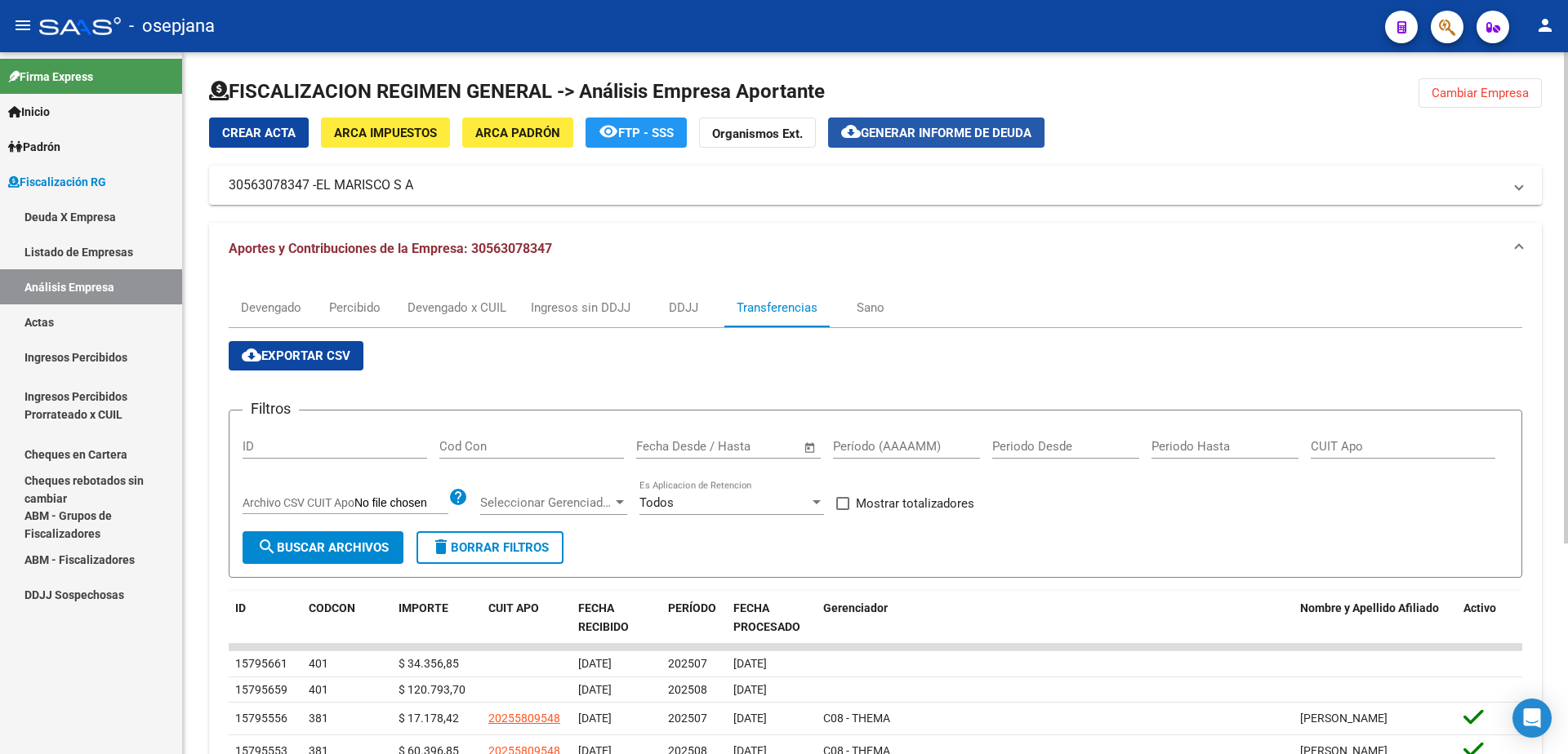
click at [913, 137] on span "Generar informe de deuda" at bounding box center [946, 132] width 170 height 14
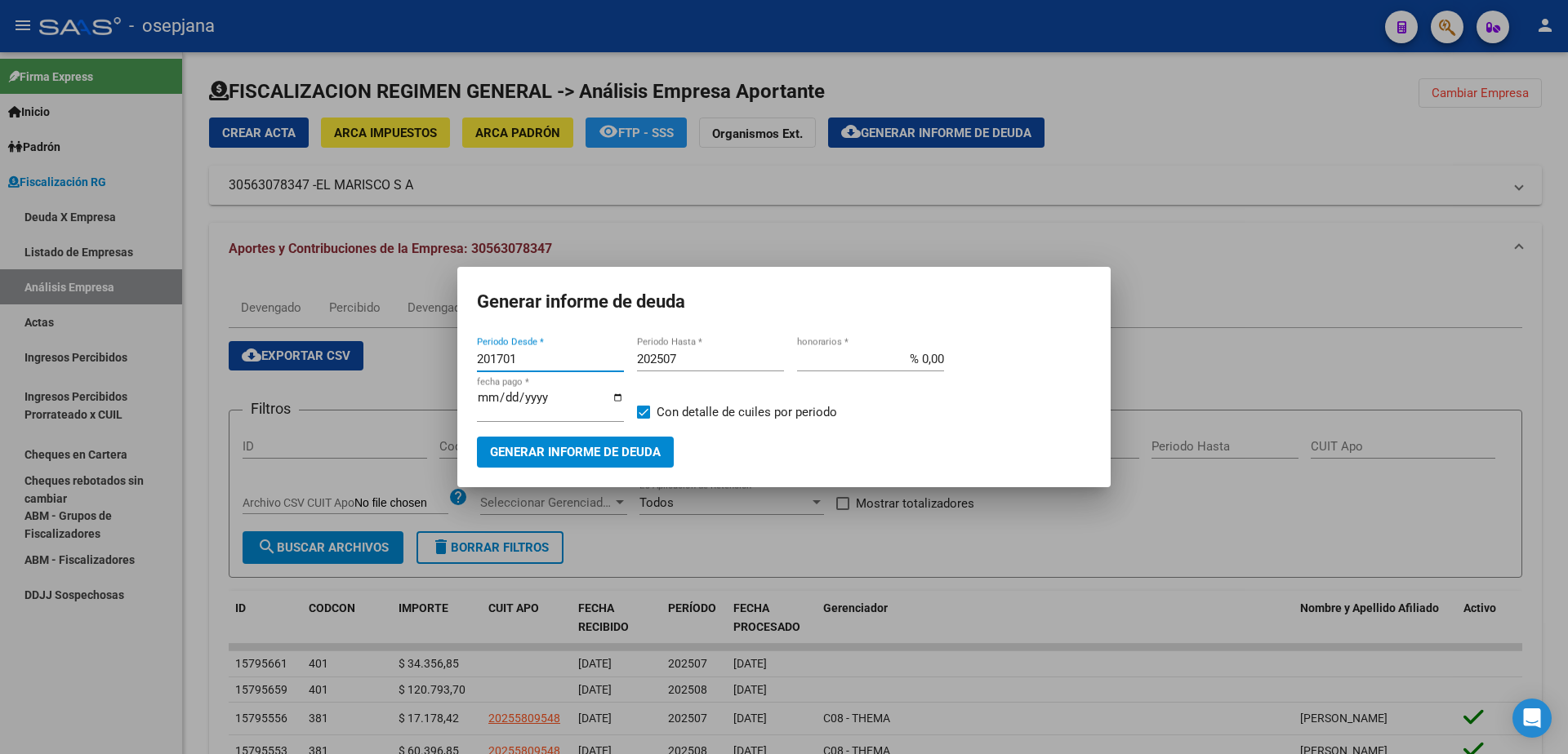
drag, startPoint x: 535, startPoint y: 366, endPoint x: 375, endPoint y: 374, distance: 160.2
click at [375, 374] on div "Generar informe de deuda 201701 Periodo Desde * 202507 Periodo Hasta * % 0,00 h…" at bounding box center [784, 377] width 1568 height 754
type input "202507"
click at [704, 361] on input "202507" at bounding box center [710, 359] width 147 height 14
type input "202508"
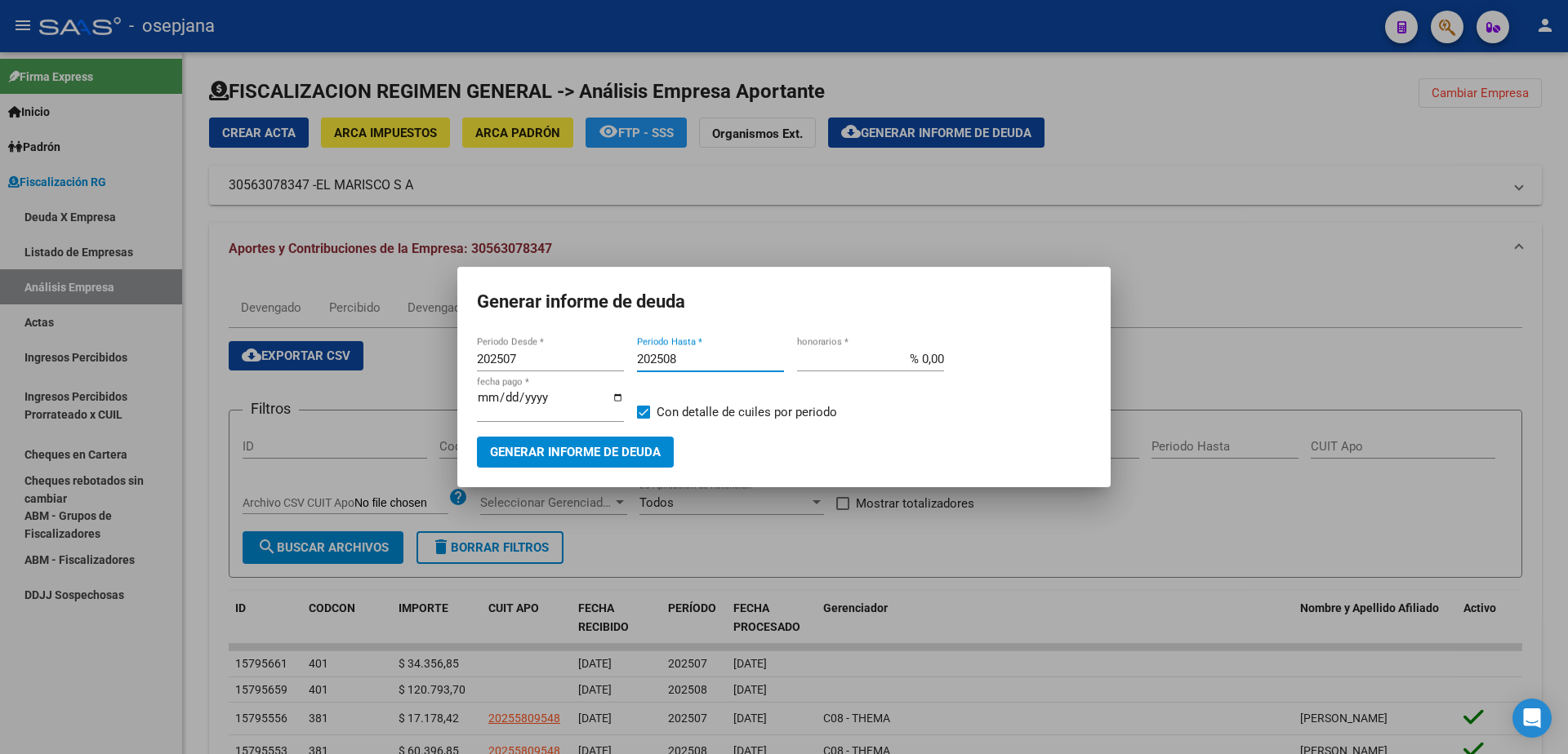
click at [643, 411] on span at bounding box center [643, 412] width 13 height 13
click at [643, 419] on input "Con detalle de cuiles por periodo" at bounding box center [642, 419] width 1 height 1
checkbox input "false"
click at [610, 451] on span "Generar informe de deuda" at bounding box center [575, 453] width 170 height 14
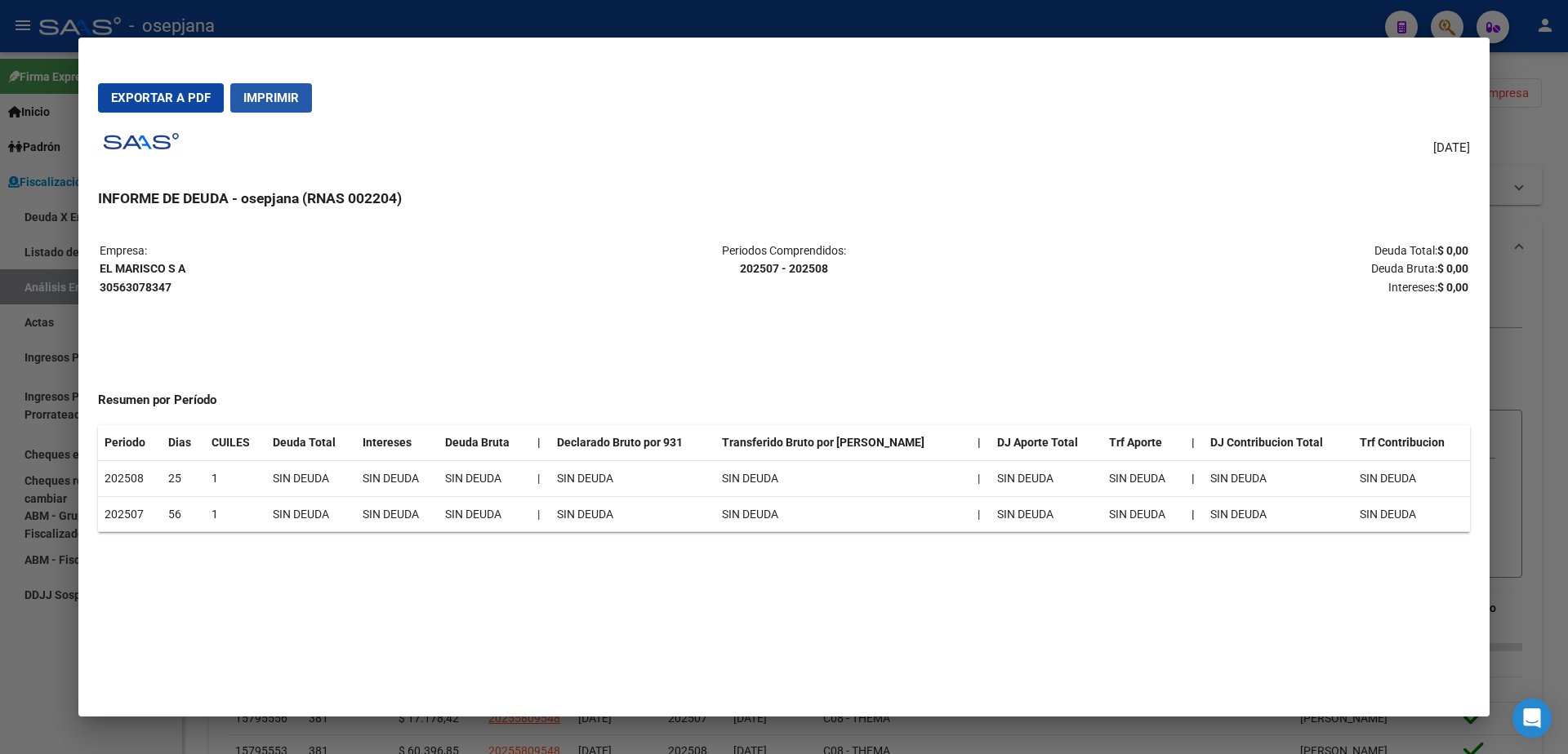
click at [284, 102] on span "Imprimir" at bounding box center [271, 98] width 56 height 14
click at [19, 653] on div at bounding box center [784, 377] width 1568 height 754
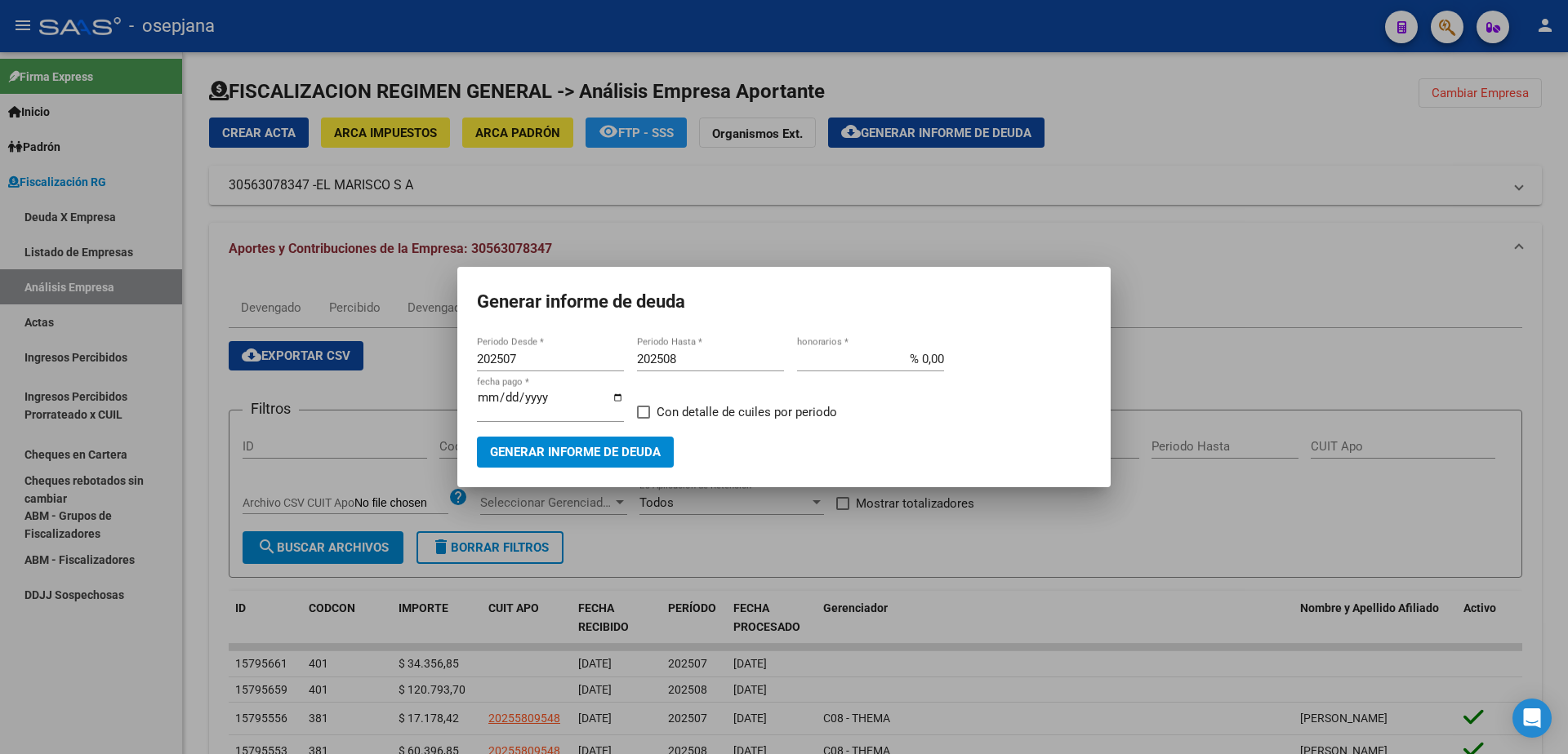
click at [145, 569] on div at bounding box center [784, 377] width 1568 height 754
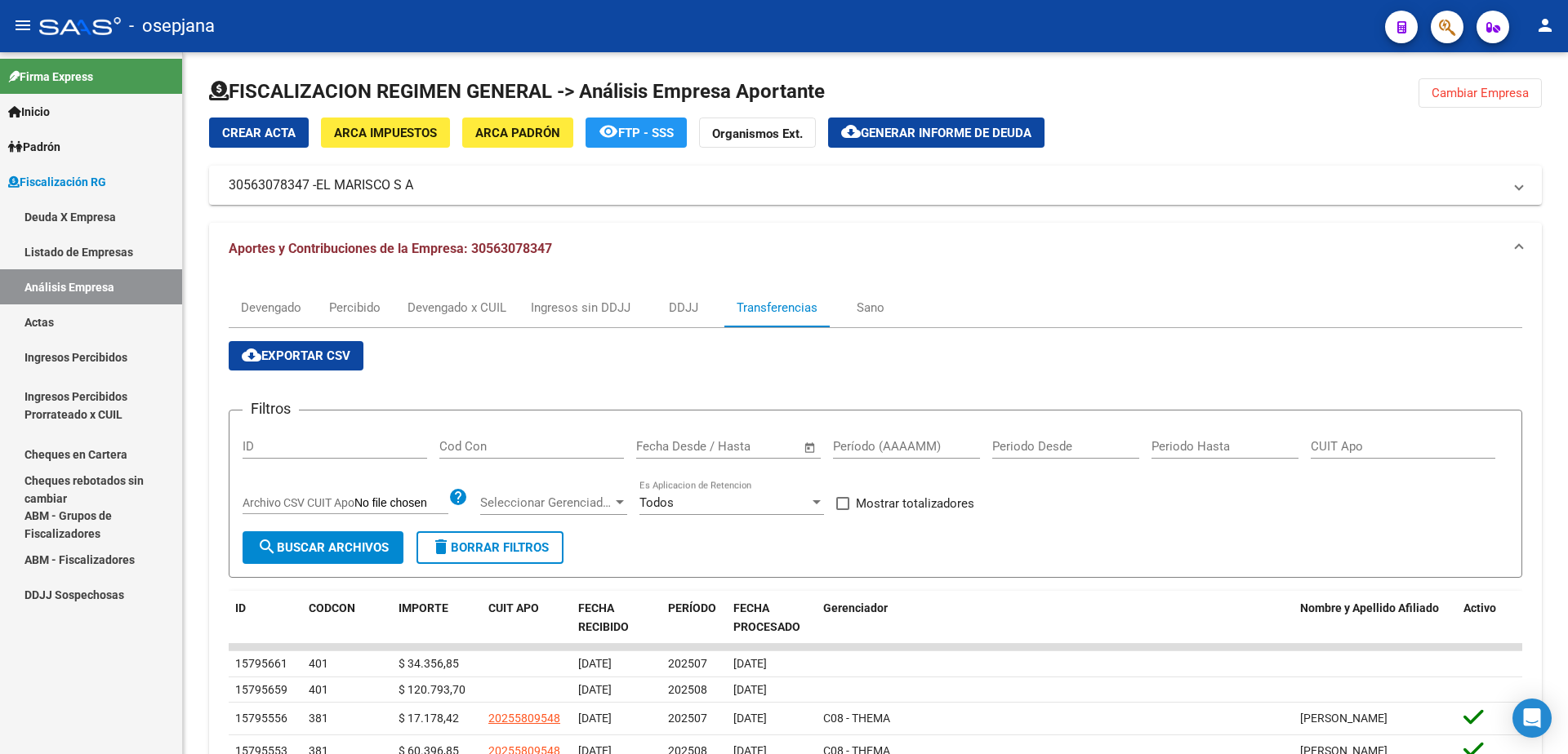
click at [99, 322] on link "Actas" at bounding box center [91, 322] width 182 height 35
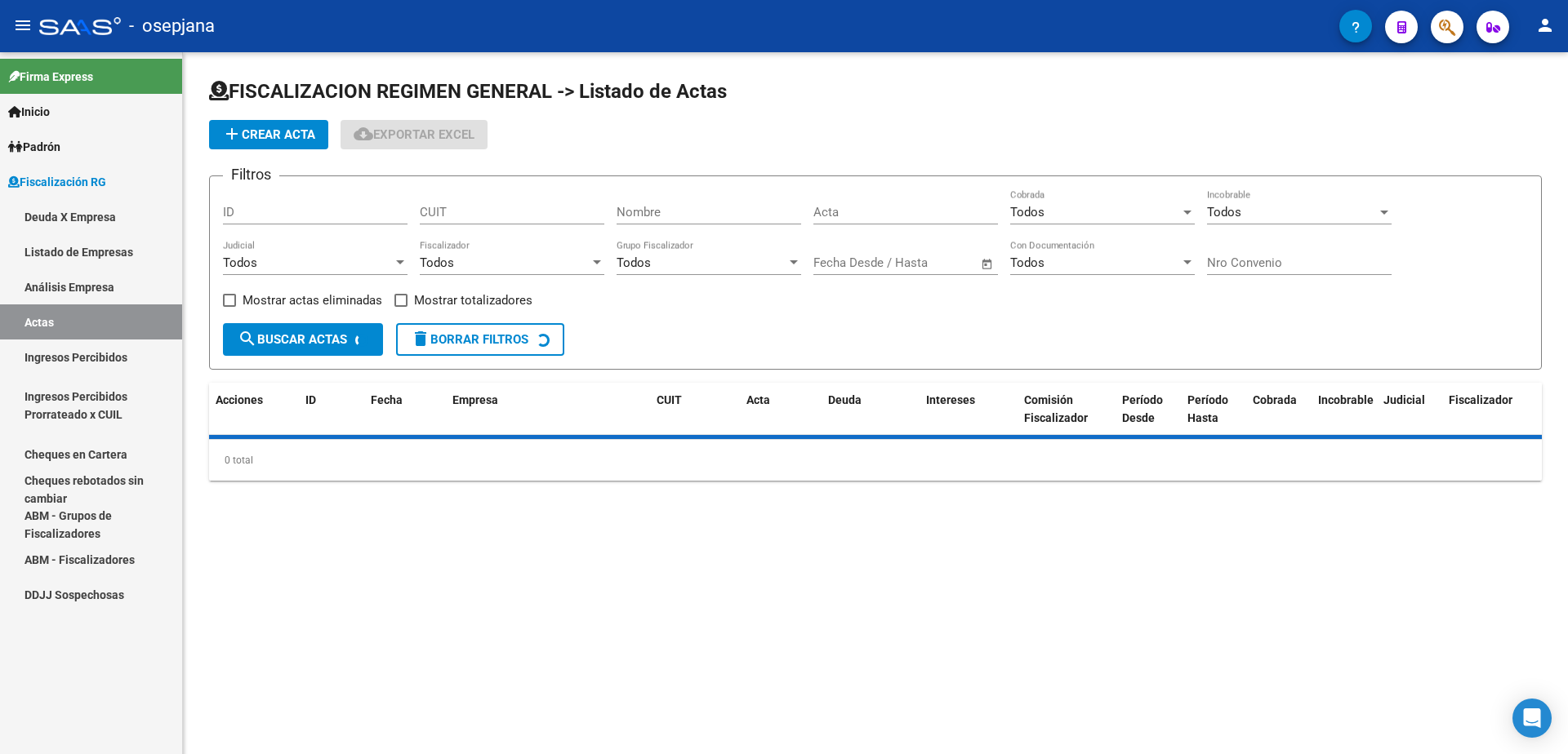
click at [108, 280] on link "Análisis Empresa" at bounding box center [91, 286] width 182 height 35
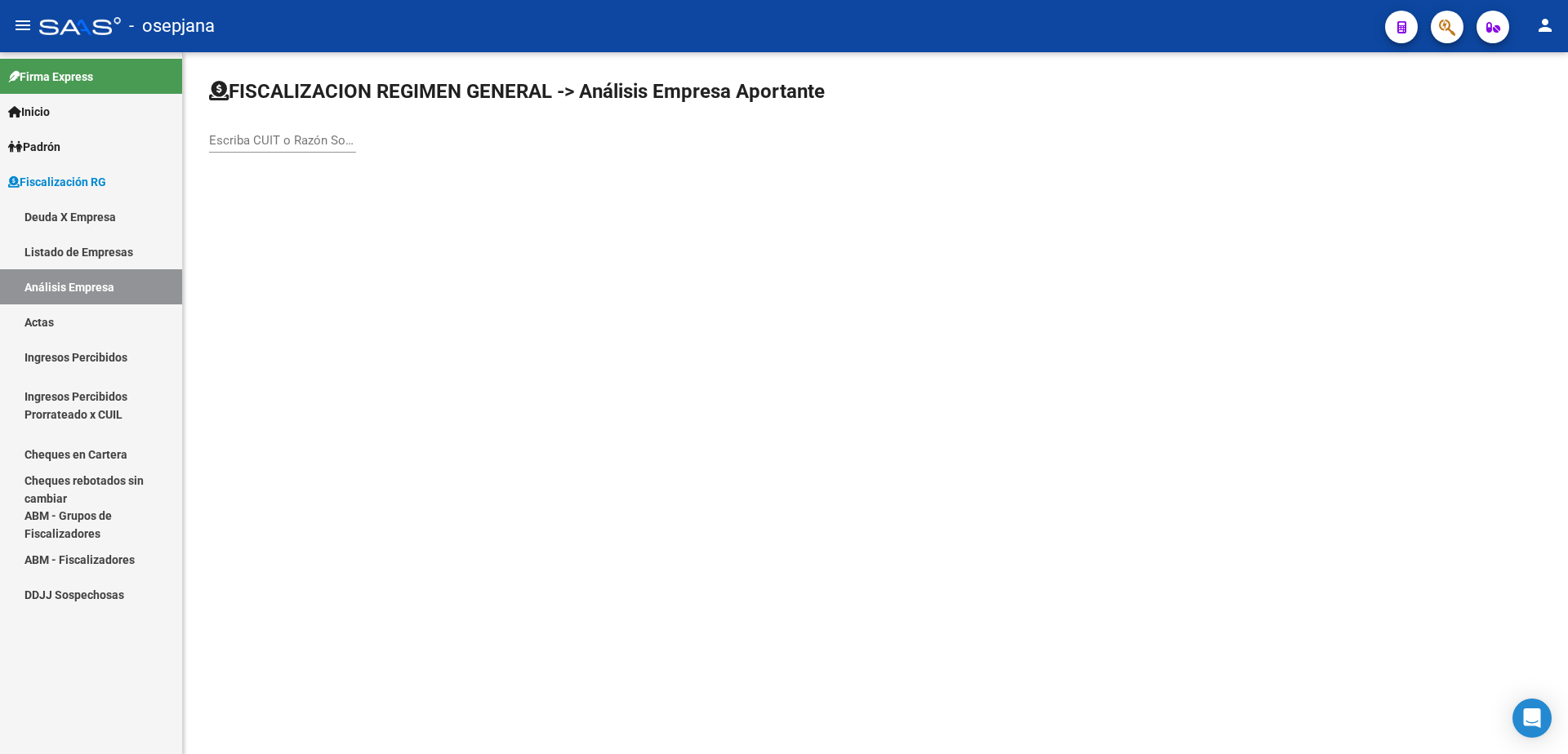
click at [309, 141] on input "Escriba CUIT o Razón Social para buscar" at bounding box center [282, 140] width 147 height 14
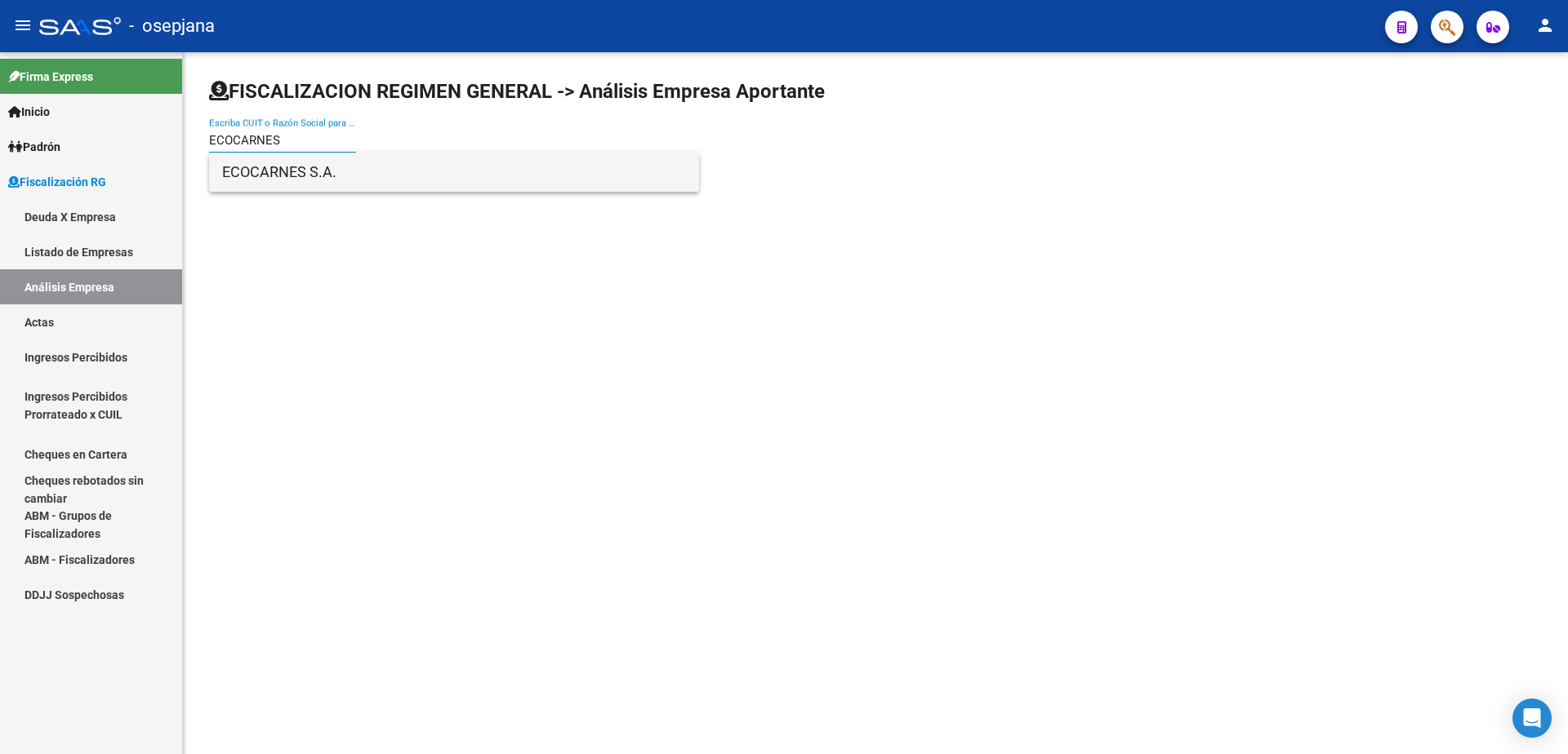
type input "ECOCARNES"
click at [324, 184] on span "ECOCARNES S.A." at bounding box center [454, 171] width 463 height 39
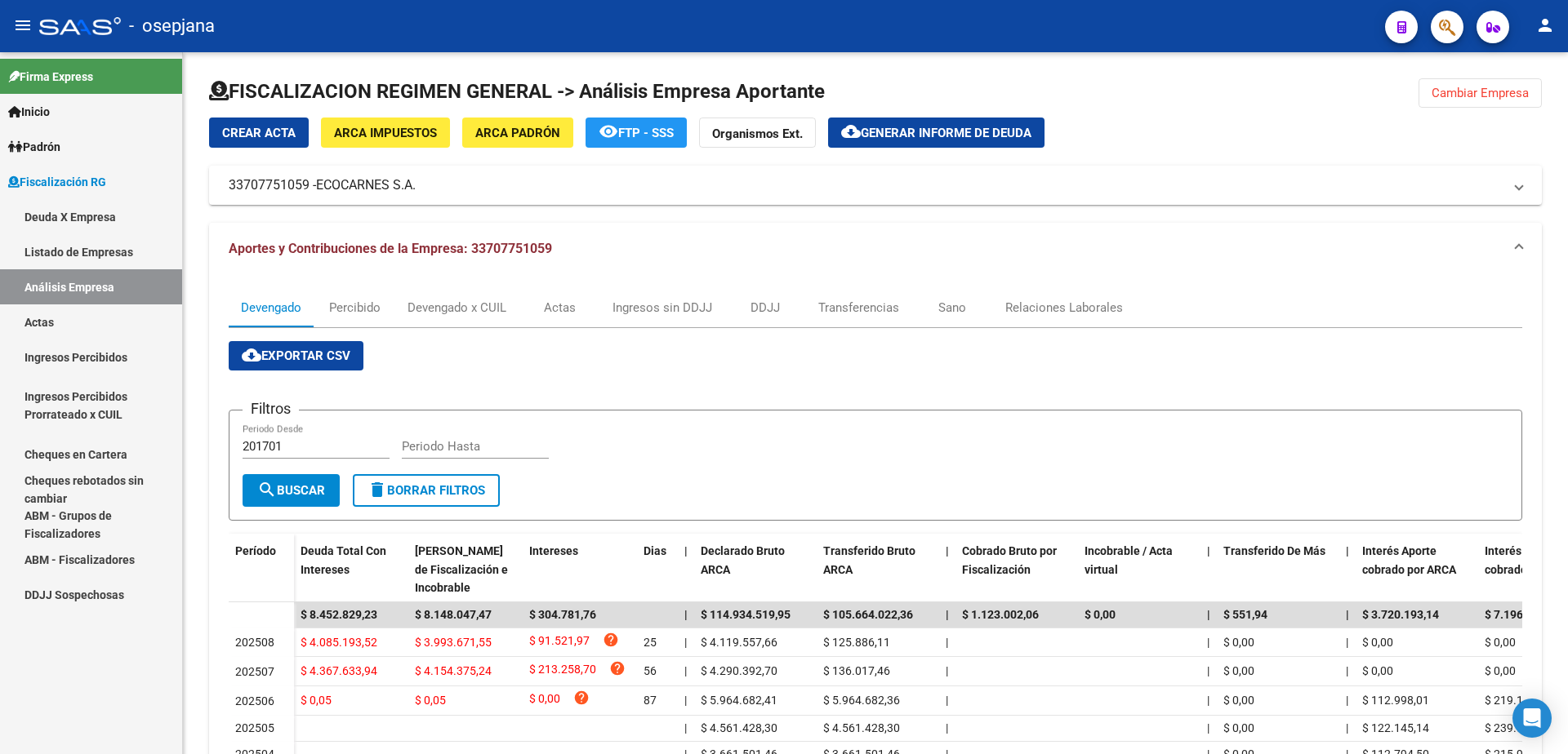
click at [86, 324] on link "Actas" at bounding box center [91, 322] width 182 height 35
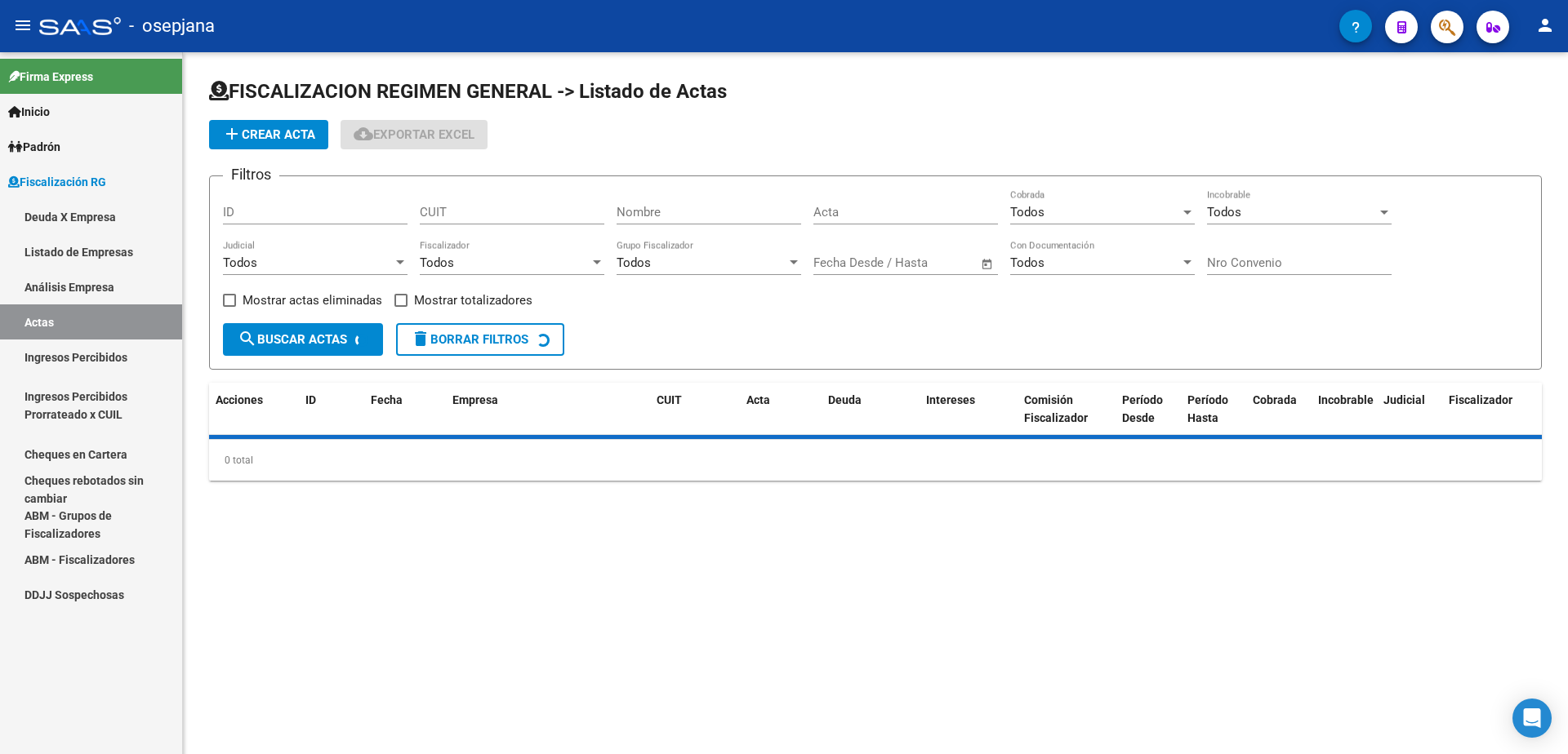
click at [110, 292] on link "Análisis Empresa" at bounding box center [91, 286] width 182 height 35
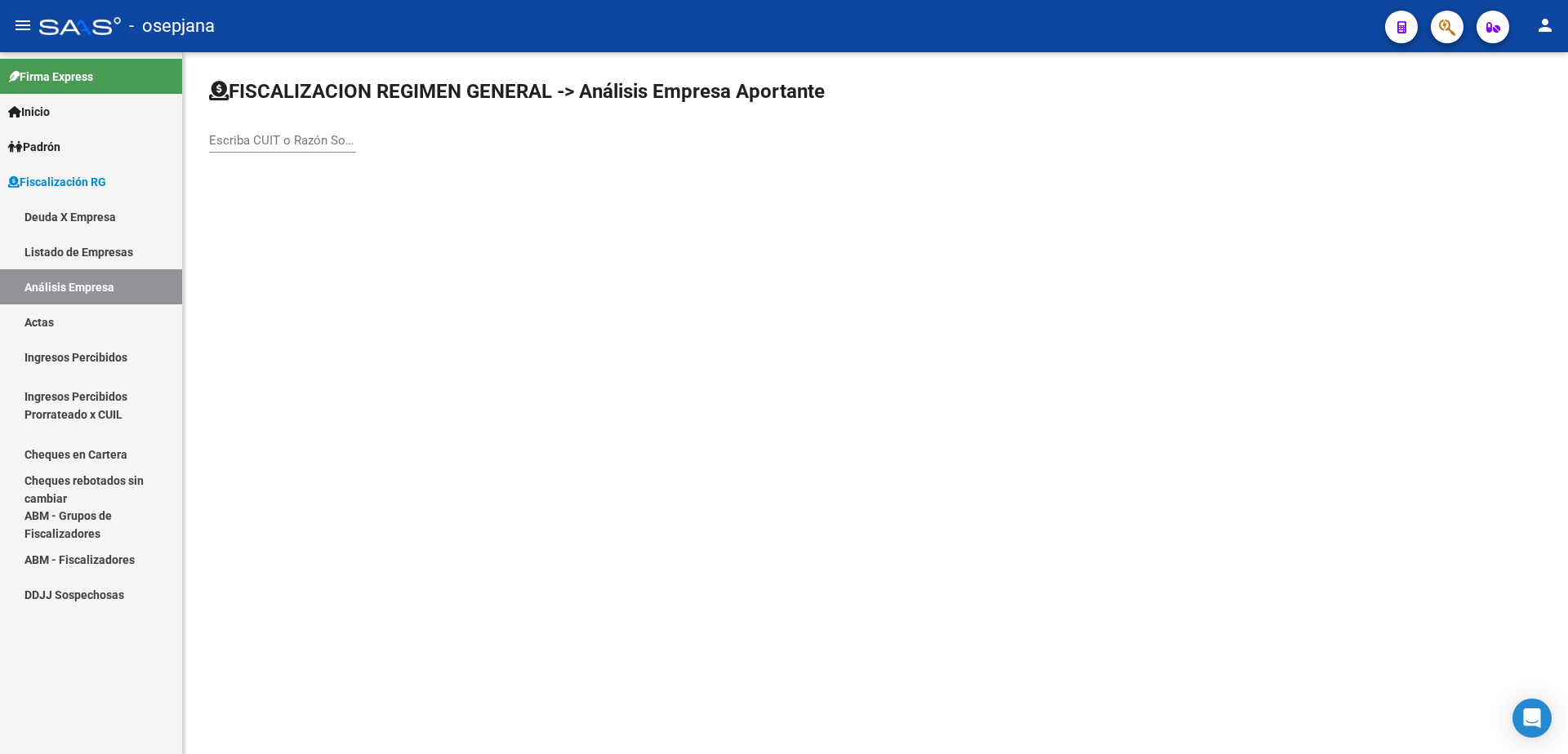
click at [256, 154] on div "Escriba CUIT o Razón Social para buscar" at bounding box center [282, 143] width 147 height 51
click at [266, 139] on input "Escriba CUIT o Razón Social para buscar" at bounding box center [282, 140] width 147 height 14
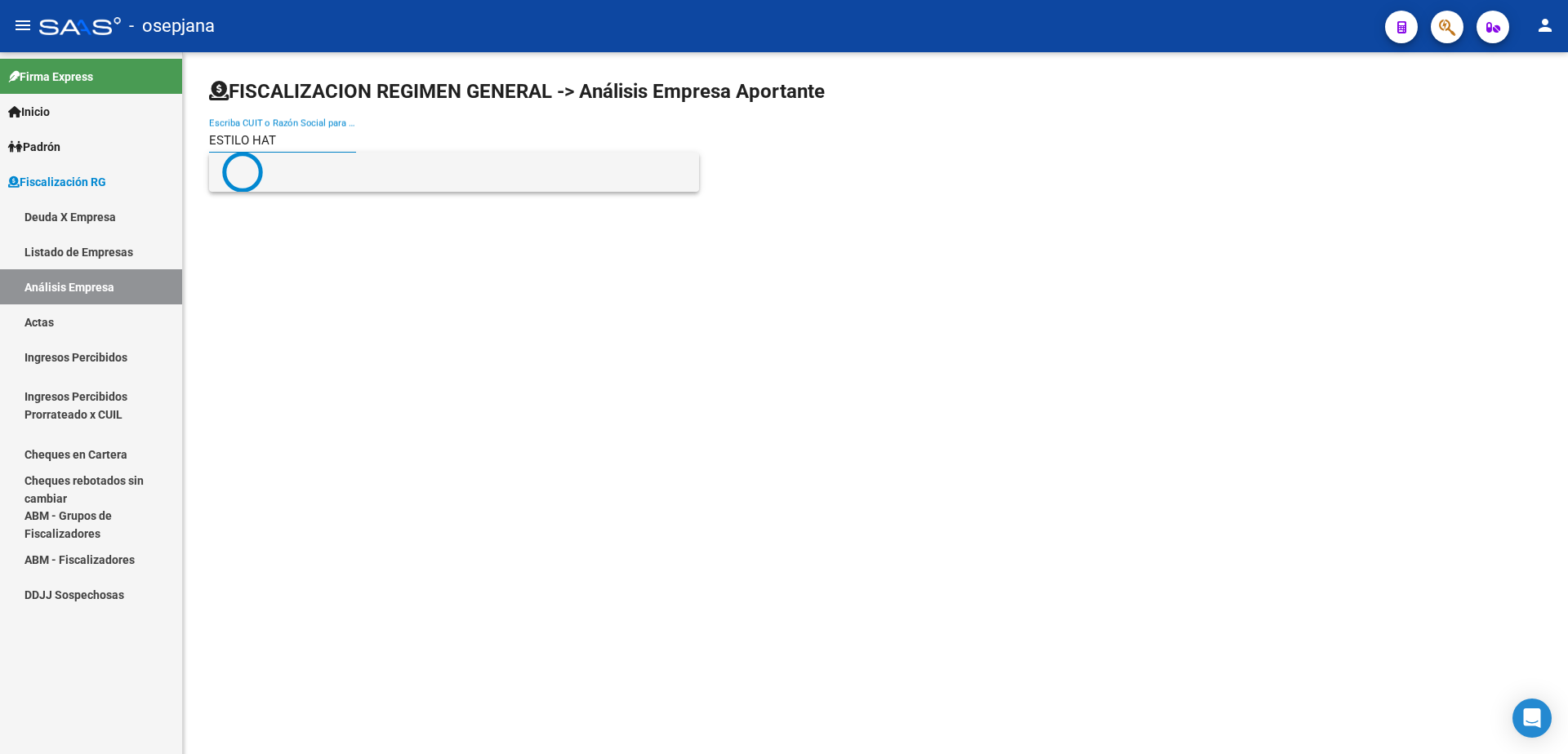
type input "ESTILO HAT"
click at [298, 163] on span at bounding box center [454, 172] width 463 height 41
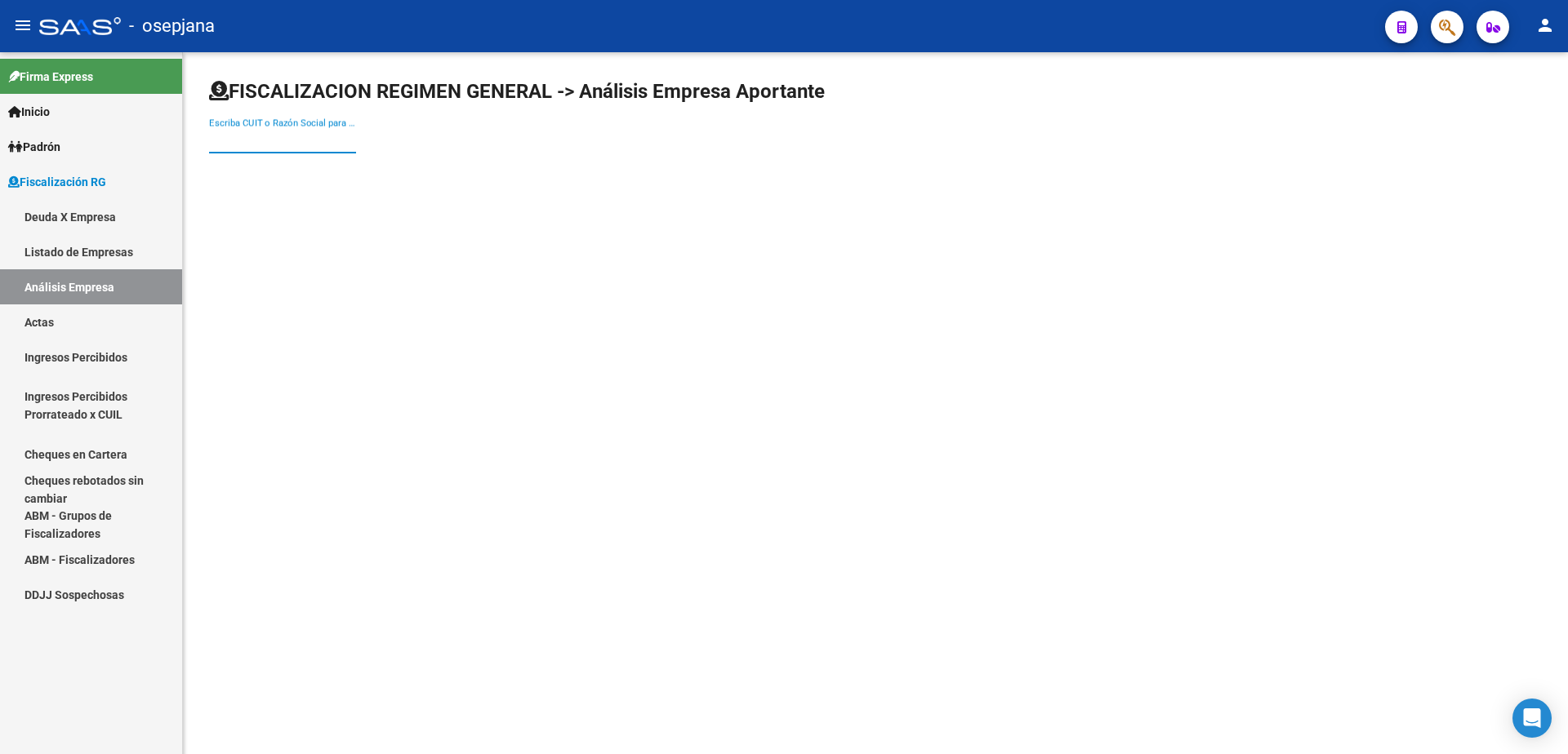
click at [293, 139] on input "Escriba CUIT o Razón Social para buscar" at bounding box center [282, 140] width 147 height 14
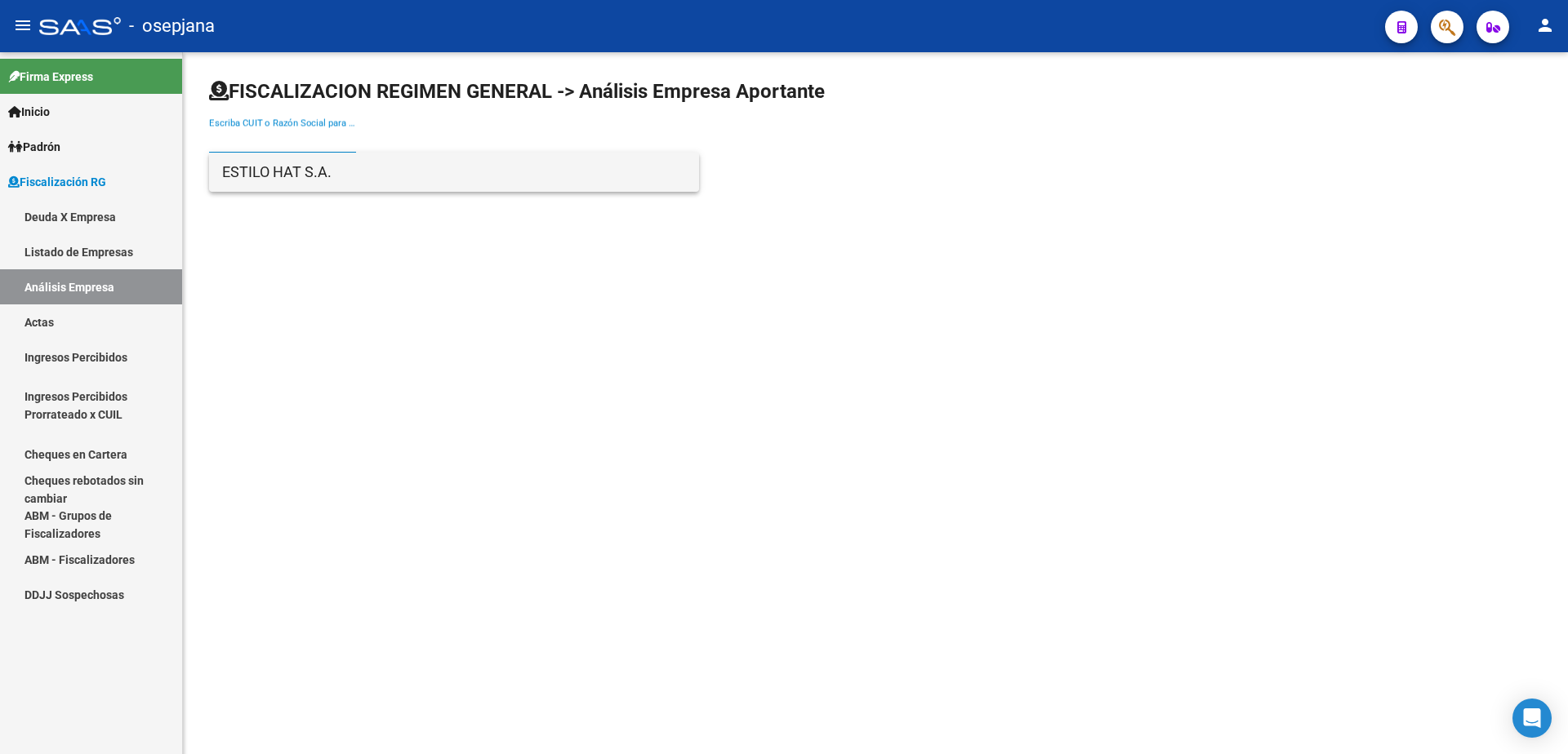
click at [298, 168] on span "ESTILO HAT S.A." at bounding box center [454, 171] width 463 height 39
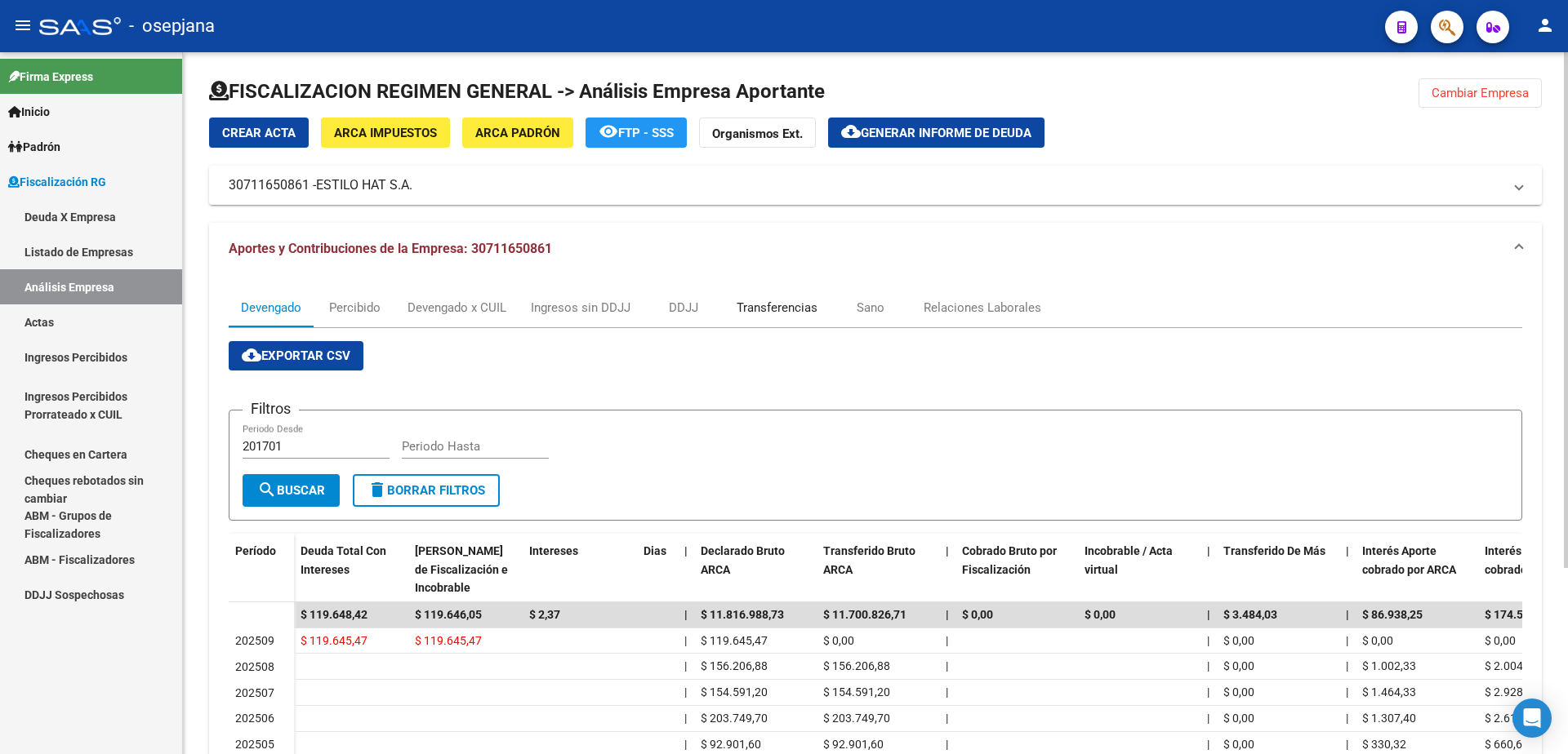
click at [788, 314] on div "Transferencias" at bounding box center [776, 307] width 80 height 18
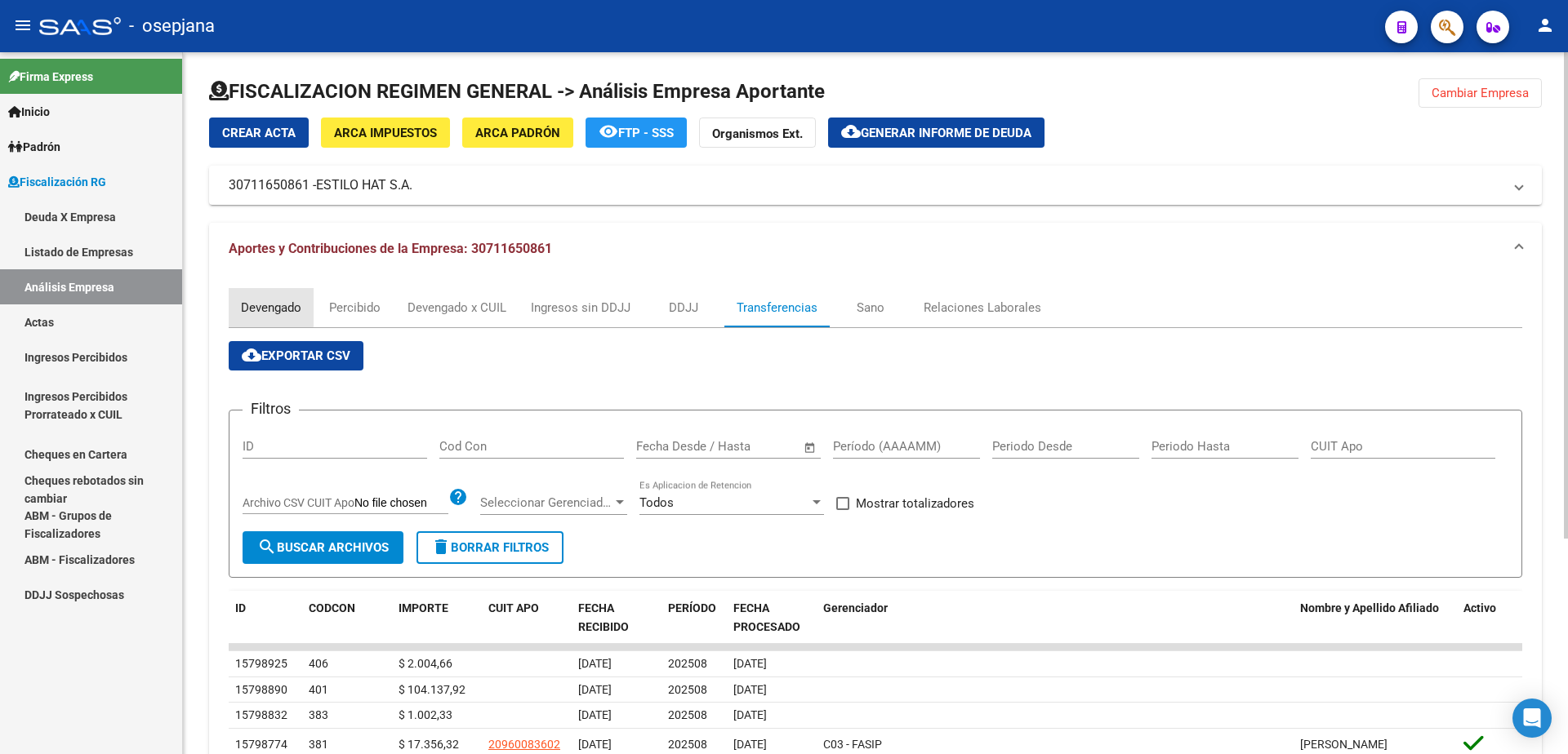
click at [269, 305] on div "Devengado" at bounding box center [271, 307] width 60 height 18
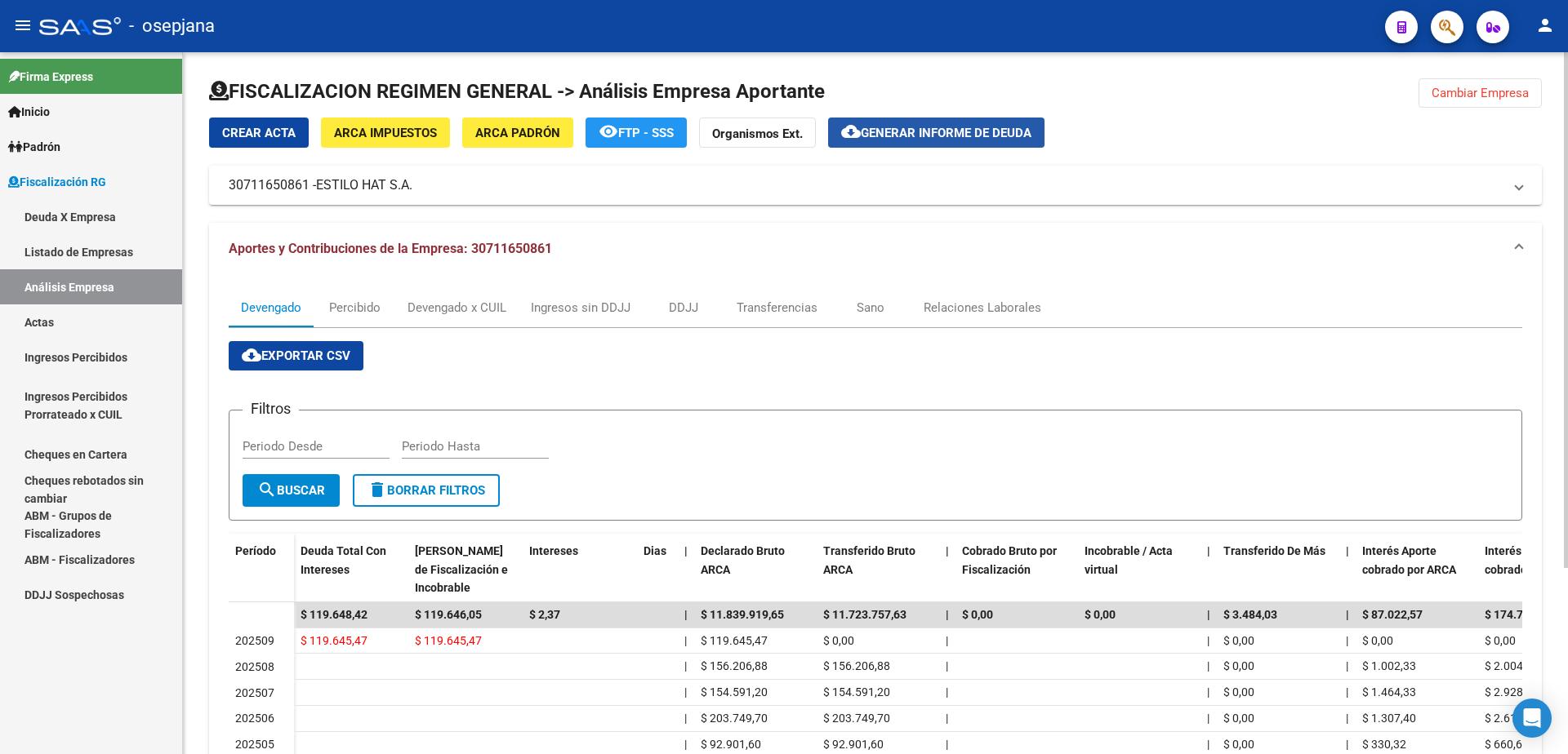
click at [908, 128] on span "Generar informe de deuda" at bounding box center [946, 132] width 170 height 14
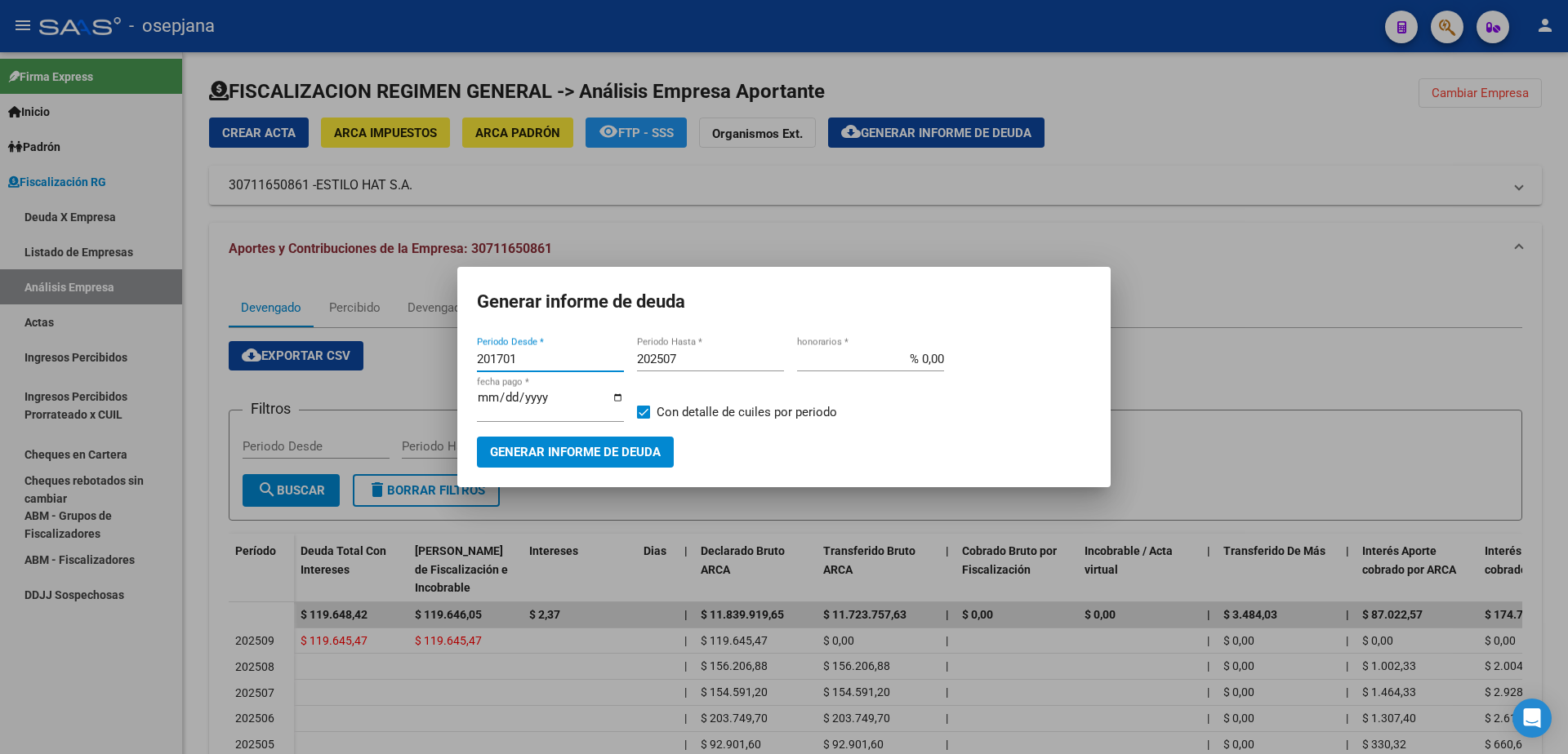
drag, startPoint x: 519, startPoint y: 364, endPoint x: 195, endPoint y: 364, distance: 324.0
click at [195, 364] on div "Generar informe de deuda 201701 Periodo Desde * 202507 Periodo Hasta * % 0,00 h…" at bounding box center [784, 377] width 1568 height 754
type input "202508"
click at [688, 364] on input "202507" at bounding box center [710, 359] width 147 height 14
type input "202508"
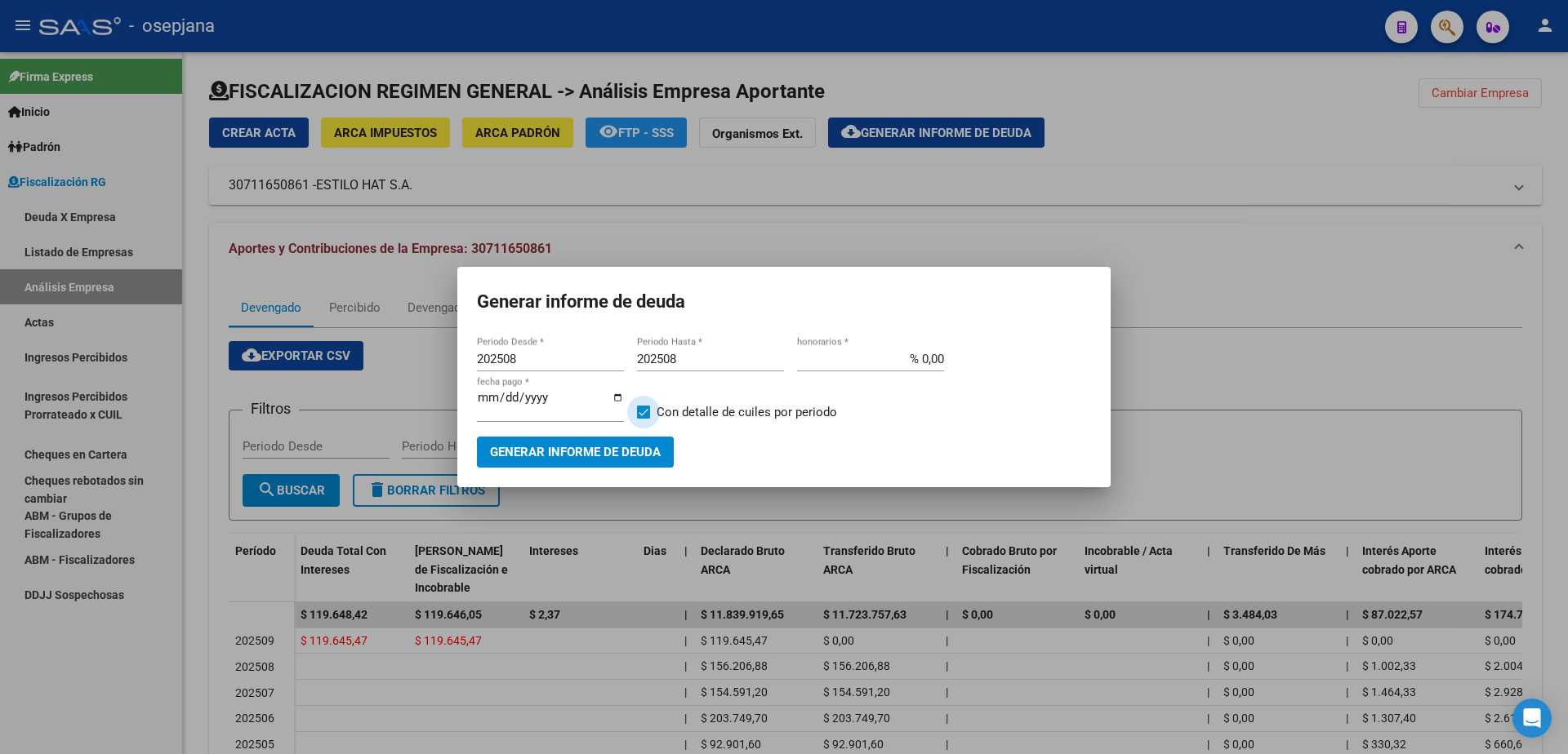
click at [640, 414] on span at bounding box center [643, 412] width 13 height 13
click at [642, 419] on input "Con detalle de cuiles por periodo" at bounding box center [642, 419] width 1 height 1
checkbox input "false"
click at [630, 446] on span "Generar informe de deuda" at bounding box center [575, 453] width 170 height 14
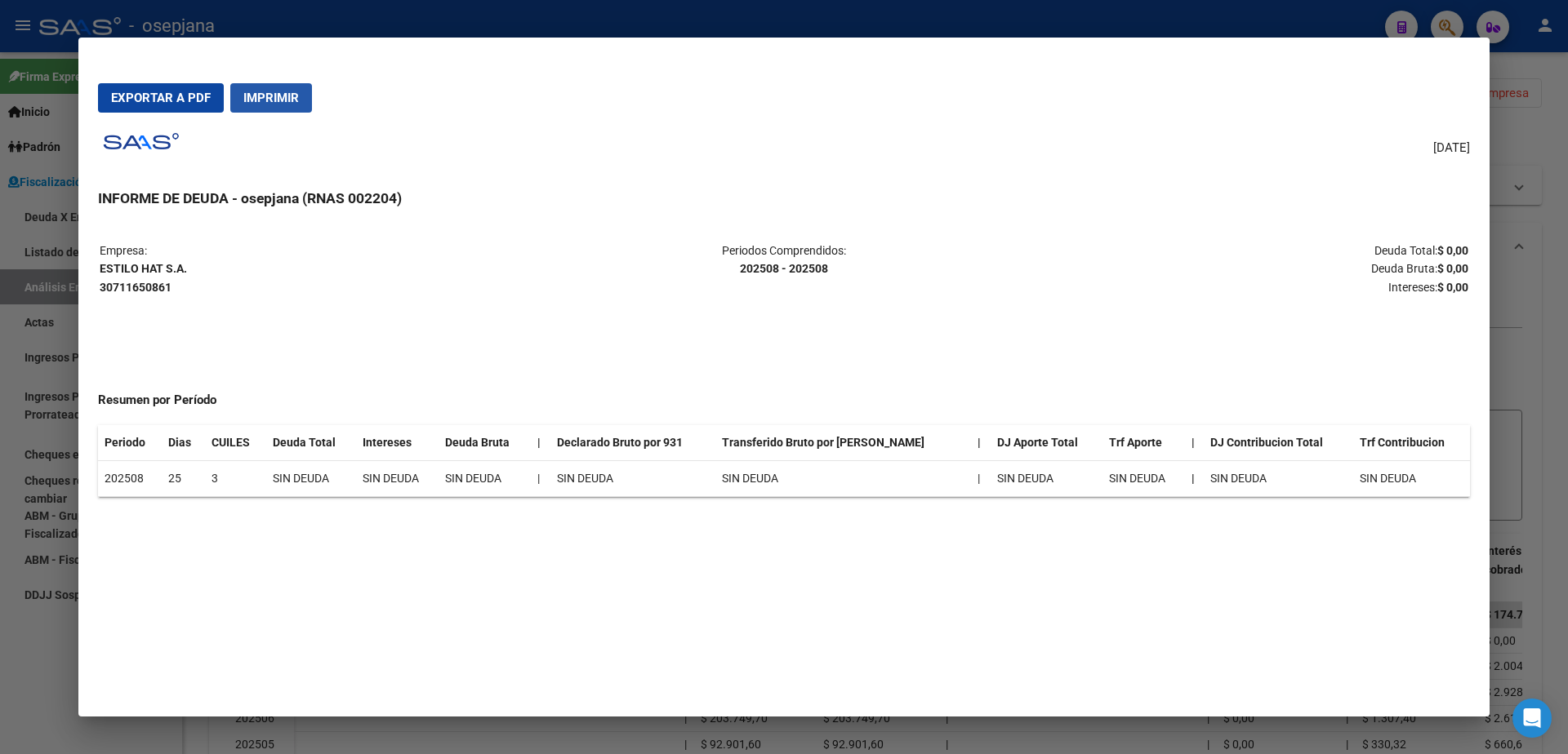
click at [293, 102] on span "Imprimir" at bounding box center [271, 98] width 56 height 14
click at [31, 671] on div at bounding box center [784, 377] width 1568 height 754
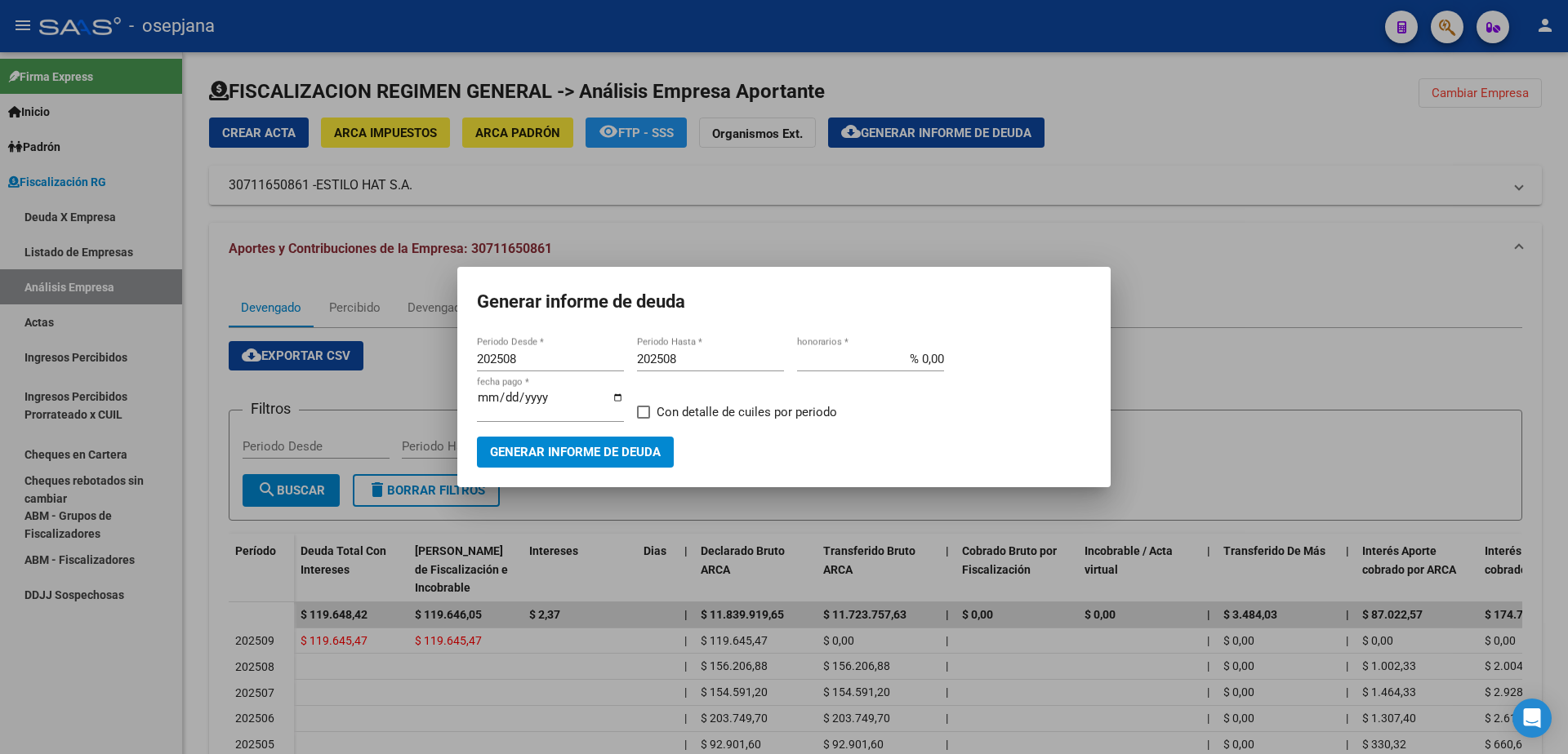
click at [706, 239] on div at bounding box center [784, 377] width 1568 height 754
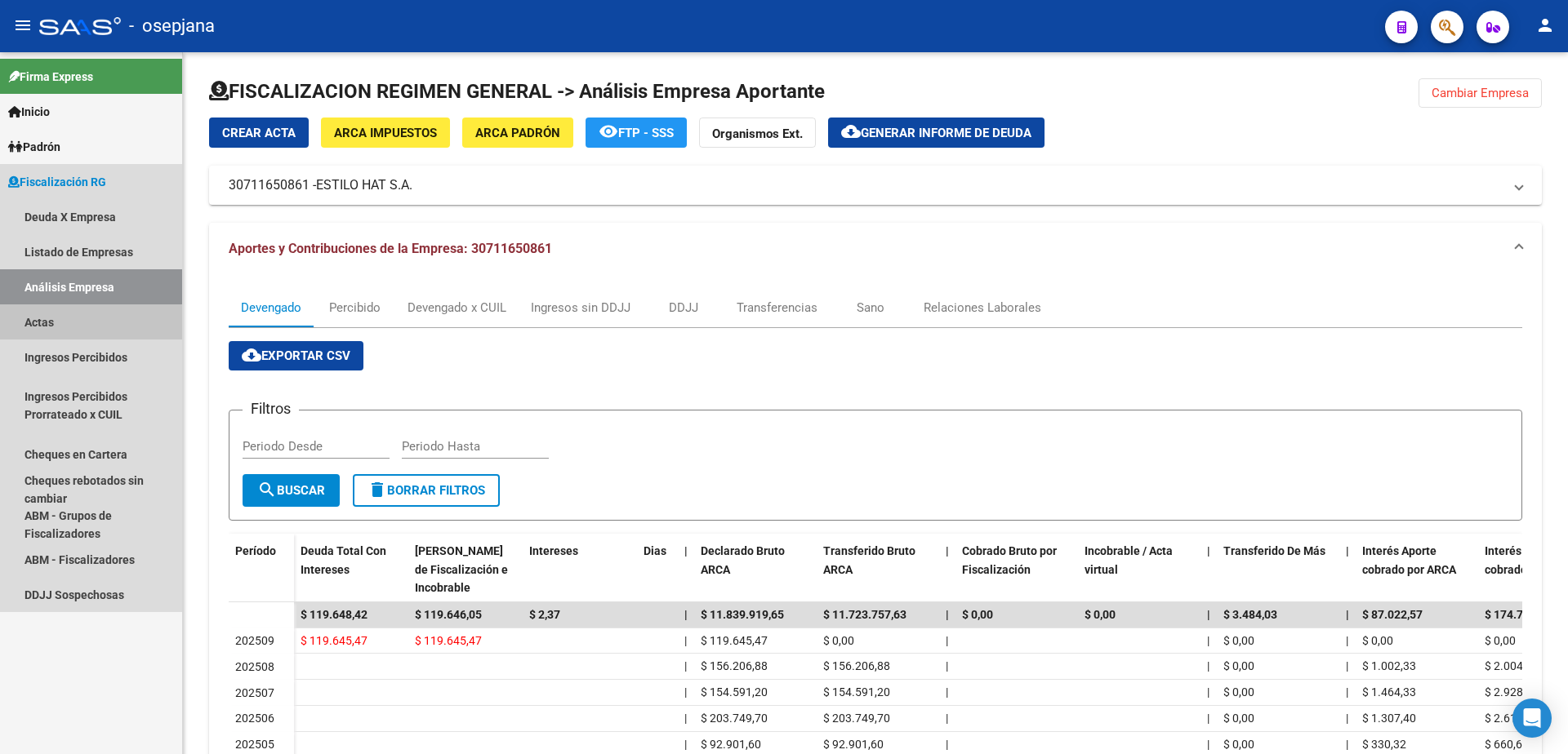
click at [76, 331] on link "Actas" at bounding box center [91, 322] width 182 height 35
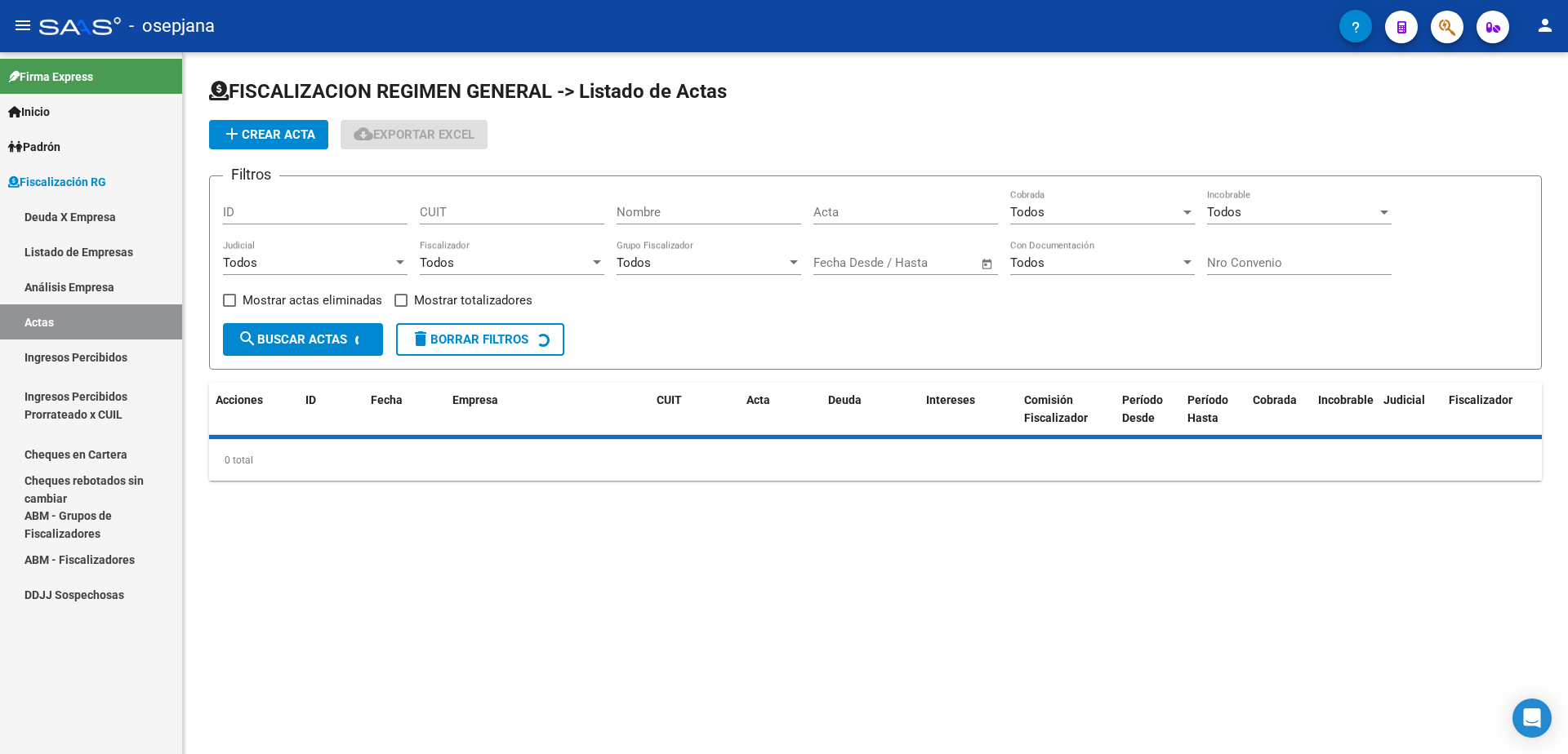
click at [89, 291] on link "Análisis Empresa" at bounding box center [91, 286] width 182 height 35
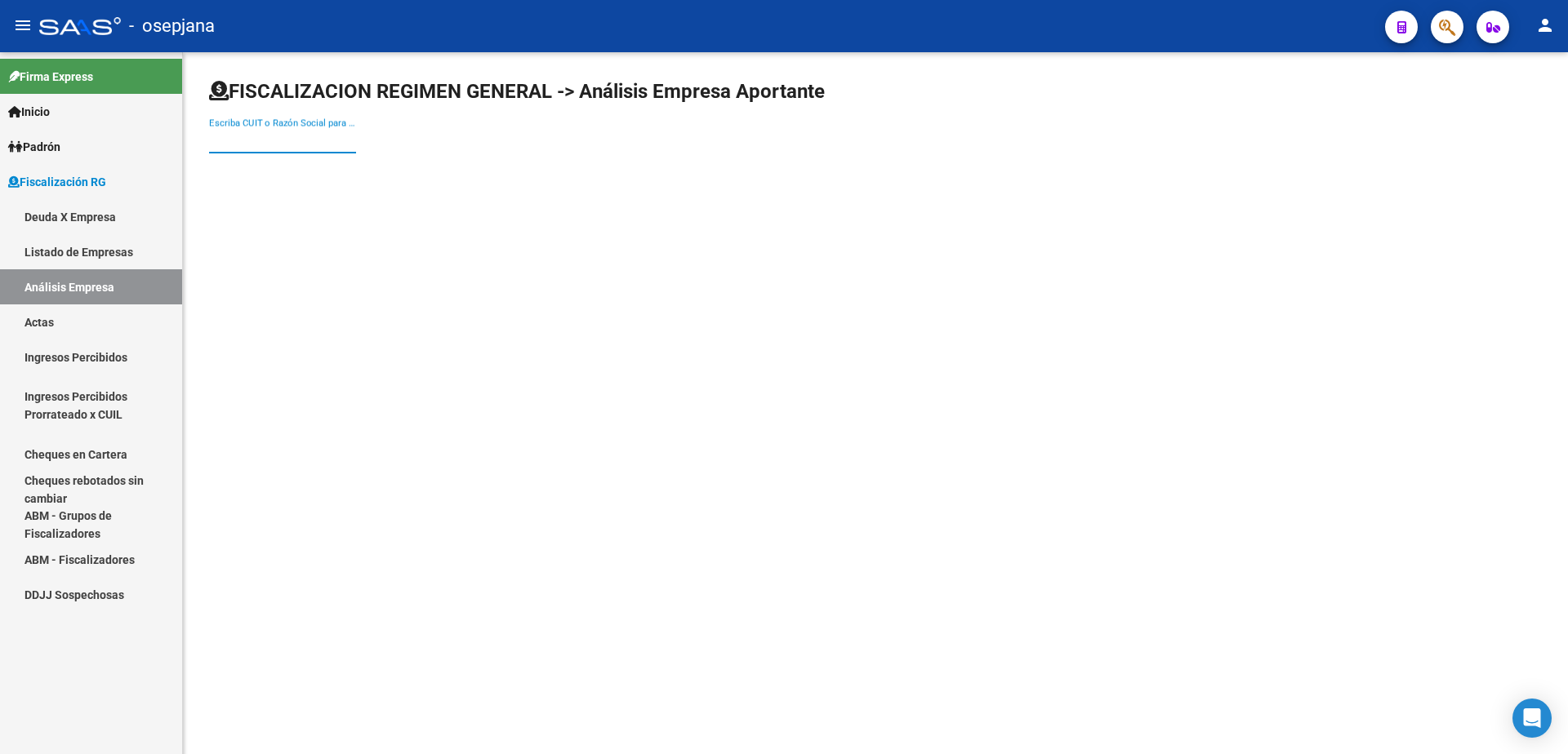
click at [308, 137] on input "Escriba CUIT o Razón Social para buscar" at bounding box center [282, 140] width 147 height 14
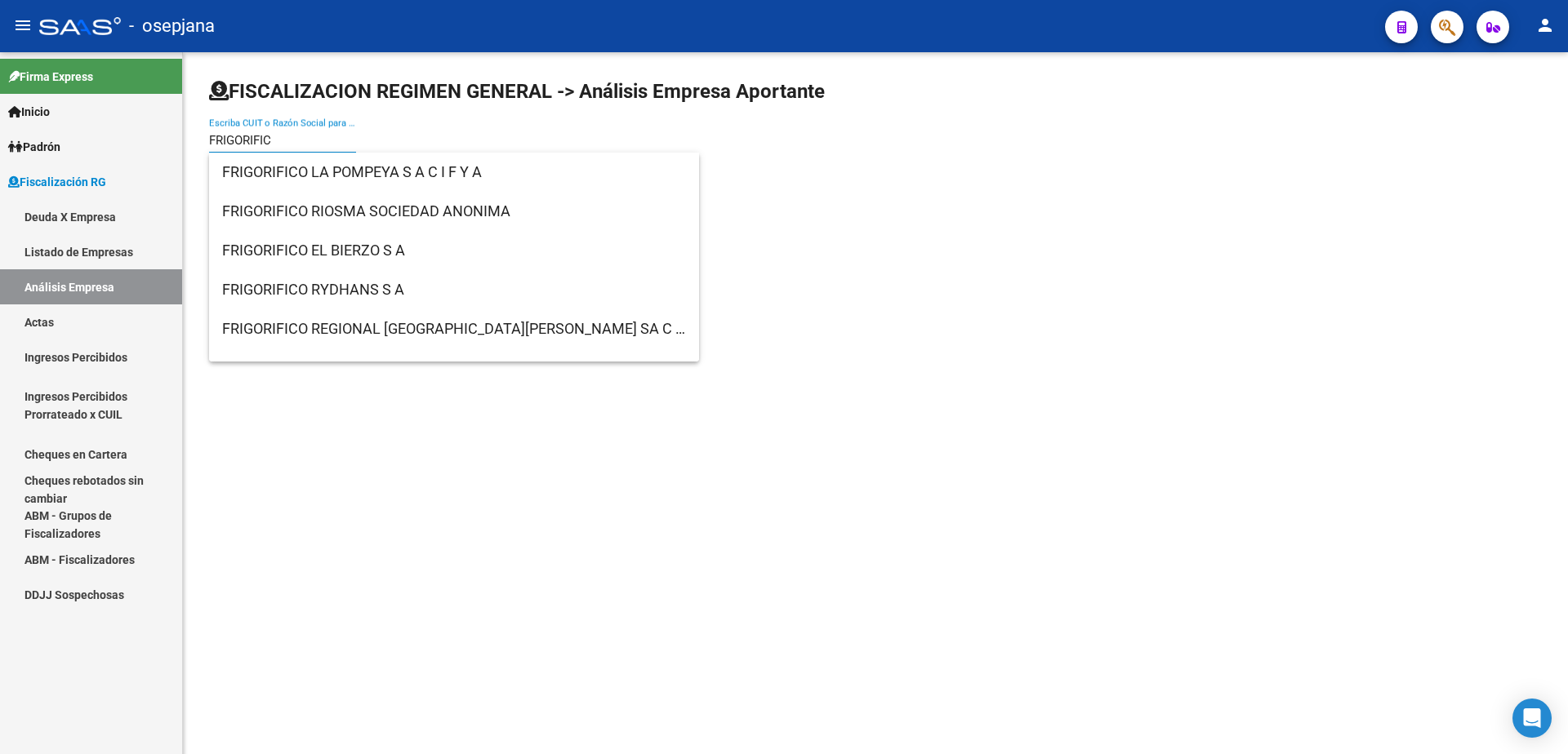
type input "FRIGORIFICO"
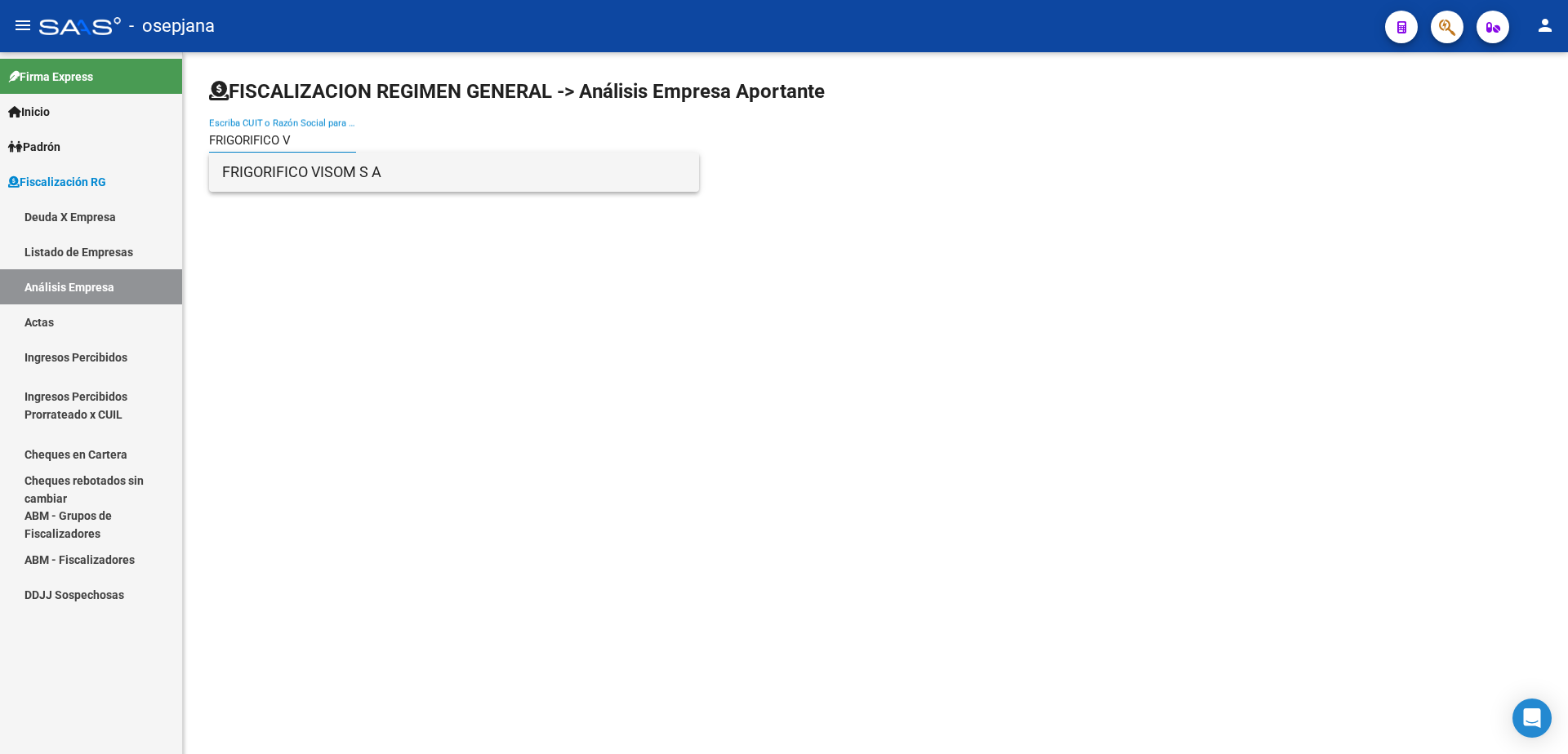
click at [411, 174] on span "FRIGORIFICO VISOM S A" at bounding box center [454, 171] width 463 height 39
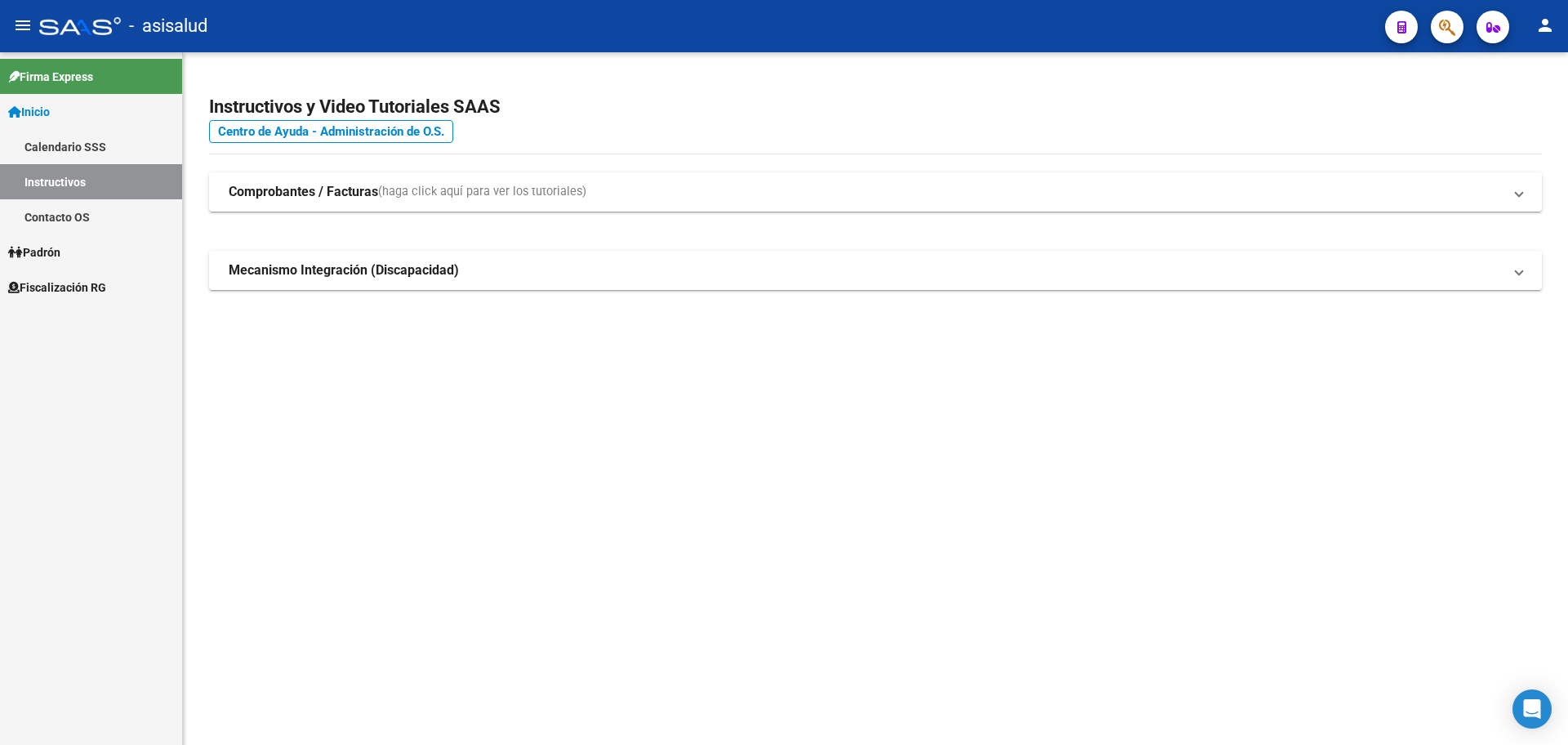
click at [122, 289] on link "Fiscalización RG" at bounding box center [91, 286] width 182 height 35
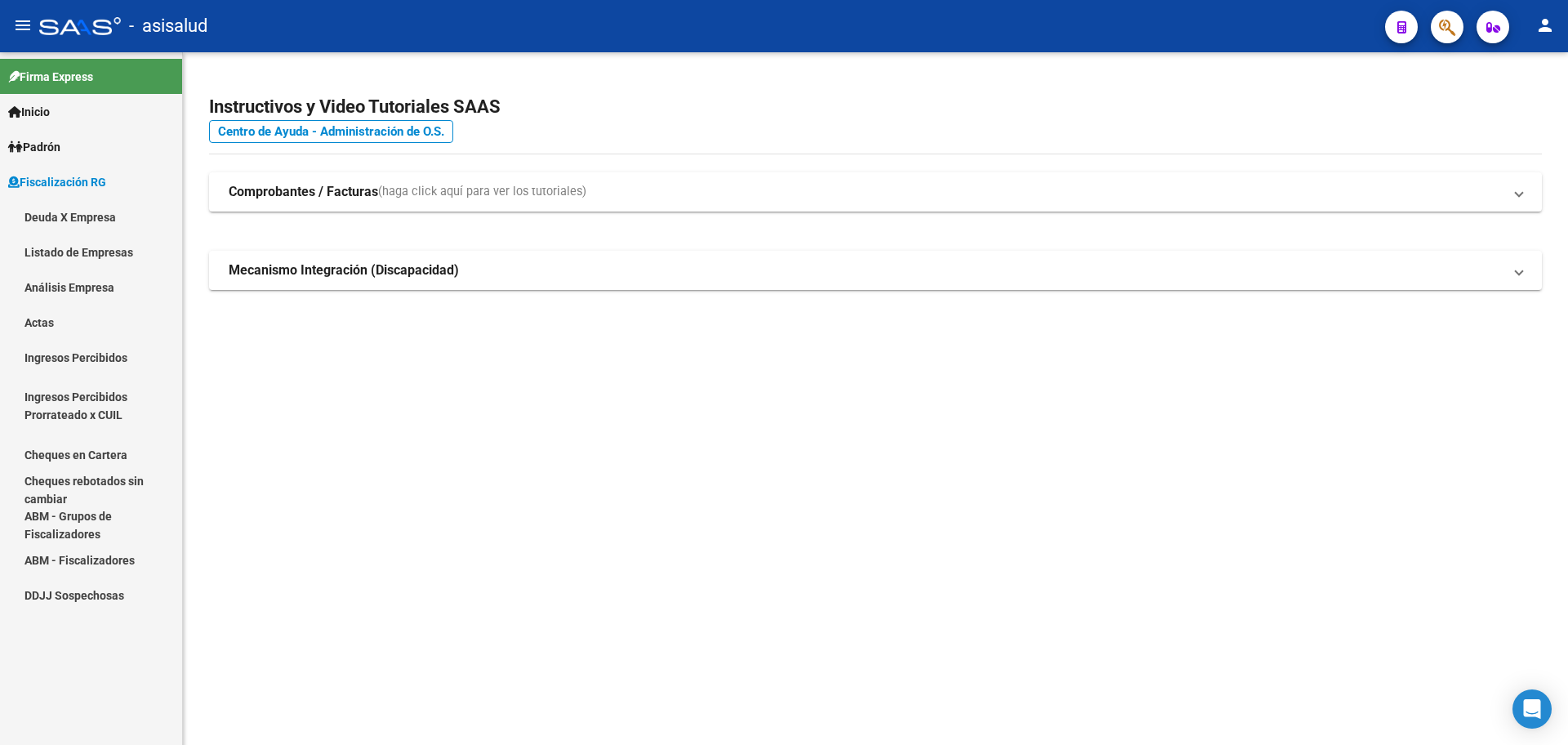
click at [115, 287] on link "Análisis Empresa" at bounding box center [91, 286] width 182 height 35
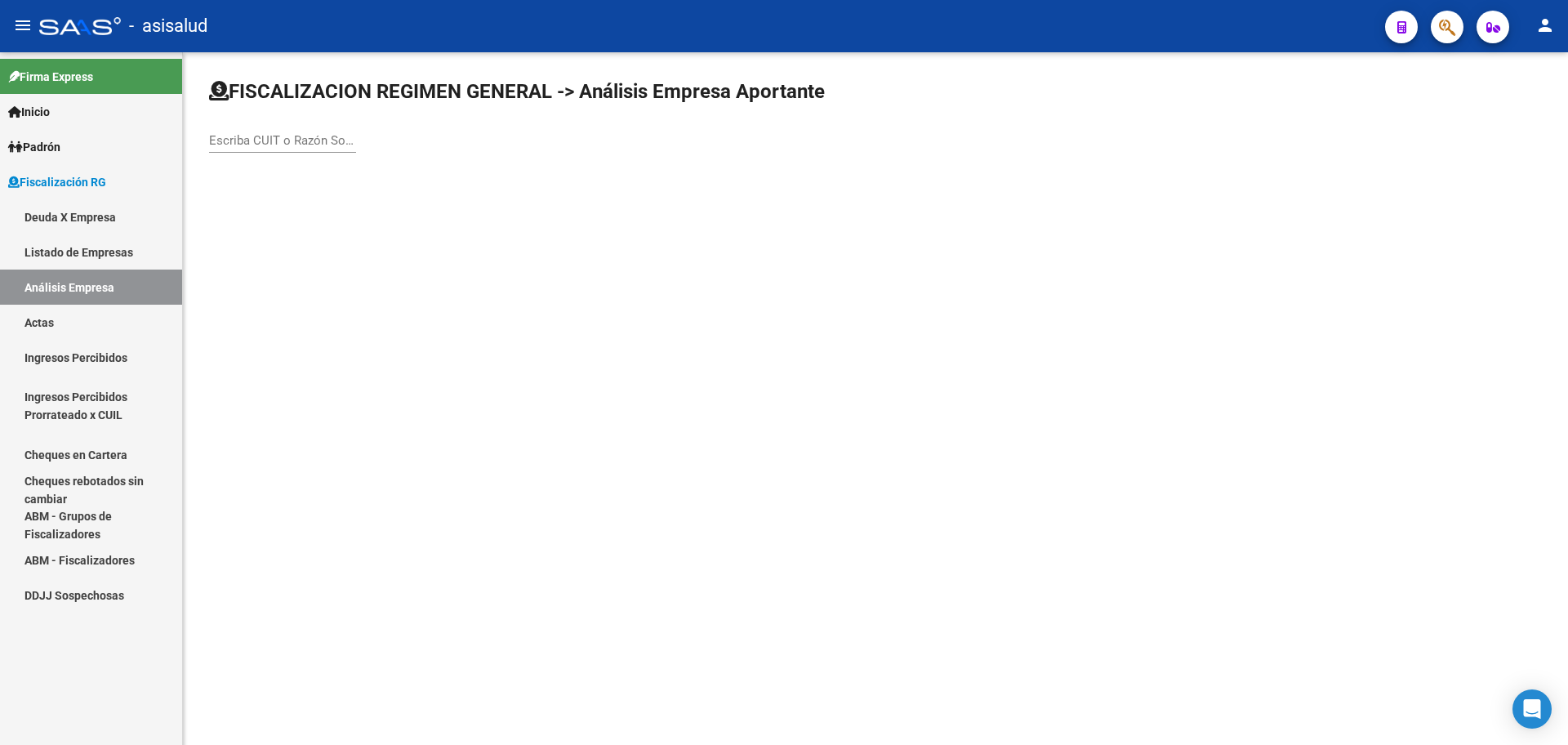
click at [291, 146] on input "Escriba CUIT o Razón Social para buscar" at bounding box center [282, 140] width 147 height 14
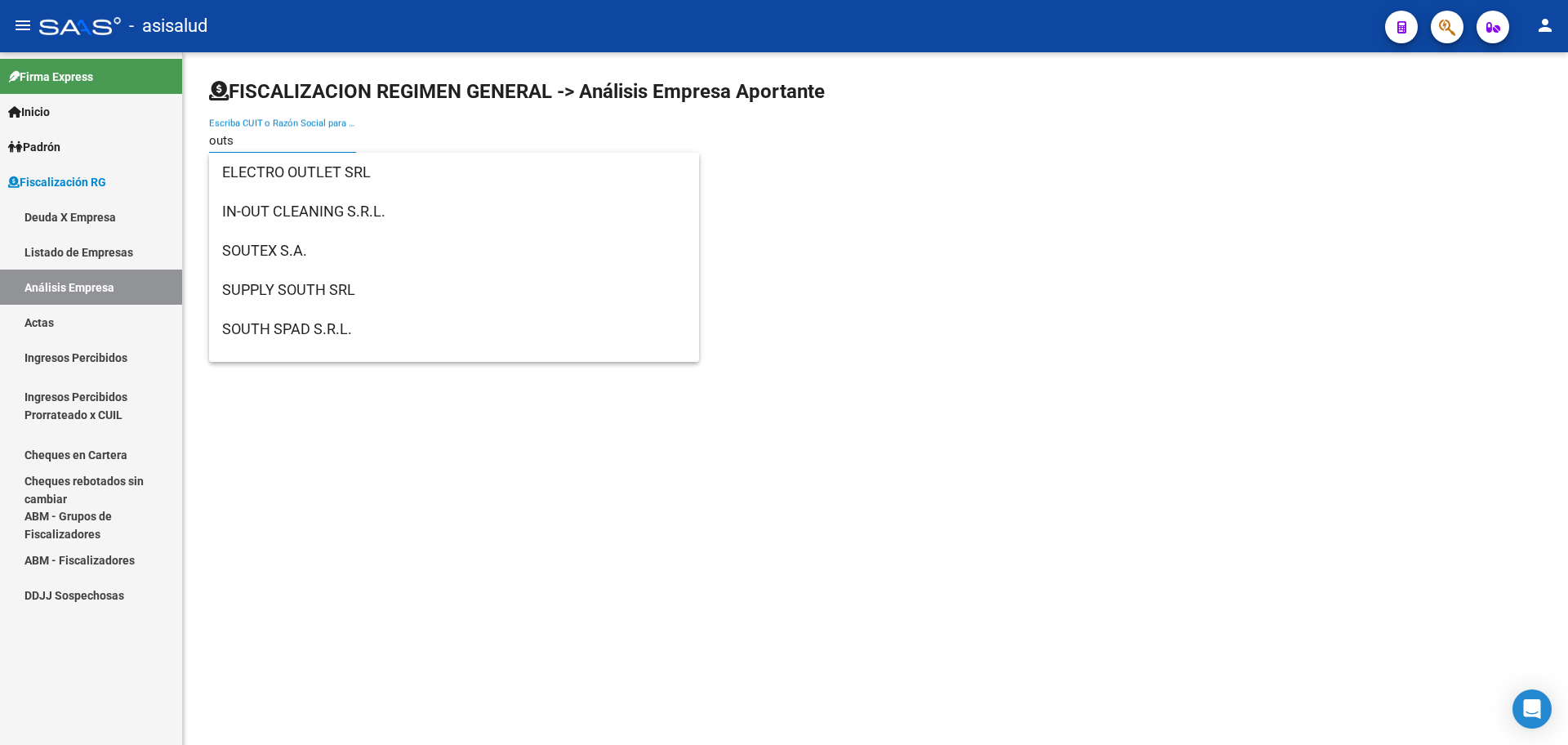
type input "outso"
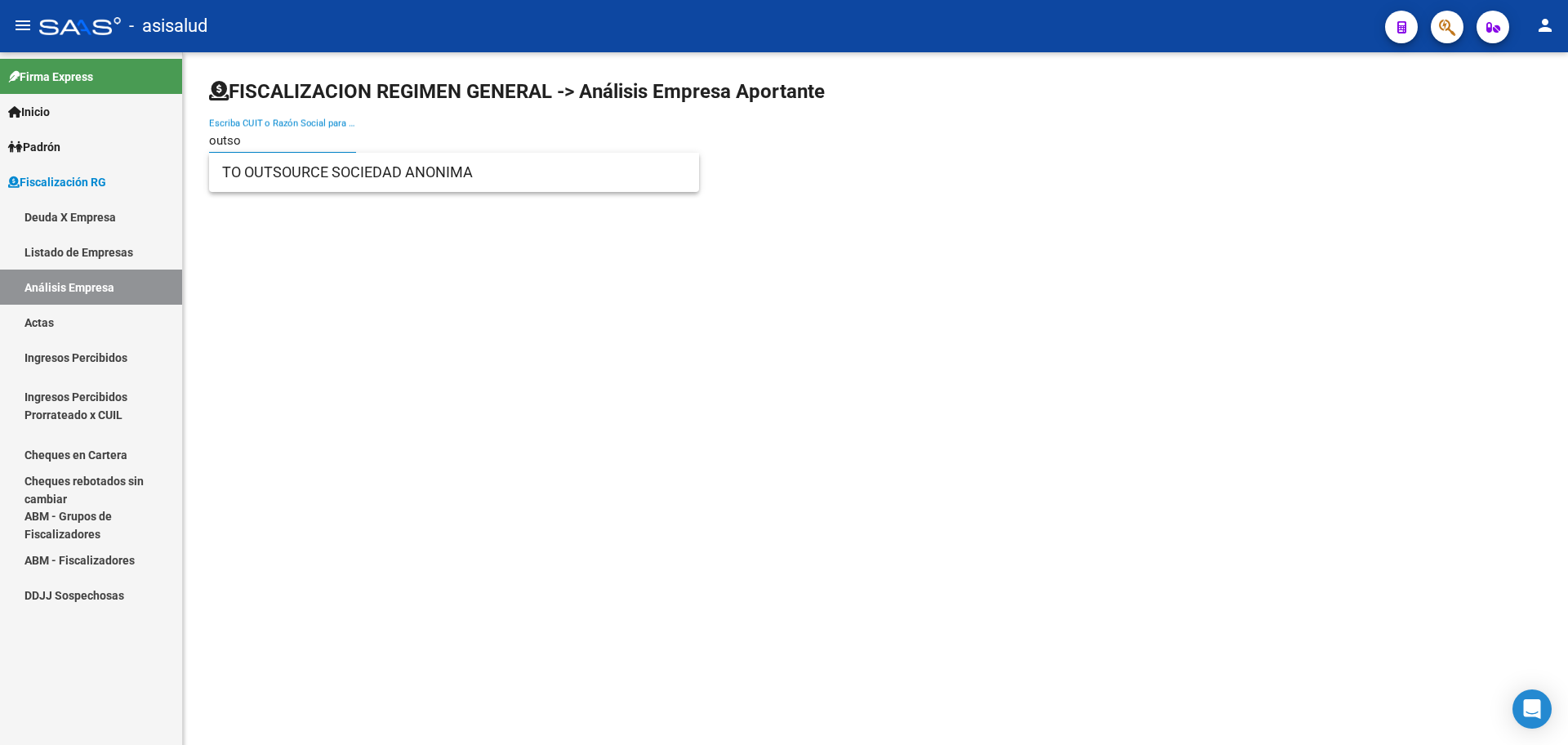
drag, startPoint x: 263, startPoint y: 142, endPoint x: 183, endPoint y: 140, distance: 80.0
click at [183, 140] on div "FISCALIZACION REGIMEN GENERAL -> Análisis Empresa Aportante outso Escriba CUIT …" at bounding box center [875, 130] width 1385 height 155
click at [90, 327] on link "Actas" at bounding box center [91, 322] width 182 height 35
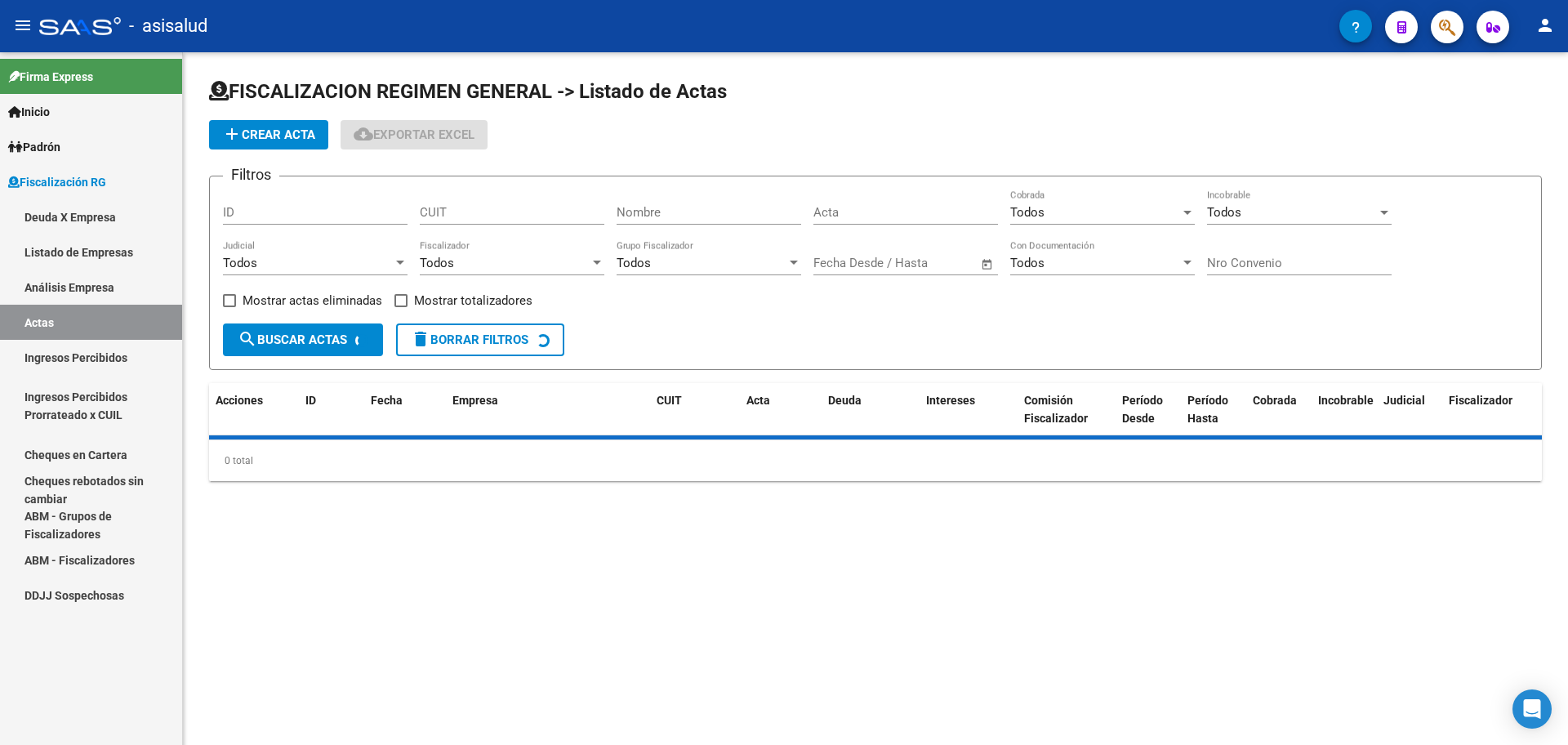
click at [101, 292] on link "Análisis Empresa" at bounding box center [91, 286] width 182 height 35
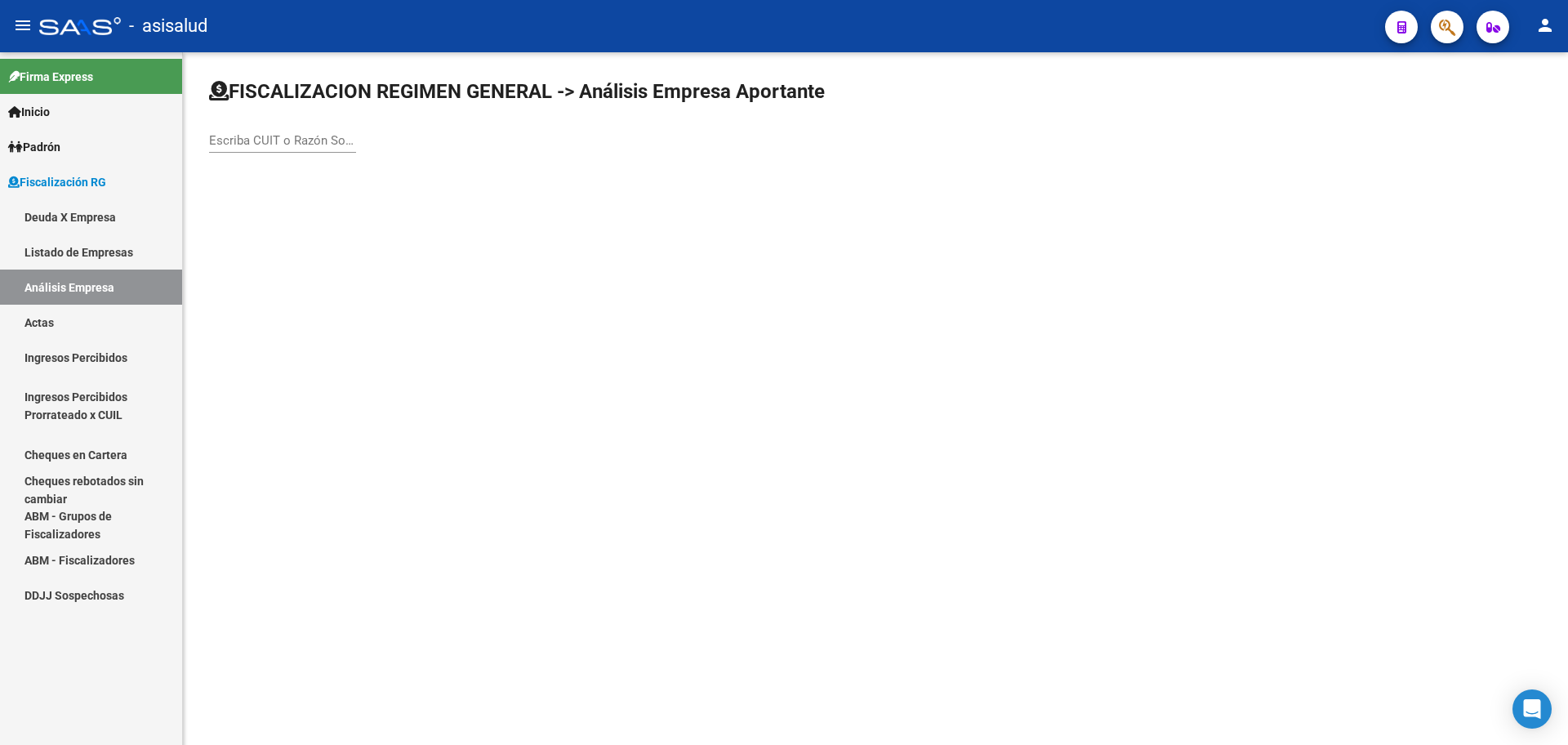
click at [114, 253] on link "Listado de Empresas" at bounding box center [91, 252] width 182 height 35
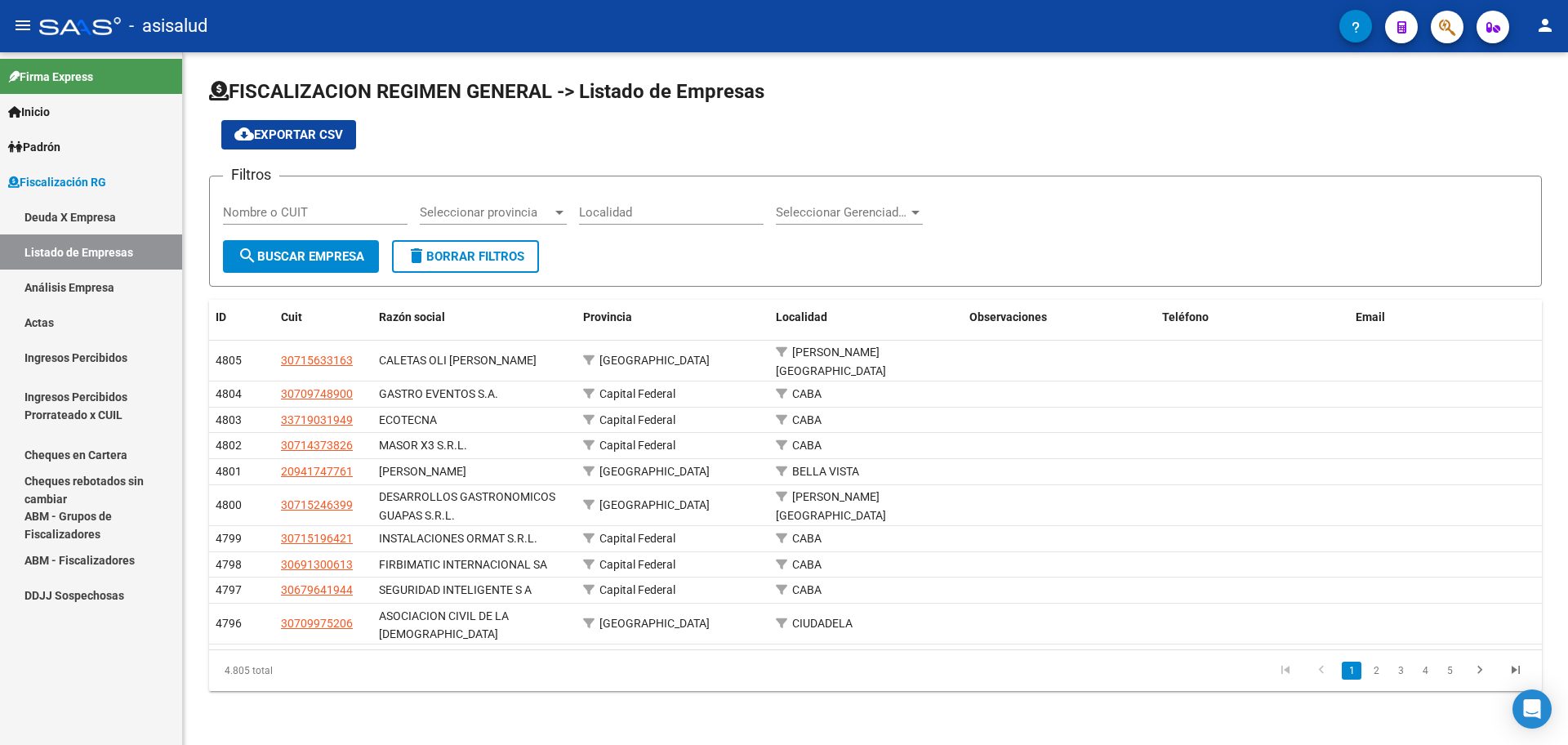
click at [69, 294] on link "Análisis Empresa" at bounding box center [91, 286] width 182 height 35
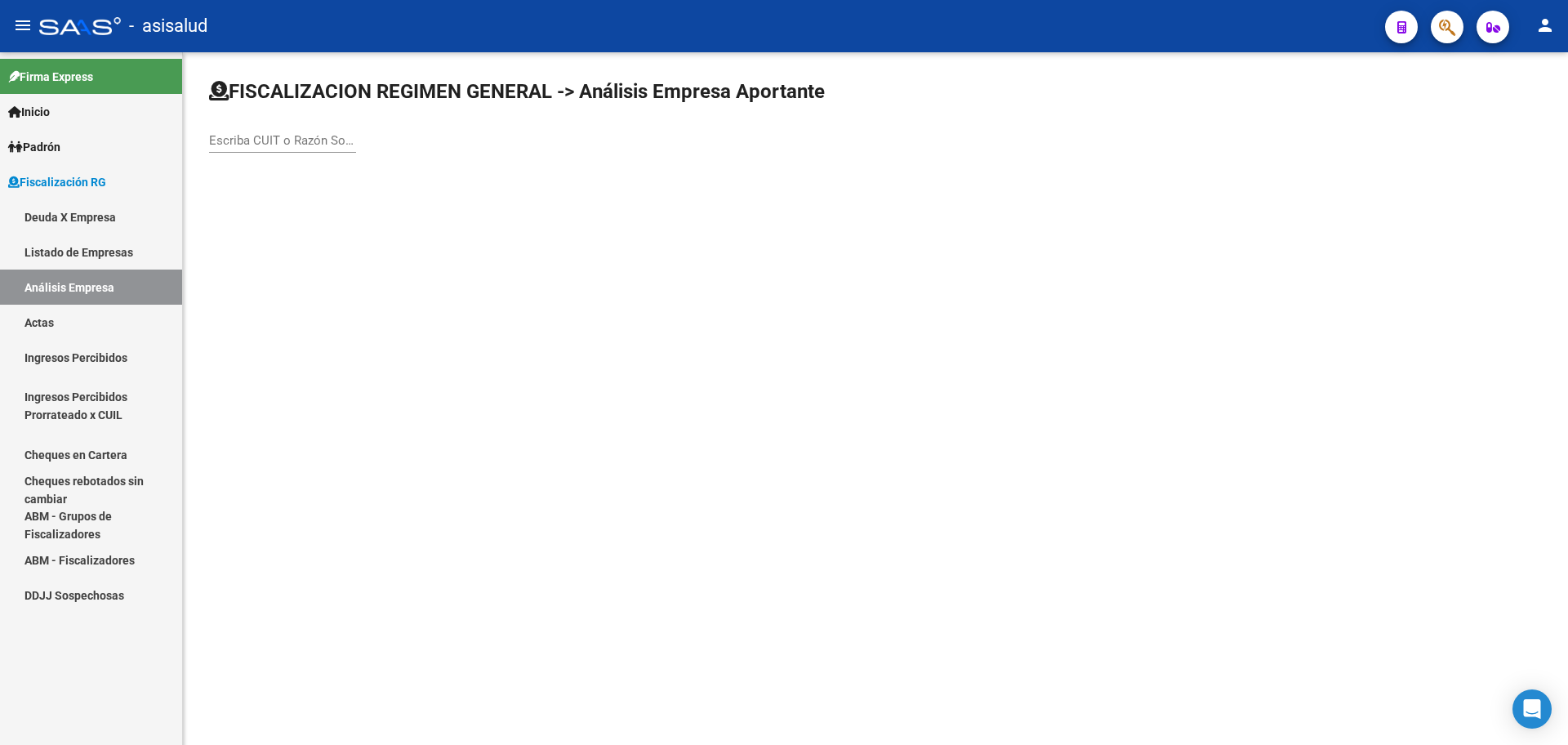
click at [113, 215] on link "Deuda X Empresa" at bounding box center [91, 216] width 182 height 35
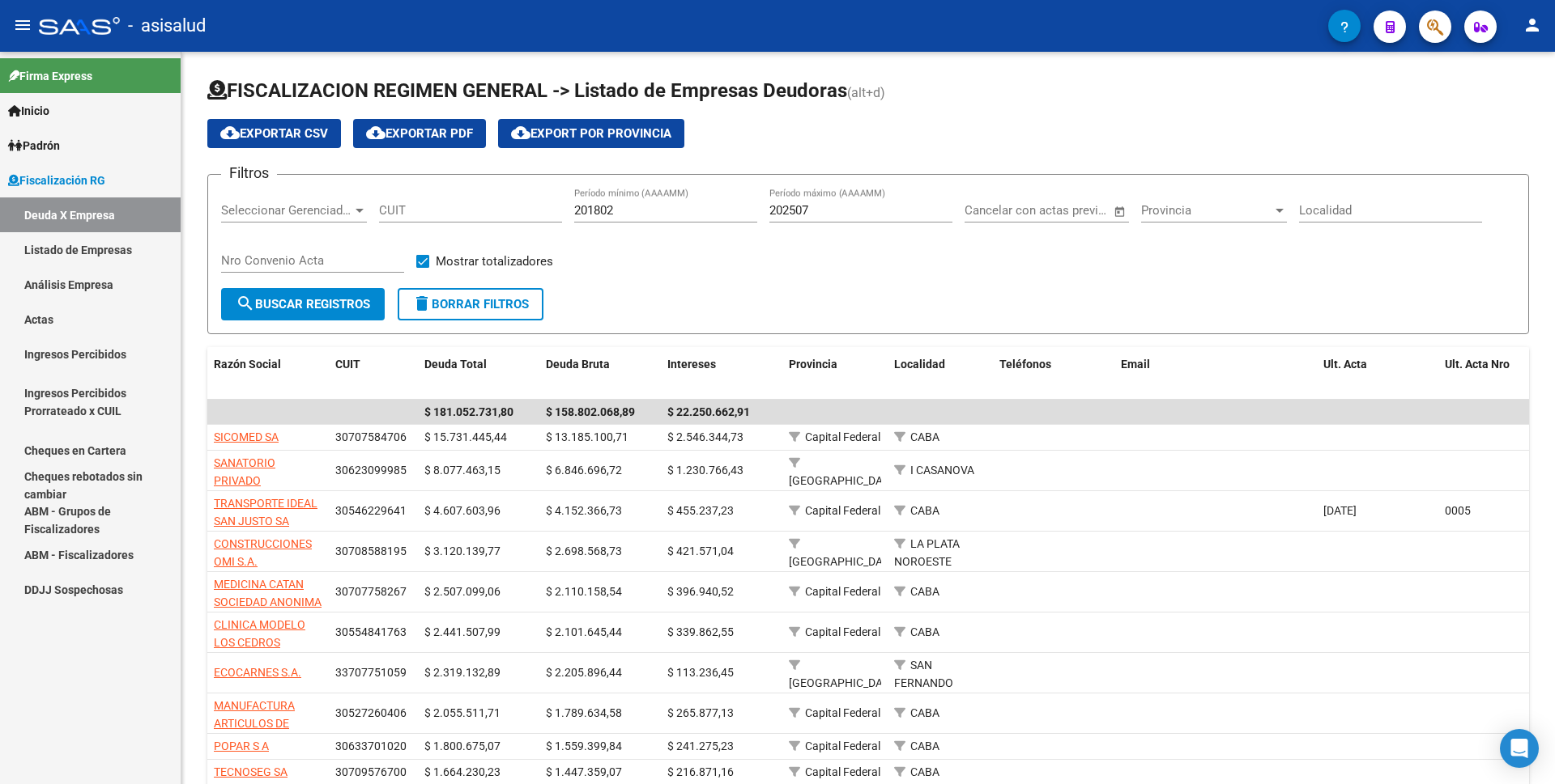
click at [108, 286] on link "Análisis Empresa" at bounding box center [90, 284] width 180 height 35
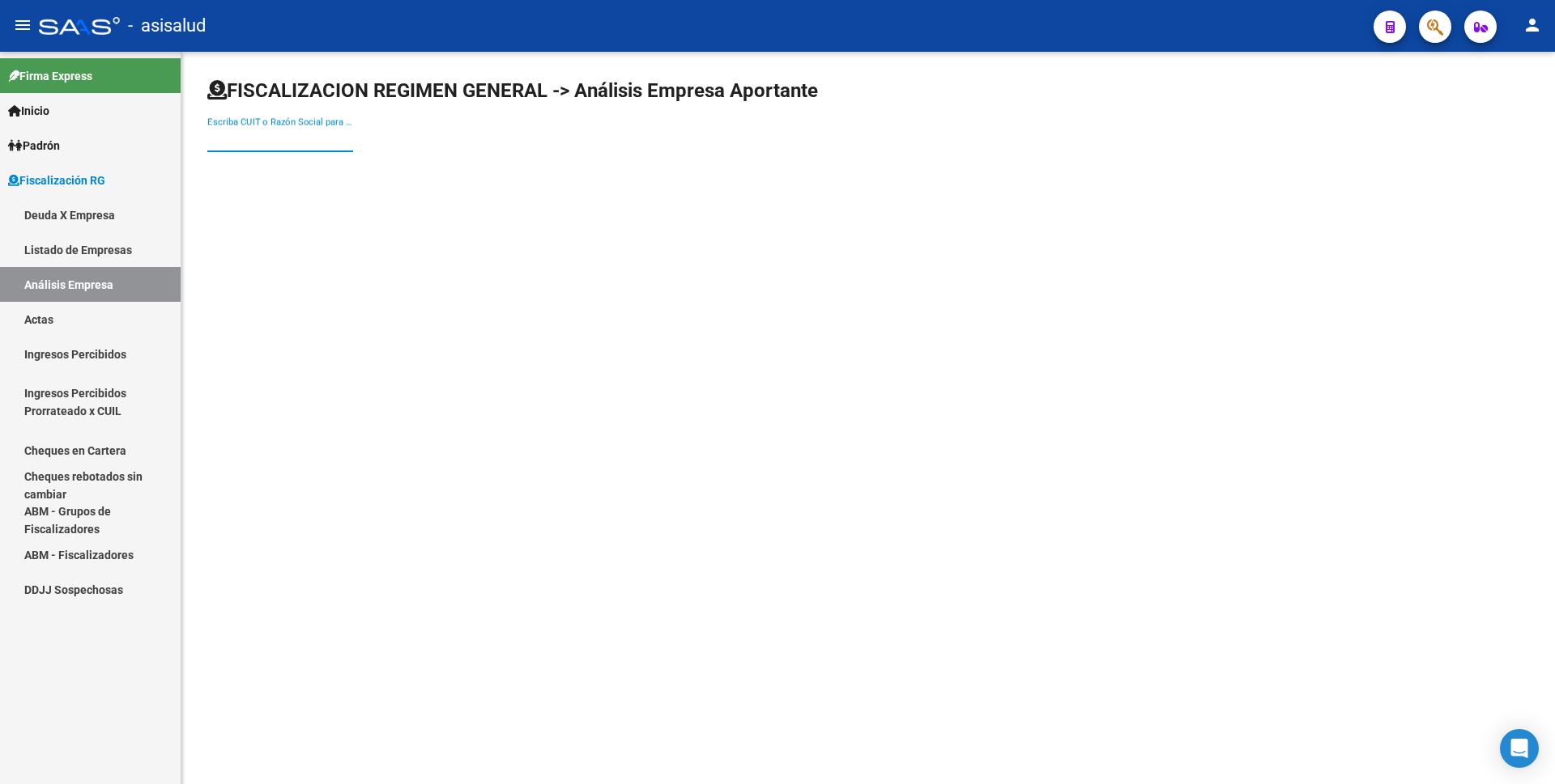
click at [326, 146] on input "Escriba CUIT o Razón Social para buscar" at bounding box center [280, 139] width 146 height 14
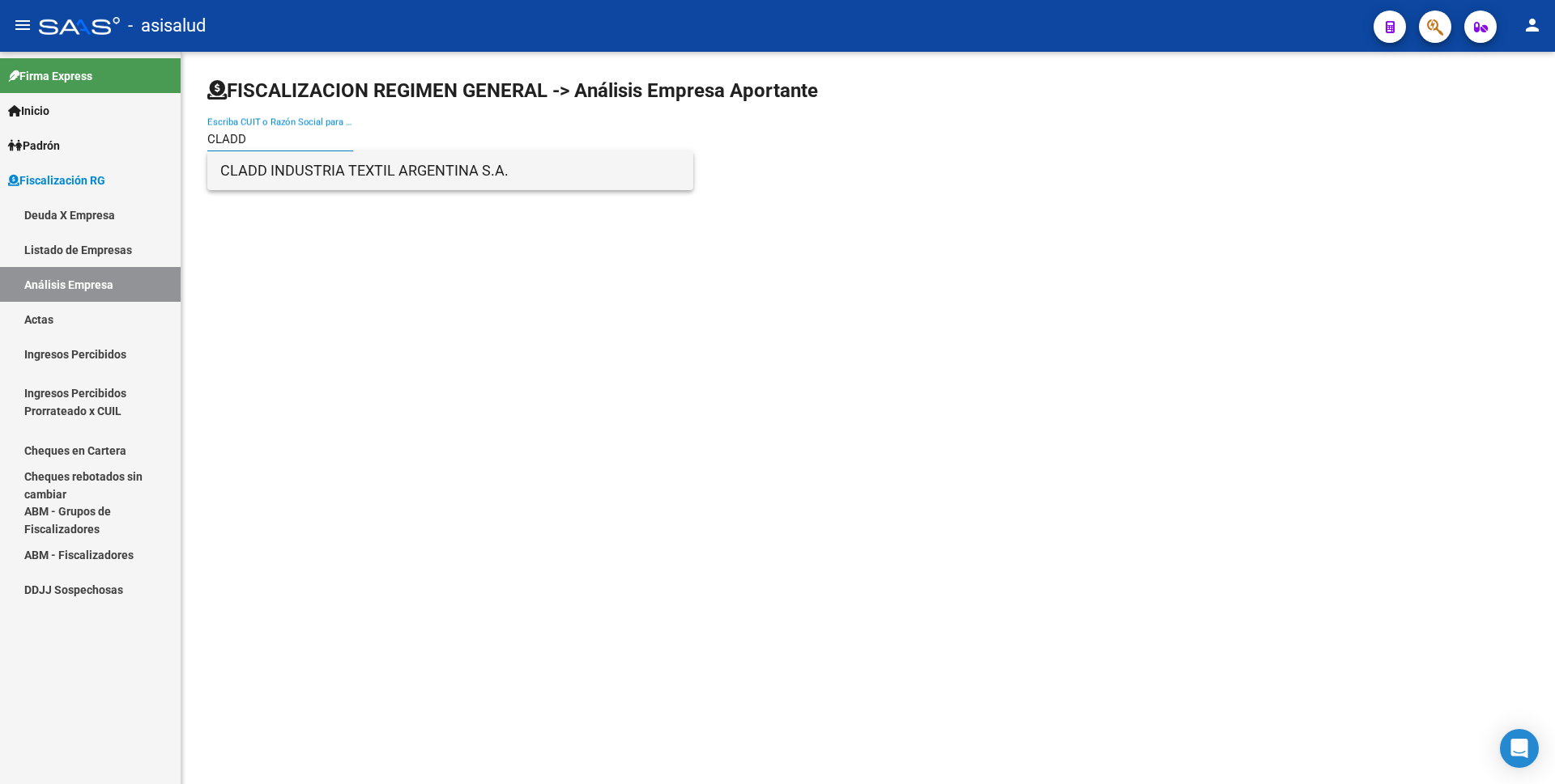
type input "CLADD"
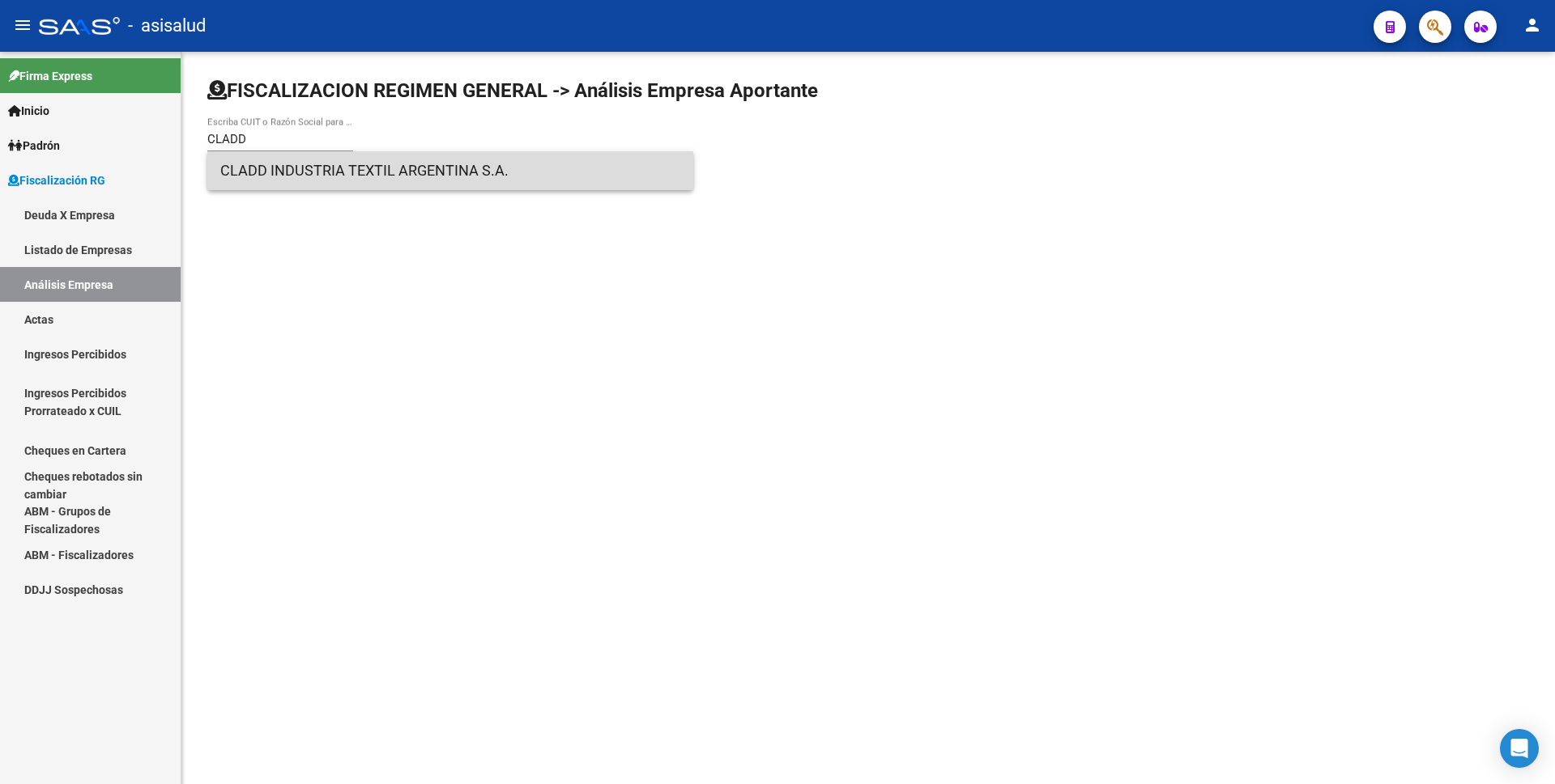
click at [300, 170] on span "CLADD INDUSTRIA TEXTIL ARGENTINA S.A." at bounding box center [450, 170] width 459 height 39
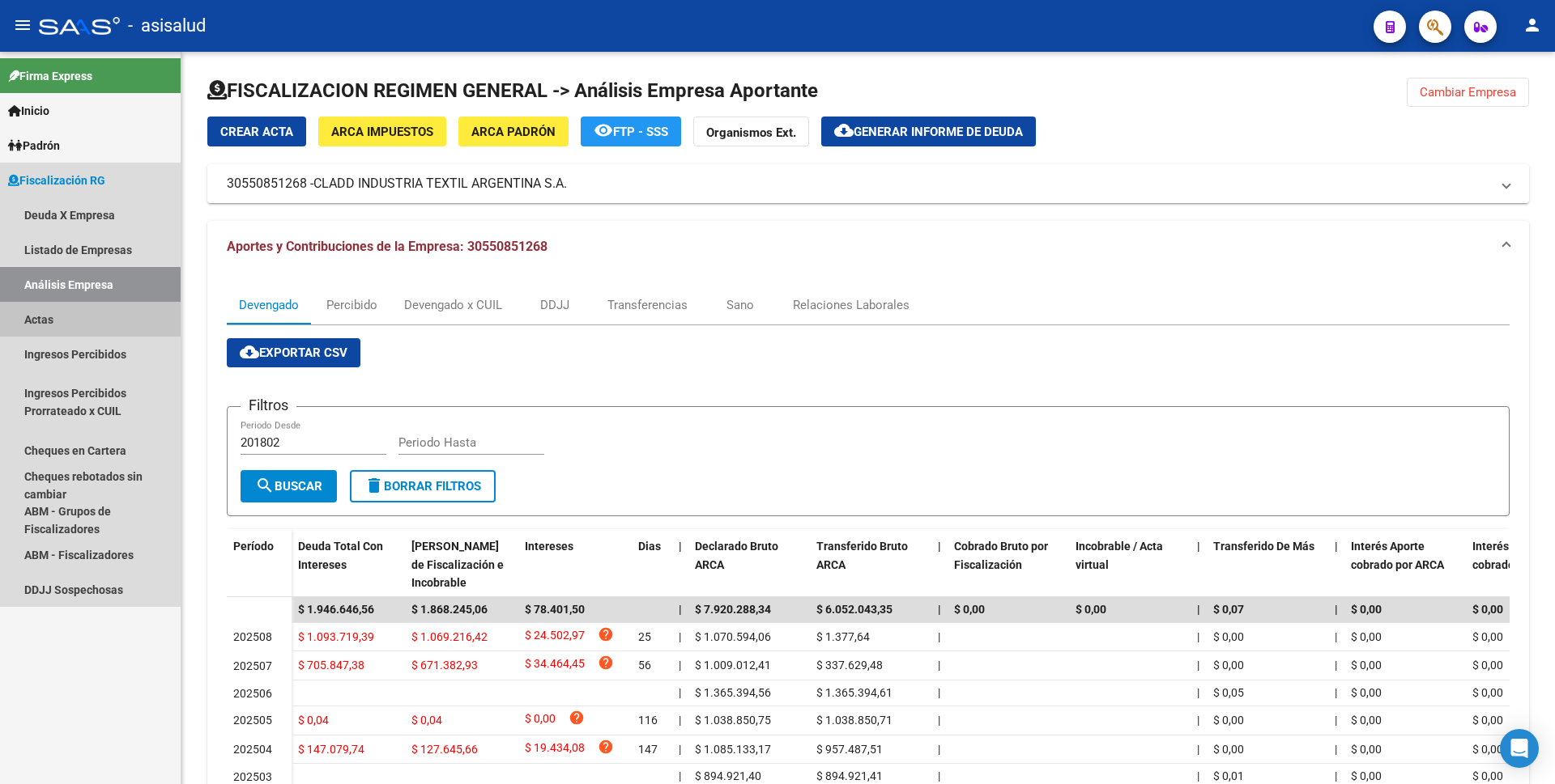
click at [71, 311] on link "Actas" at bounding box center [90, 319] width 180 height 35
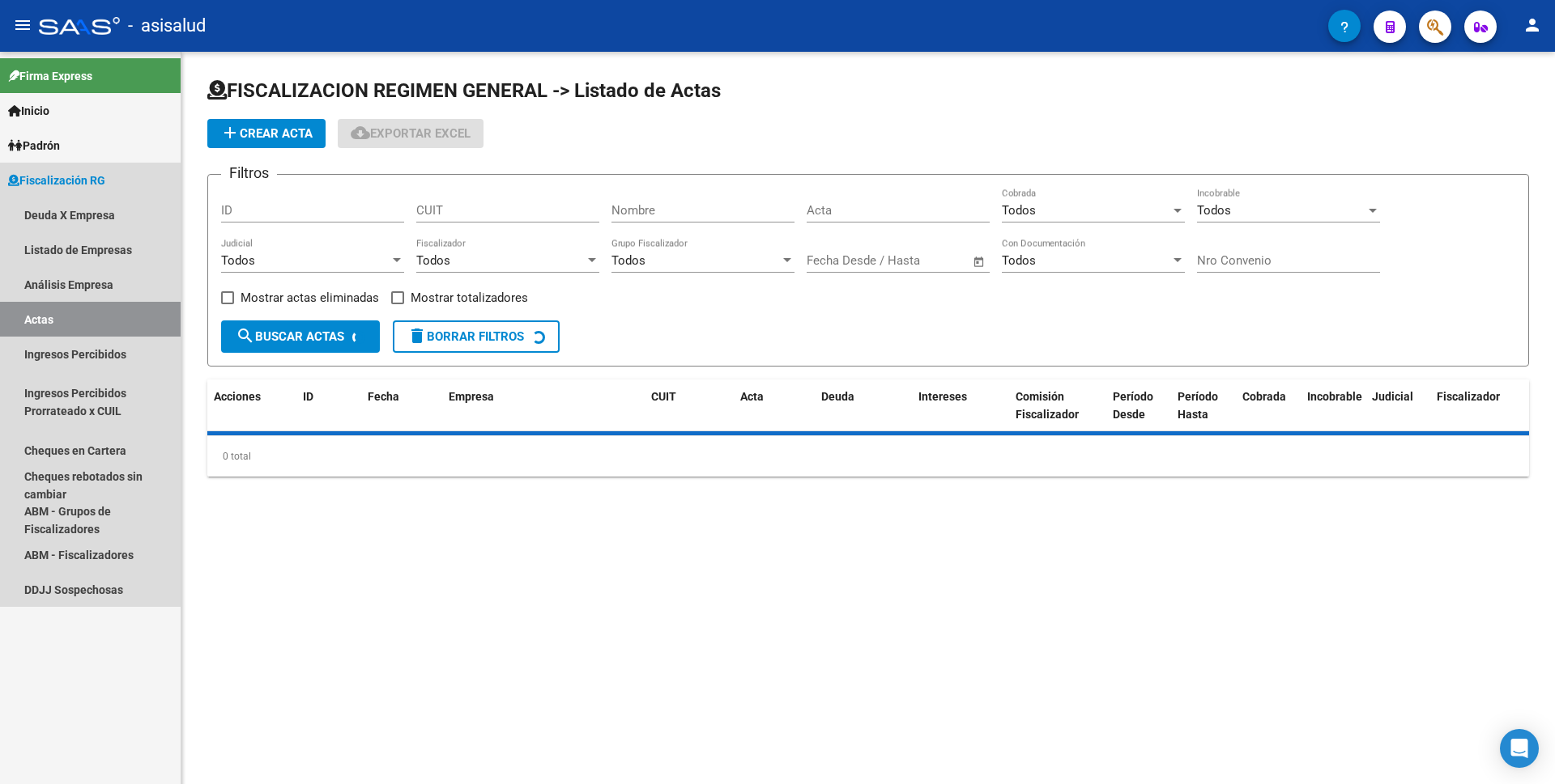
click at [90, 278] on link "Análisis Empresa" at bounding box center [90, 284] width 180 height 35
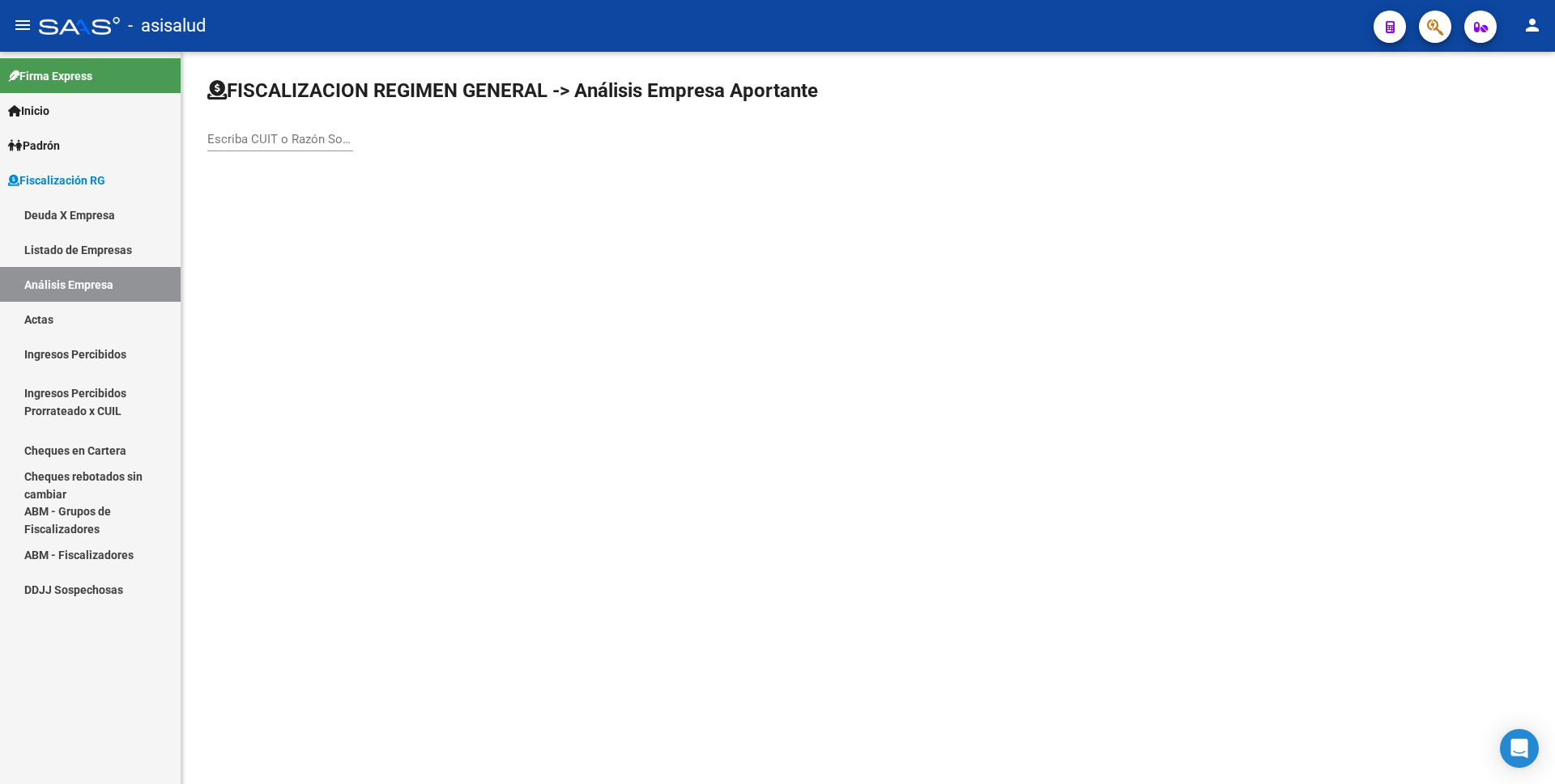
click at [316, 131] on div "Escriba CUIT o Razón Social para buscar" at bounding box center [280, 134] width 146 height 35
drag, startPoint x: 252, startPoint y: 140, endPoint x: 155, endPoint y: 140, distance: 97.0
click at [155, 140] on mat-sidenav-container "Firma Express Inicio Calendario SSS Instructivos Contacto OS Padrón Análisis Af…" at bounding box center [778, 419] width 1555 height 733
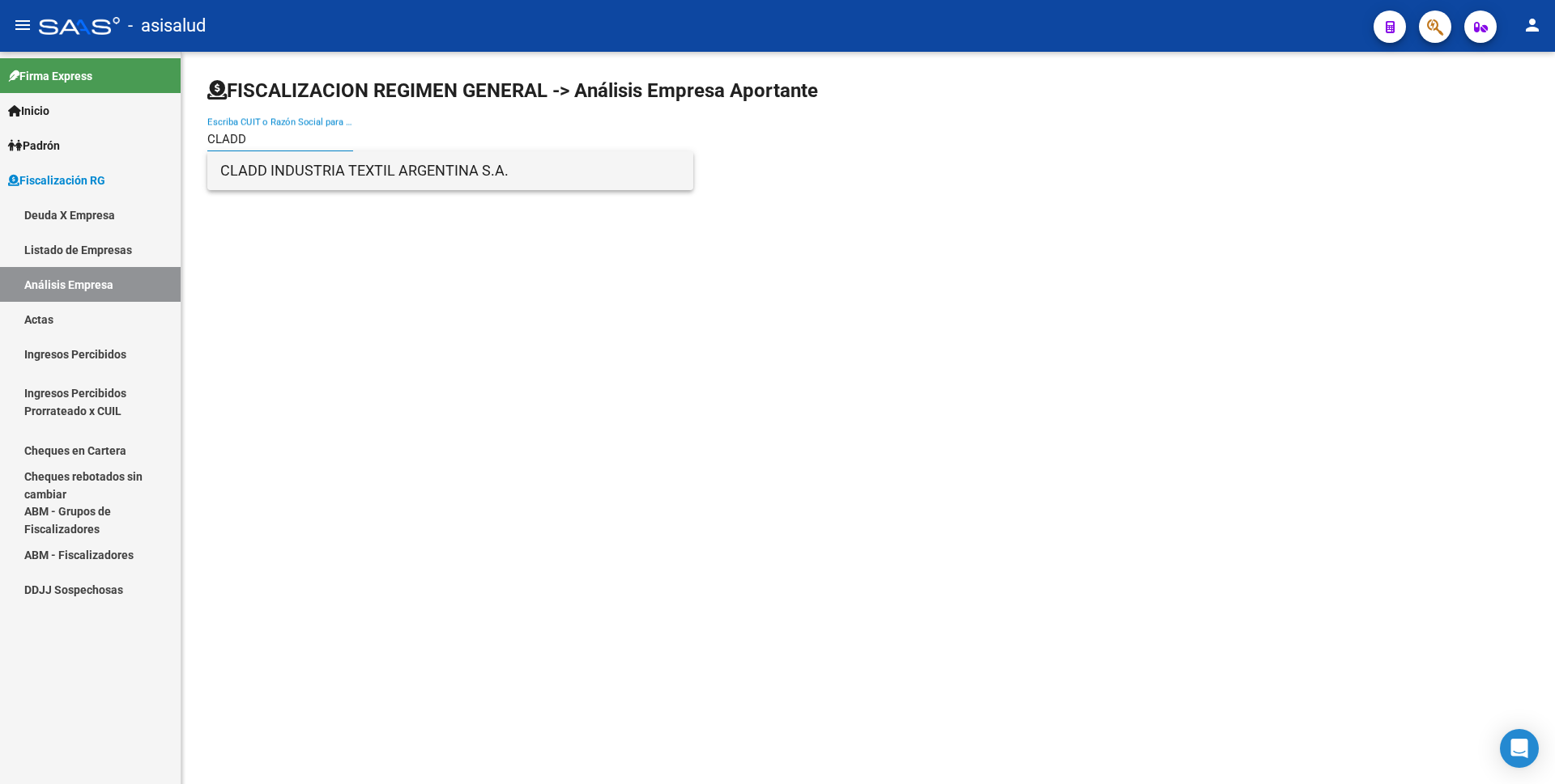
type input "CLADD"
click at [377, 174] on span "CLADD INDUSTRIA TEXTIL ARGENTINA S.A." at bounding box center [450, 170] width 459 height 39
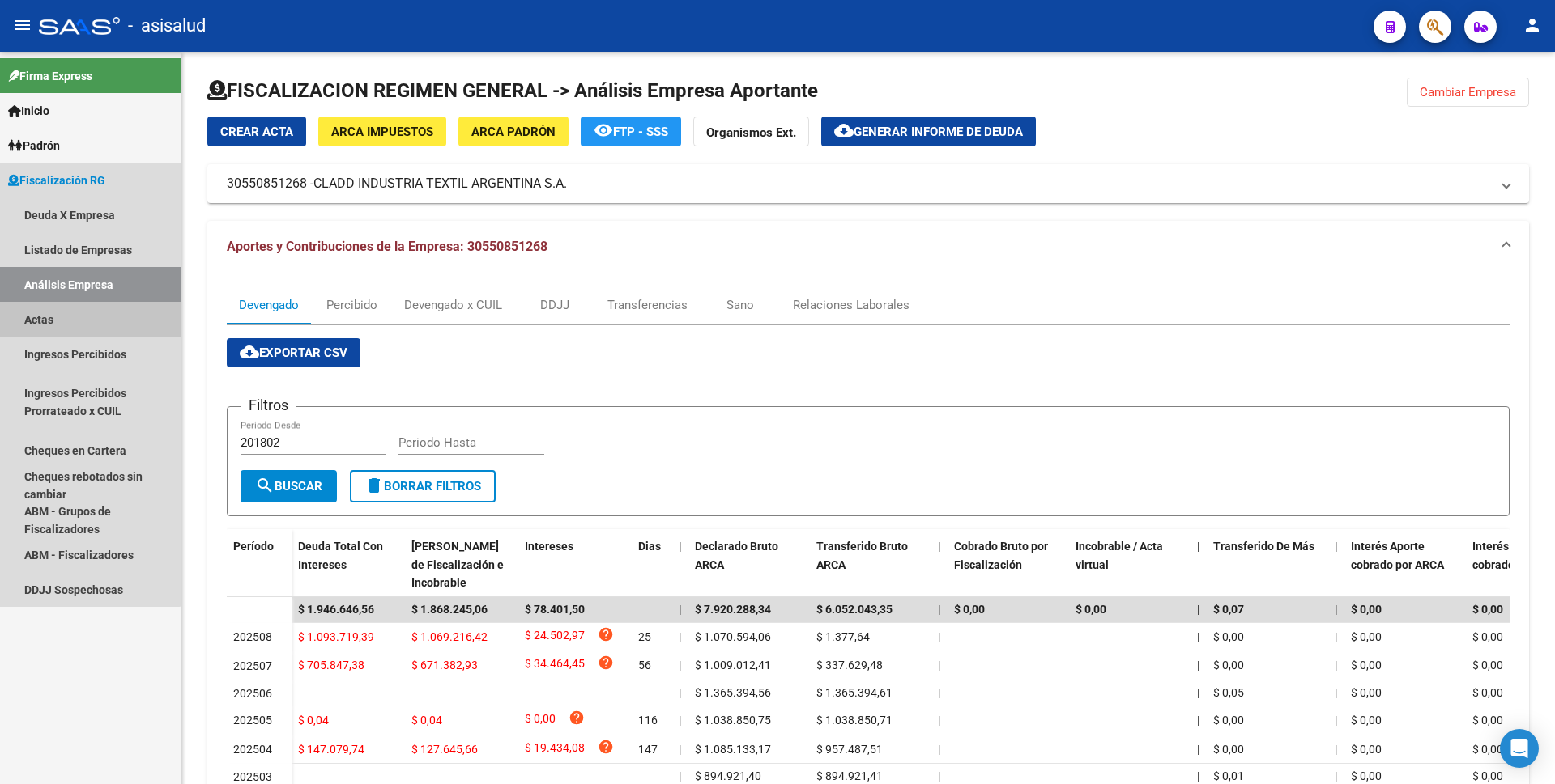
click at [81, 316] on link "Actas" at bounding box center [90, 319] width 180 height 35
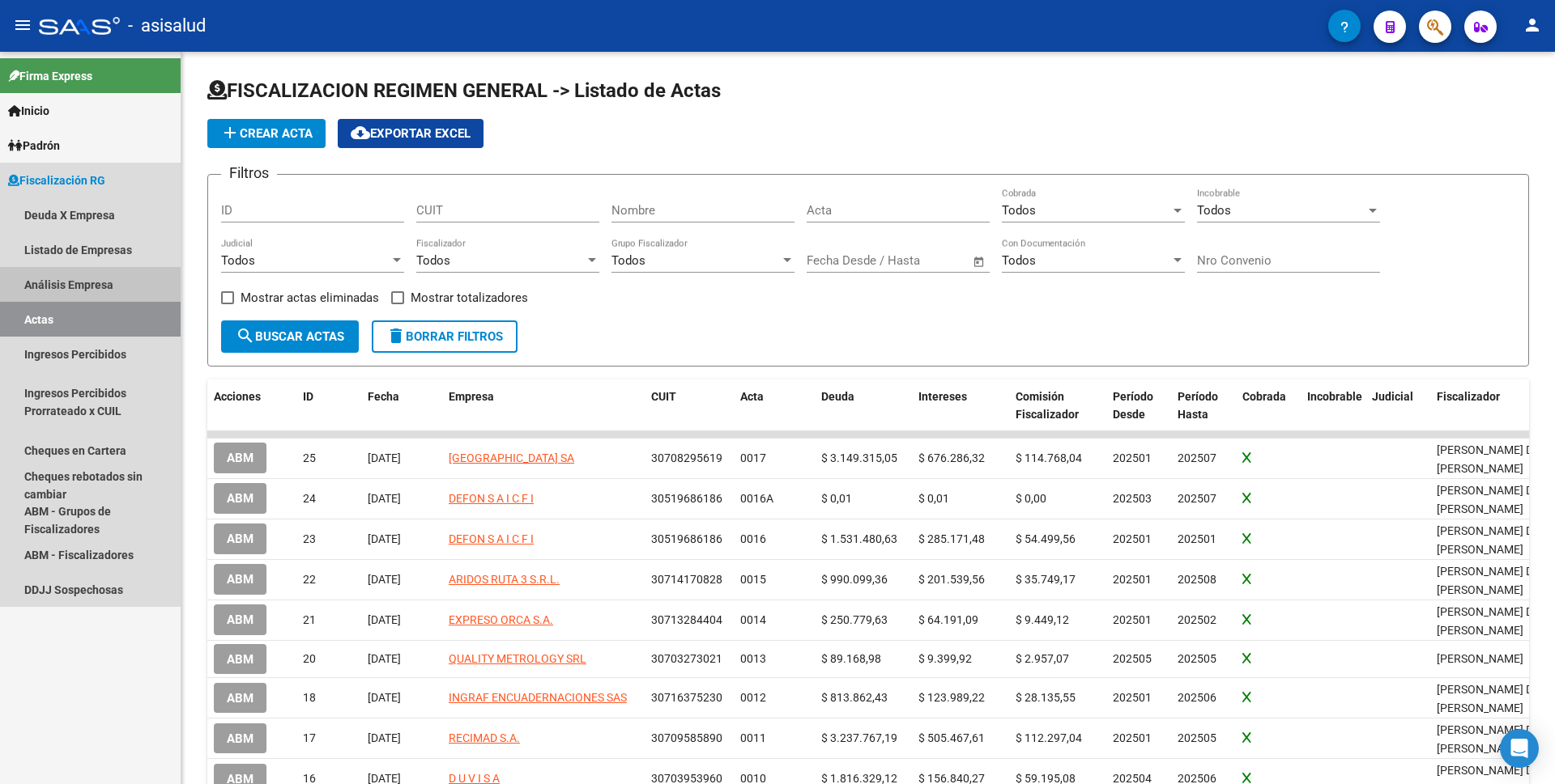
click at [81, 292] on link "Análisis Empresa" at bounding box center [90, 284] width 180 height 35
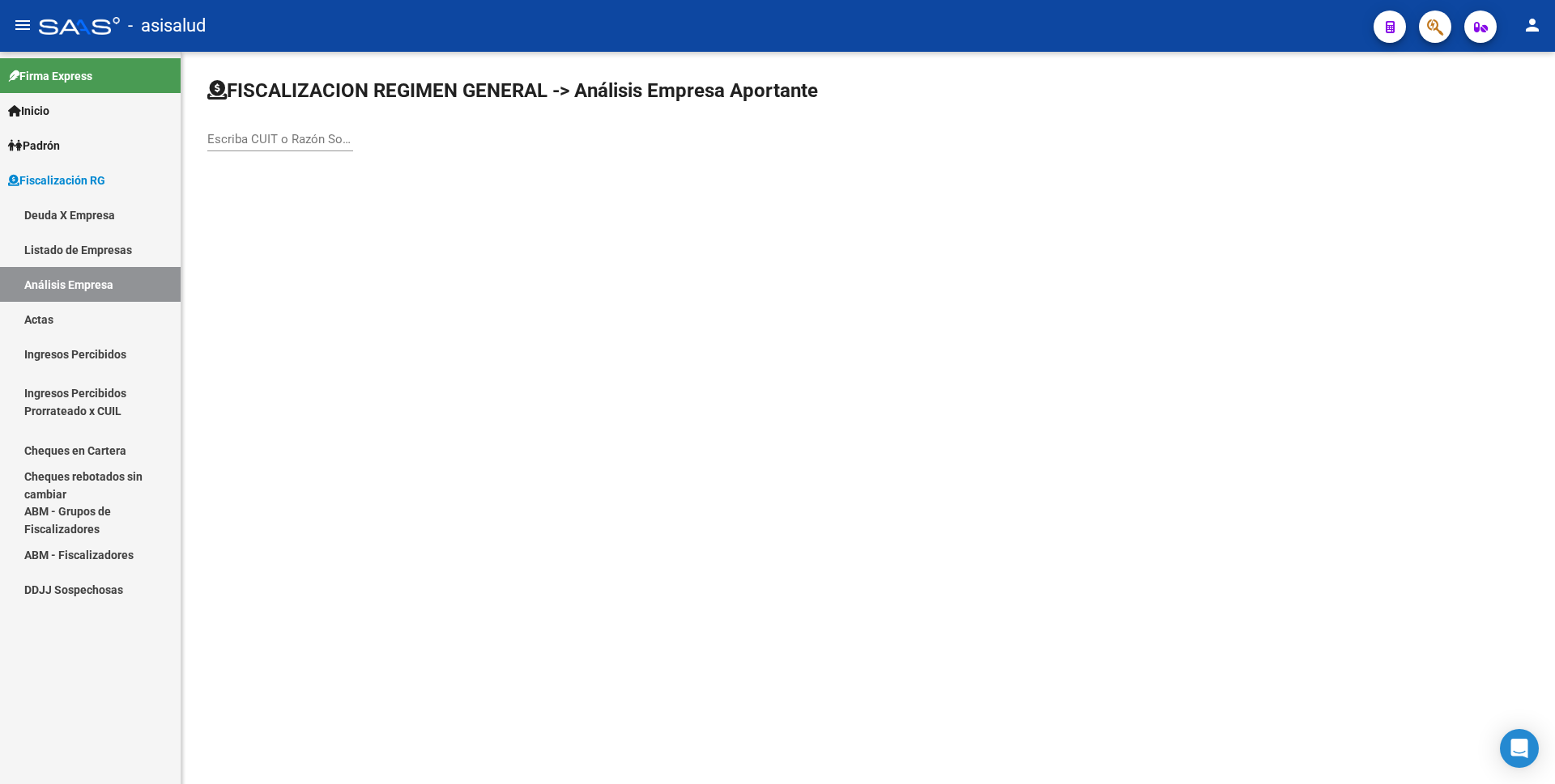
click at [258, 147] on div "Escriba CUIT o Razón Social para buscar" at bounding box center [280, 134] width 146 height 35
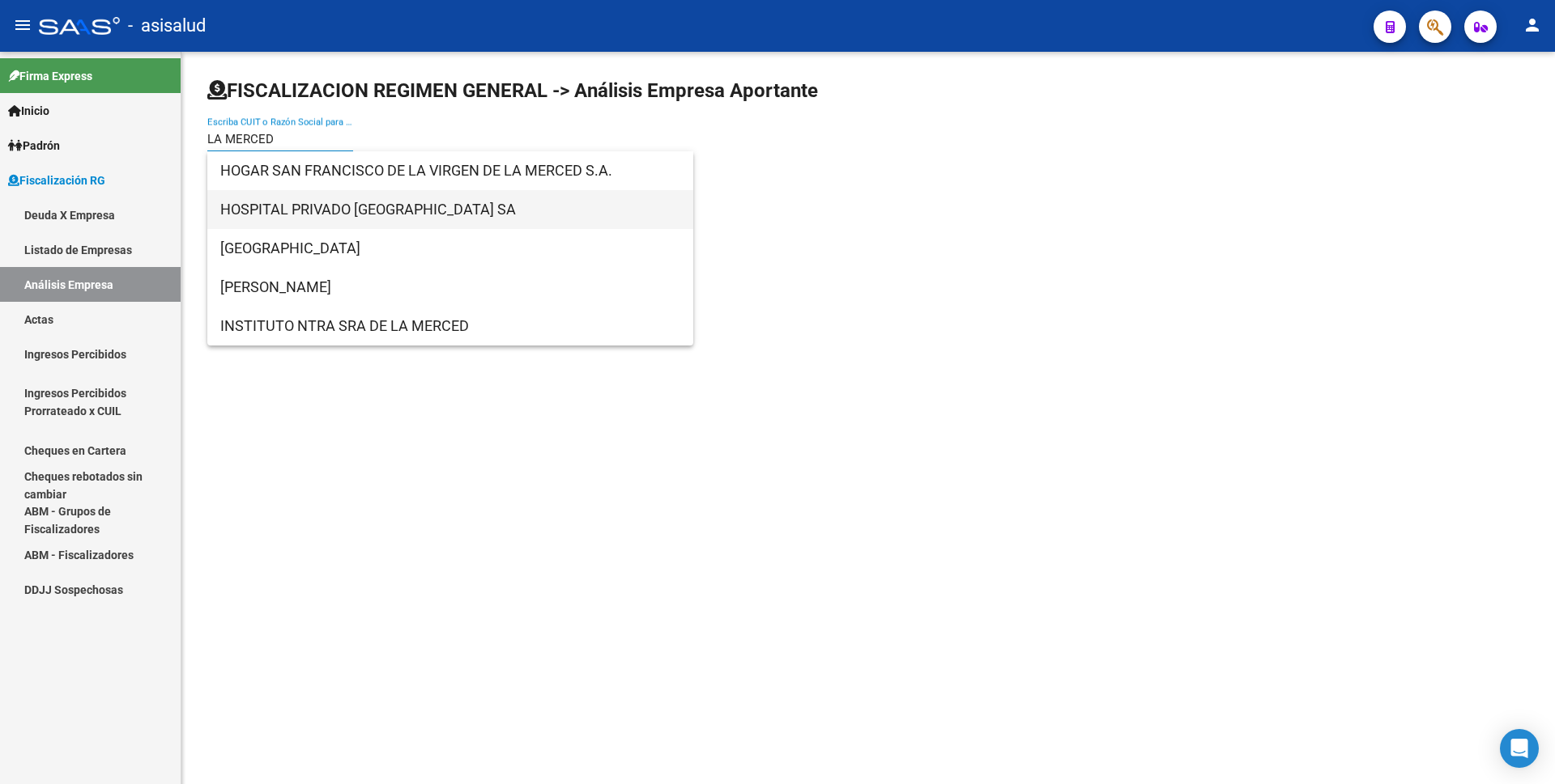
type input "LA MERCED"
click at [486, 213] on span "HOSPITAL PRIVADO NUESTRA SEÑORA DE LA MERCED SA" at bounding box center [450, 209] width 459 height 39
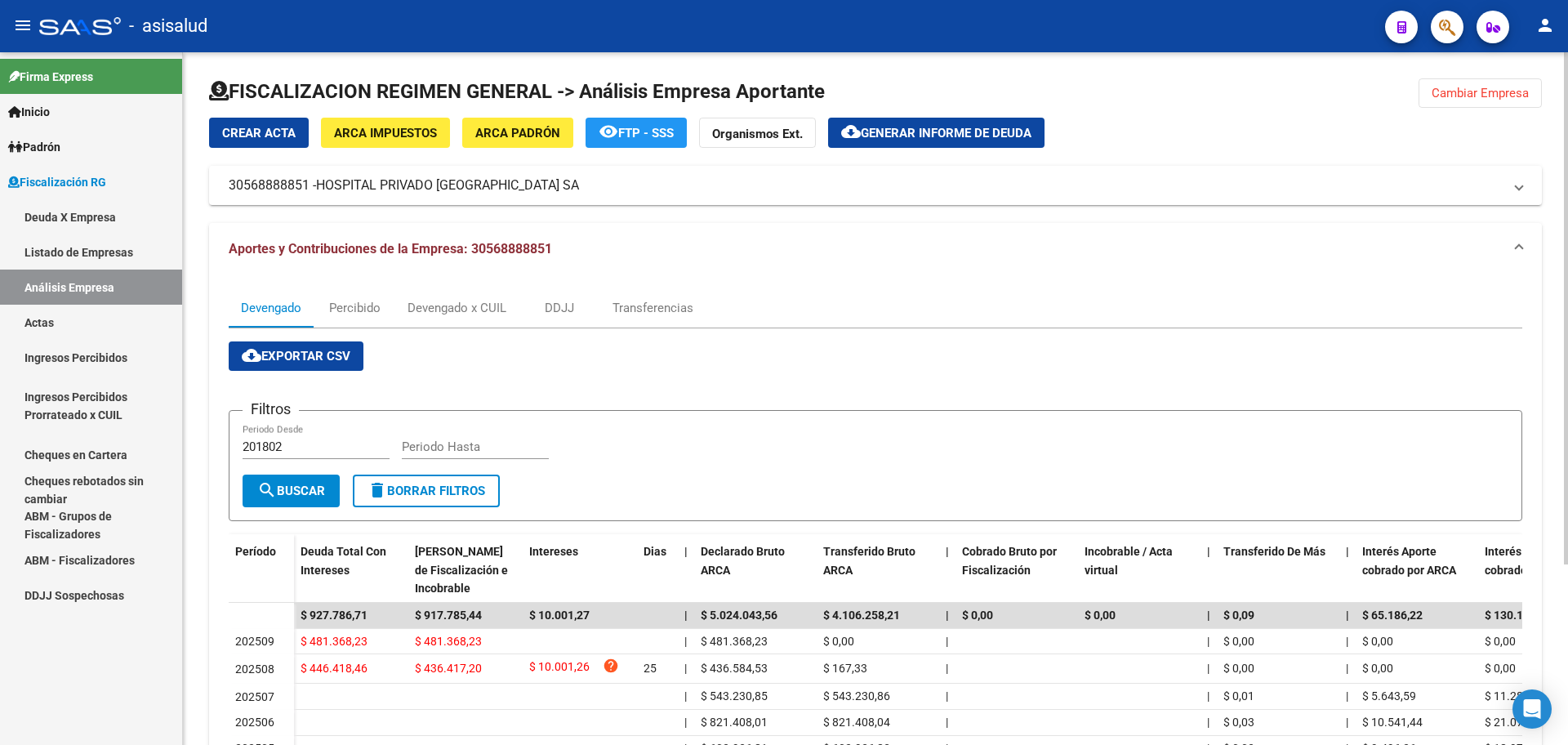
click at [916, 133] on span "Generar informe de deuda" at bounding box center [946, 132] width 170 height 14
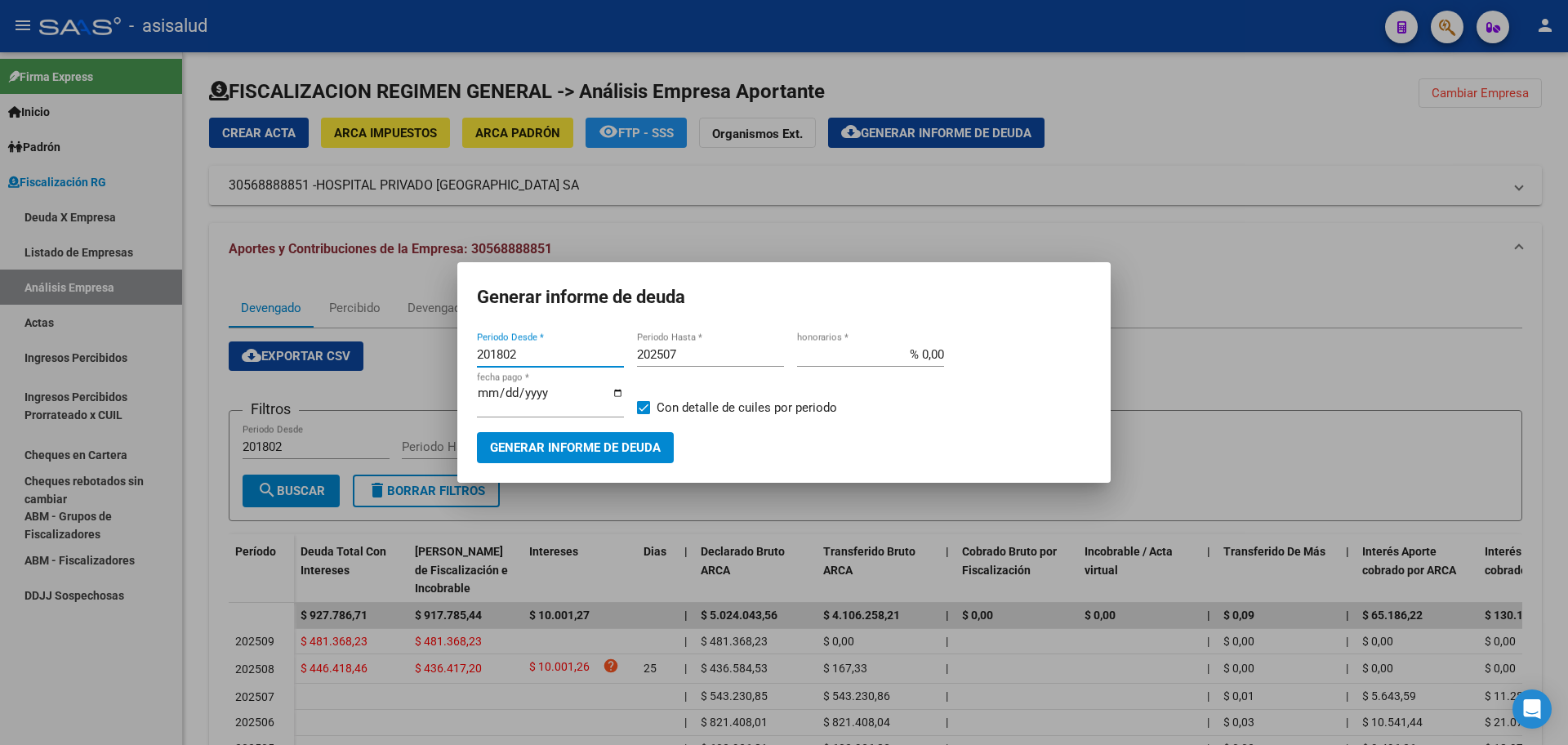
drag, startPoint x: 519, startPoint y: 358, endPoint x: 331, endPoint y: 399, distance: 192.4
click at [331, 399] on div "Generar informe de deuda 201802 Periodo Desde * 202507 Periodo Hasta * % 0,00 h…" at bounding box center [784, 372] width 1568 height 745
type input "202508"
click at [683, 355] on input "202507" at bounding box center [710, 353] width 147 height 14
type input "202509"
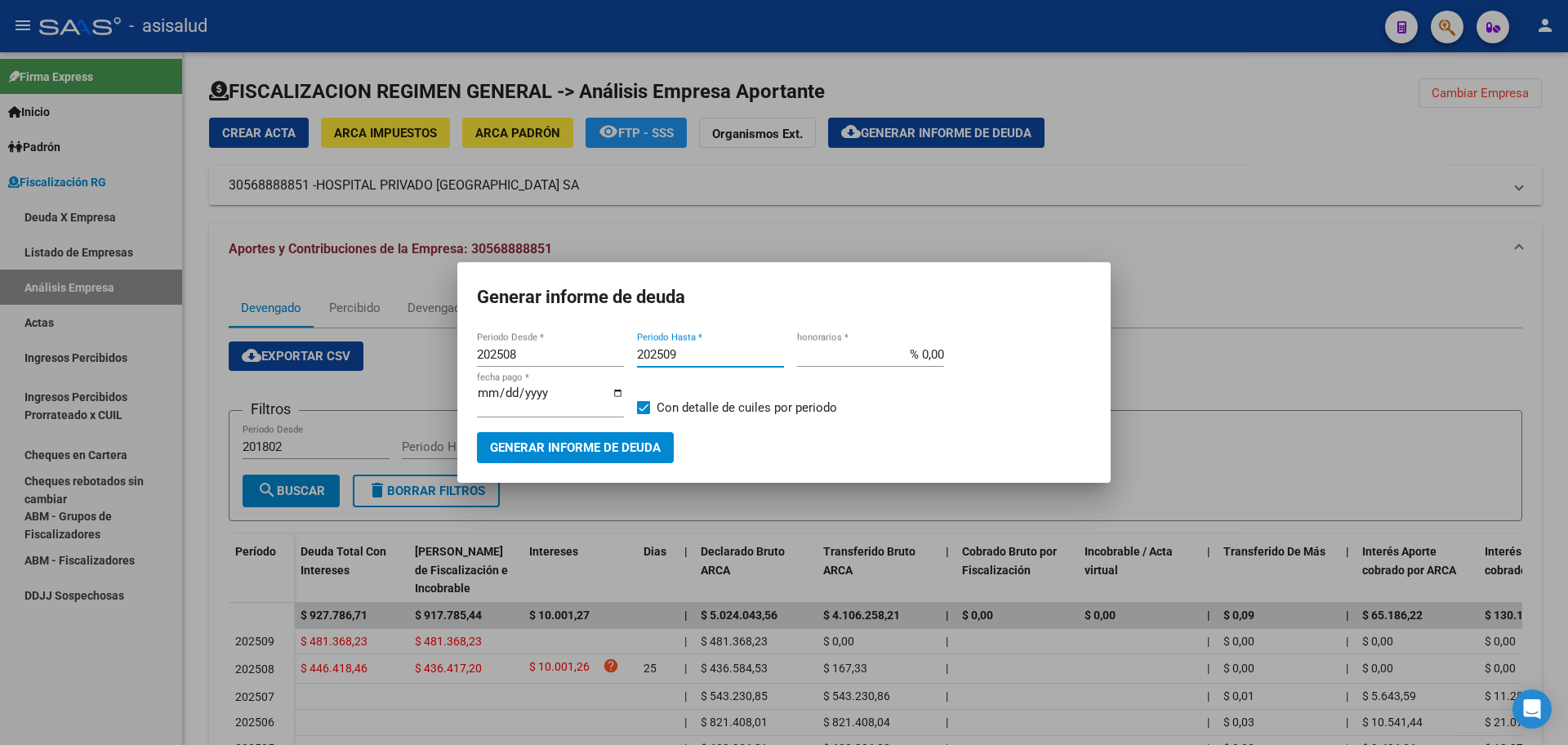
click at [920, 355] on input "% 0,00" at bounding box center [870, 353] width 147 height 14
type input "% 10,00"
click at [503, 402] on input "[DATE]" at bounding box center [550, 398] width 147 height 26
type input "[DATE]"
click at [644, 405] on span at bounding box center [643, 408] width 13 height 13
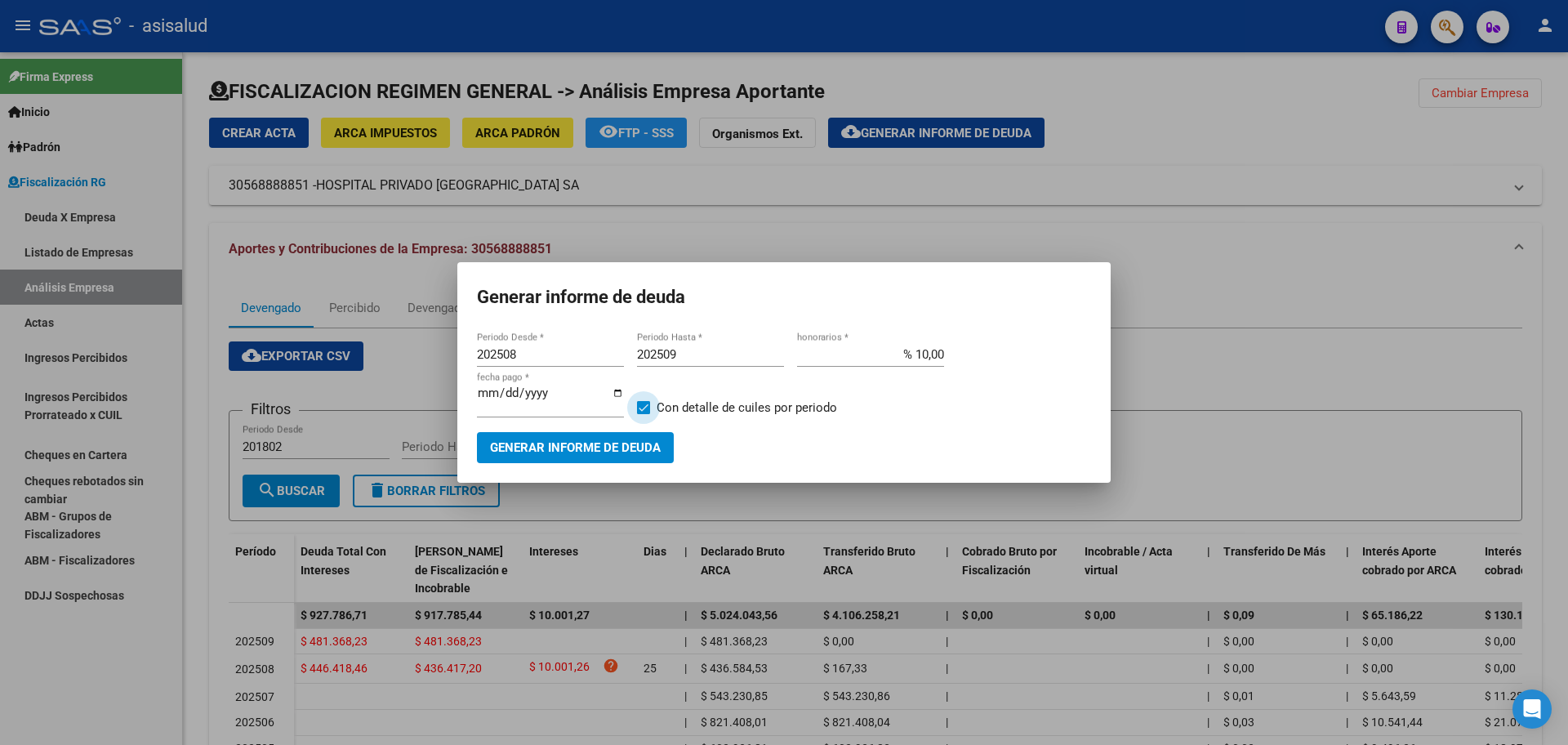
click at [643, 414] on input "Con detalle de cuiles por periodo" at bounding box center [642, 414] width 1 height 1
checkbox input "false"
click at [631, 433] on button "Generar informe de deuda" at bounding box center [575, 447] width 197 height 31
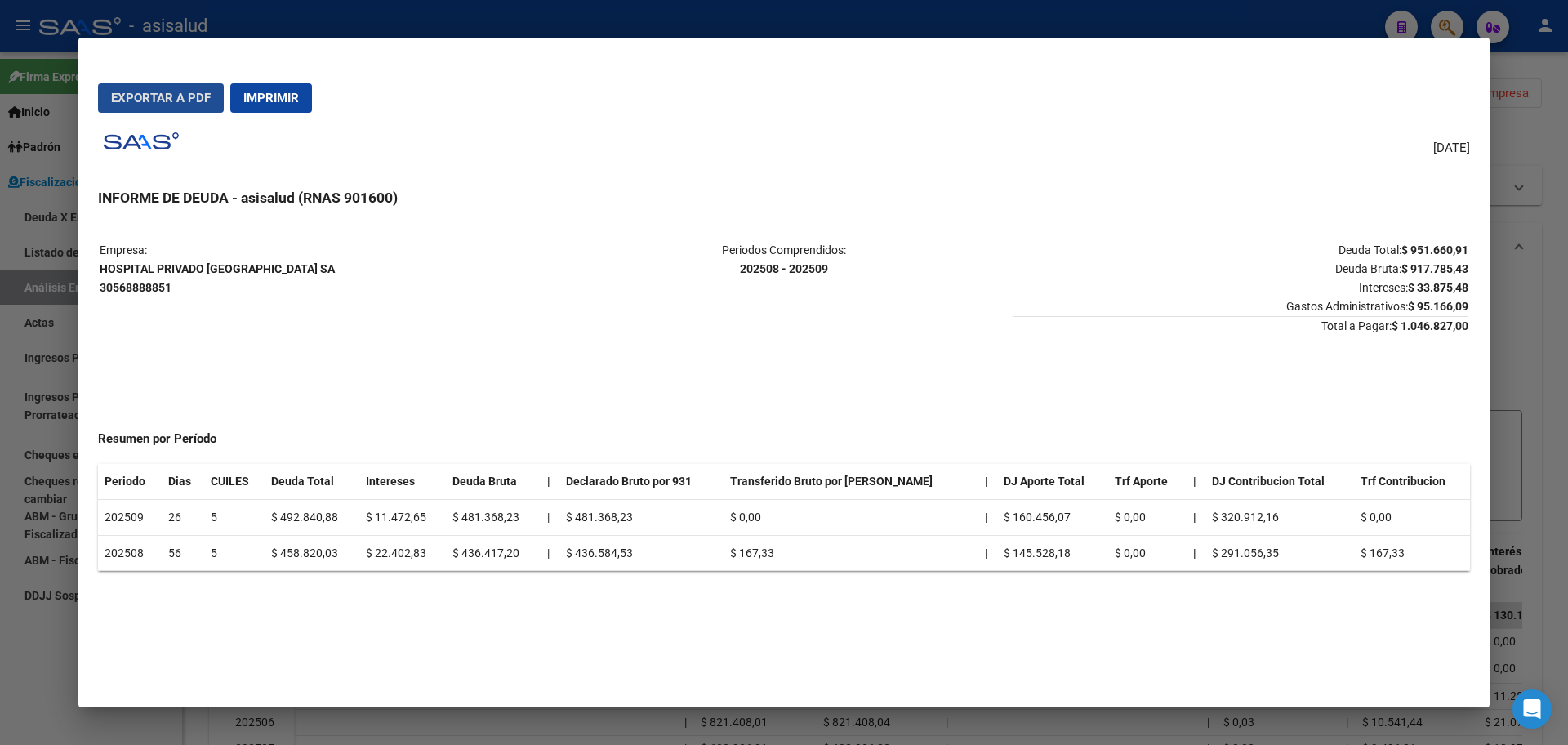
click at [176, 86] on button "Exportar a PDF" at bounding box center [160, 98] width 125 height 30
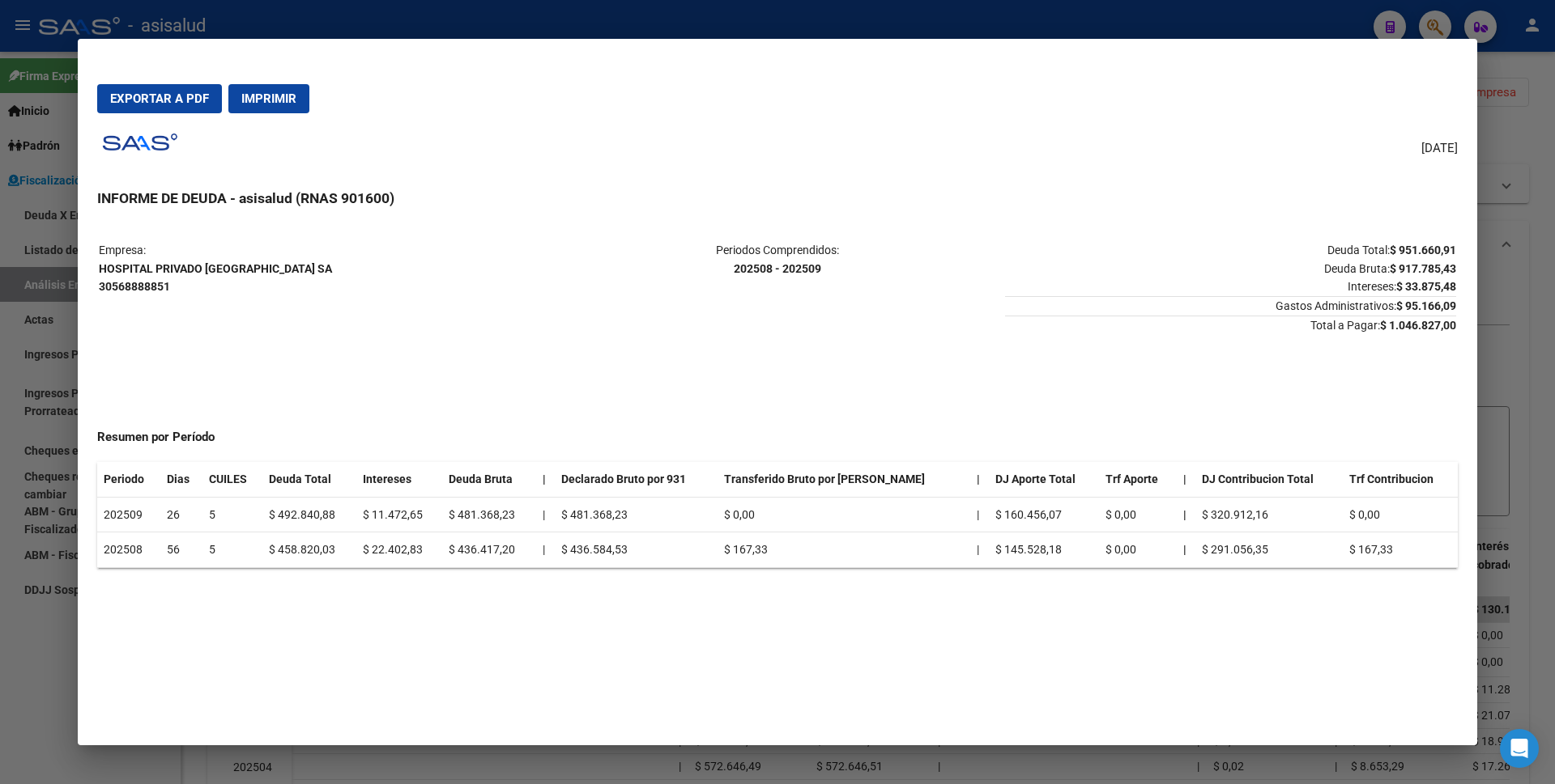
click at [0, 666] on div at bounding box center [778, 392] width 1555 height 784
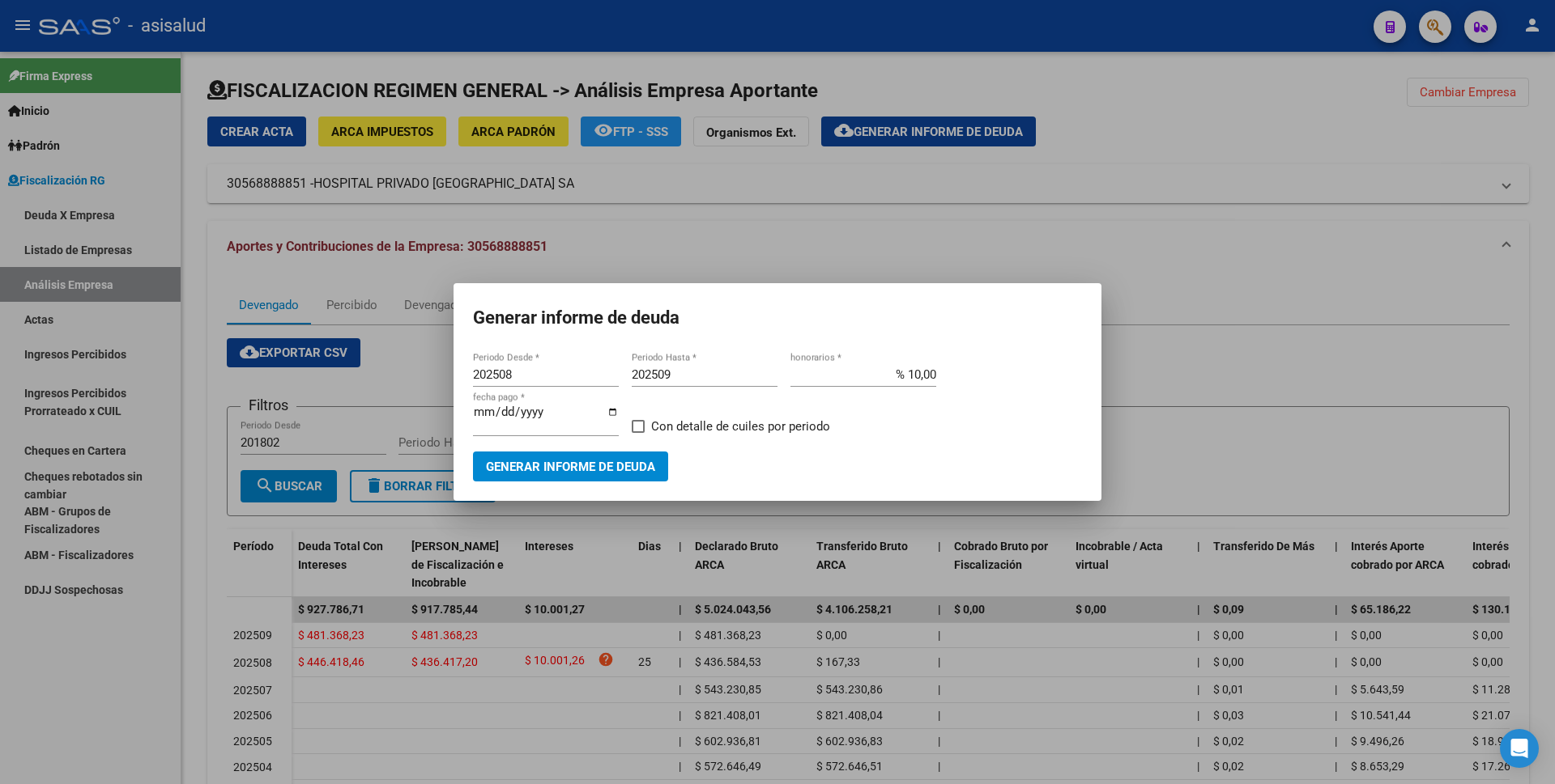
click at [3, 652] on div at bounding box center [778, 392] width 1555 height 784
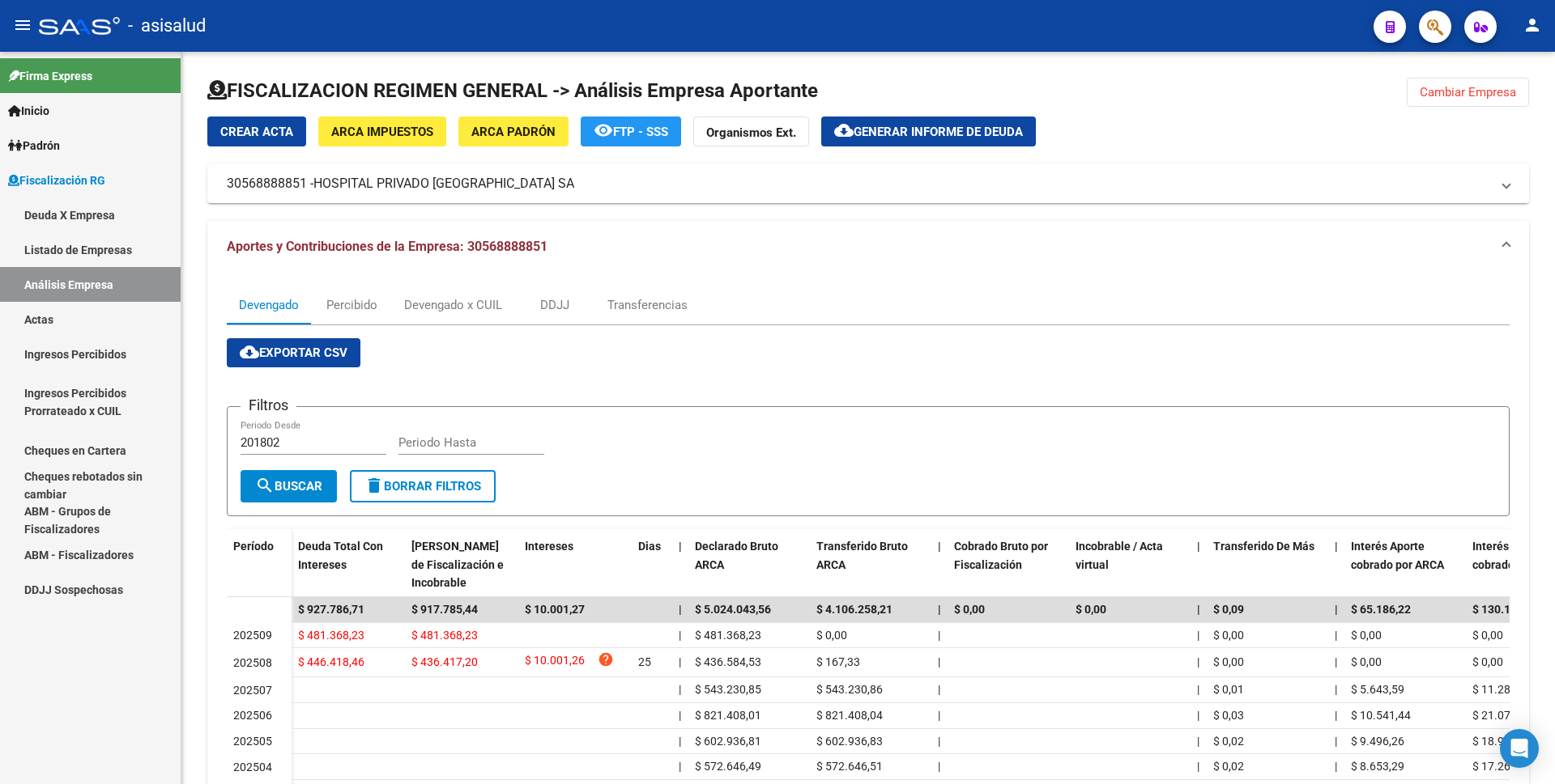
click at [104, 281] on link "Análisis Empresa" at bounding box center [90, 284] width 180 height 35
click at [84, 327] on link "Actas" at bounding box center [90, 319] width 180 height 35
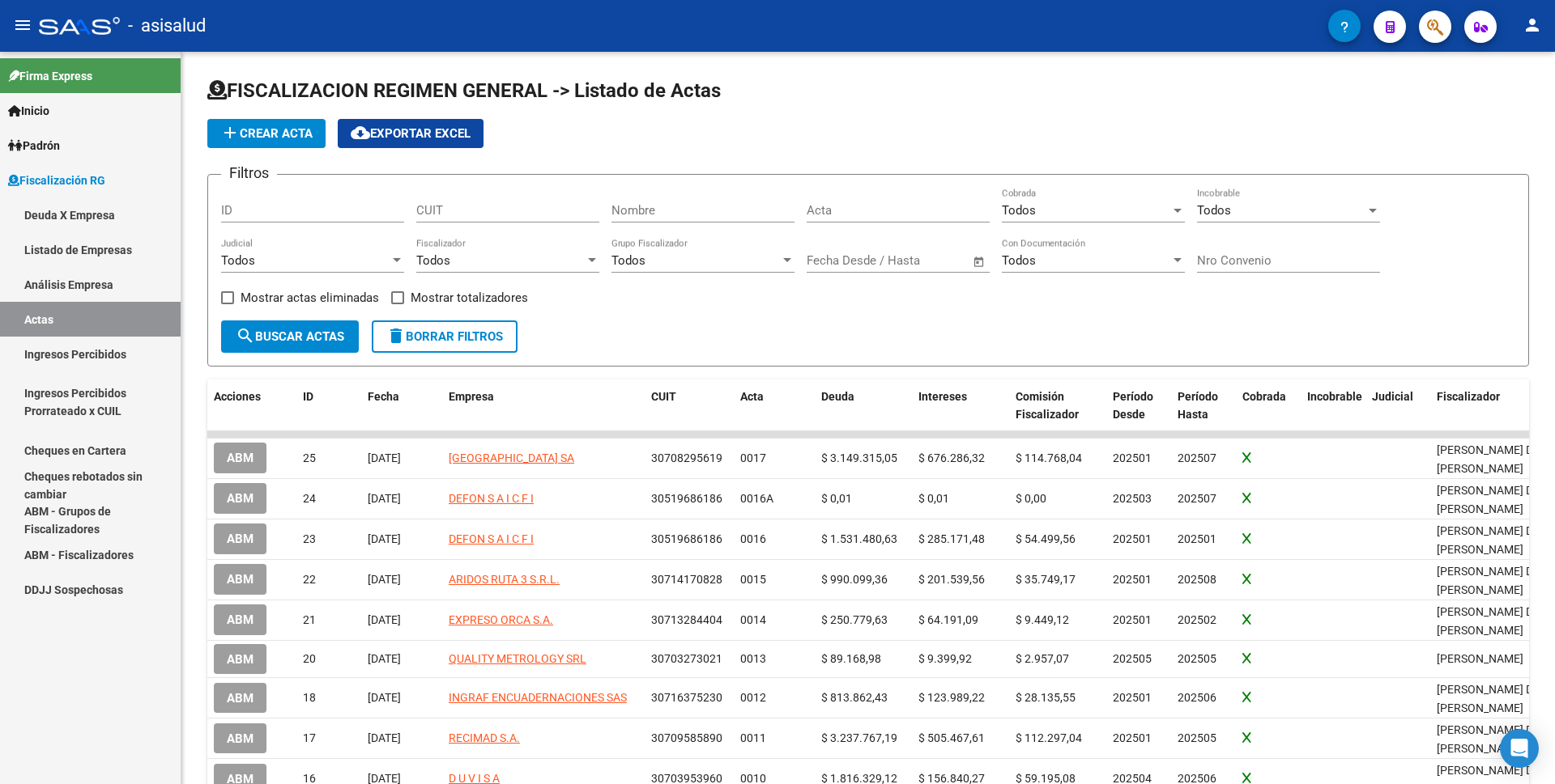
click at [119, 279] on link "Análisis Empresa" at bounding box center [90, 284] width 180 height 35
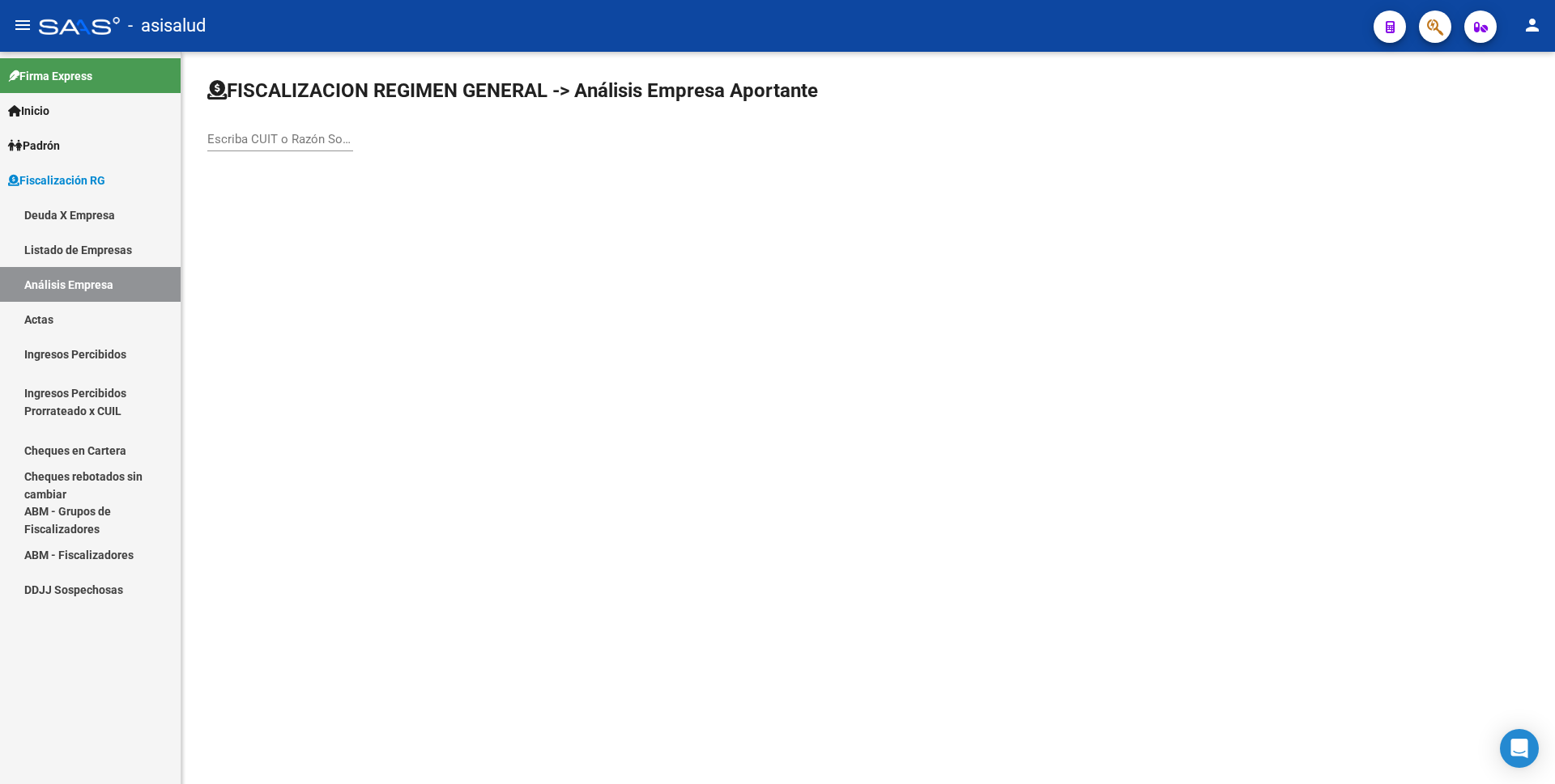
click at [255, 140] on input "Escriba CUIT o Razón Social para buscar" at bounding box center [280, 139] width 146 height 14
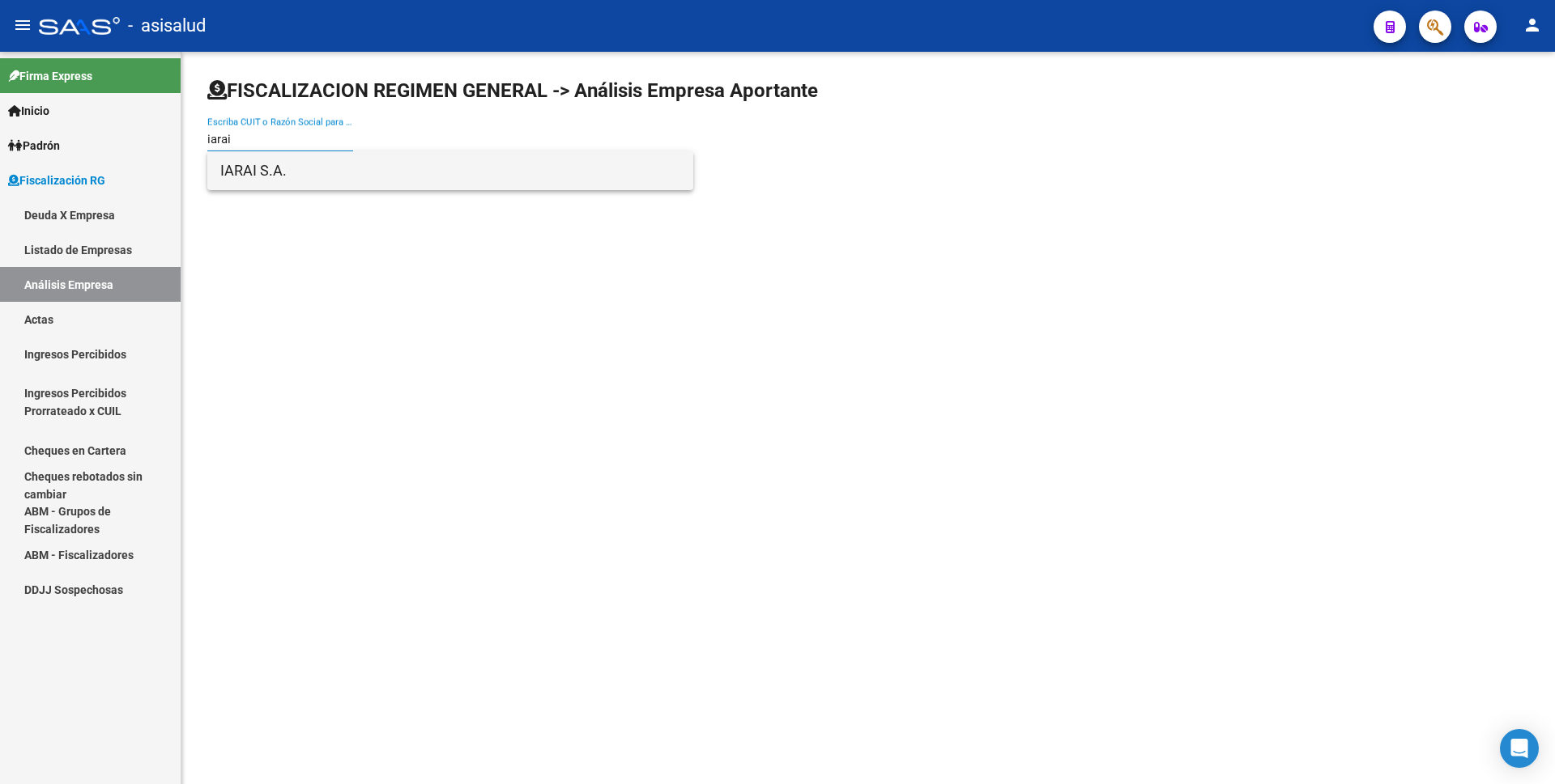
type input "iarai"
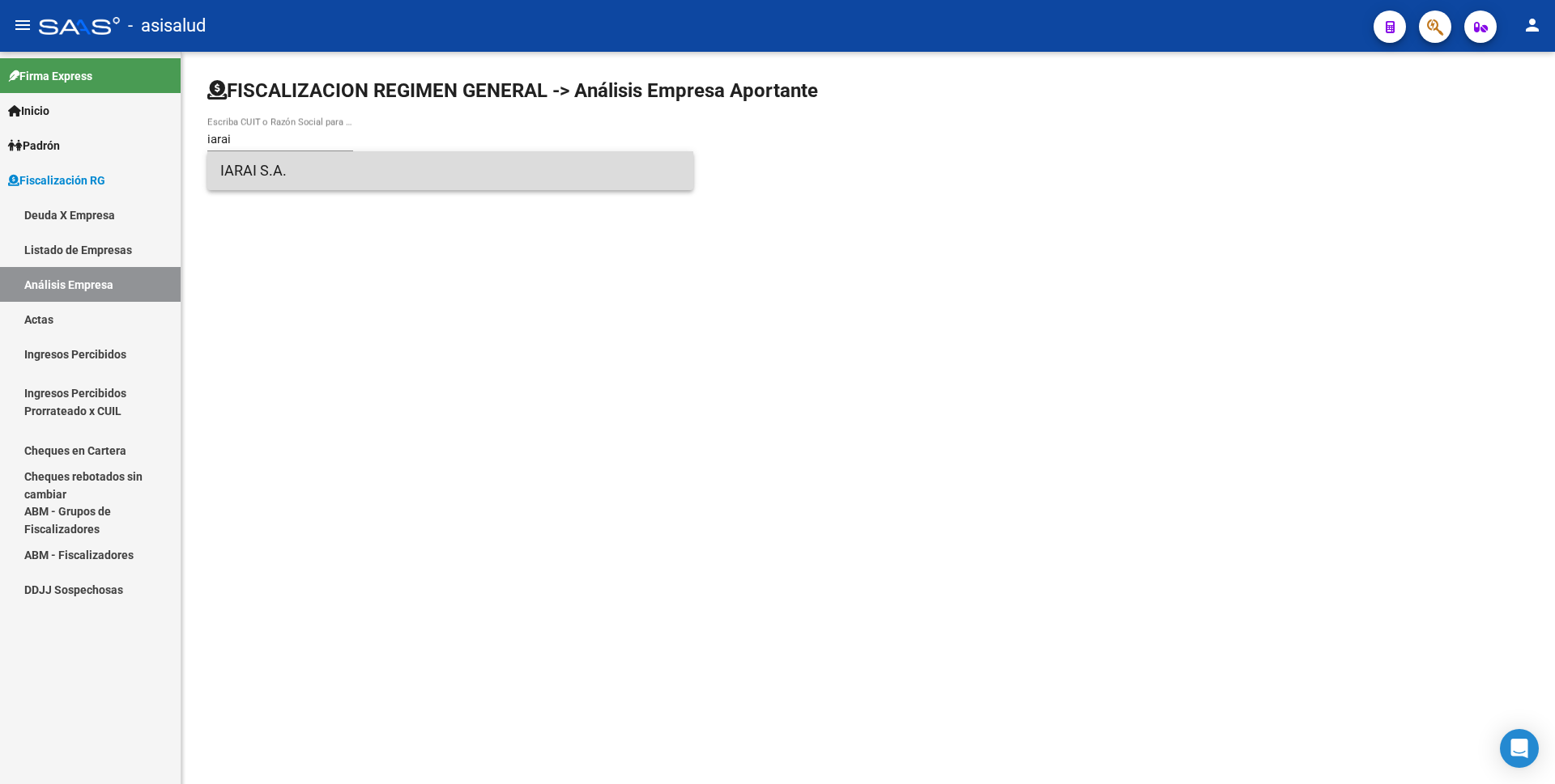
click at [262, 171] on span "IARAI S.A." at bounding box center [450, 170] width 459 height 39
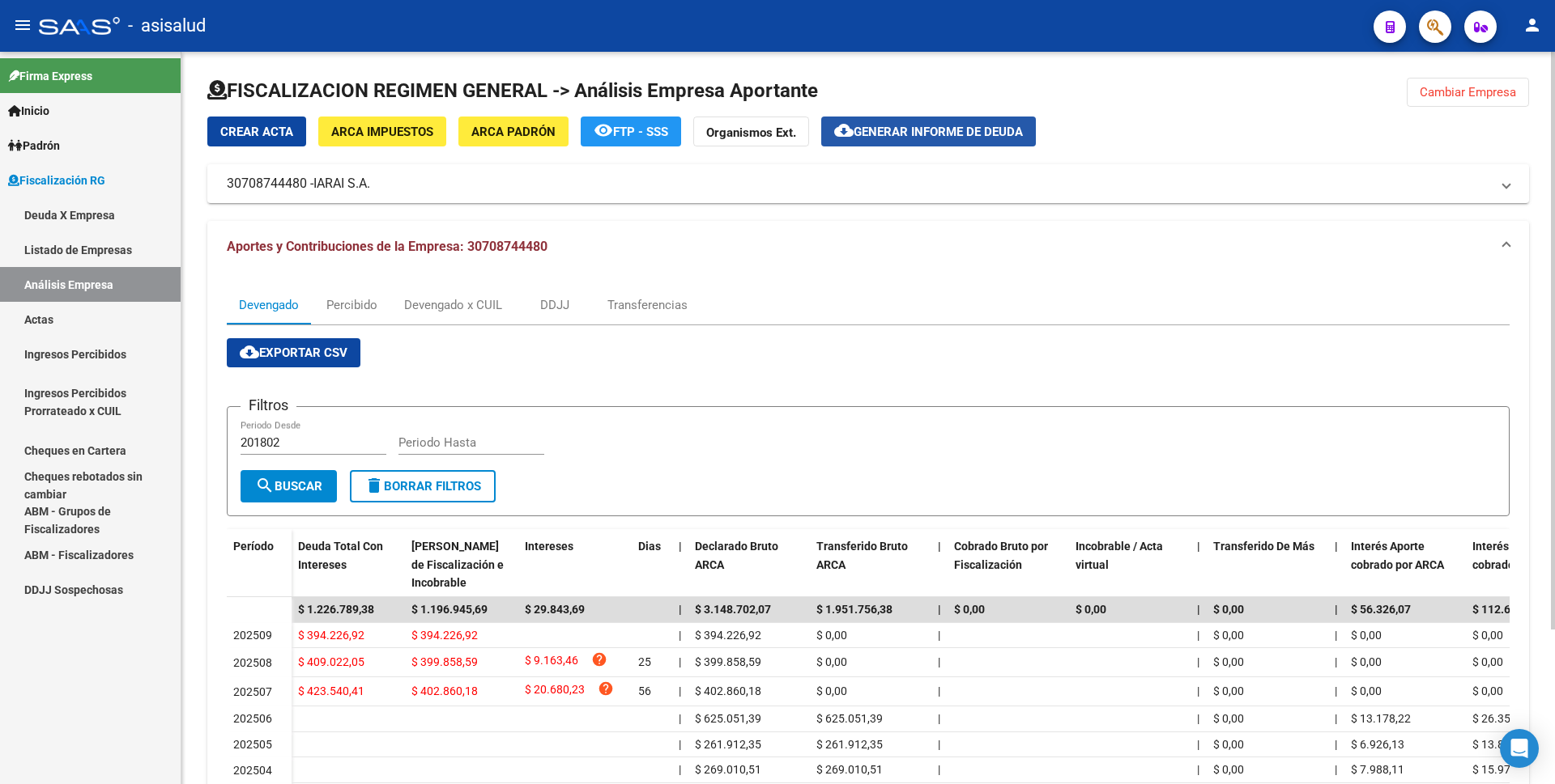
click at [914, 125] on span "Generar informe de deuda" at bounding box center [938, 131] width 169 height 14
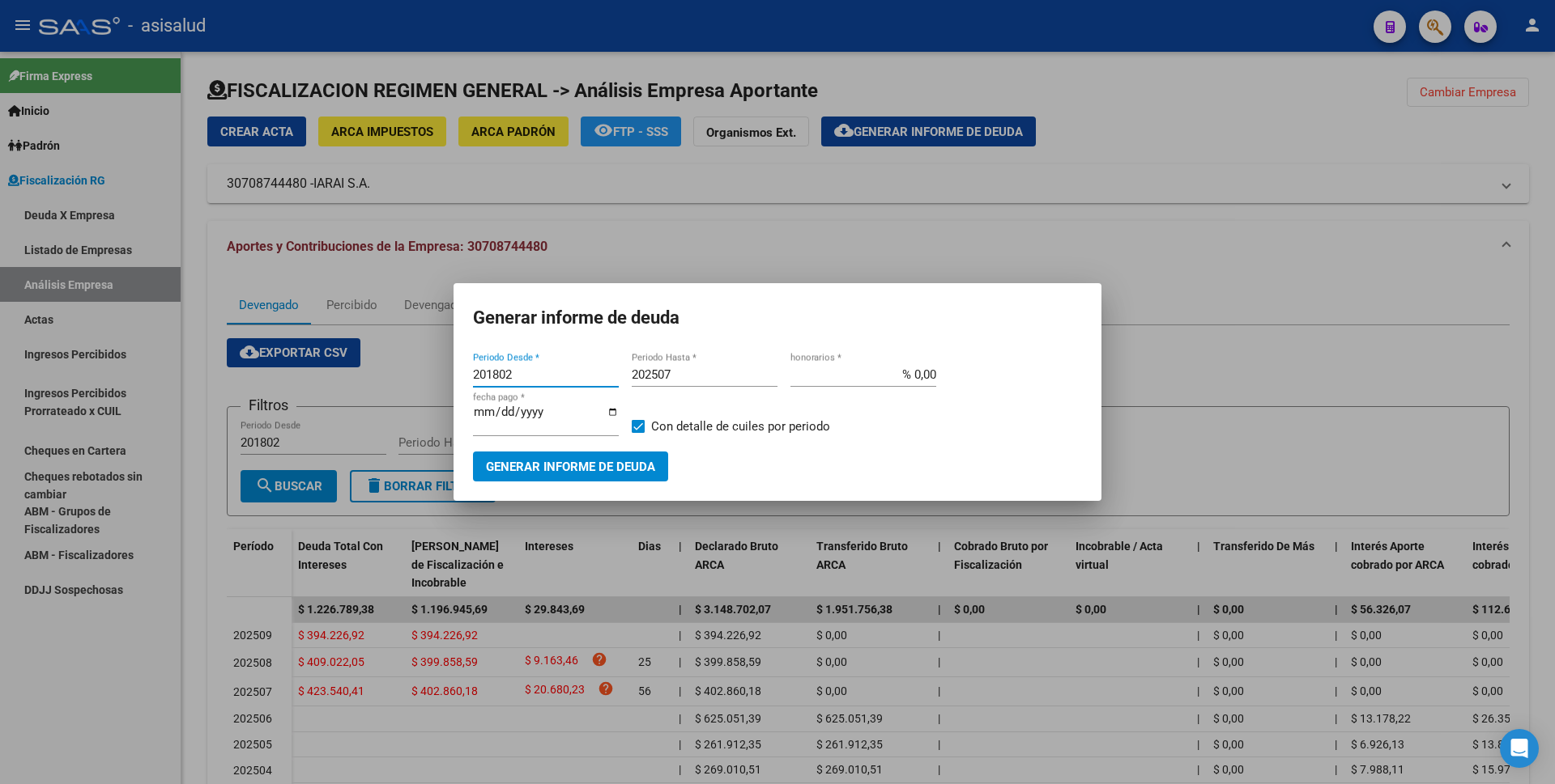
drag, startPoint x: 529, startPoint y: 375, endPoint x: 256, endPoint y: 338, distance: 275.5
click at [256, 338] on div "Generar informe de deuda 201802 Periodo Desde * 202507 Periodo Hasta * % 0,00 h…" at bounding box center [778, 392] width 1555 height 784
type input "202507"
click at [721, 377] on input "202507" at bounding box center [704, 374] width 146 height 14
type input "202509"
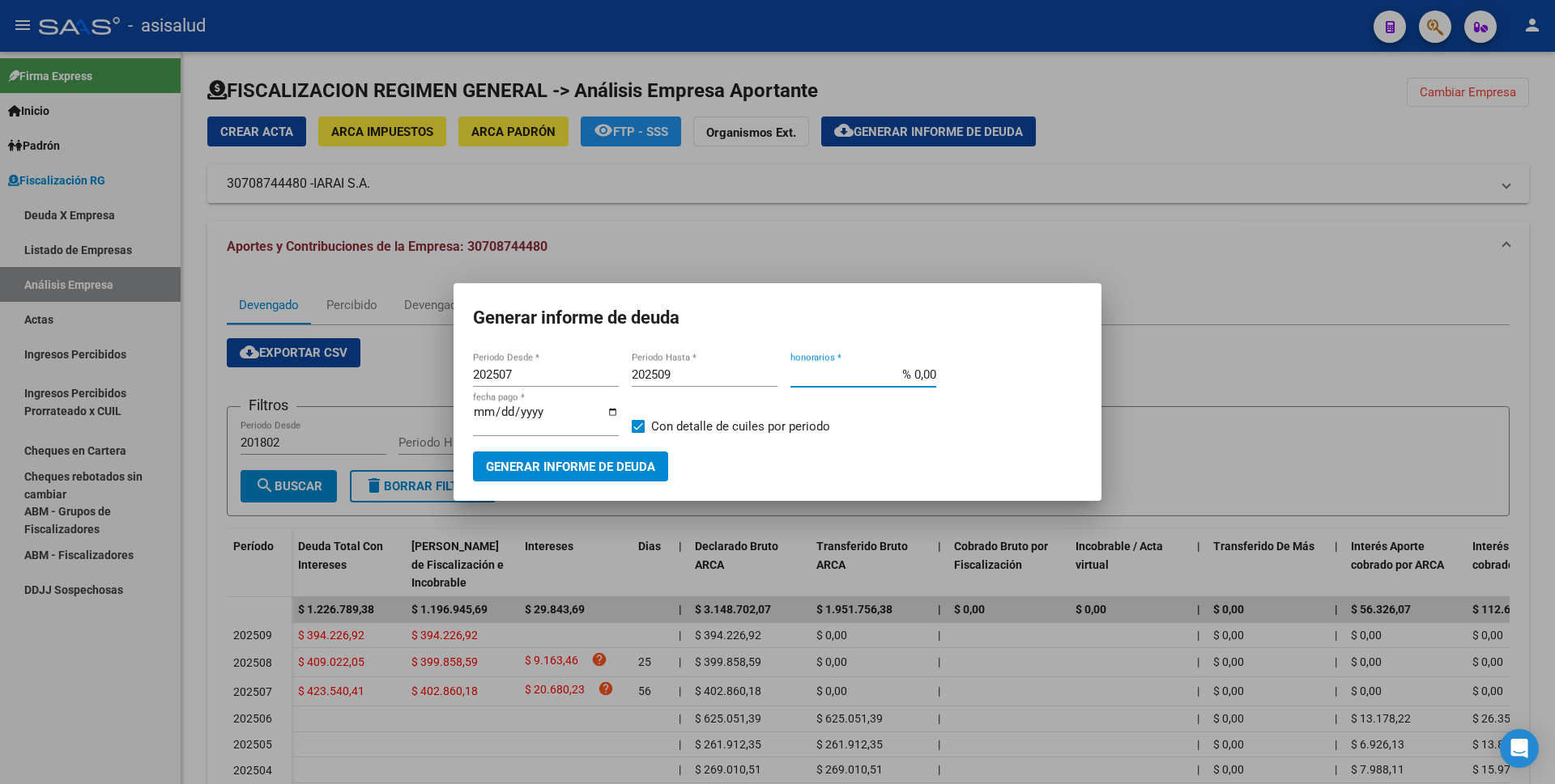
click at [916, 380] on input "% 0,00" at bounding box center [863, 374] width 146 height 14
type input "% 10,00"
click at [504, 412] on input "[DATE]" at bounding box center [546, 418] width 146 height 26
type input "[DATE]"
click at [662, 425] on span "Con detalle de cuiles por periodo" at bounding box center [740, 426] width 178 height 19
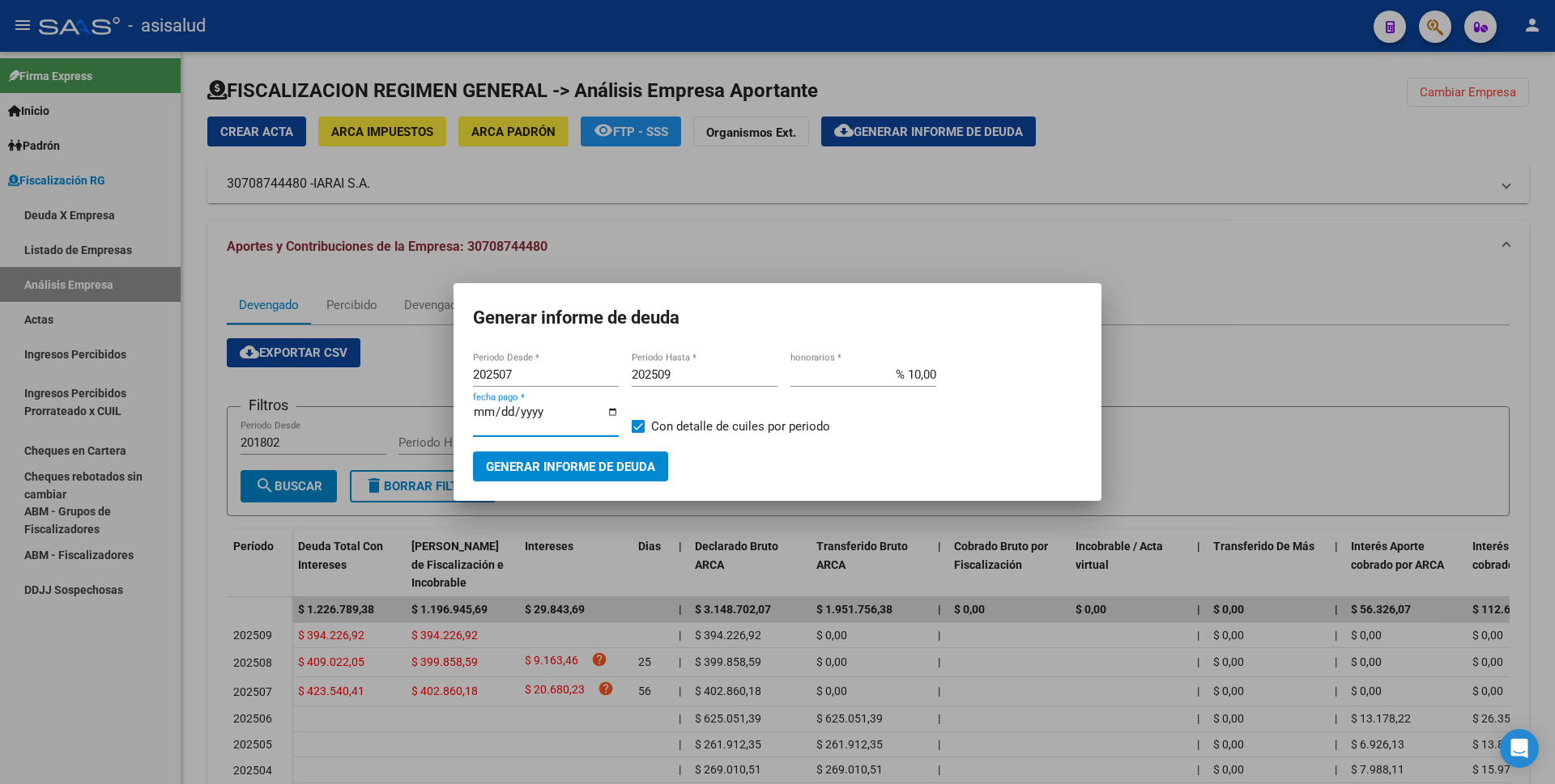
click at [638, 433] on input "Con detalle de cuiles por periodo" at bounding box center [637, 433] width 1 height 1
checkbox input "false"
click at [616, 452] on button "Generar informe de deuda" at bounding box center [571, 467] width 196 height 30
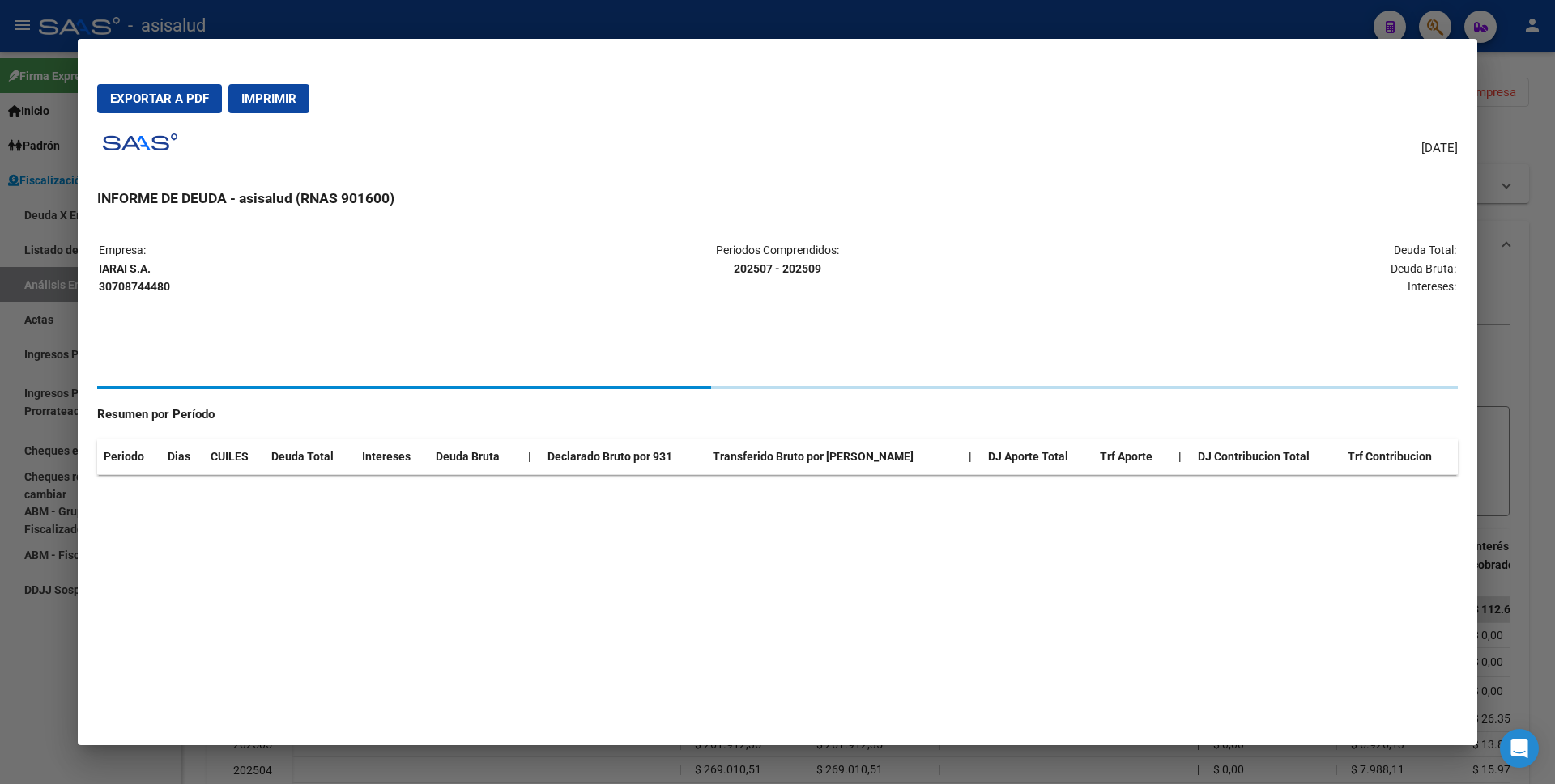
click at [603, 457] on th "Declarado Bruto por 931" at bounding box center [624, 457] width 165 height 35
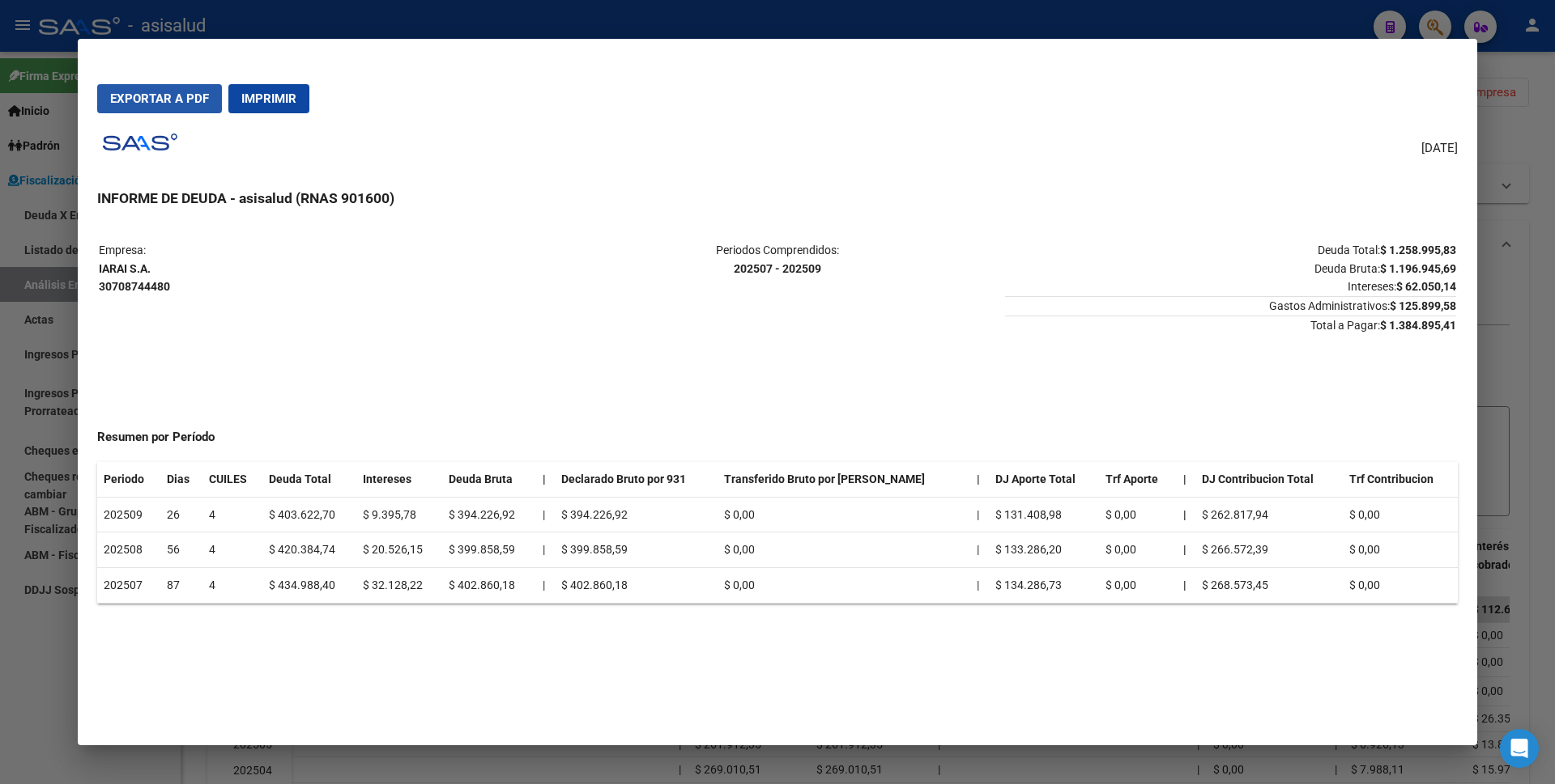
click at [159, 101] on span "Exportar a PDF" at bounding box center [159, 98] width 99 height 14
click at [0, 426] on div at bounding box center [778, 392] width 1555 height 784
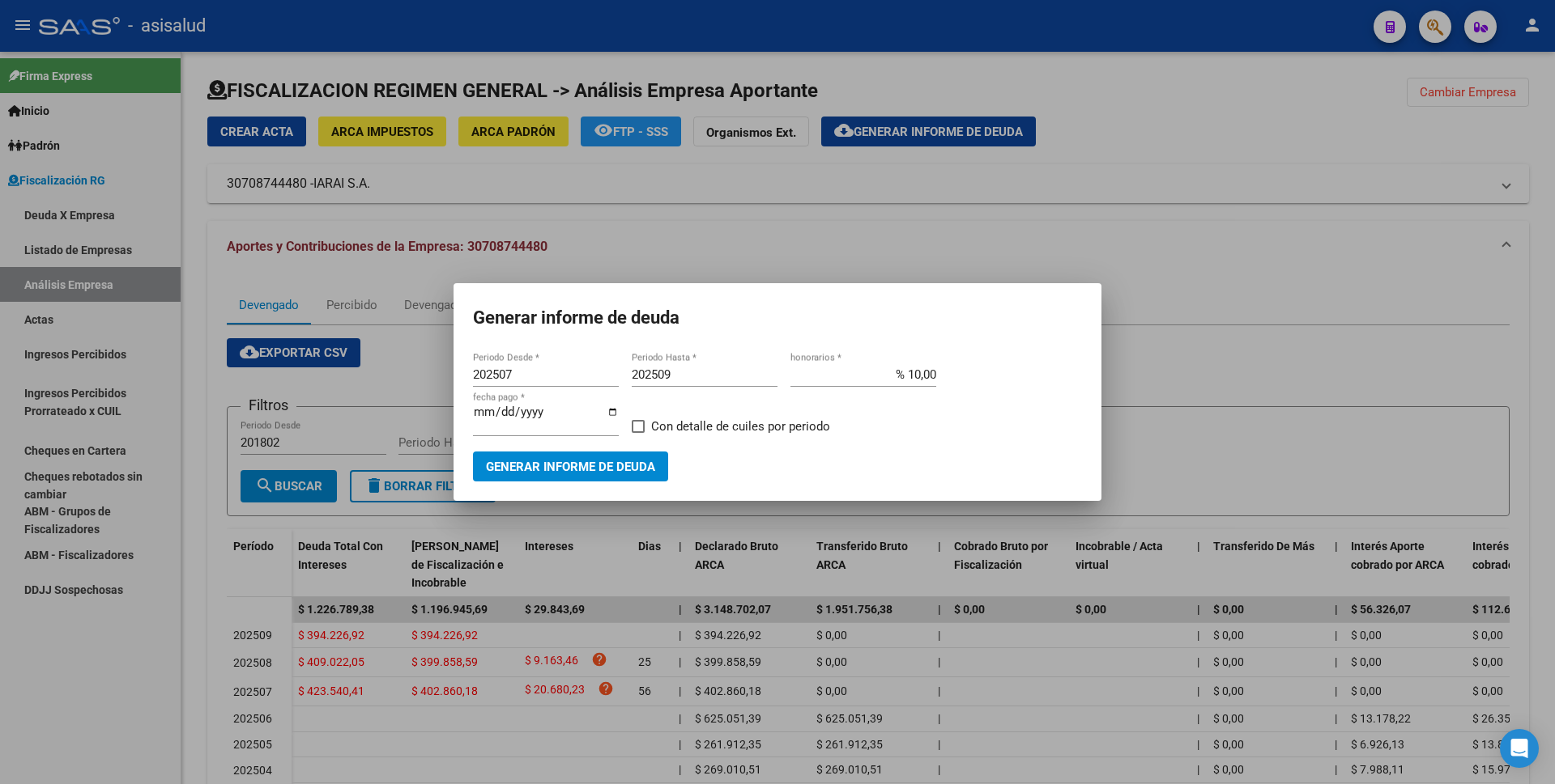
drag, startPoint x: 38, startPoint y: 333, endPoint x: 68, endPoint y: 309, distance: 38.4
click at [38, 333] on div at bounding box center [778, 392] width 1555 height 784
click at [52, 320] on link "Actas" at bounding box center [90, 319] width 180 height 35
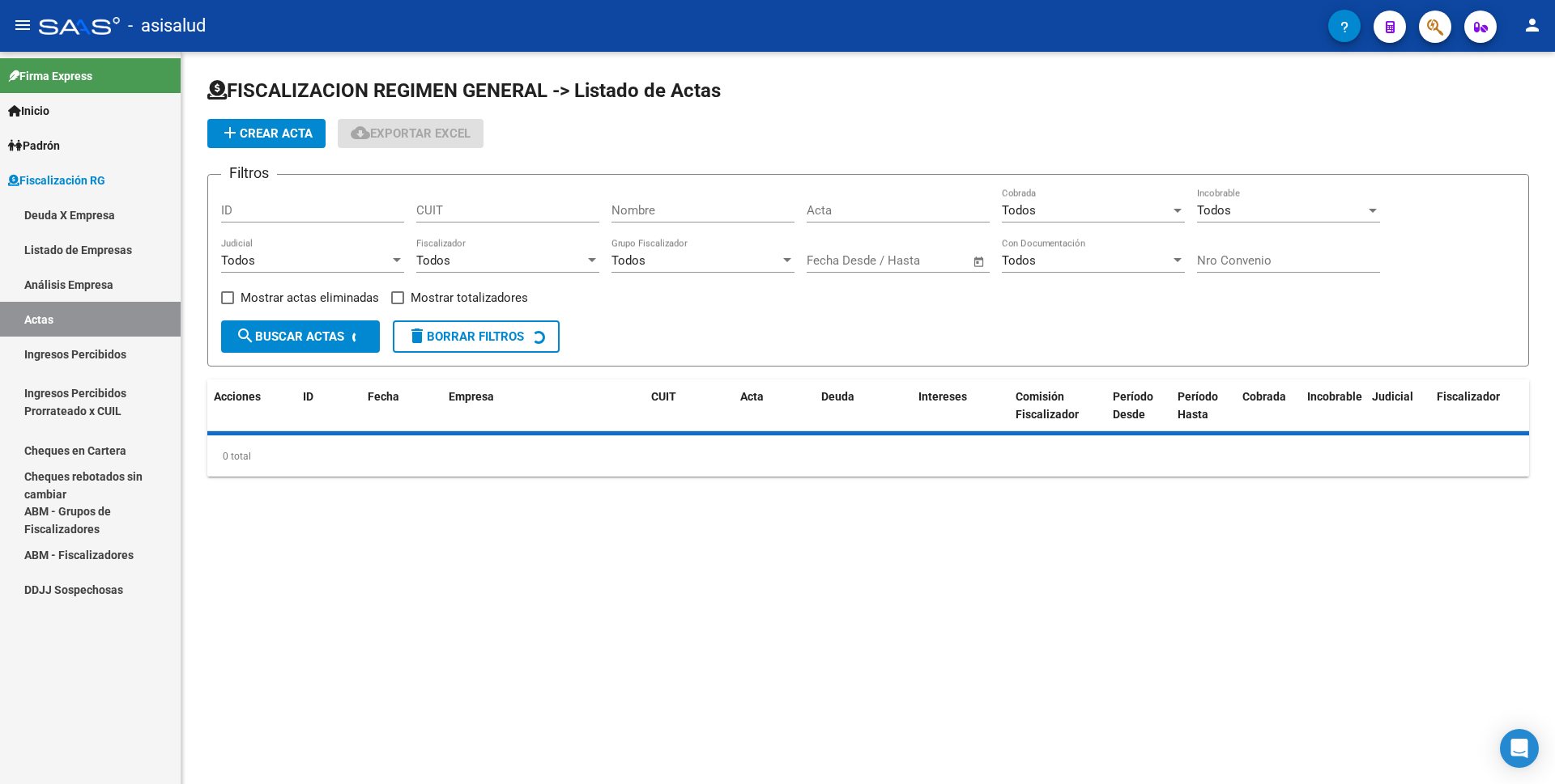
click at [105, 282] on link "Análisis Empresa" at bounding box center [90, 284] width 180 height 35
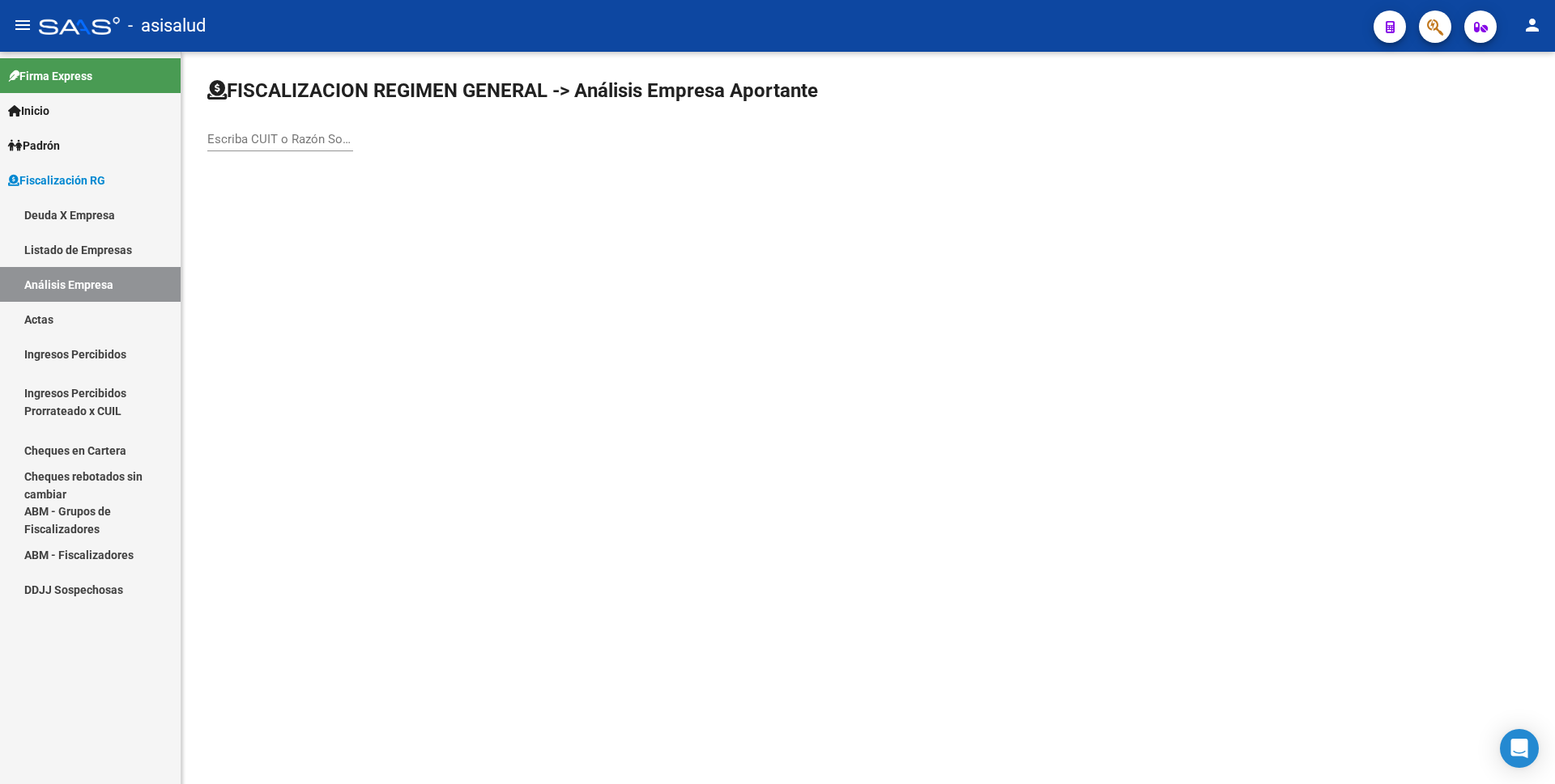
click at [297, 140] on input "Escriba CUIT o Razón Social para buscar" at bounding box center [280, 139] width 146 height 14
type input "IARAI"
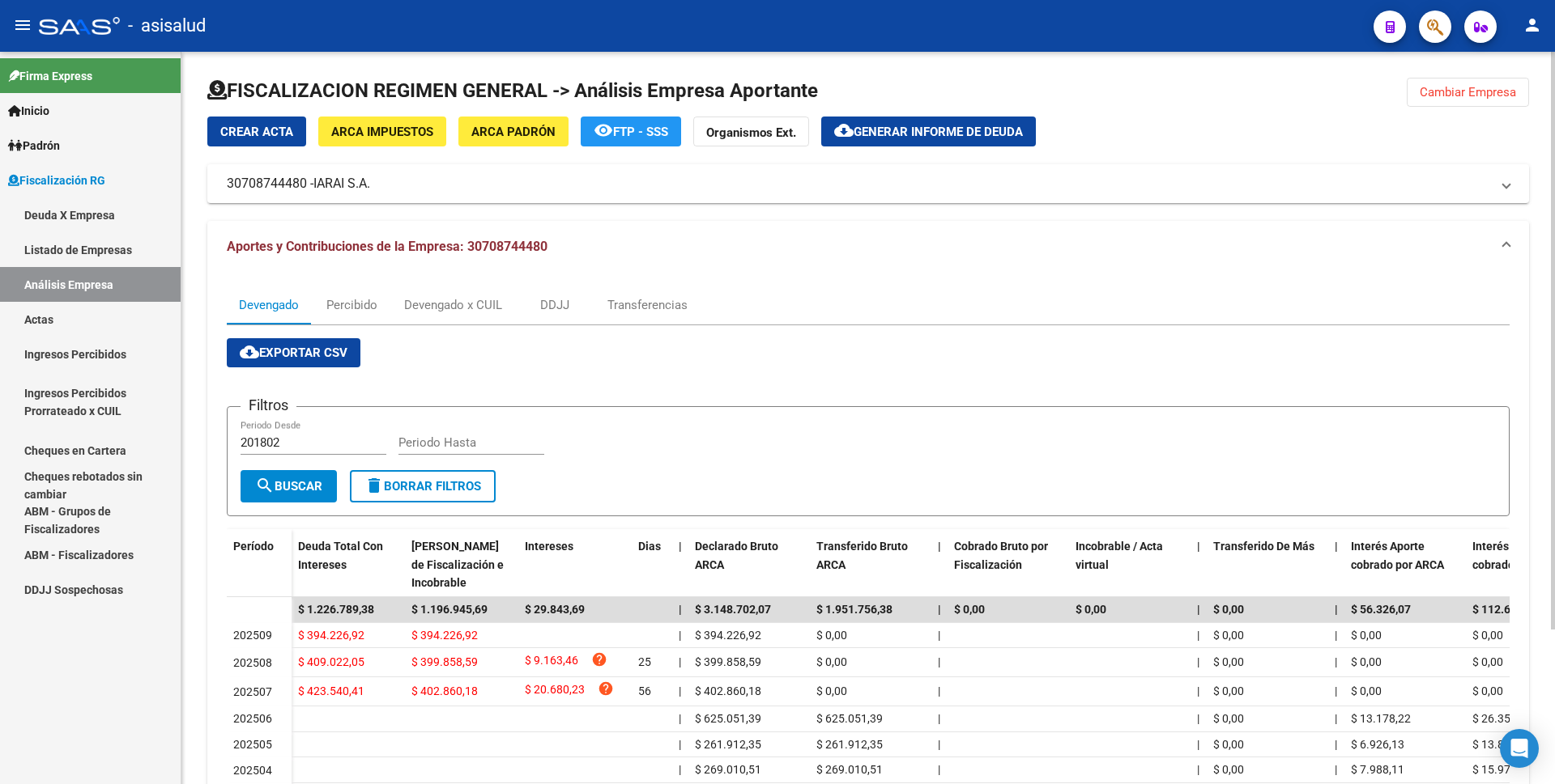
click at [874, 134] on span "Generar informe de deuda" at bounding box center [938, 131] width 169 height 14
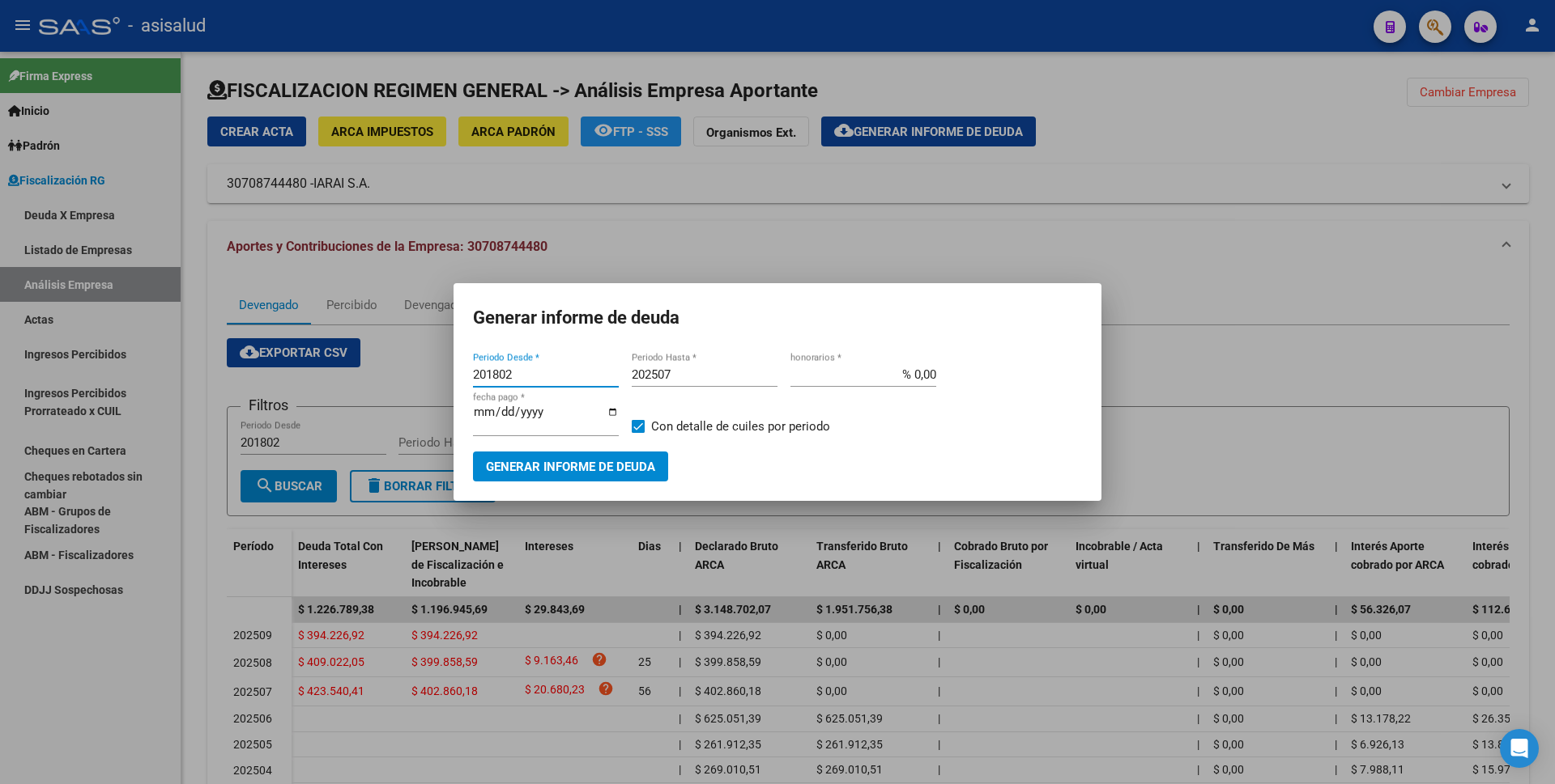
drag, startPoint x: 531, startPoint y: 383, endPoint x: 360, endPoint y: 381, distance: 171.0
click at [360, 381] on div "Generar informe de deuda 201802 Periodo Desde * 202507 Periodo Hasta * % 0,00 h…" at bounding box center [778, 392] width 1555 height 784
type input "202507"
click at [696, 383] on input "202507" at bounding box center [704, 374] width 146 height 14
type input "202509"
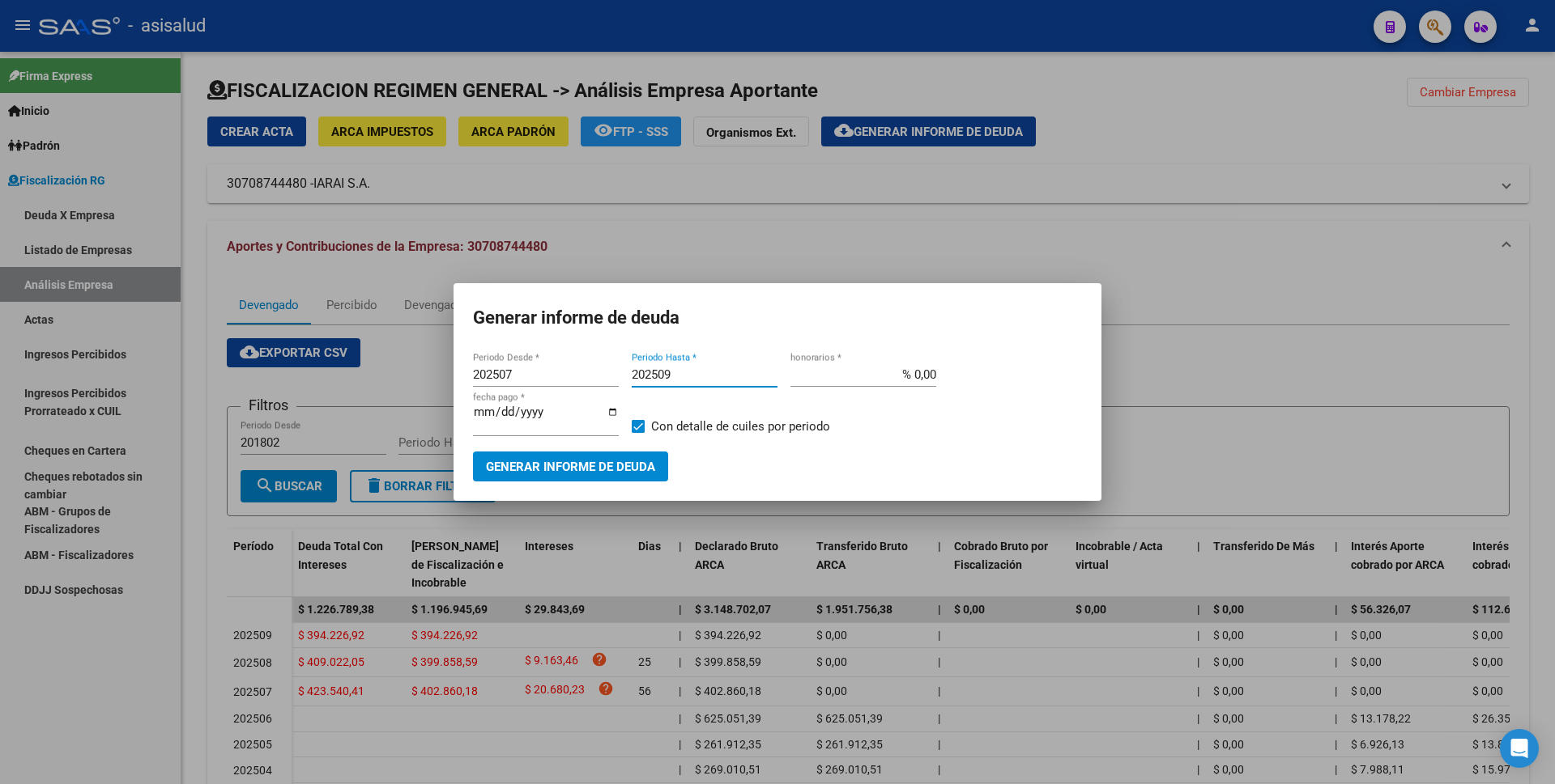
click at [915, 383] on input "% 0,00" at bounding box center [863, 374] width 146 height 14
type input "% 10,00"
click at [496, 421] on input "[DATE]" at bounding box center [546, 418] width 146 height 26
type input "[DATE]"
click at [686, 426] on span "Con detalle de cuiles por periodo" at bounding box center [740, 426] width 178 height 19
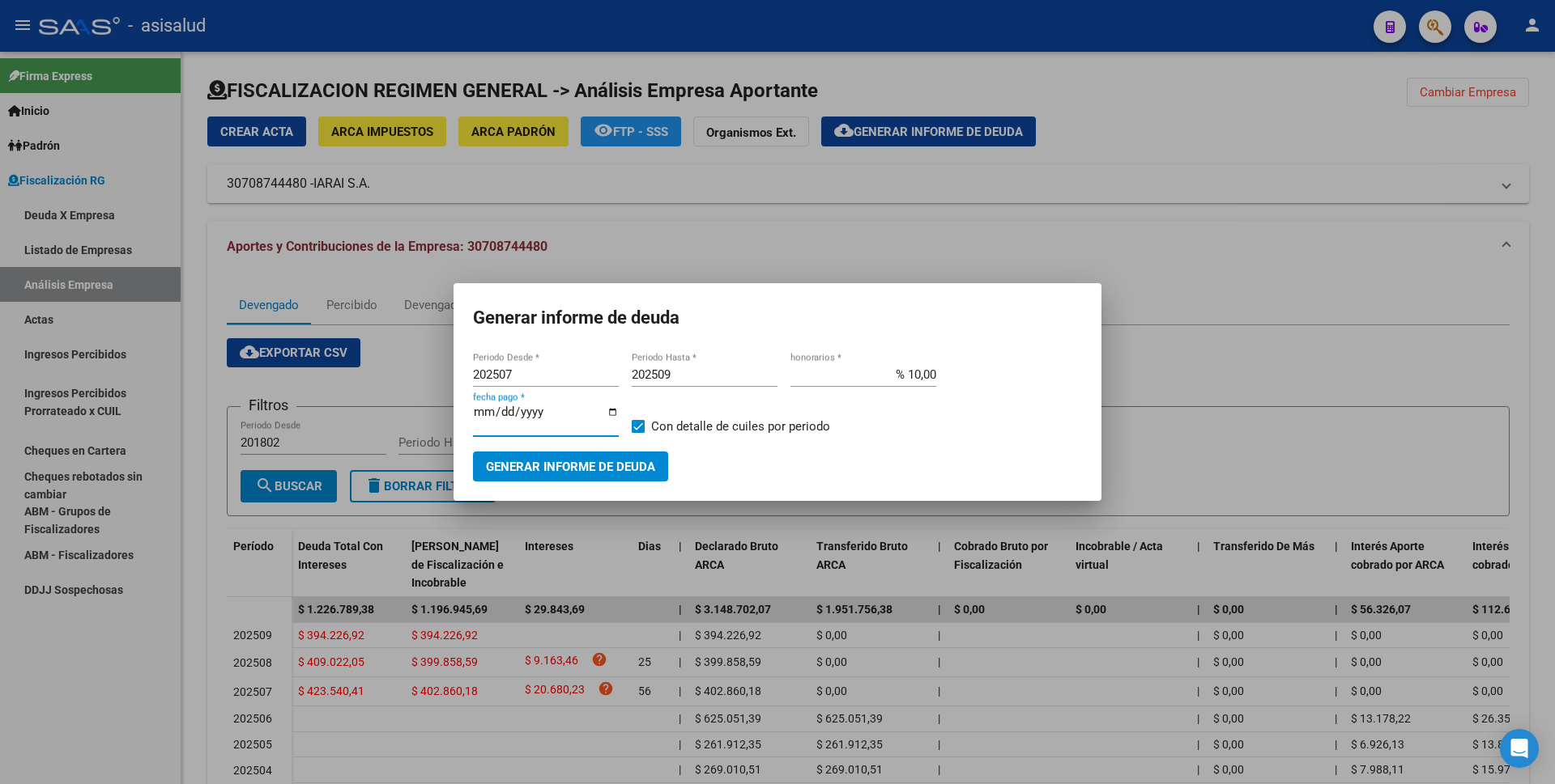
click at [638, 433] on input "Con detalle de cuiles por periodo" at bounding box center [637, 433] width 1 height 1
checkbox input "false"
click at [586, 464] on span "Generar informe de deuda" at bounding box center [571, 466] width 169 height 14
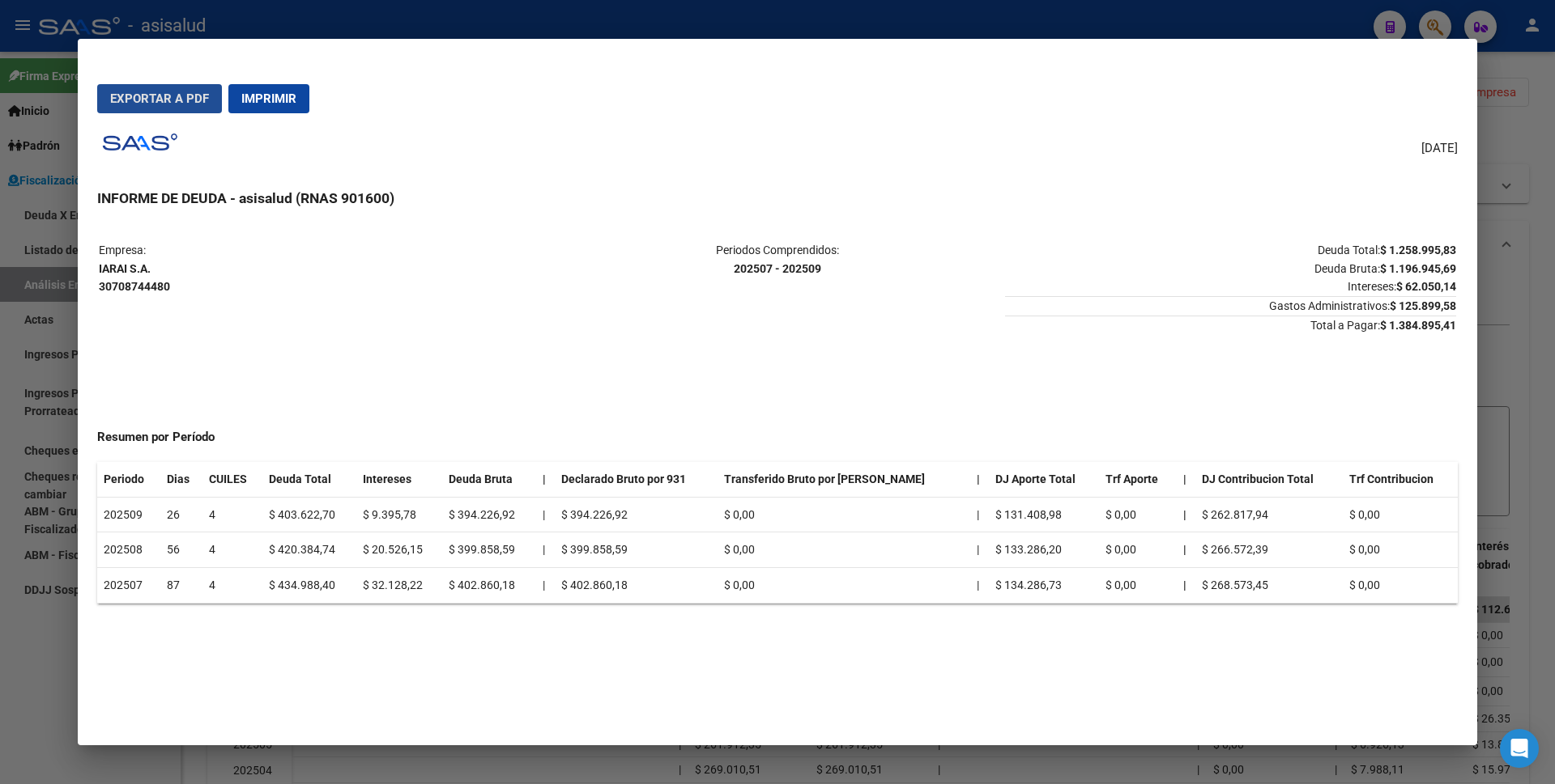
click at [196, 108] on button "Exportar a PDF" at bounding box center [159, 99] width 124 height 29
click at [25, 636] on div at bounding box center [778, 392] width 1555 height 784
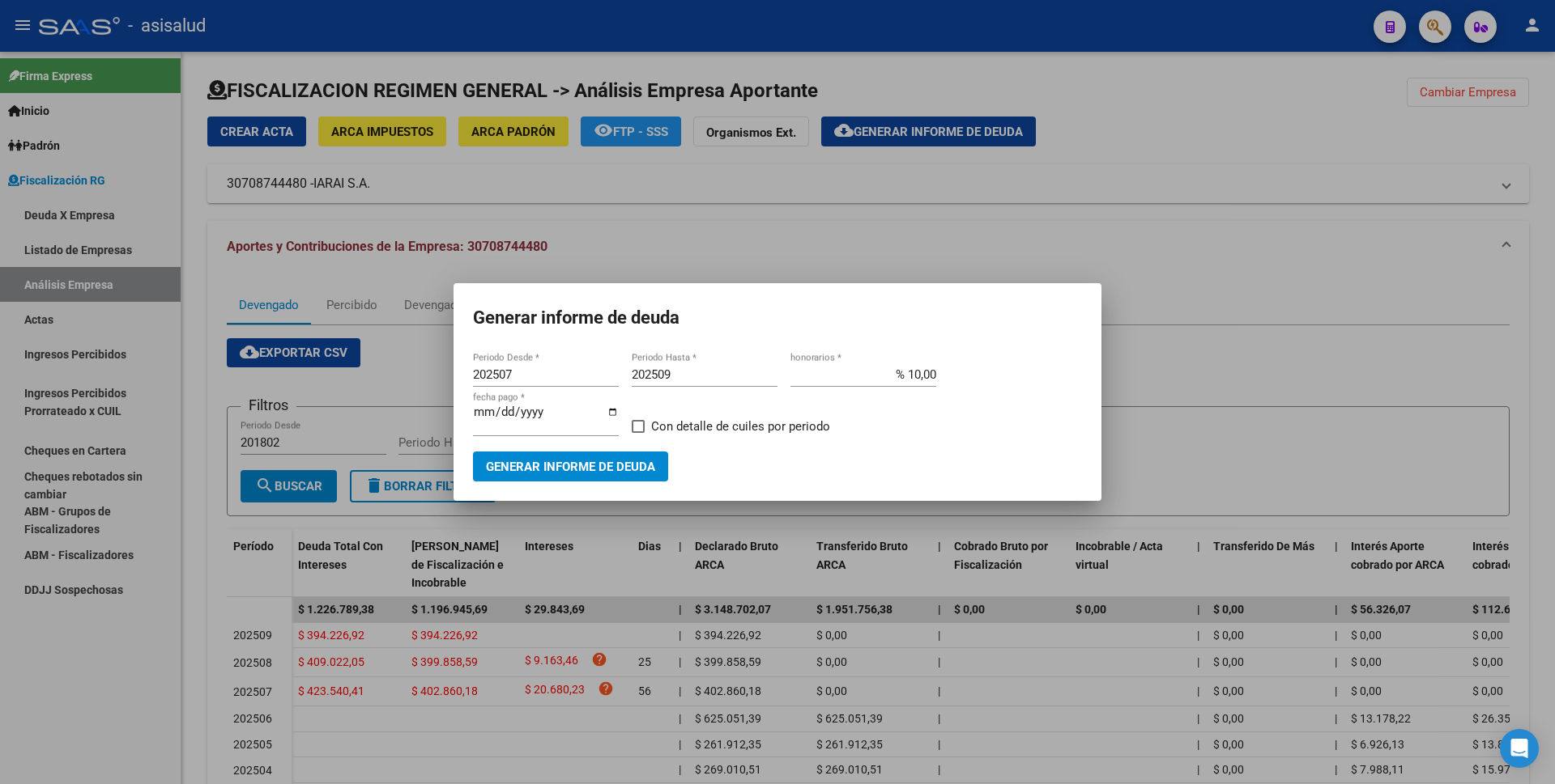
click at [80, 307] on div at bounding box center [778, 392] width 1555 height 784
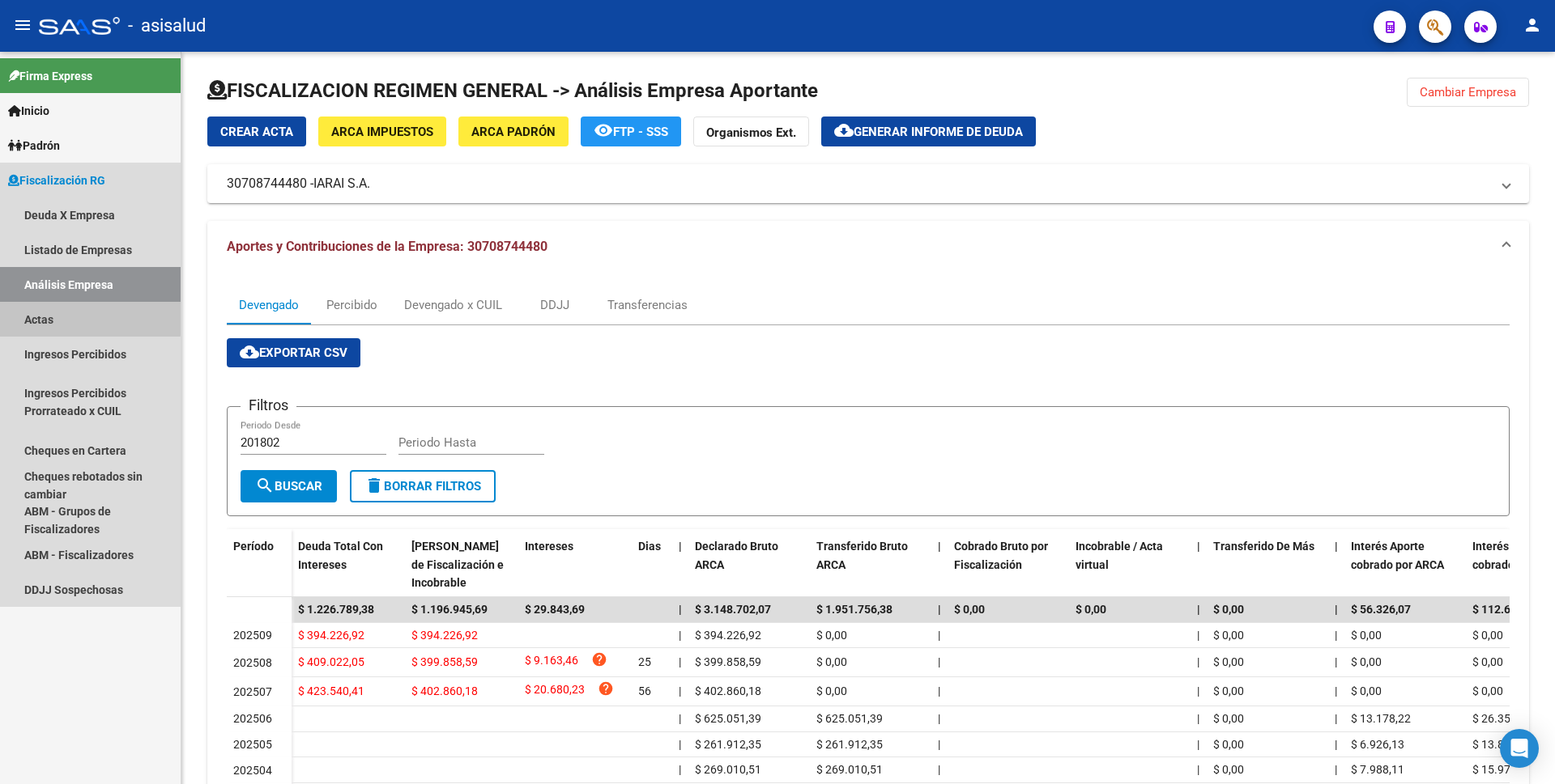
click at [77, 313] on link "Actas" at bounding box center [90, 319] width 180 height 35
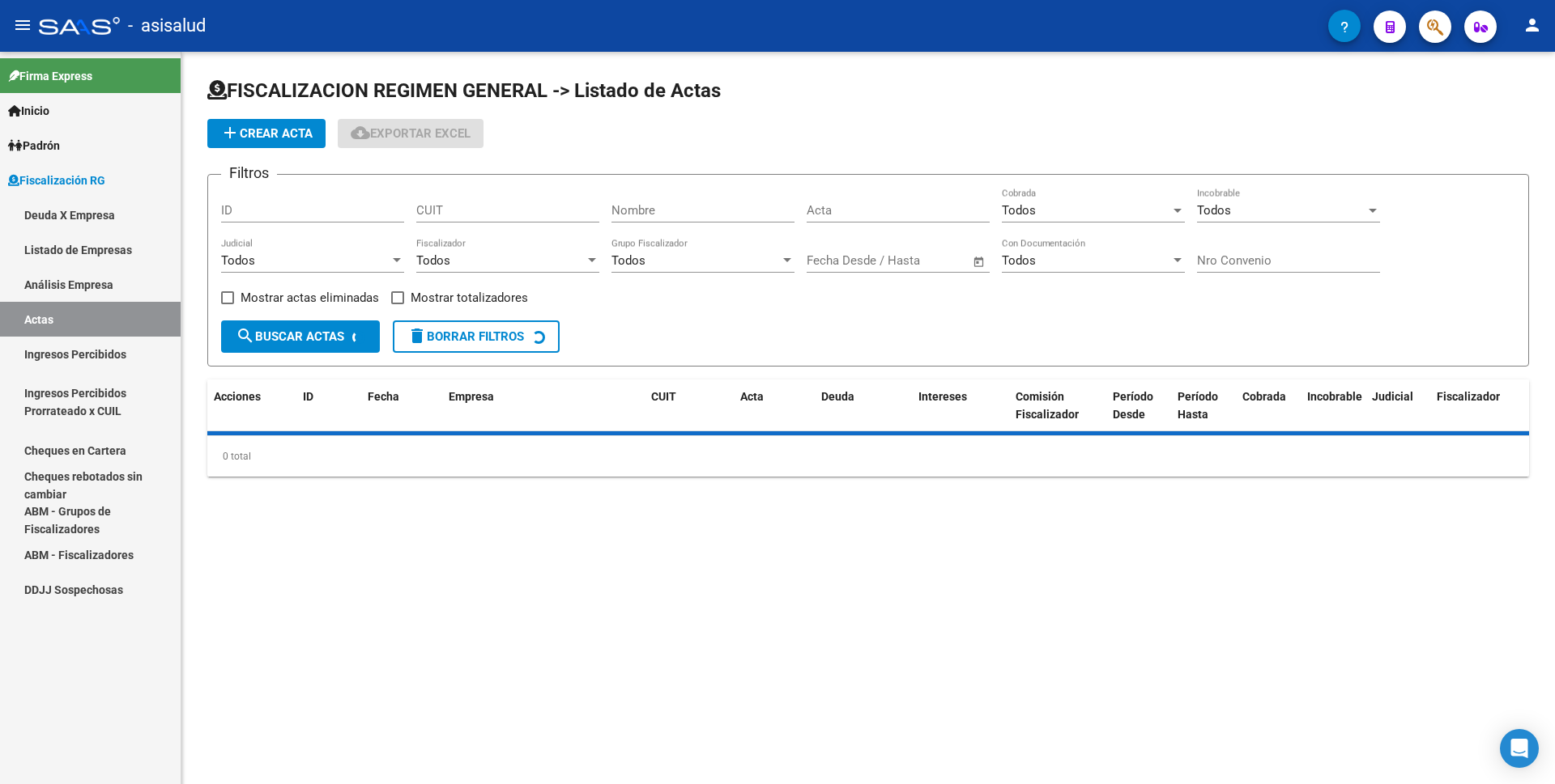
click at [81, 295] on link "Análisis Empresa" at bounding box center [90, 284] width 180 height 35
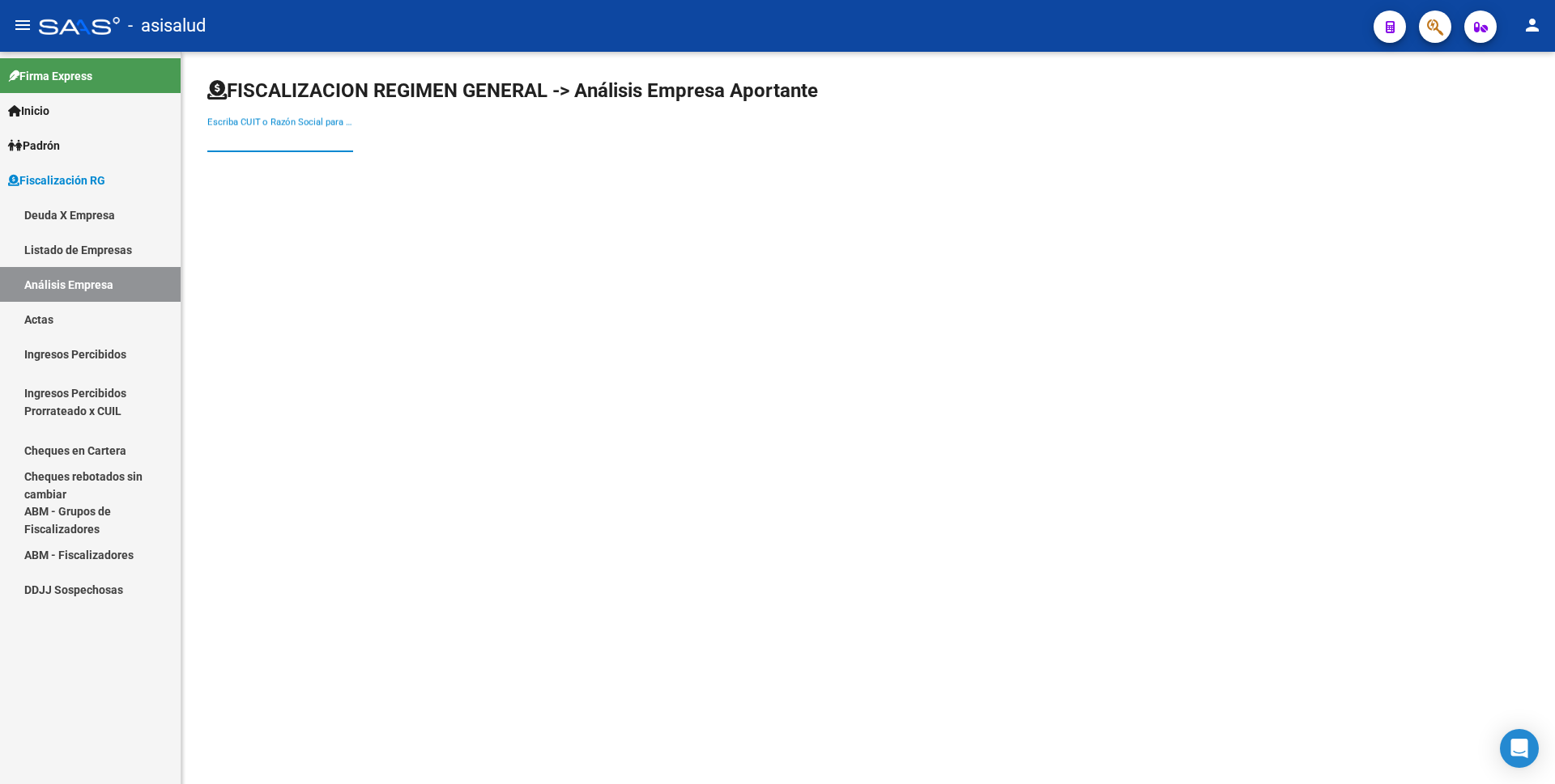
click at [325, 134] on input "Escriba CUIT o Razón Social para buscar" at bounding box center [280, 139] width 146 height 14
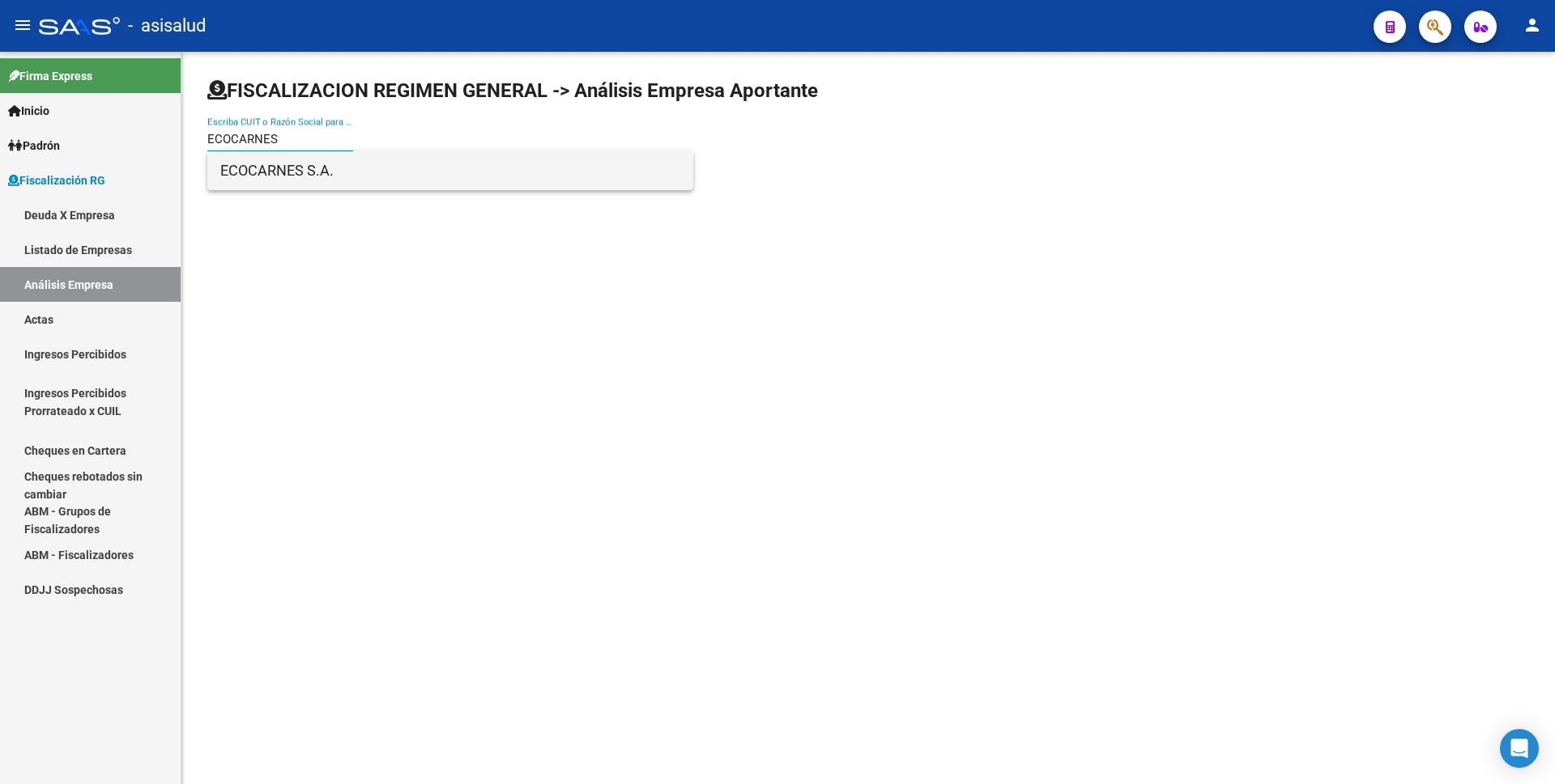
type input "ECOCARNES"
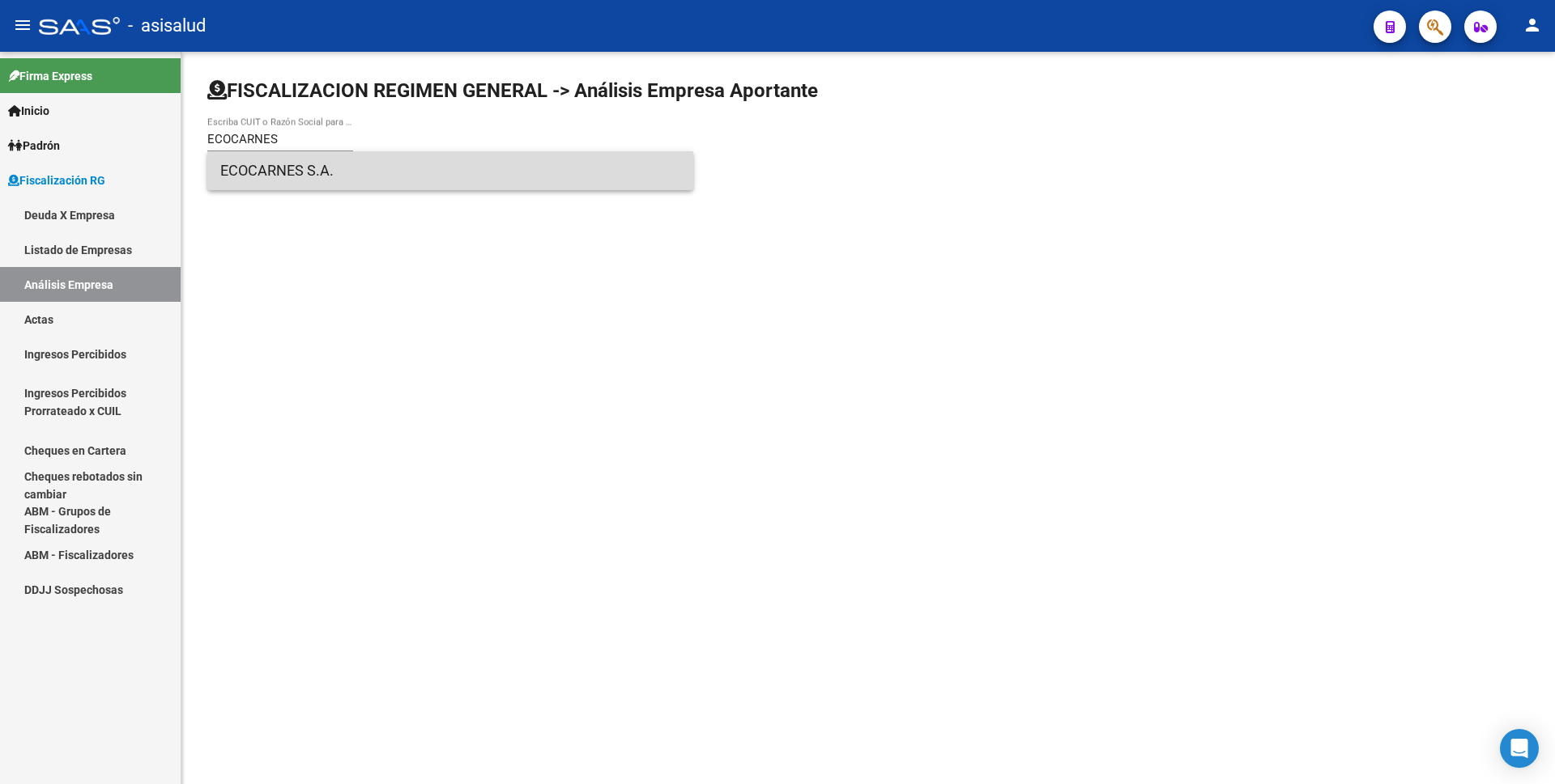
click at [360, 168] on span "ECOCARNES S.A." at bounding box center [450, 170] width 459 height 39
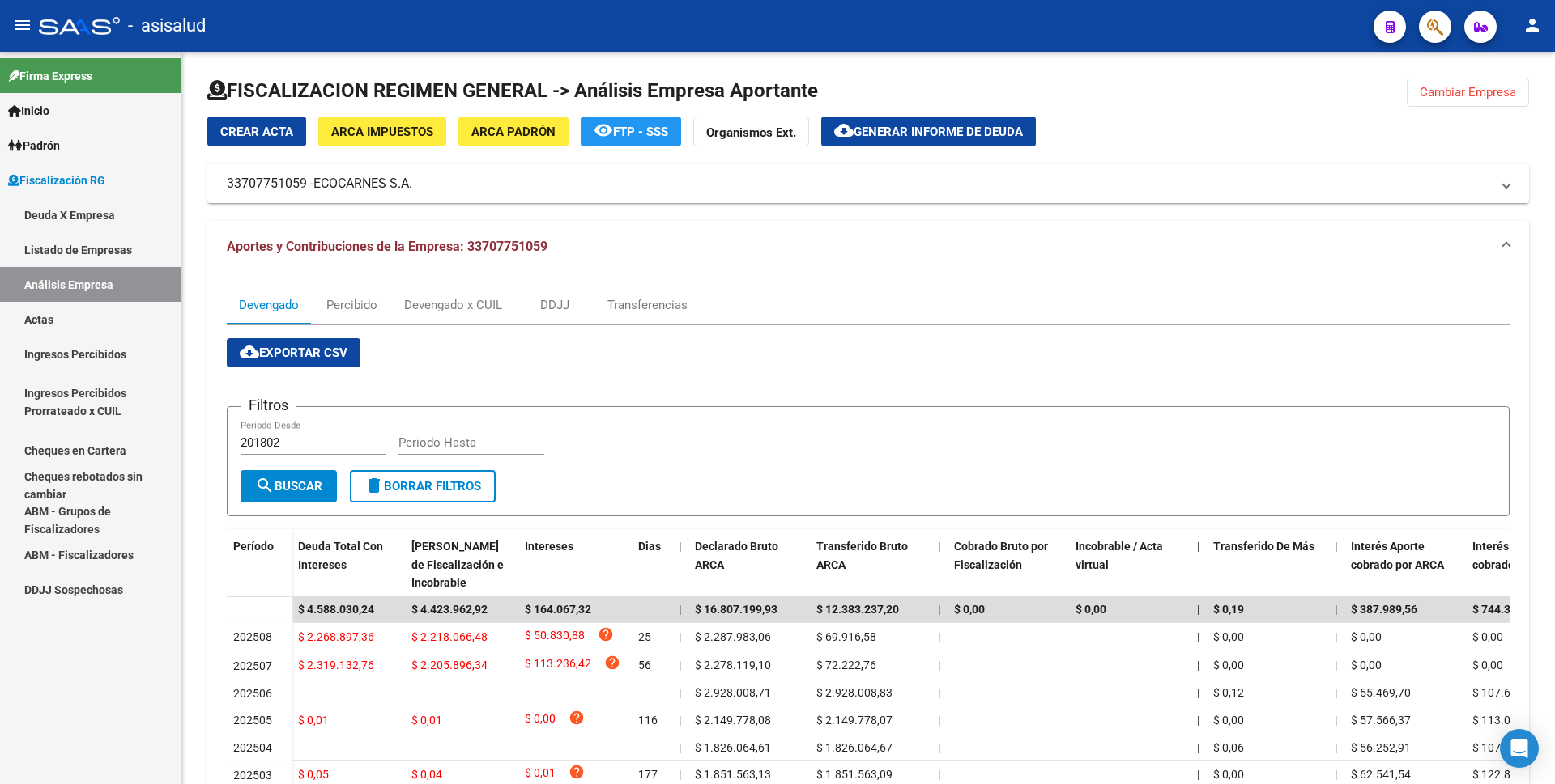
click at [90, 316] on link "Actas" at bounding box center [90, 319] width 180 height 35
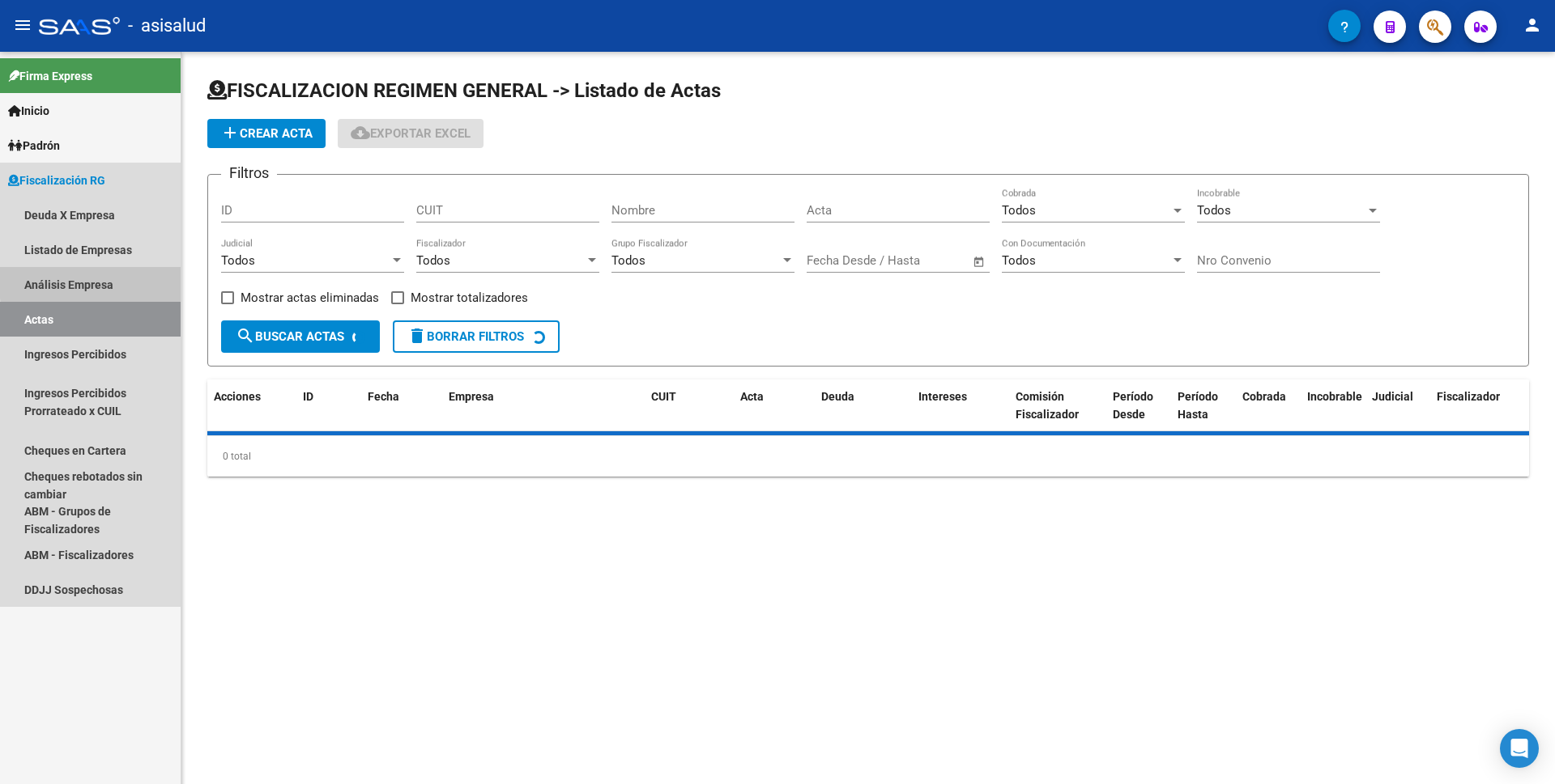
click at [145, 278] on link "Análisis Empresa" at bounding box center [90, 284] width 180 height 35
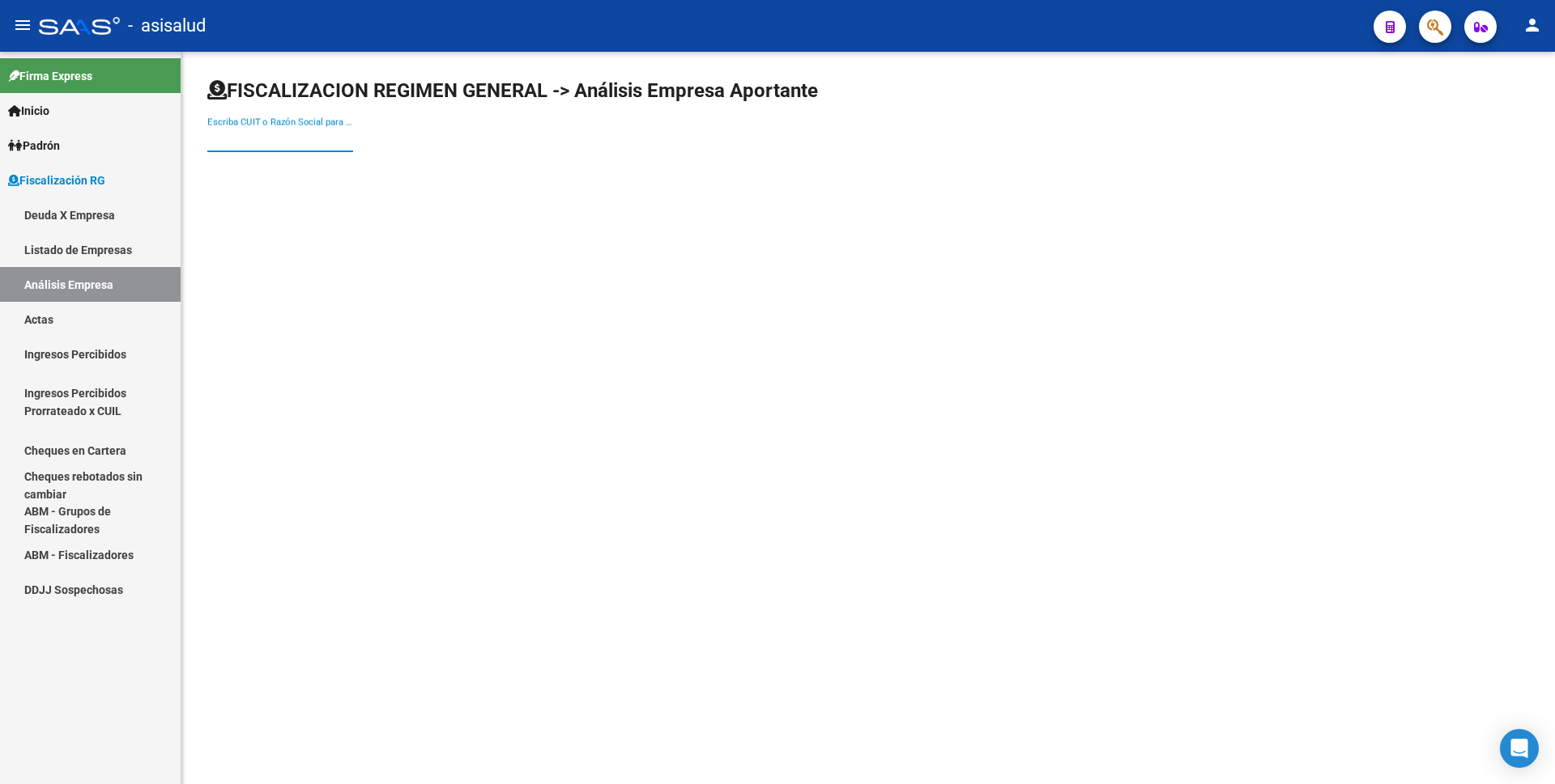
click at [294, 134] on input "Escriba CUIT o Razón Social para buscar" at bounding box center [280, 139] width 146 height 14
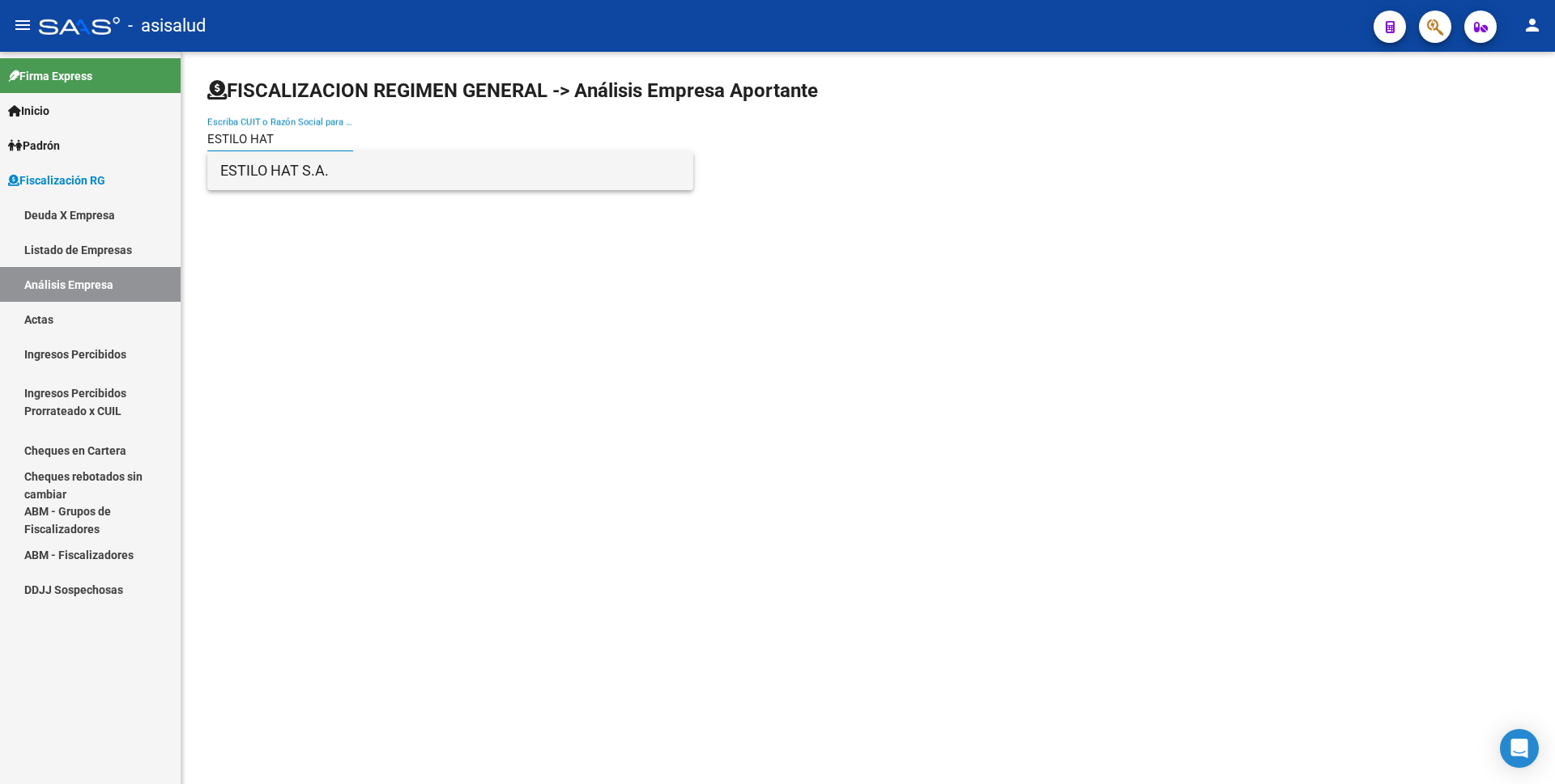
type input "ESTILO HAT"
click at [328, 174] on span "ESTILO HAT S.A." at bounding box center [450, 170] width 459 height 39
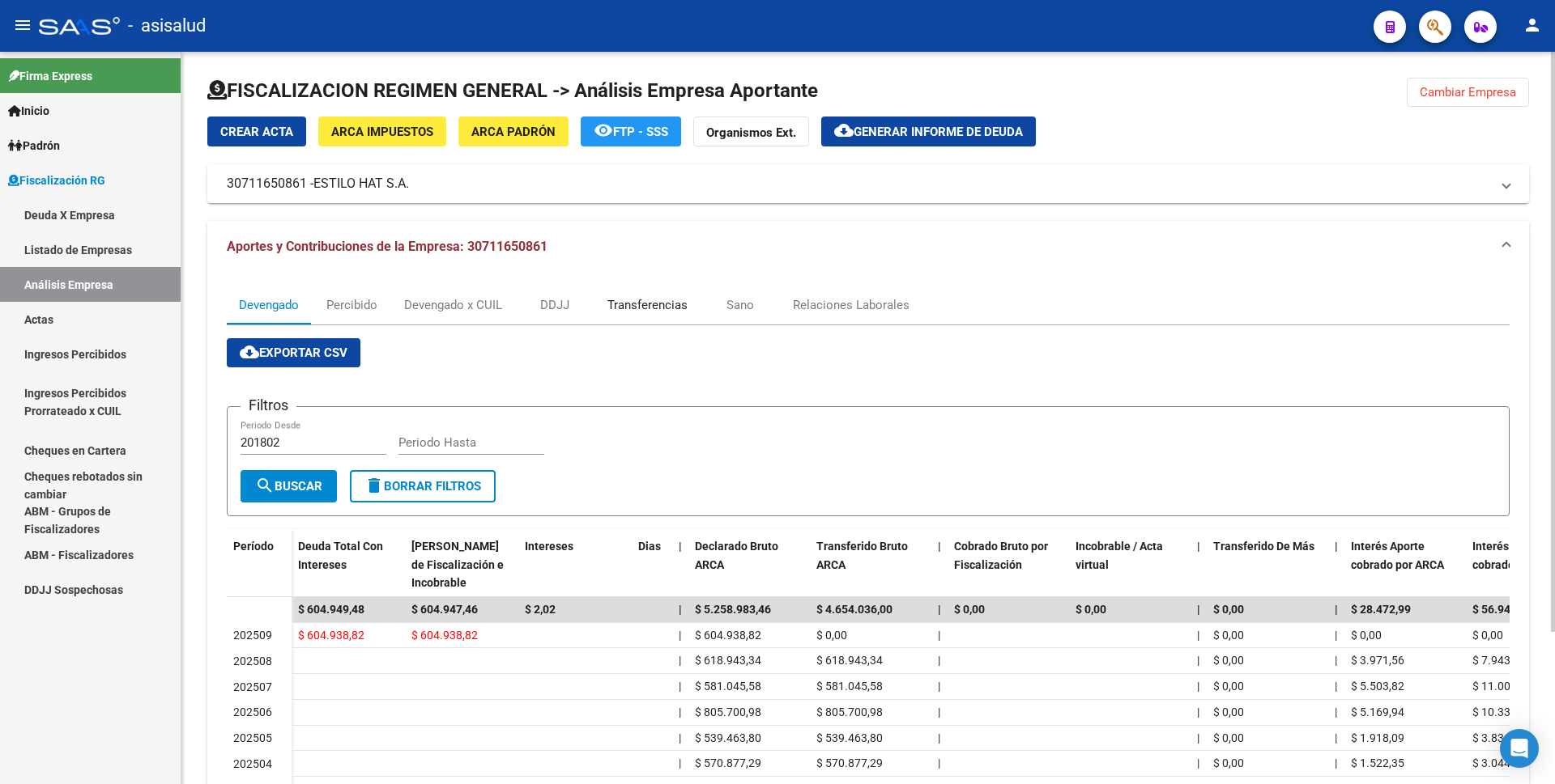
click at [651, 294] on div "Transferencias" at bounding box center [647, 305] width 104 height 39
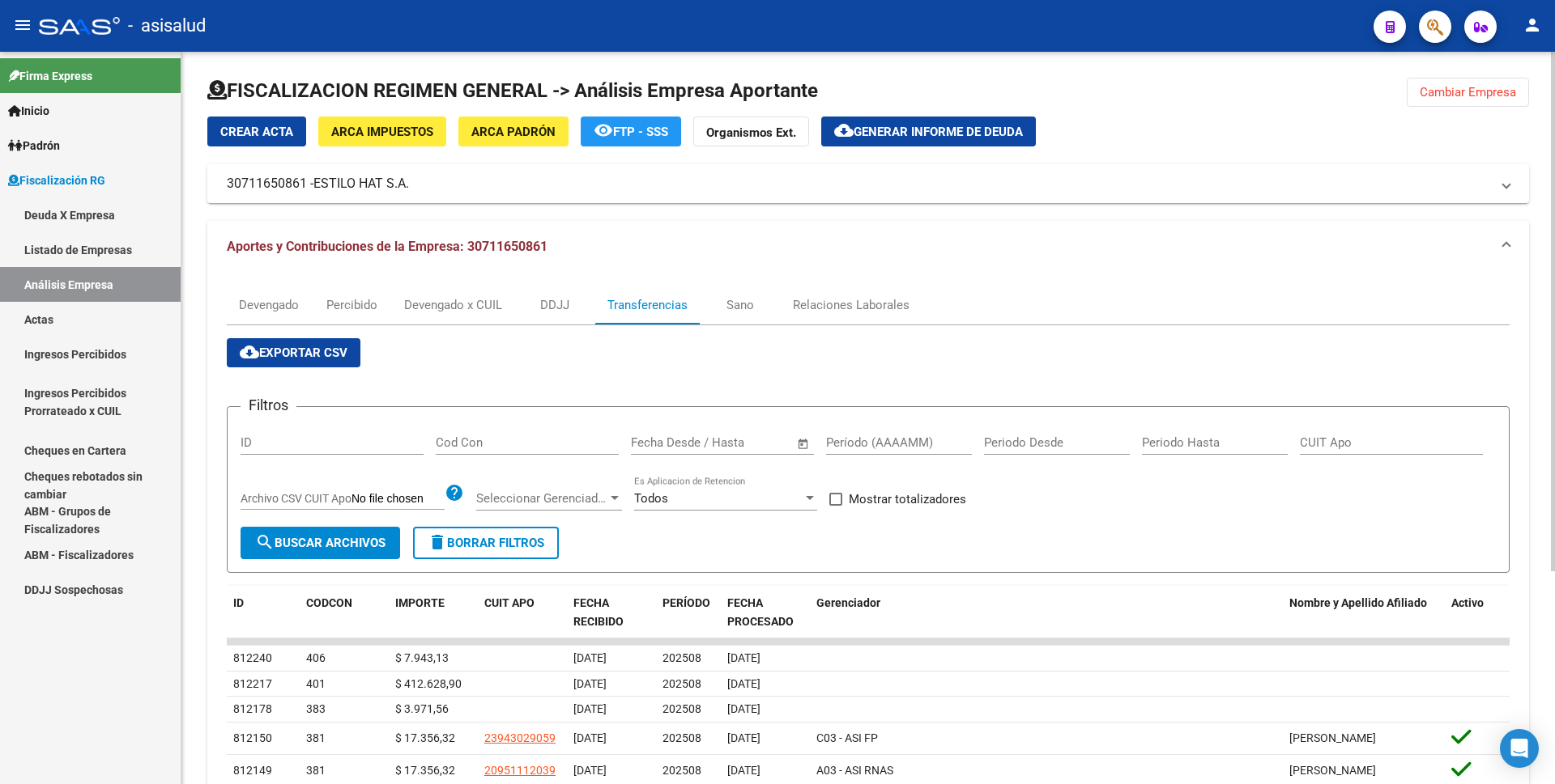
click at [893, 120] on button "cloud_download Generar informe de deuda" at bounding box center [928, 132] width 215 height 30
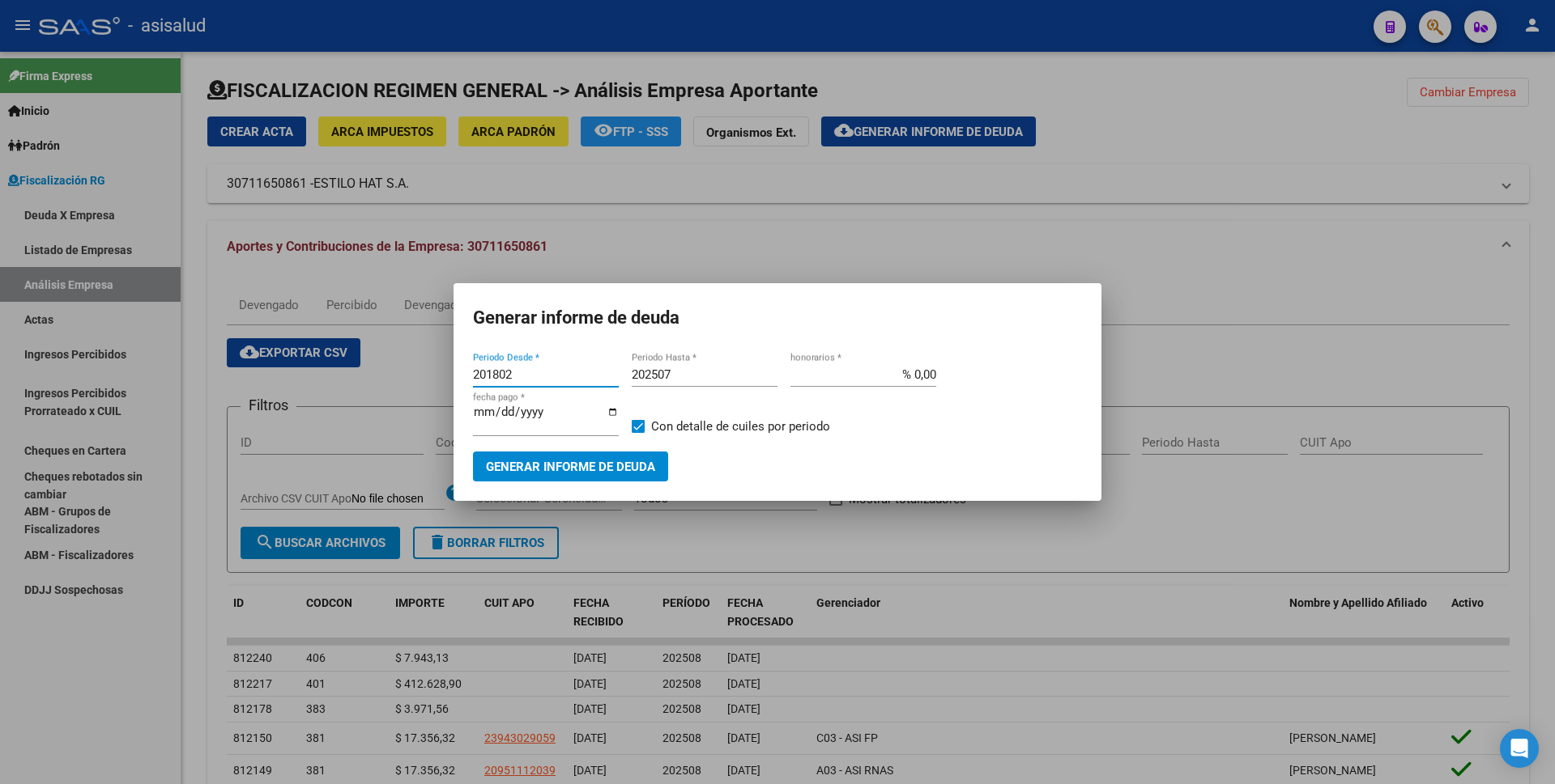
drag, startPoint x: 516, startPoint y: 382, endPoint x: 377, endPoint y: 381, distance: 139.0
click at [377, 381] on div "Generar informe de deuda 201802 Periodo Desde * 202507 Periodo Hasta * % 0,00 h…" at bounding box center [778, 392] width 1555 height 784
type input "202508"
click at [693, 381] on input "202507" at bounding box center [704, 374] width 146 height 14
type input "202508"
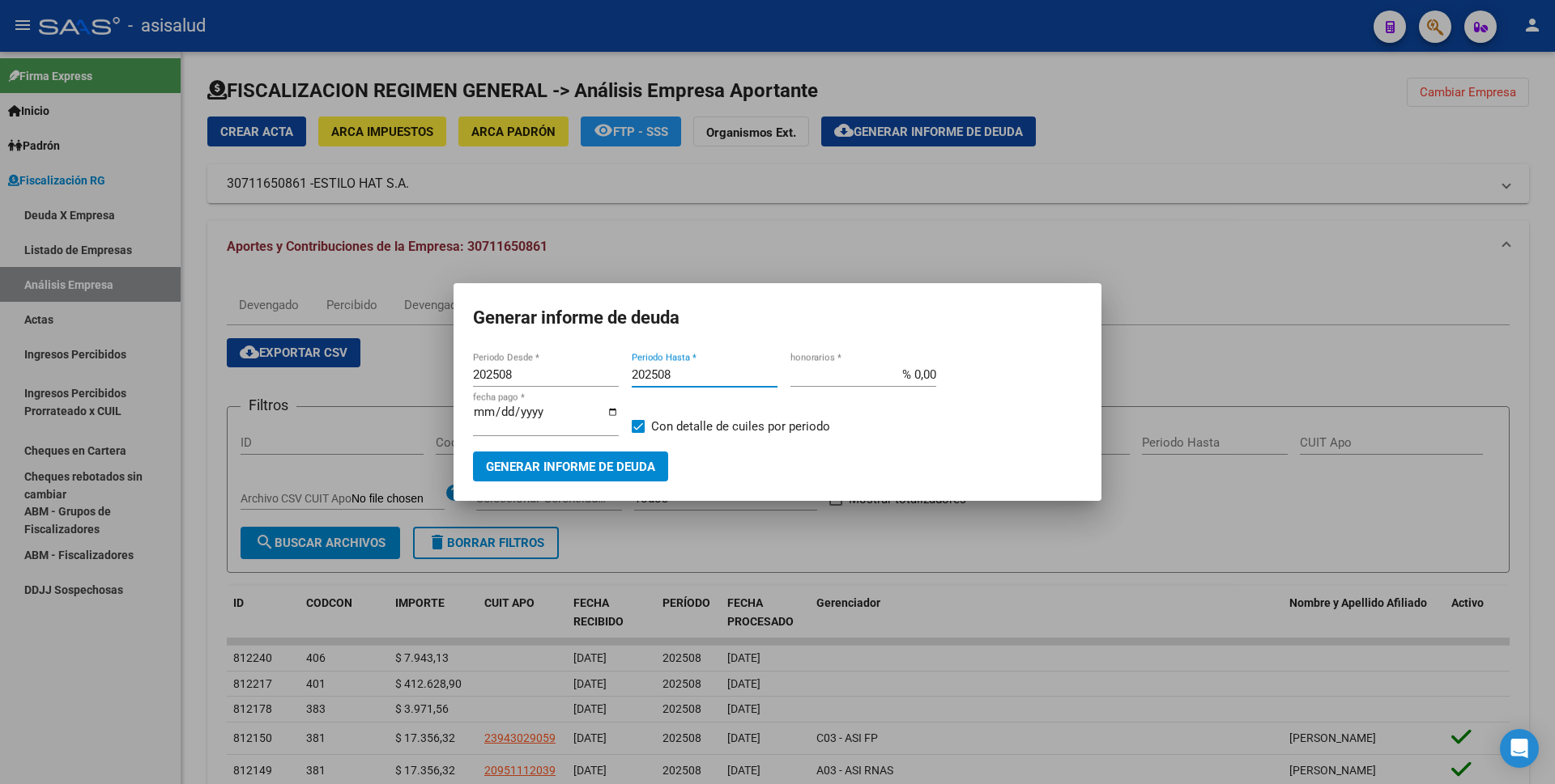
click at [641, 425] on span at bounding box center [638, 427] width 13 height 13
click at [638, 433] on input "Con detalle de cuiles por periodo" at bounding box center [637, 433] width 1 height 1
checkbox input "false"
click at [638, 452] on button "Generar informe de deuda" at bounding box center [571, 467] width 196 height 30
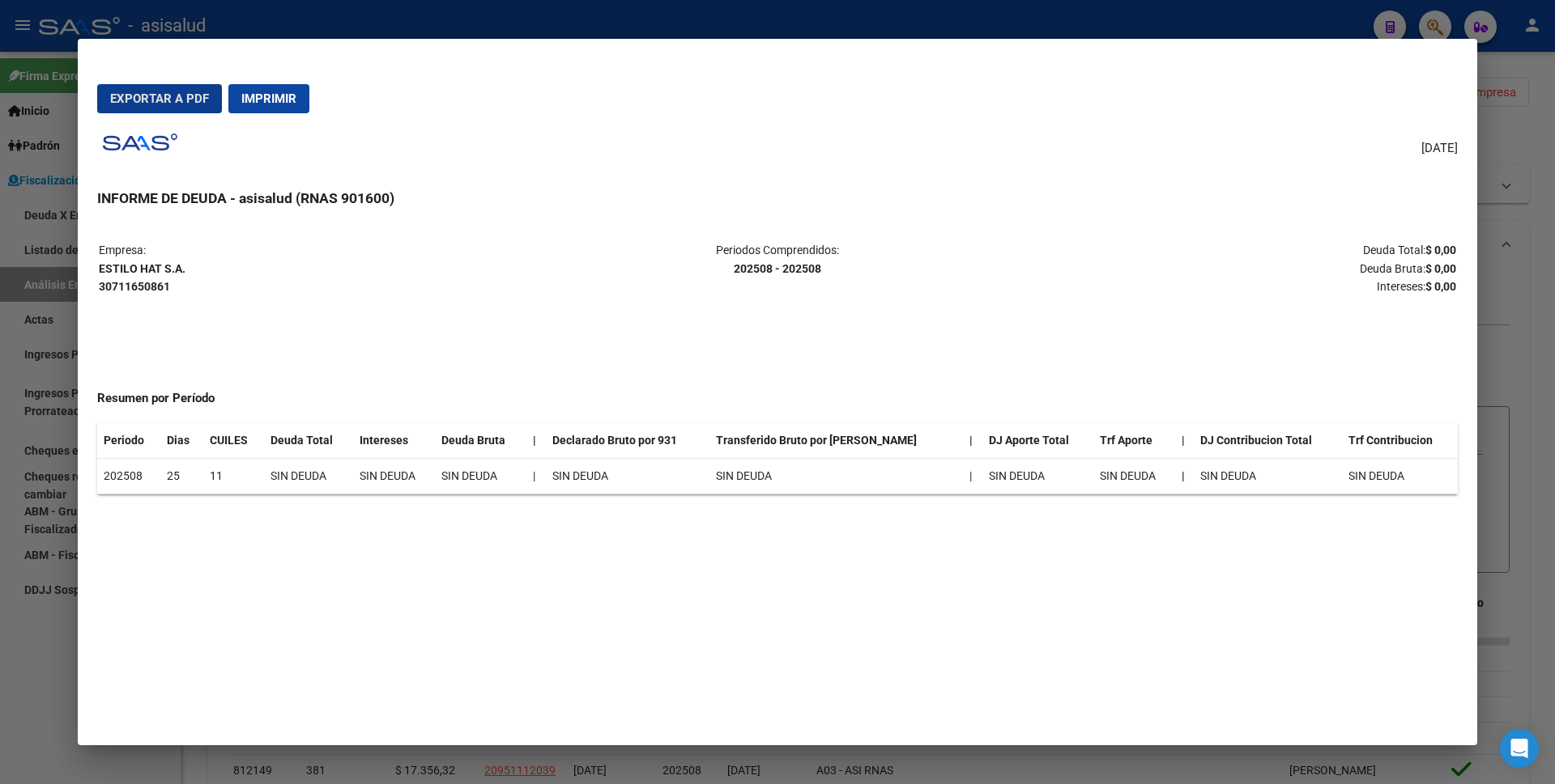
click at [274, 94] on span "Imprimir" at bounding box center [269, 98] width 55 height 14
click at [28, 703] on div at bounding box center [778, 392] width 1555 height 784
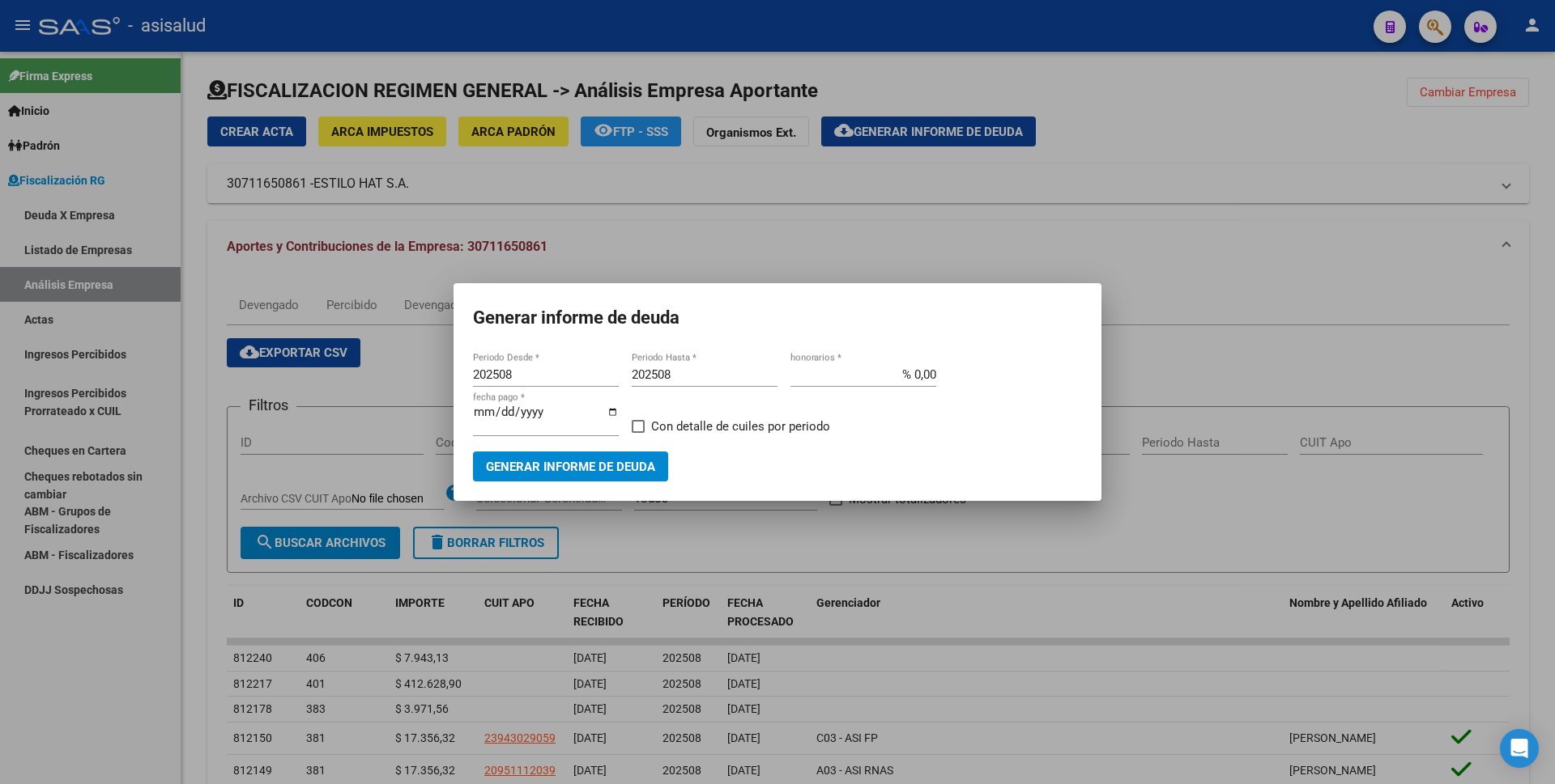
click at [748, 232] on div at bounding box center [778, 392] width 1555 height 784
